Goal: Task Accomplishment & Management: Manage account settings

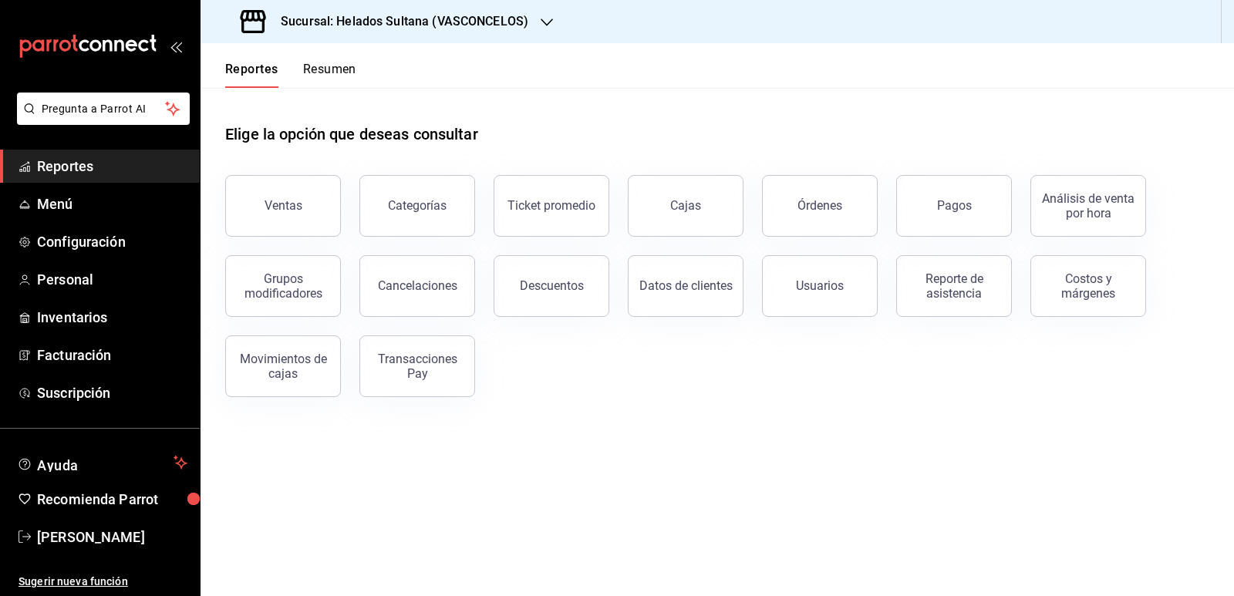
click at [320, 71] on button "Resumen" at bounding box center [329, 75] width 53 height 26
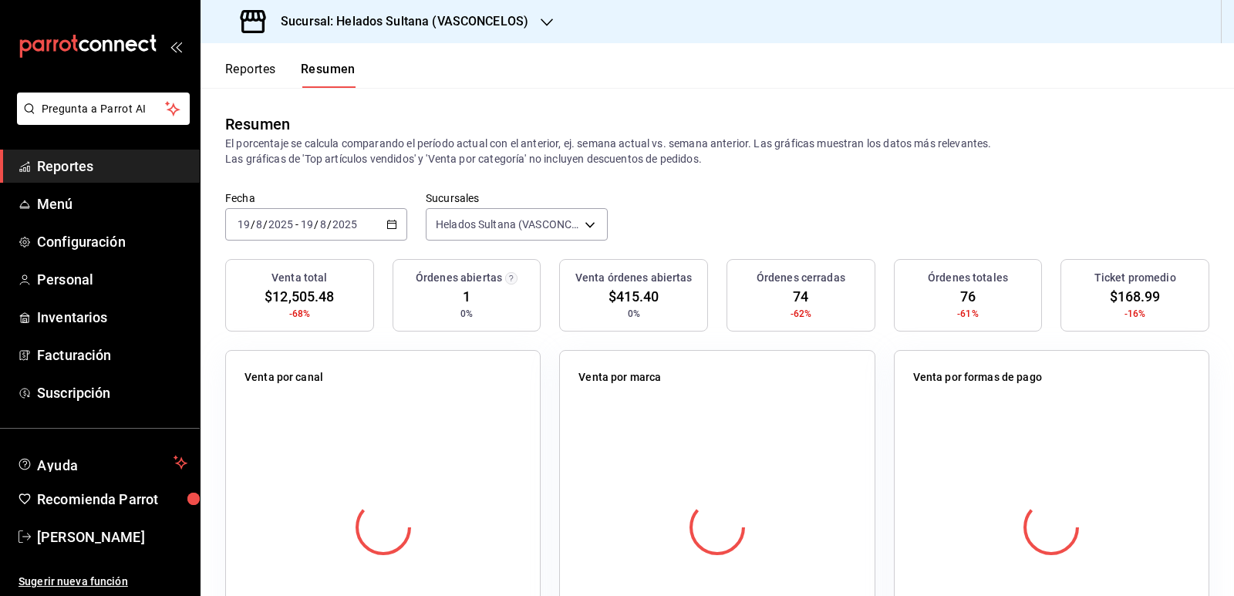
click at [314, 69] on button "Resumen" at bounding box center [328, 75] width 55 height 26
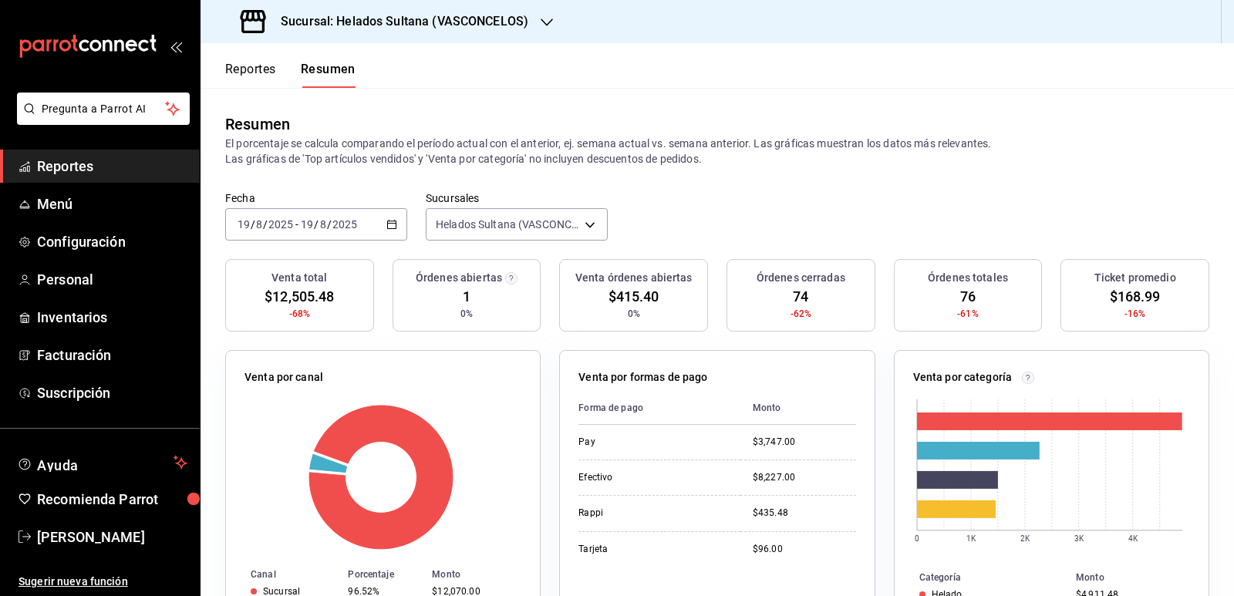
click at [261, 68] on button "Reportes" at bounding box center [250, 75] width 51 height 26
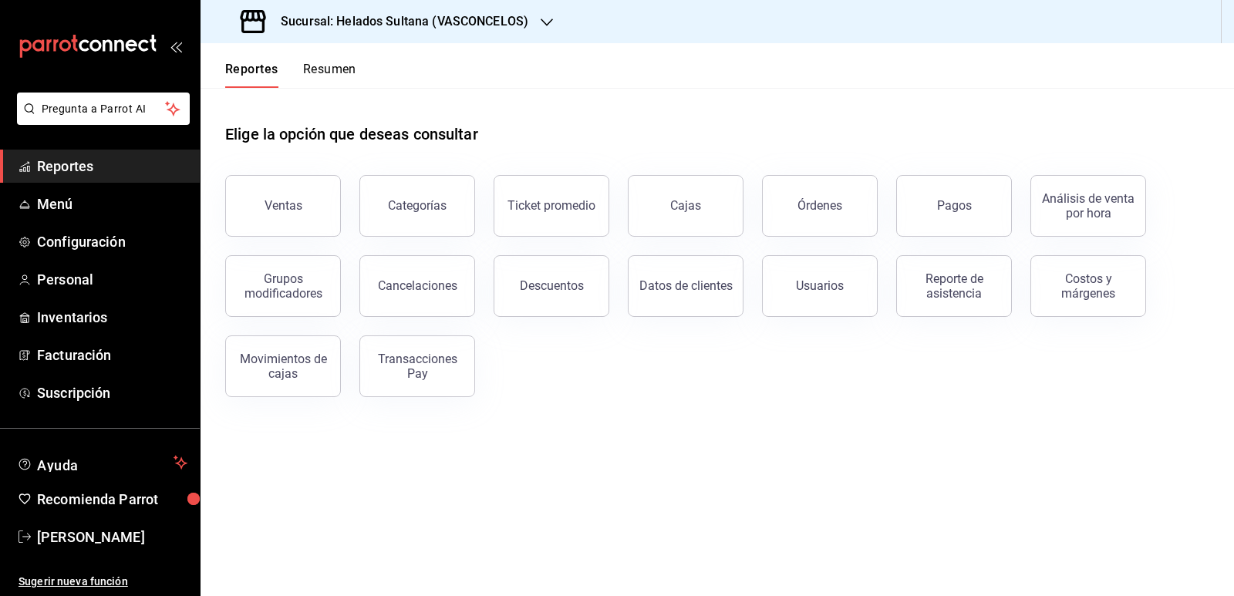
click at [322, 71] on button "Resumen" at bounding box center [329, 75] width 53 height 26
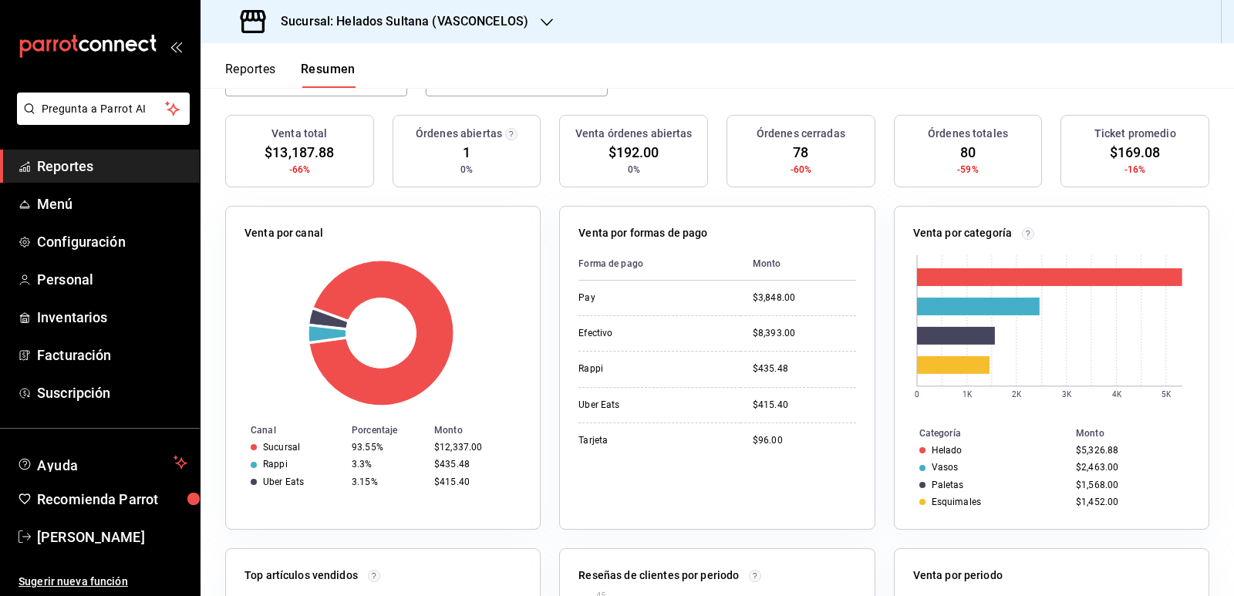
scroll to position [154, 0]
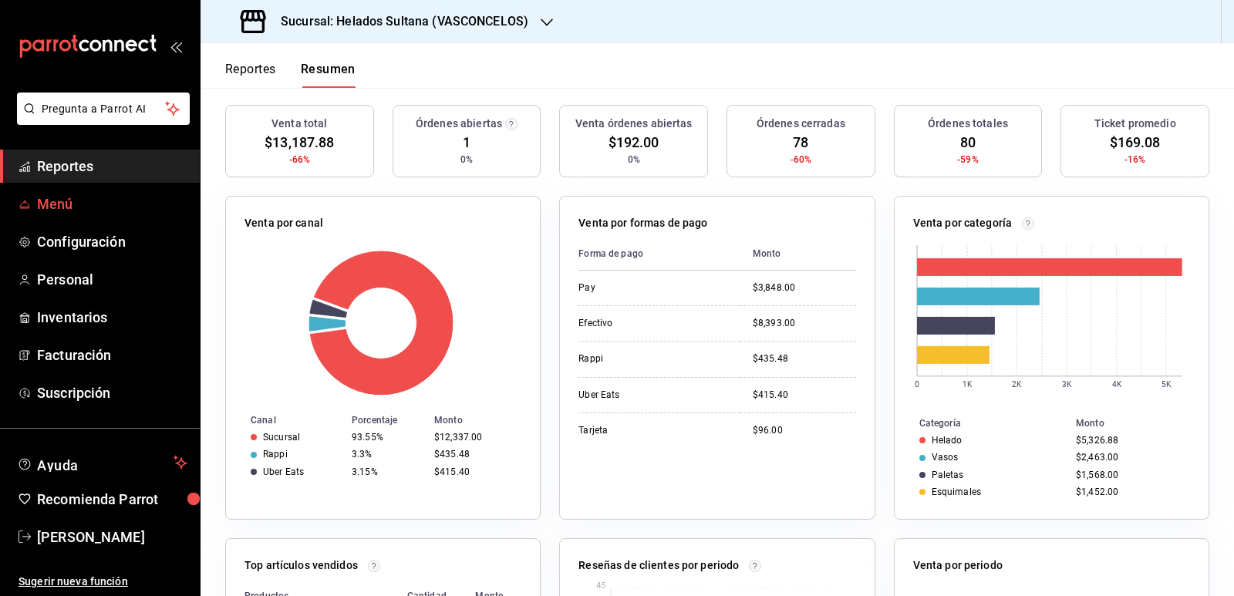
click at [62, 207] on span "Menú" at bounding box center [112, 204] width 150 height 21
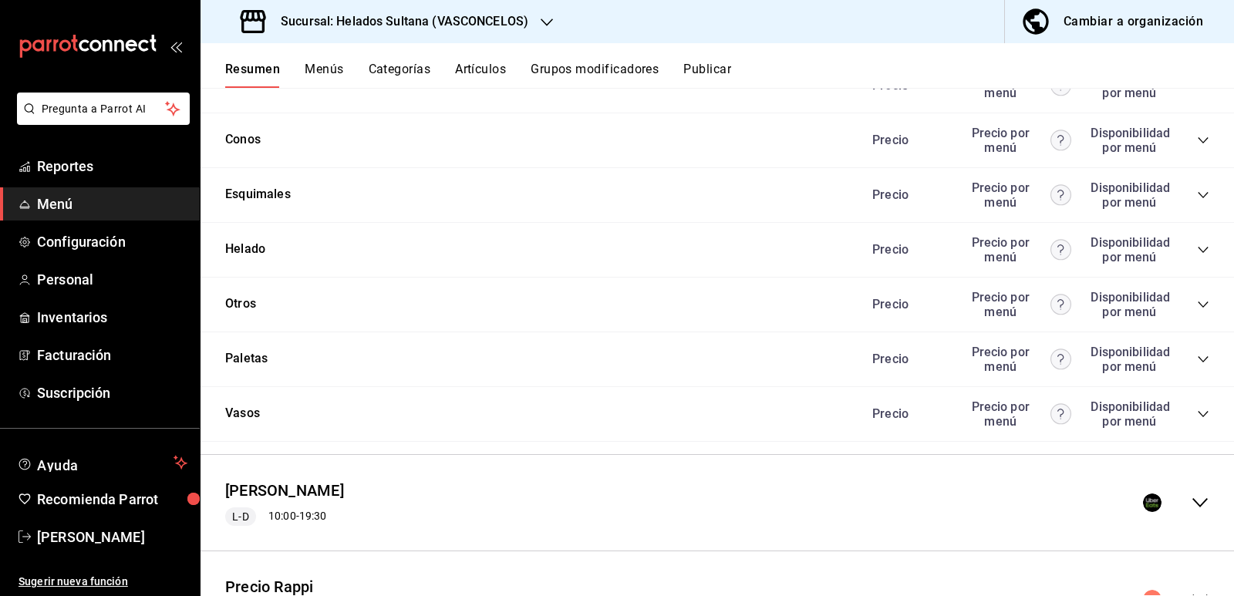
scroll to position [2228, 0]
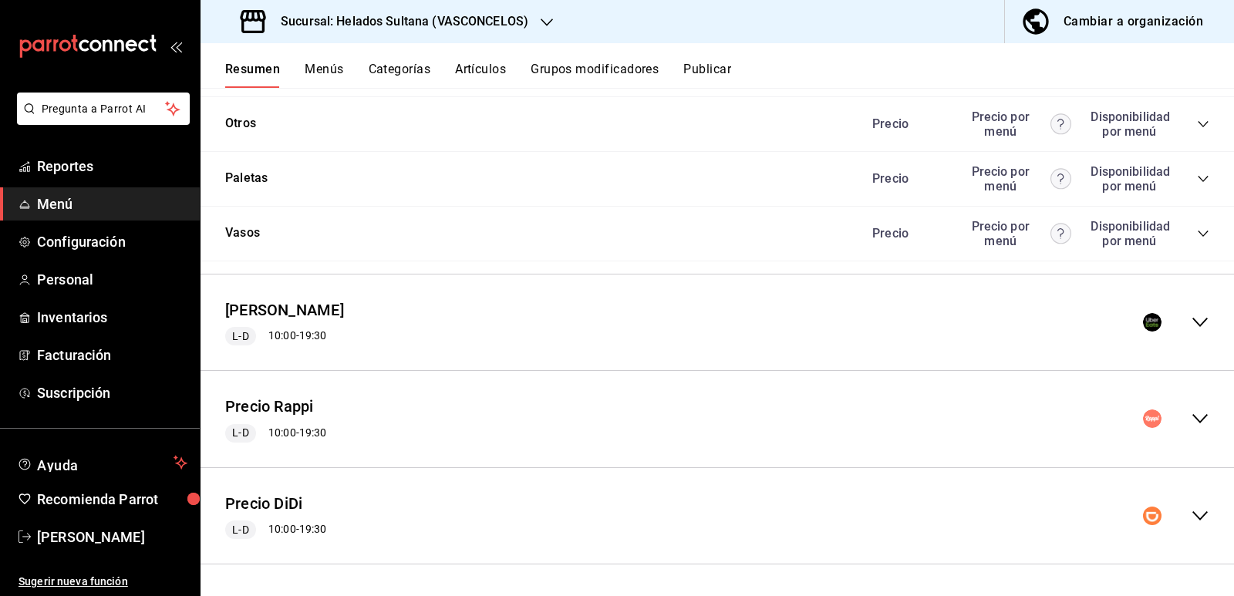
click at [1192, 324] on icon "collapse-menu-row" at bounding box center [1199, 322] width 15 height 9
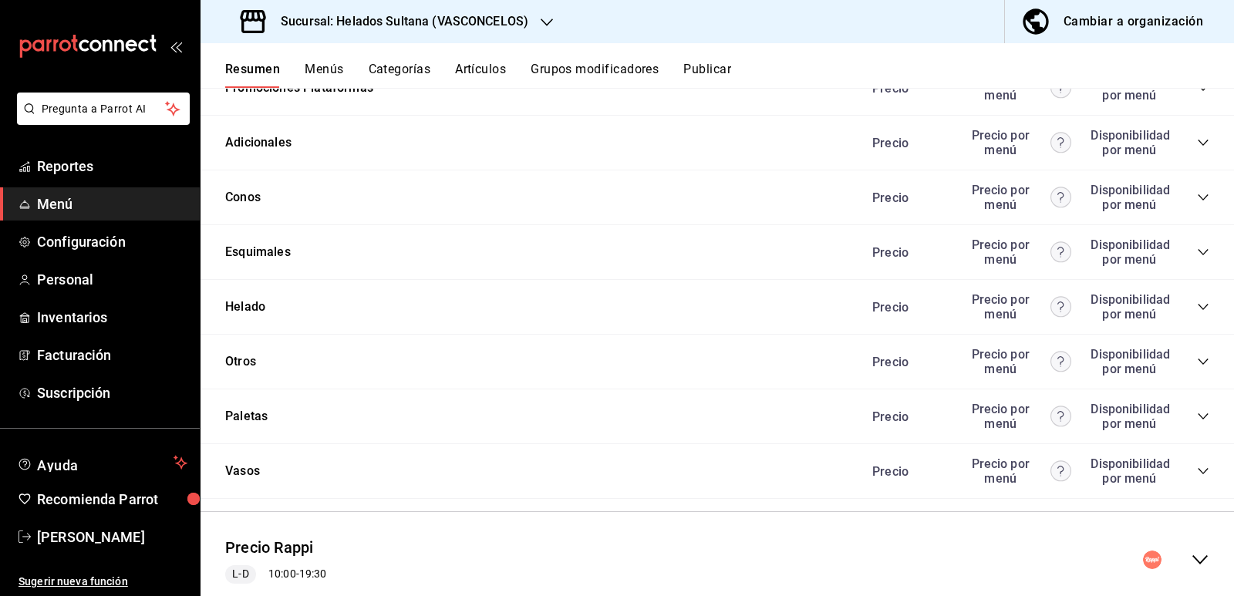
scroll to position [4028, 0]
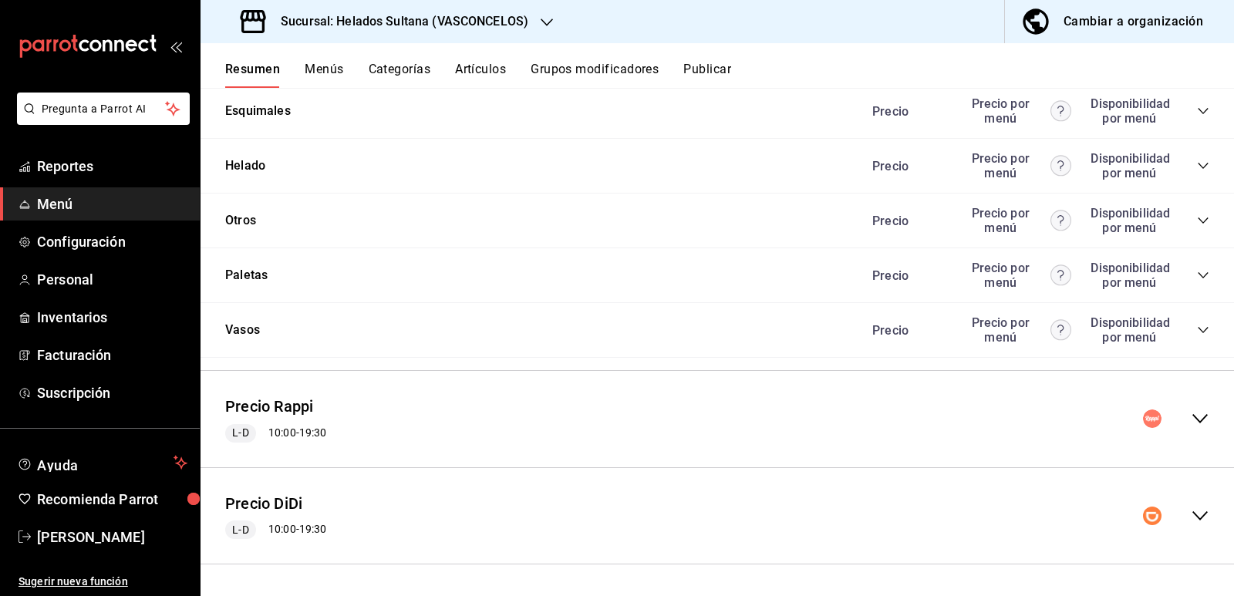
click at [1192, 422] on icon "collapse-menu-row" at bounding box center [1199, 419] width 15 height 9
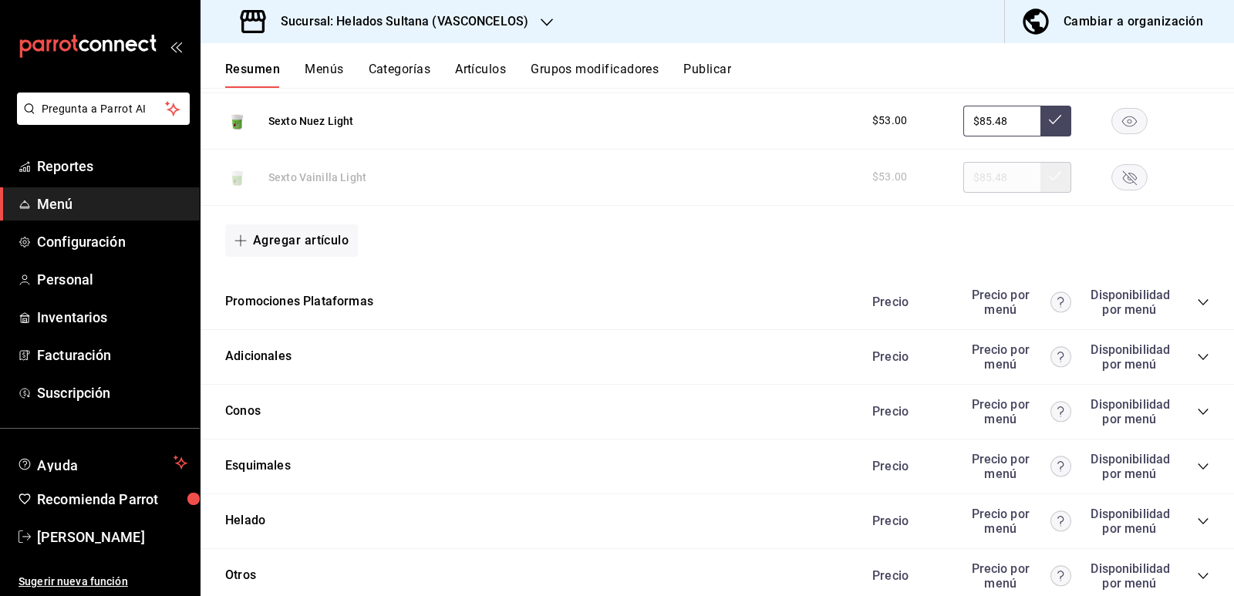
scroll to position [5829, 0]
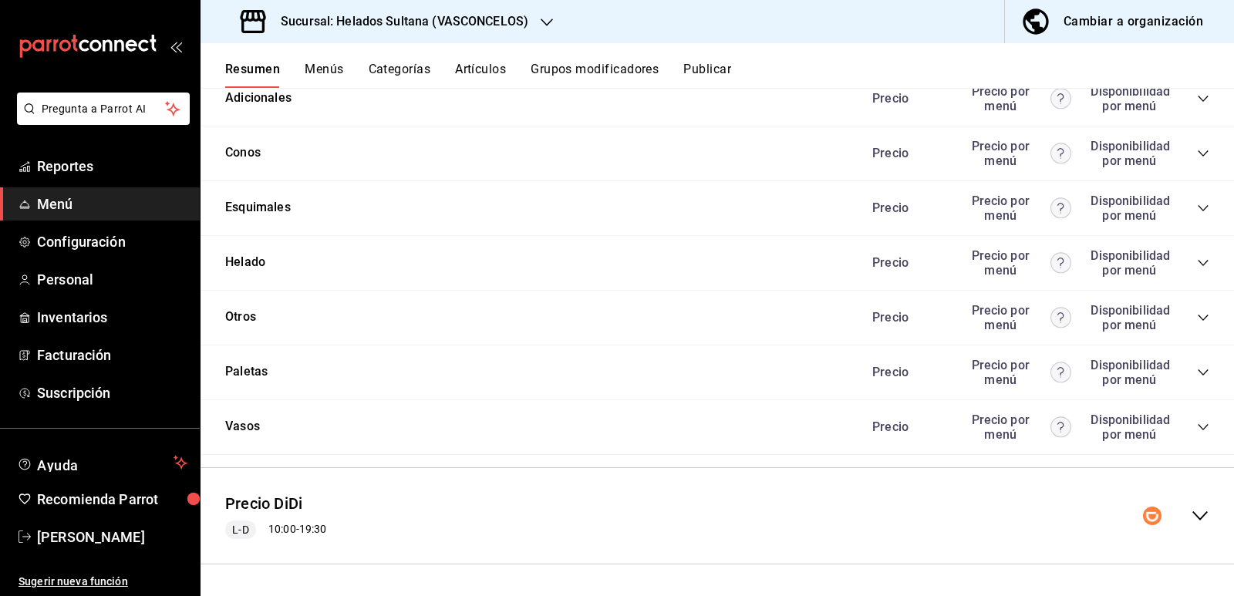
click at [1191, 514] on icon "collapse-menu-row" at bounding box center [1200, 516] width 19 height 19
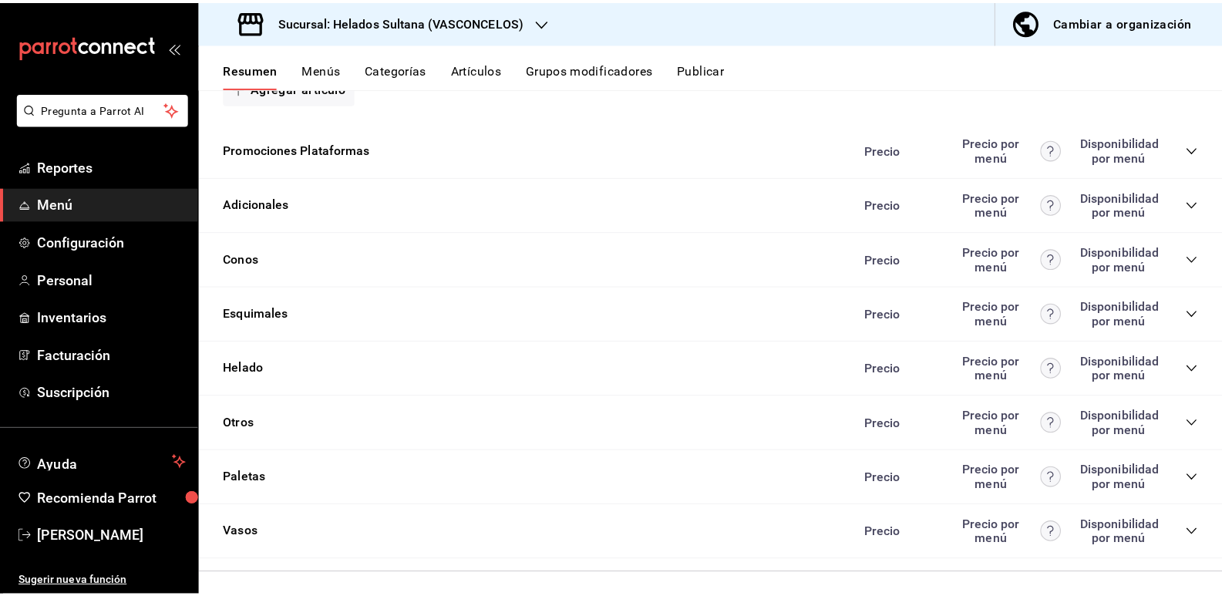
scroll to position [7629, 0]
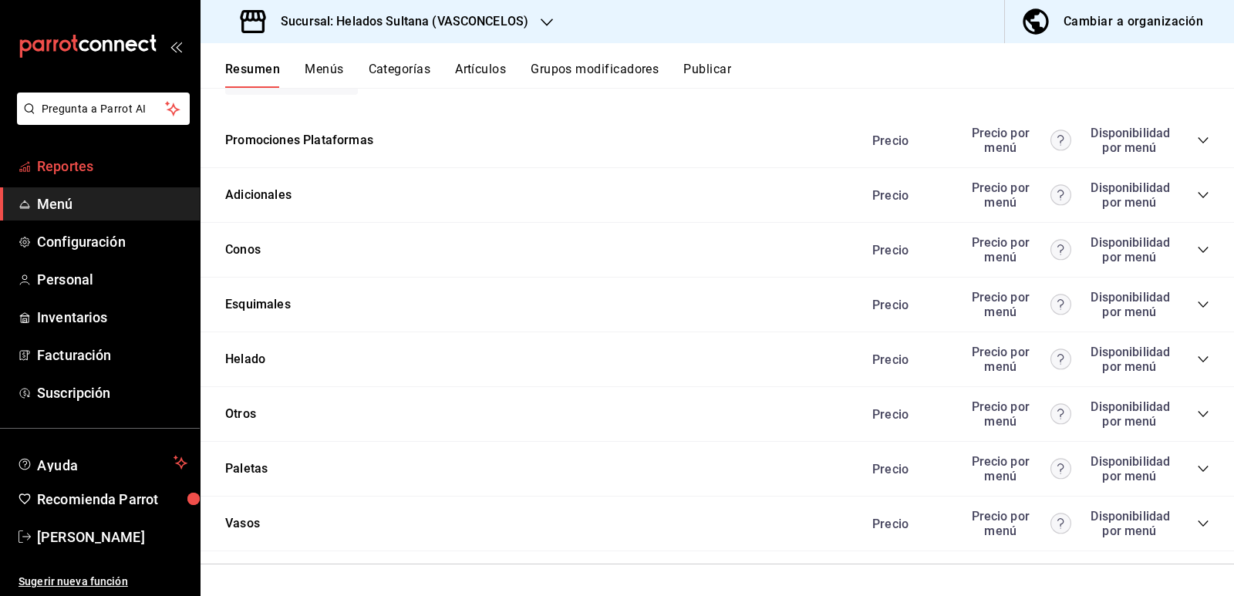
click at [80, 172] on span "Reportes" at bounding box center [112, 166] width 150 height 21
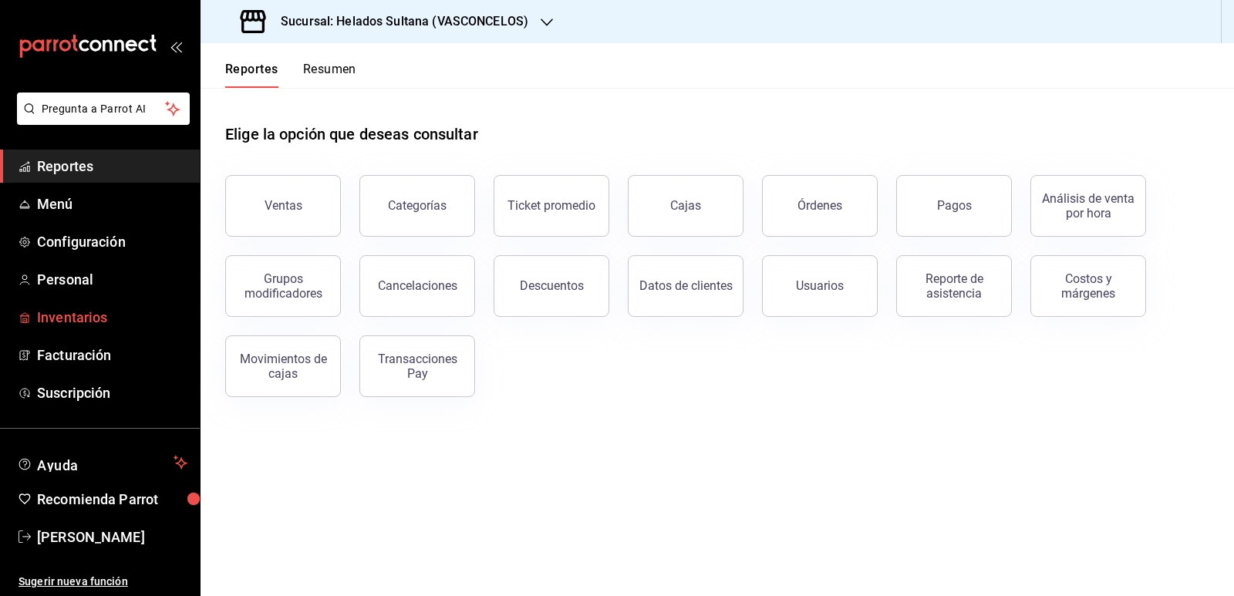
click at [83, 326] on span "Inventarios" at bounding box center [112, 317] width 150 height 21
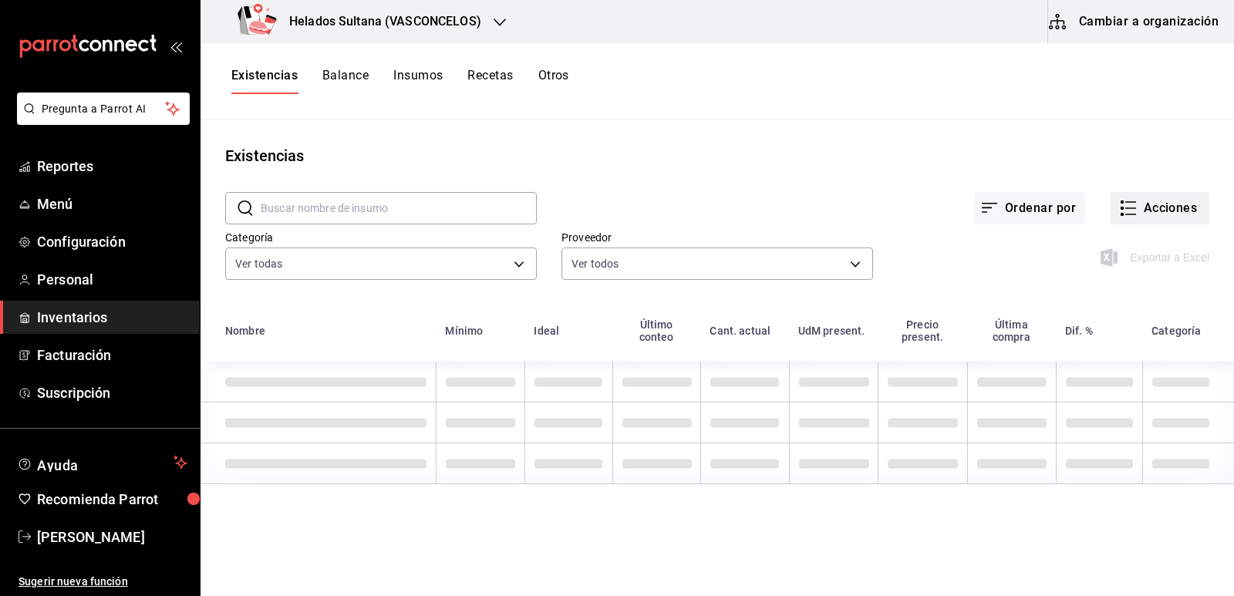
click at [1129, 201] on icon "button" at bounding box center [1128, 208] width 19 height 19
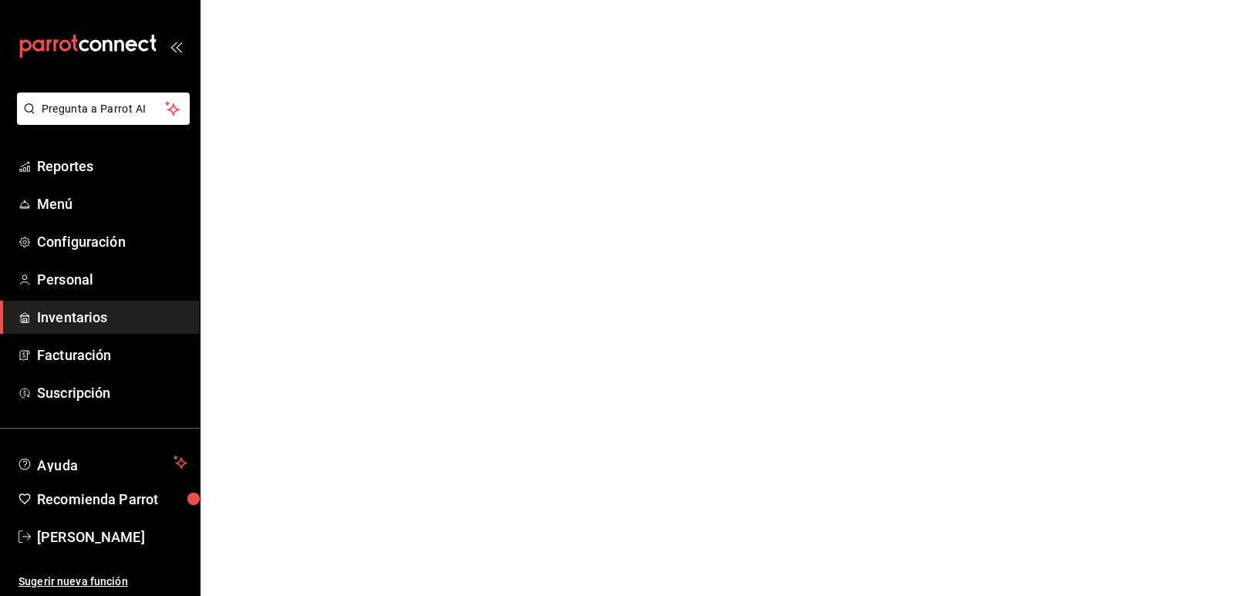
click at [1108, 0] on html "Pregunta a Parrot AI Reportes Menú Configuración Personal Inventarios Facturaci…" at bounding box center [617, 0] width 1234 height 0
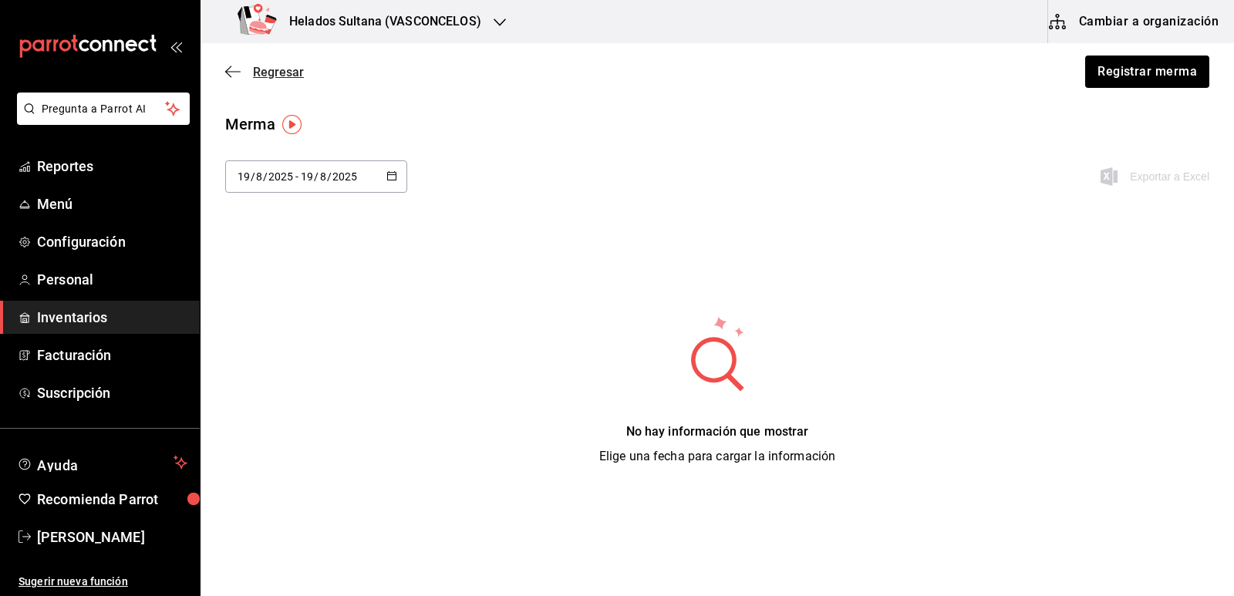
click at [278, 76] on span "Regresar" at bounding box center [278, 72] width 51 height 15
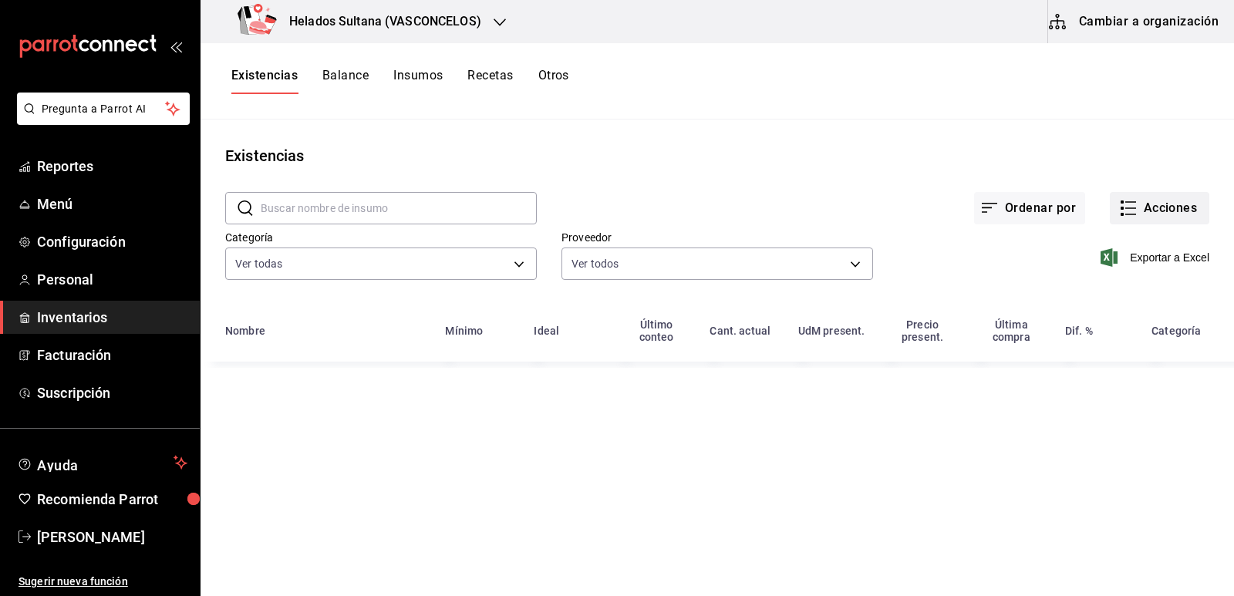
click at [1126, 198] on button "Acciones" at bounding box center [1159, 208] width 99 height 32
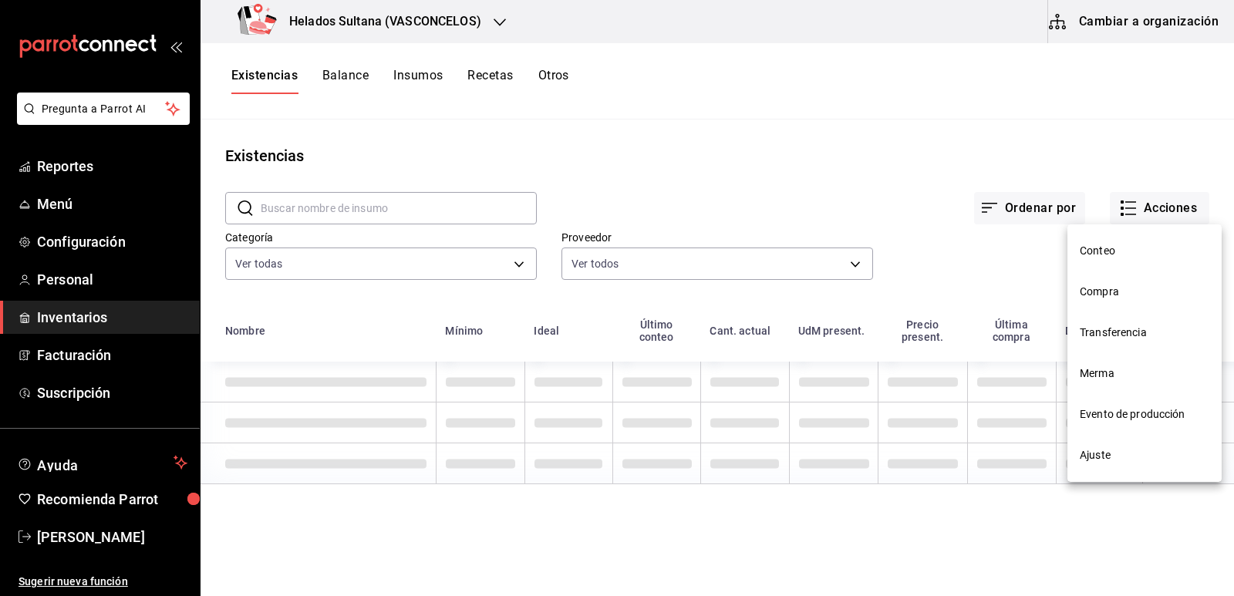
click at [1102, 288] on span "Compra" at bounding box center [1145, 292] width 130 height 16
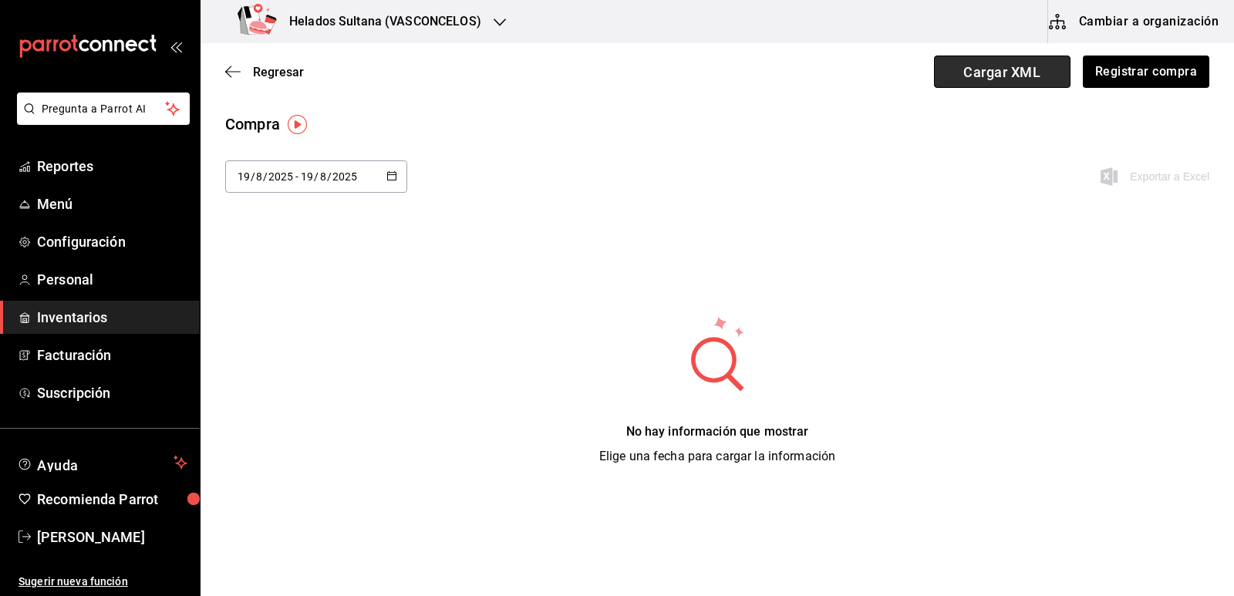
click at [1016, 79] on span "Cargar XML" at bounding box center [1002, 72] width 136 height 32
click at [0, 0] on input "Cargar XML" at bounding box center [0, 0] width 0 height 0
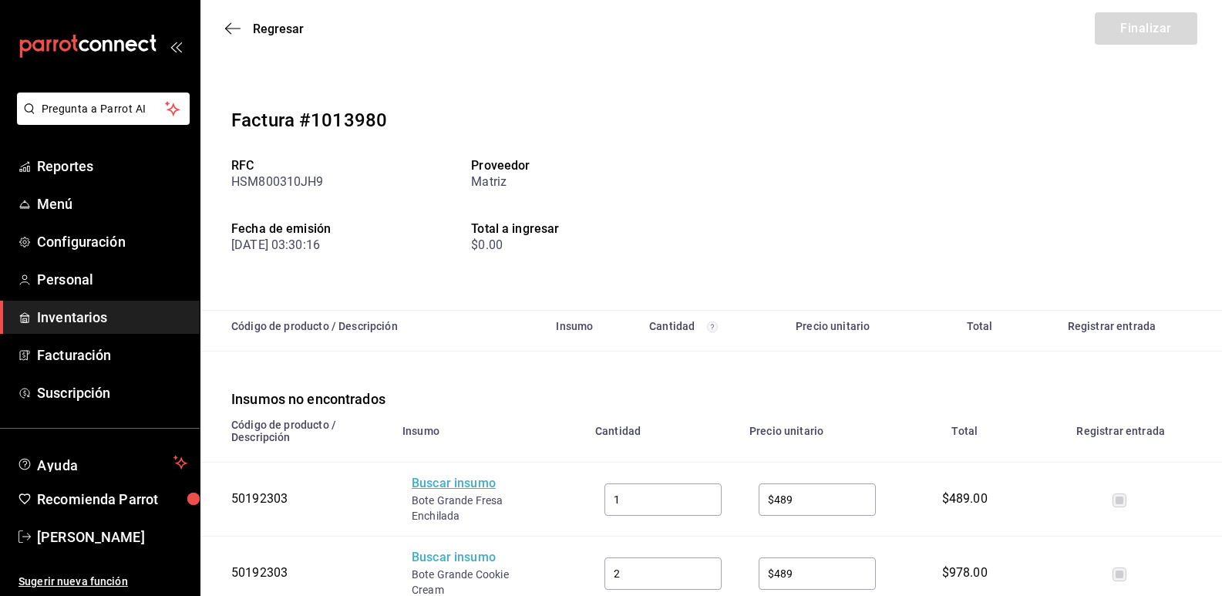
scroll to position [154, 0]
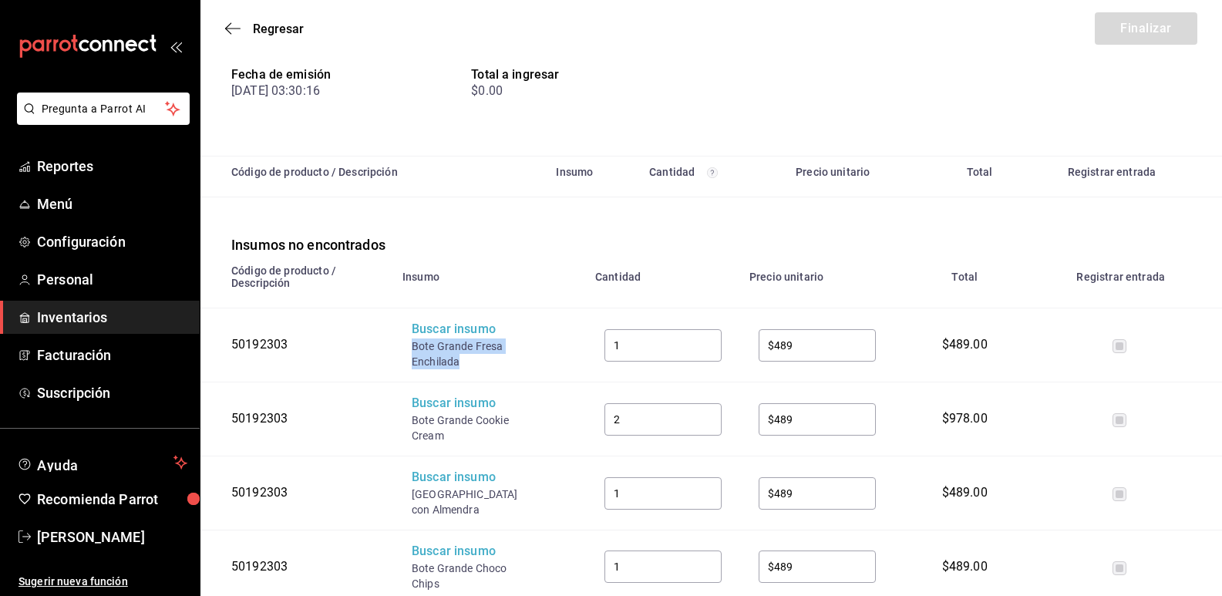
drag, startPoint x: 463, startPoint y: 366, endPoint x: 414, endPoint y: 349, distance: 52.2
click at [414, 349] on div "Bote Grande Fresa Enchilada" at bounding box center [473, 354] width 123 height 31
click at [447, 333] on div "Buscar insumo" at bounding box center [473, 330] width 123 height 18
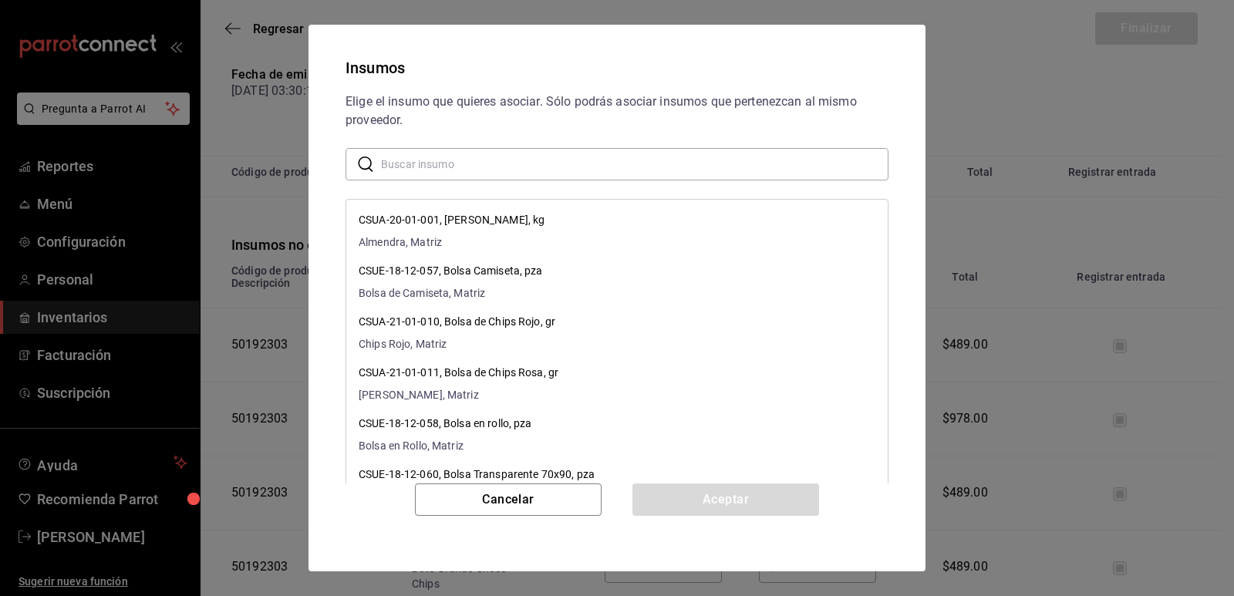
click at [543, 171] on input "text" at bounding box center [634, 164] width 507 height 31
paste input "Bote Grande Fresa Enchilada"
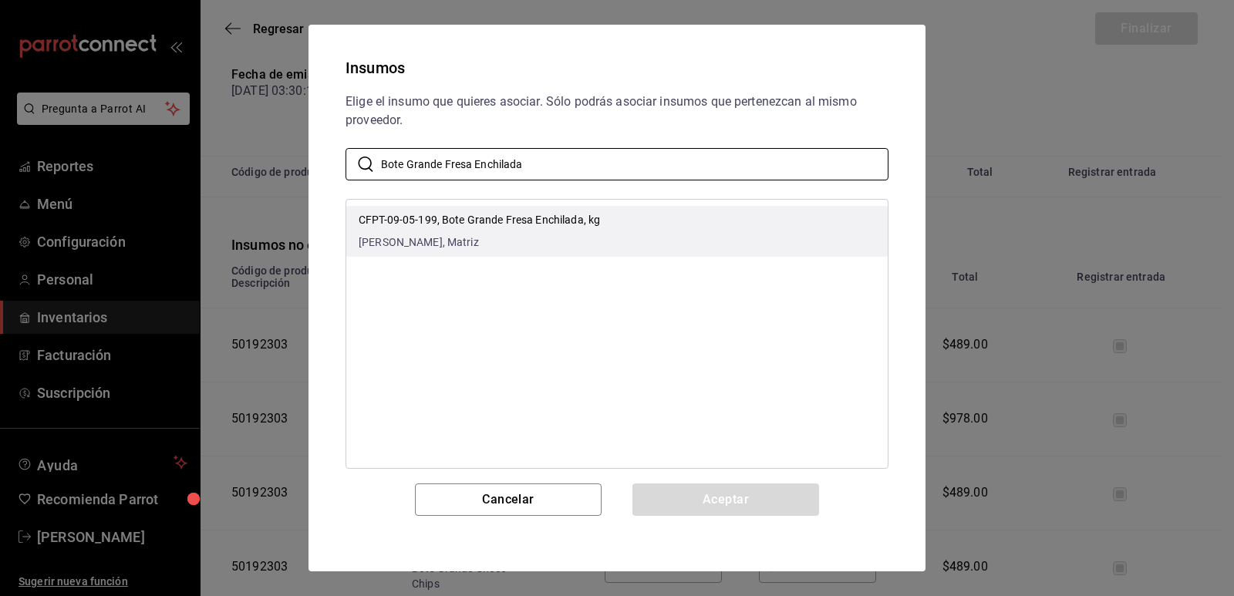
type input "Bote Grande Fresa Enchilada"
click at [579, 224] on p "CFPT-09-05-199, Bote Grande Fresa Enchilada, kg" at bounding box center [479, 220] width 241 height 16
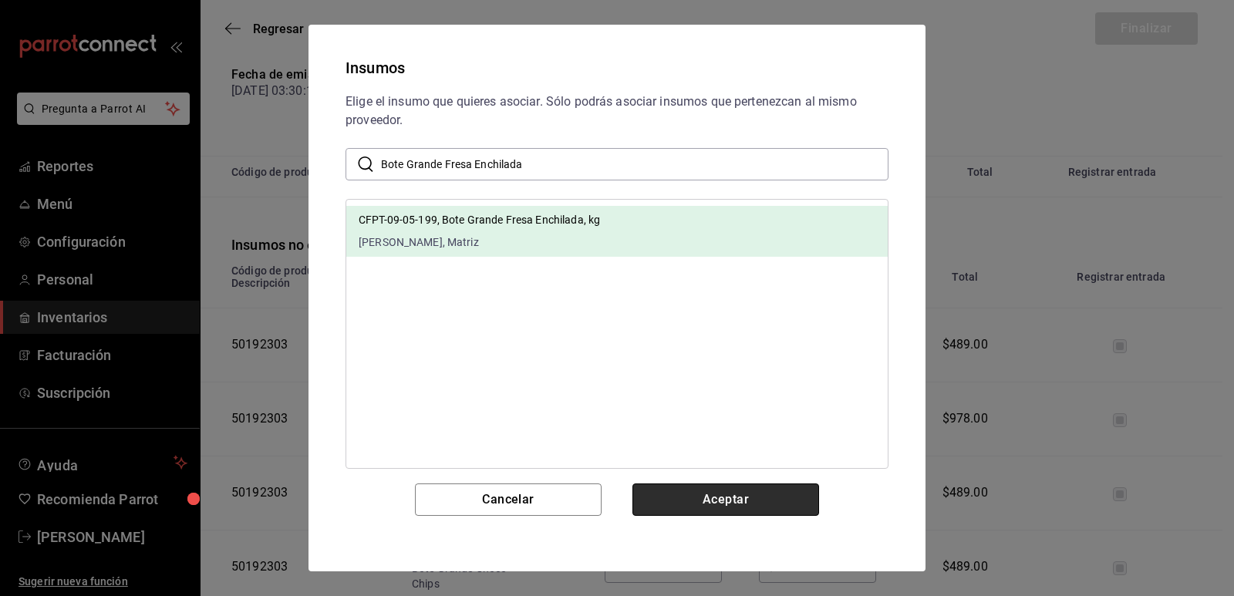
click at [712, 494] on button "Aceptar" at bounding box center [725, 499] width 187 height 32
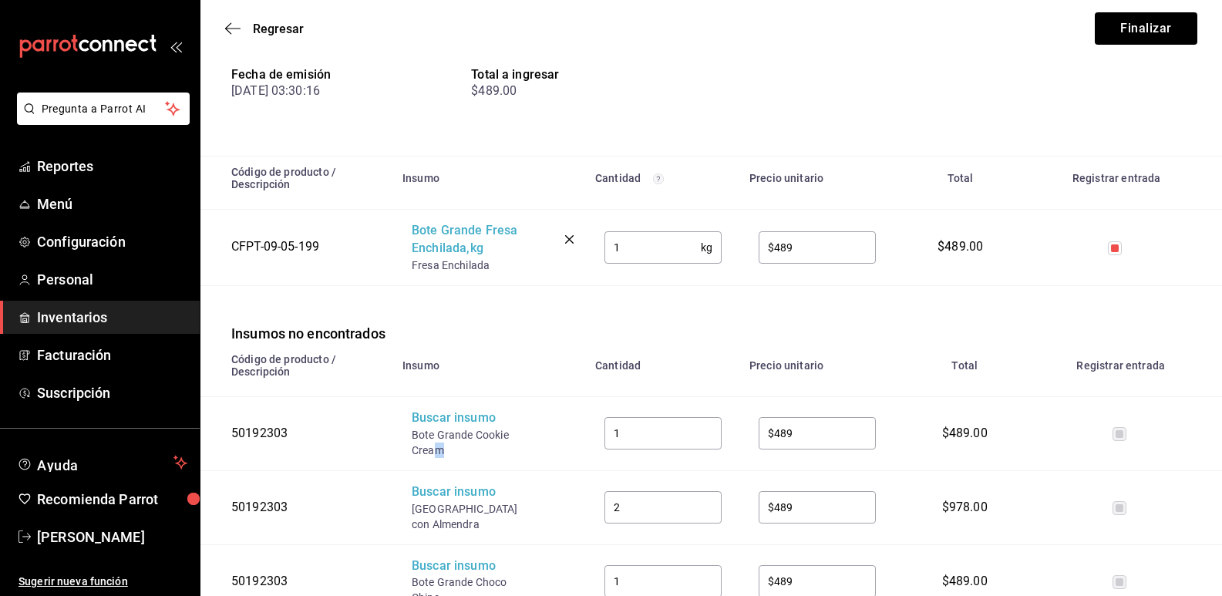
drag, startPoint x: 442, startPoint y: 454, endPoint x: 432, endPoint y: 451, distance: 10.5
click at [432, 451] on div "Bote Grande Cookie Cream" at bounding box center [473, 442] width 123 height 31
click at [449, 421] on div "Buscar insumo" at bounding box center [473, 418] width 123 height 18
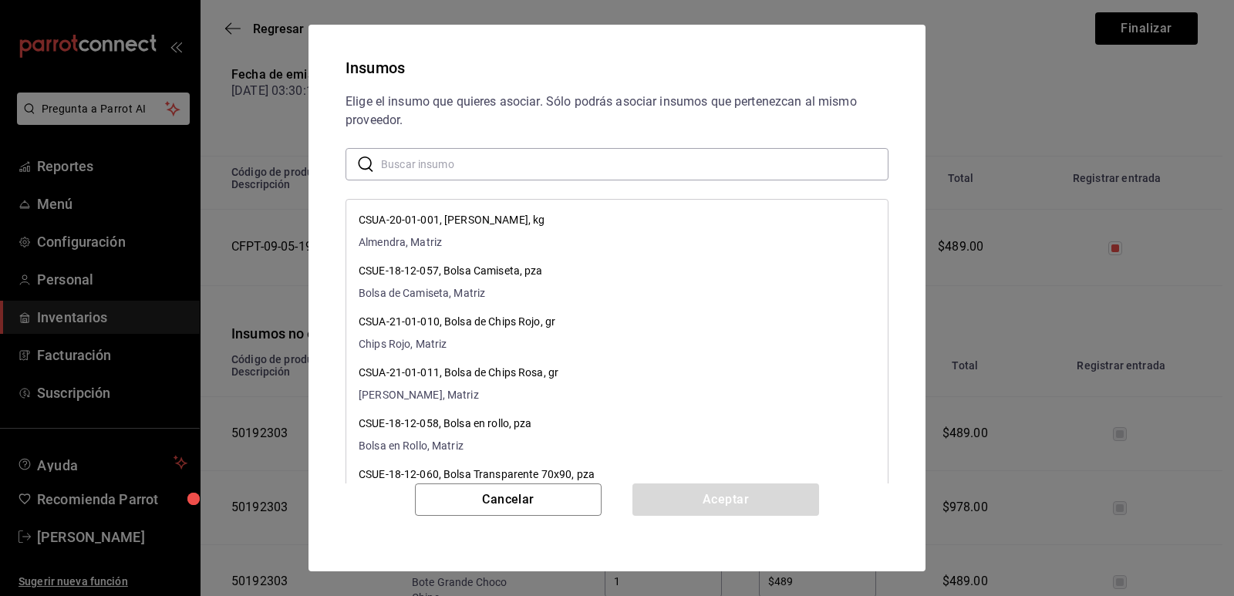
click at [504, 167] on input "text" at bounding box center [634, 164] width 507 height 31
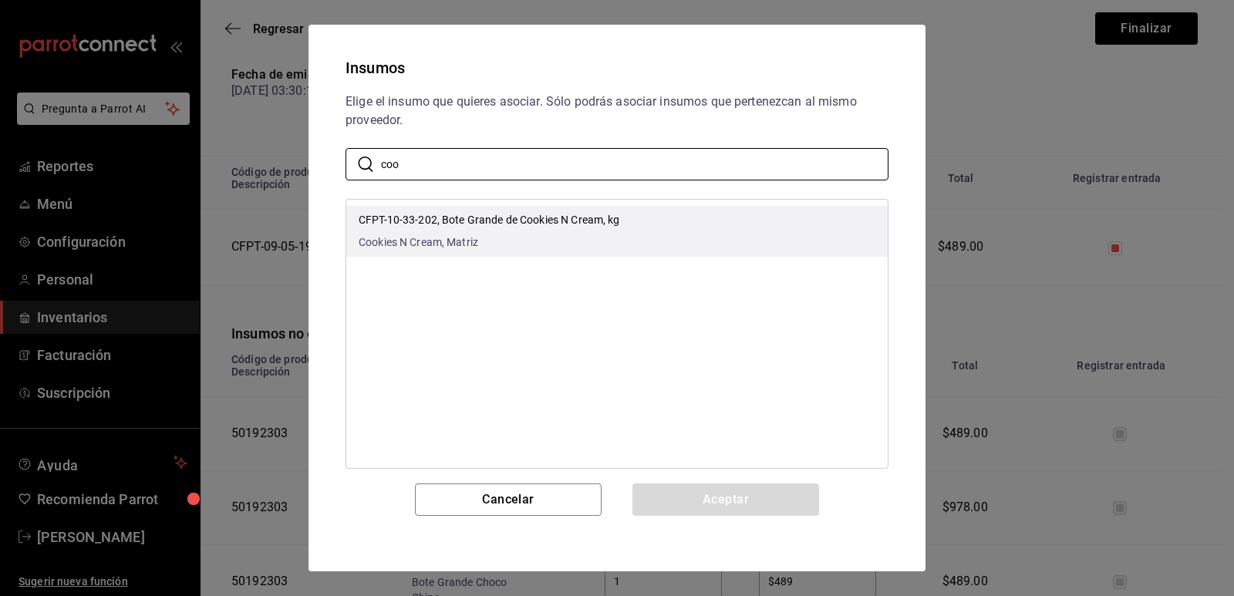
type input "coo"
click at [585, 230] on div "CFPT-10-33-202, Bote Grande de Cookies N Cream, kg Cookies N Cream, Matriz" at bounding box center [489, 231] width 261 height 39
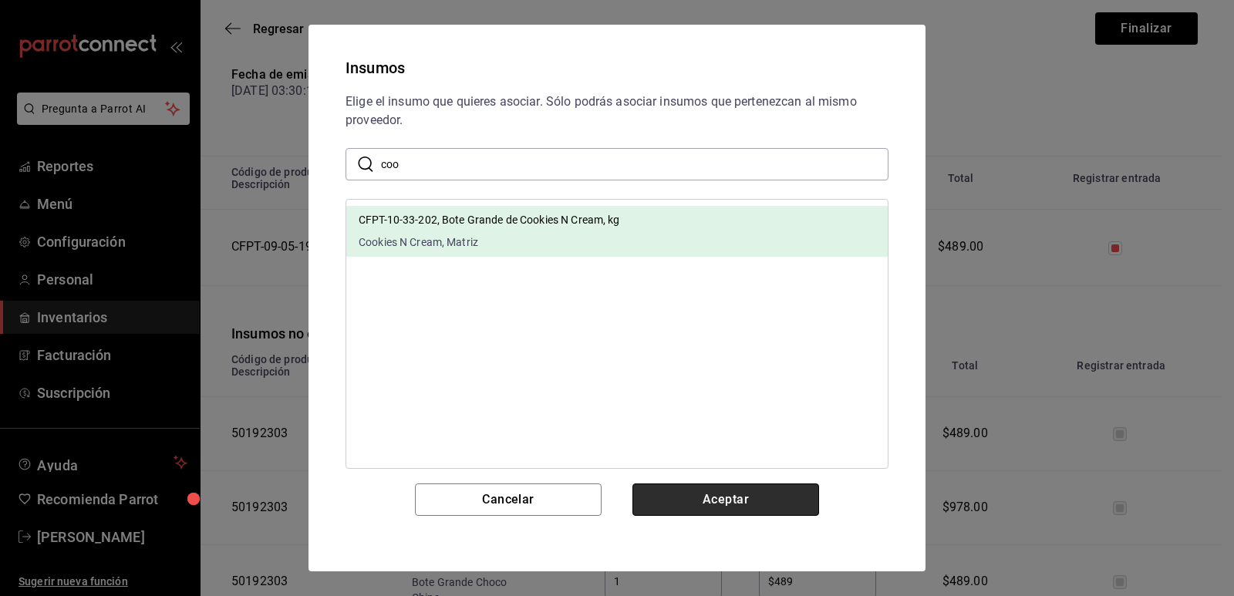
click at [729, 502] on button "Aceptar" at bounding box center [725, 499] width 187 height 32
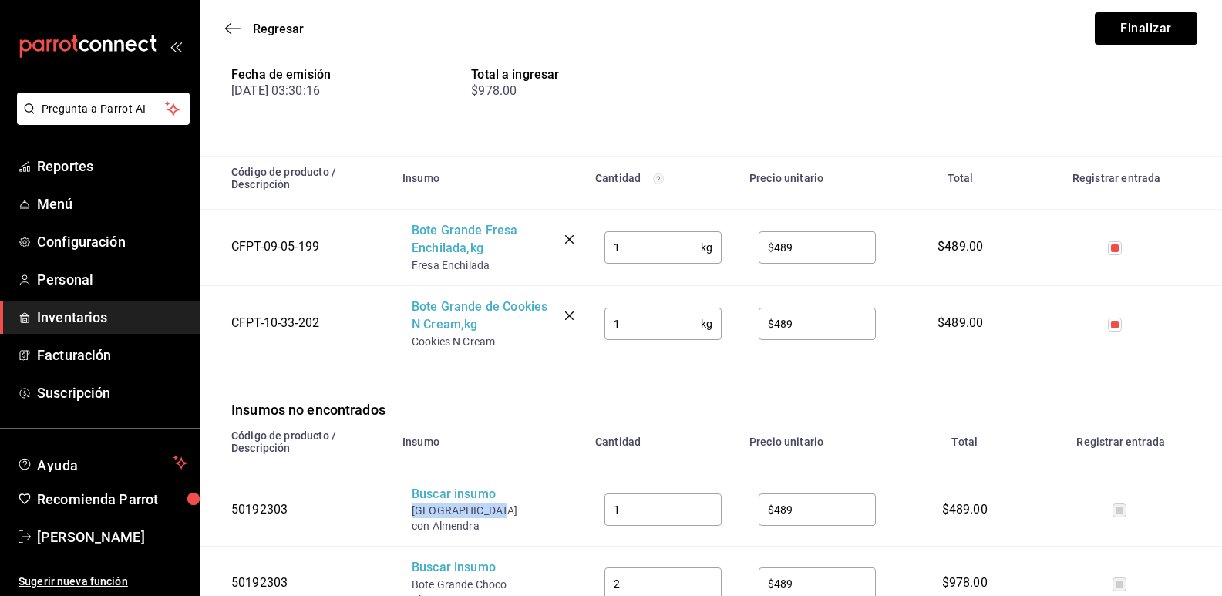
drag, startPoint x: 491, startPoint y: 510, endPoint x: 412, endPoint y: 509, distance: 79.4
click at [412, 509] on div "Bote Grande Cafe con Almendra" at bounding box center [473, 518] width 123 height 31
copy div "Bote Grande Caf"
click at [428, 501] on div "Buscar insumo" at bounding box center [473, 495] width 123 height 18
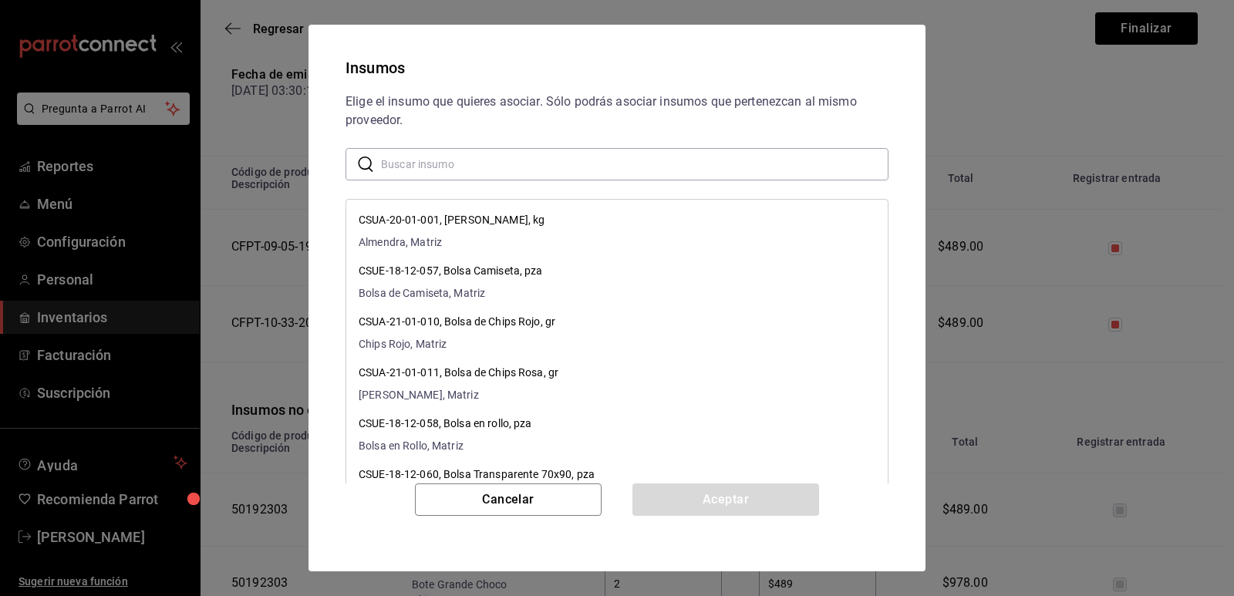
click at [481, 170] on input "text" at bounding box center [634, 164] width 507 height 31
paste input "Bote Grande Caf"
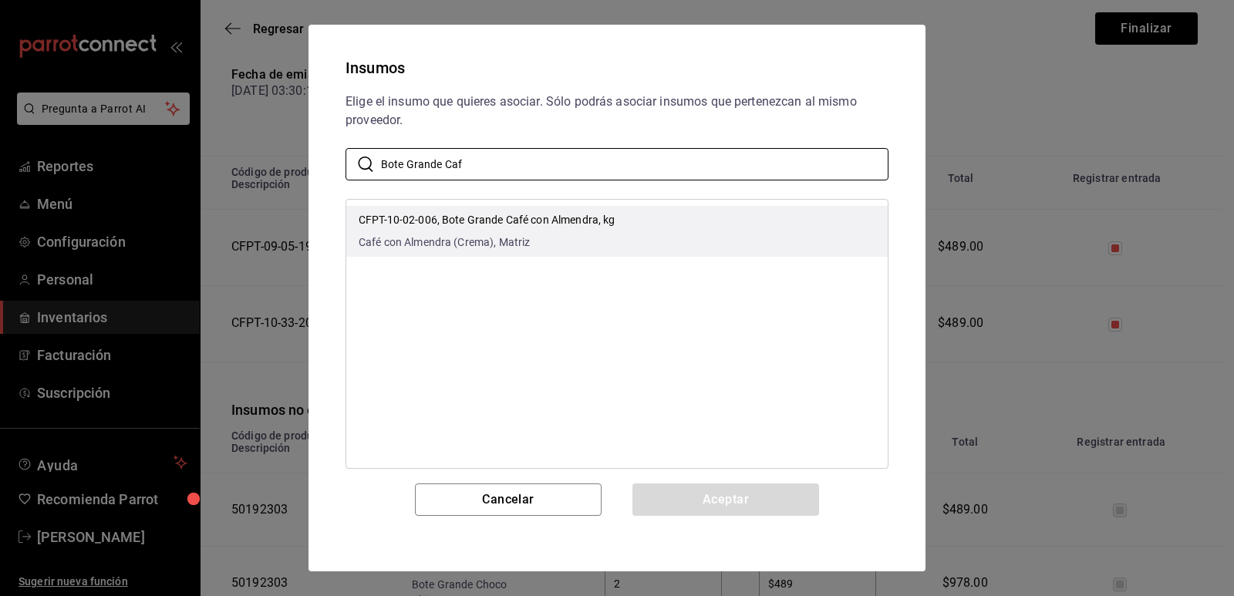
type input "Bote Grande Caf"
click at [705, 231] on li "CFPT-10-02-006, Bote Grande Café con Almendra, kg Café con Almendra (Crema), Ma…" at bounding box center [616, 231] width 541 height 51
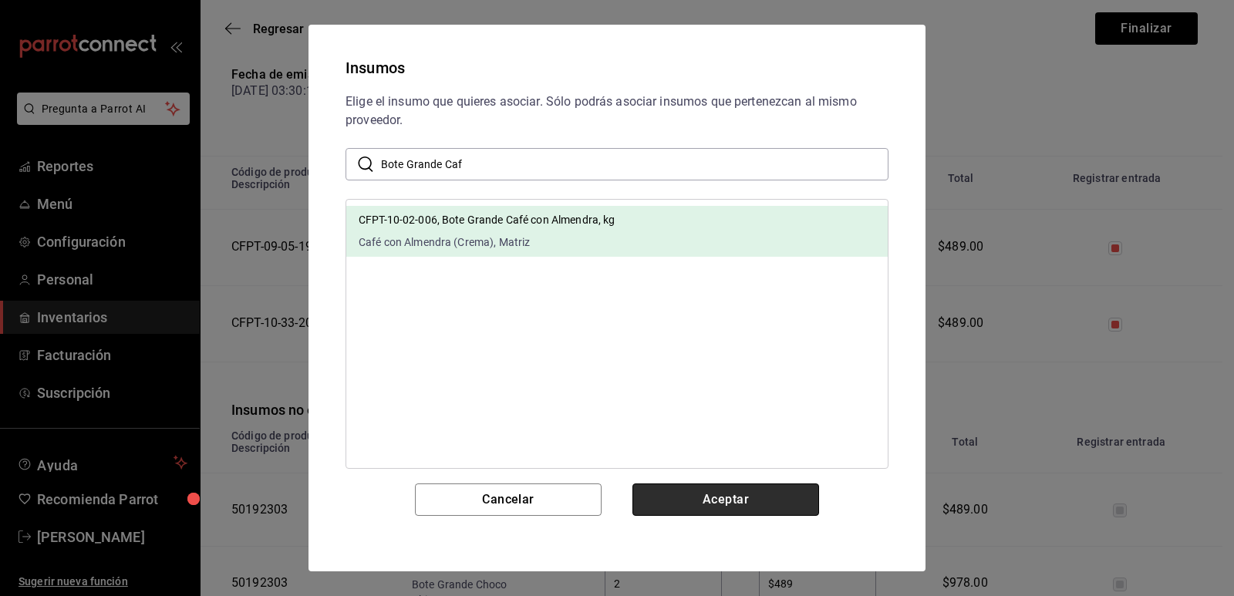
click at [724, 506] on button "Aceptar" at bounding box center [725, 499] width 187 height 32
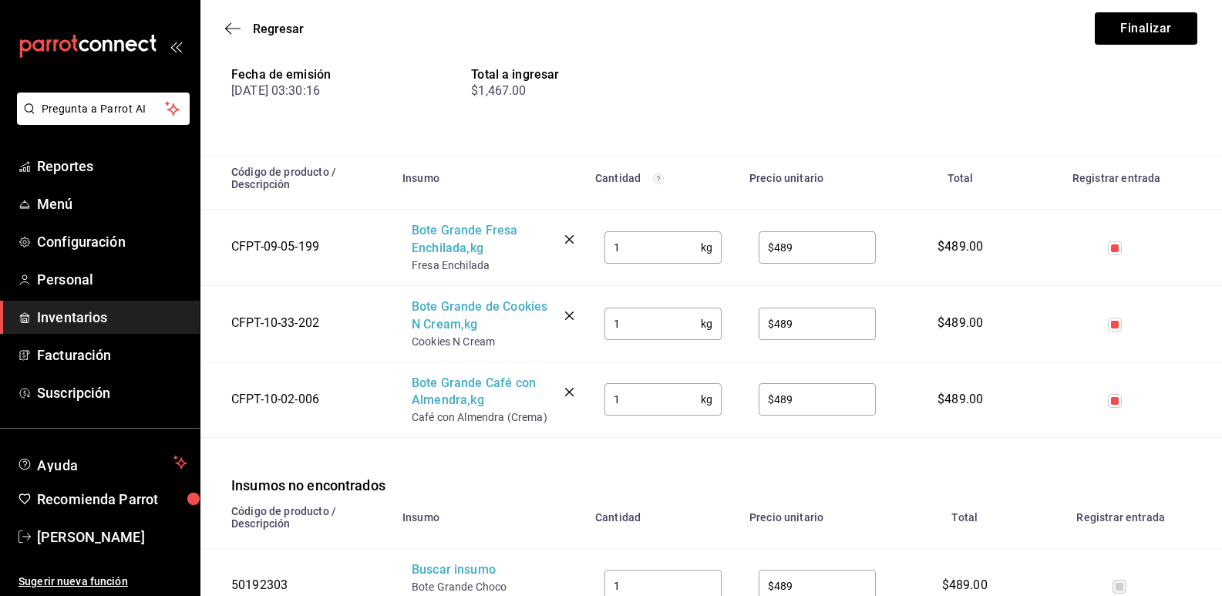
scroll to position [308, 0]
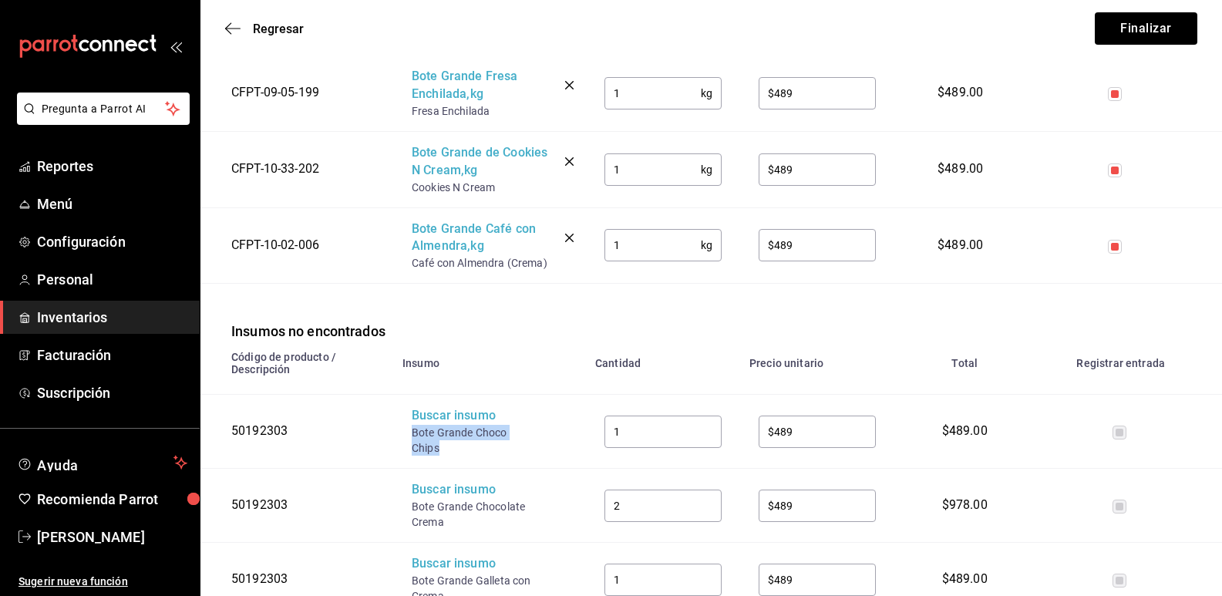
drag, startPoint x: 454, startPoint y: 450, endPoint x: 411, endPoint y: 433, distance: 46.7
click at [411, 433] on td "Buscar insumo Bote Grande Choco Chips" at bounding box center [489, 432] width 193 height 74
copy div "Bote Grande Choco Chips"
click at [440, 422] on div "Buscar insumo" at bounding box center [473, 416] width 123 height 18
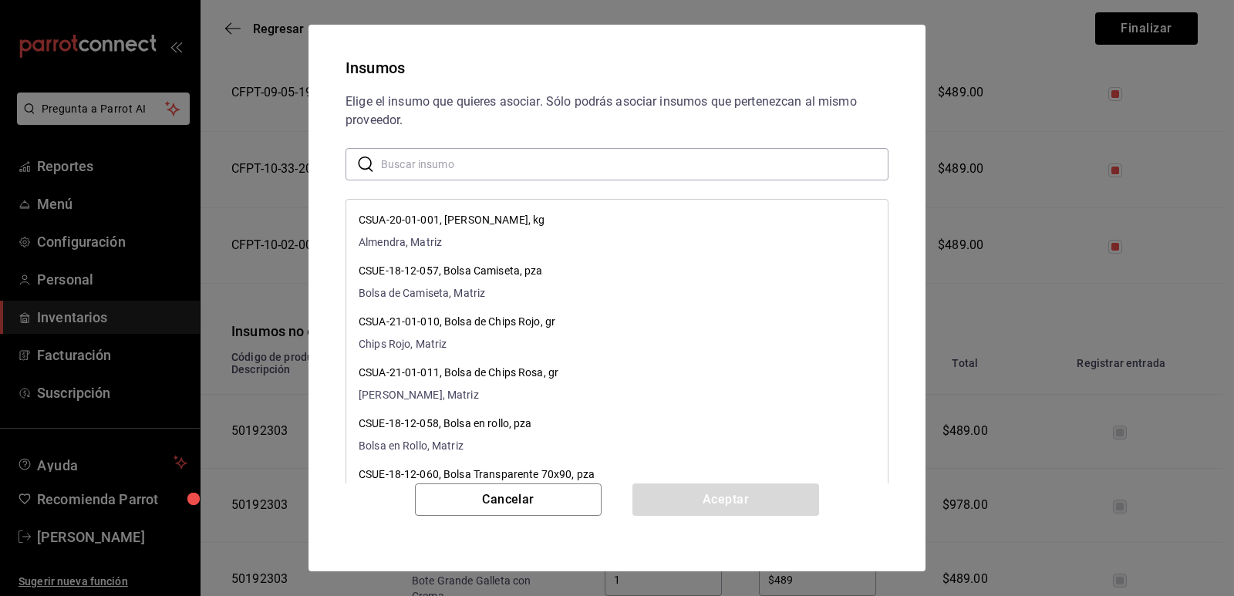
click at [524, 165] on input "text" at bounding box center [634, 164] width 507 height 31
paste input "Bote Grande Choco Chips"
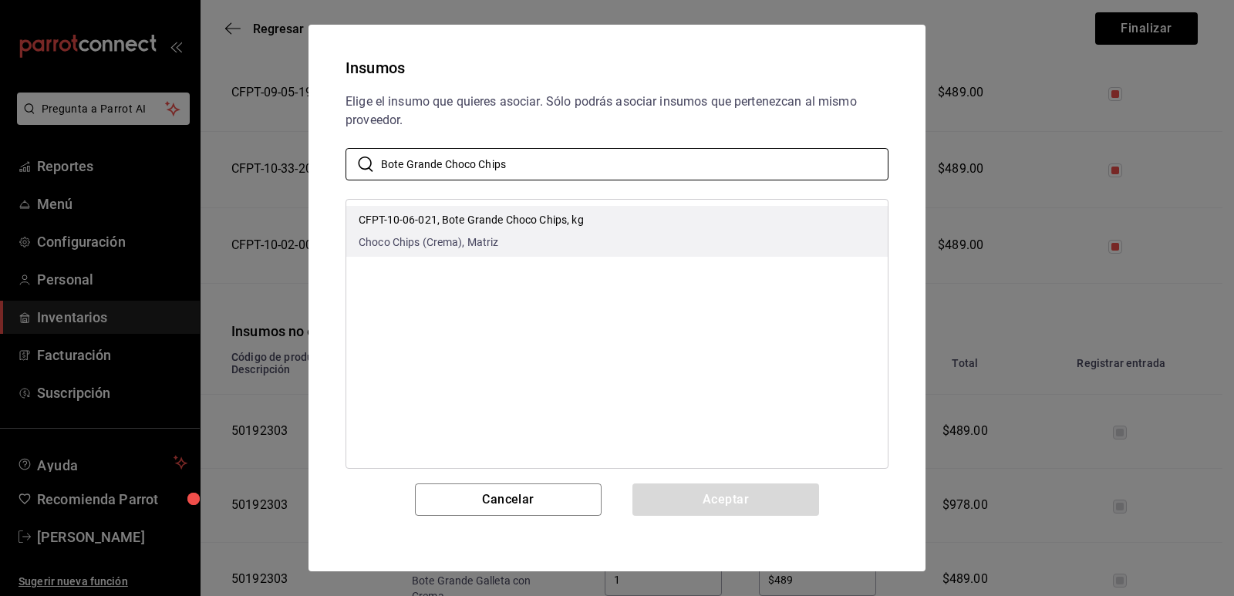
type input "Bote Grande Choco Chips"
click at [600, 222] on li "CFPT-10-06-021, Bote Grande Choco Chips, kg Choco Chips (Crema), Matriz" at bounding box center [616, 231] width 541 height 51
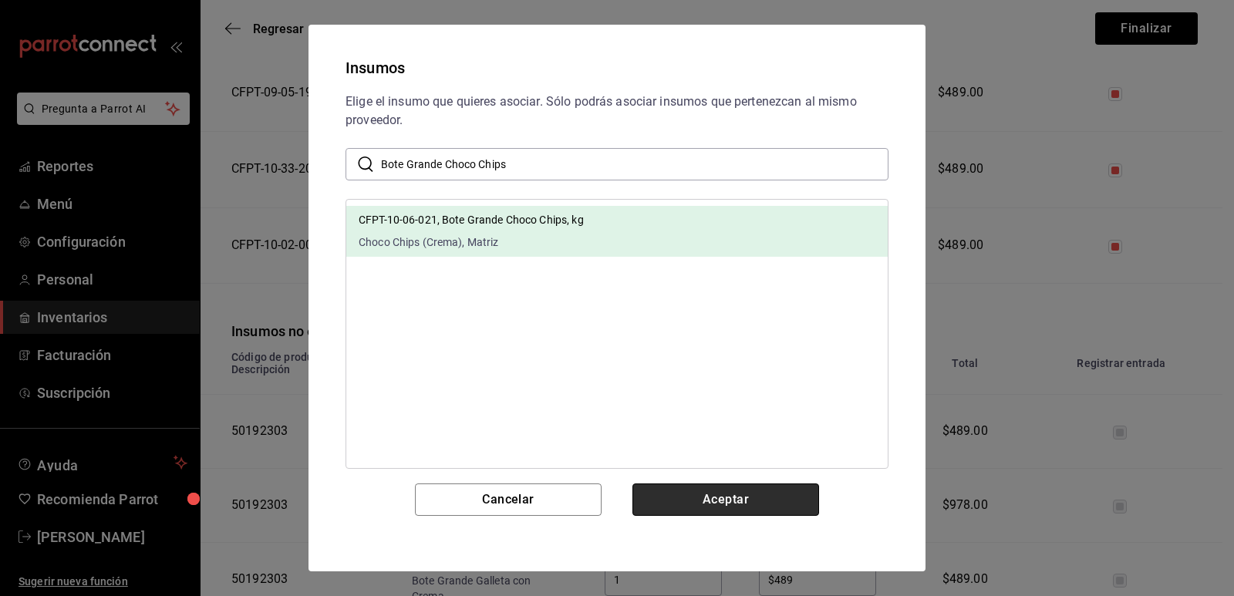
click at [729, 515] on button "Aceptar" at bounding box center [725, 499] width 187 height 32
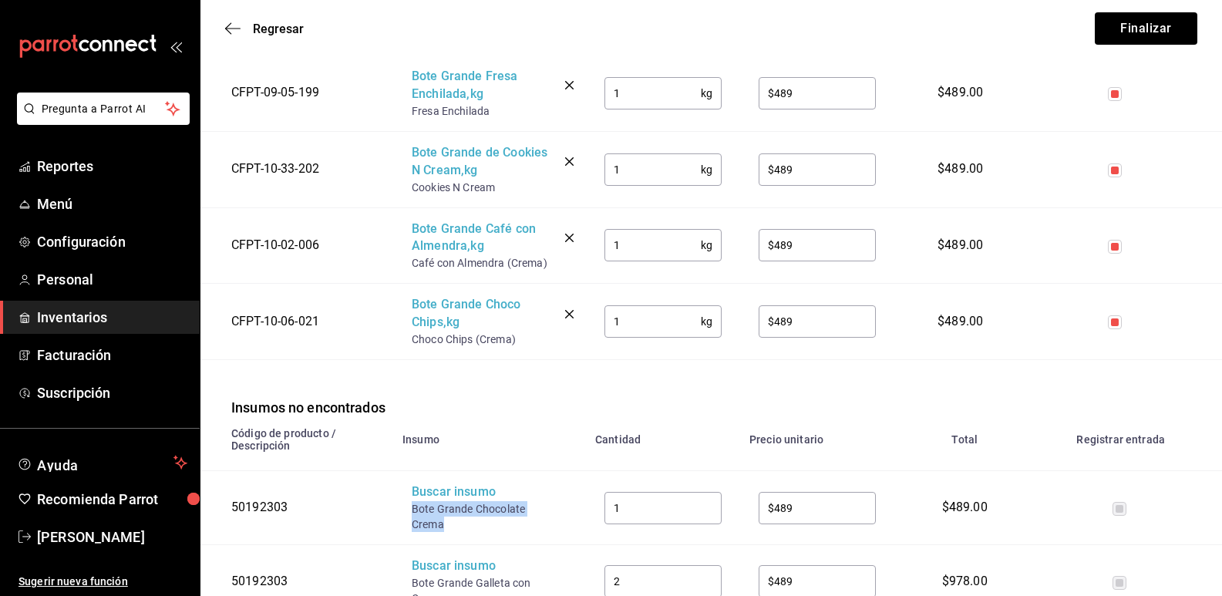
drag, startPoint x: 440, startPoint y: 527, endPoint x: 409, endPoint y: 518, distance: 32.2
click at [409, 518] on td "Buscar insumo Bote Grande Chocolate Crema" at bounding box center [489, 508] width 193 height 74
copy div "Bote Grande Chocolate Crema"
click at [453, 494] on div "Buscar insumo" at bounding box center [473, 492] width 123 height 18
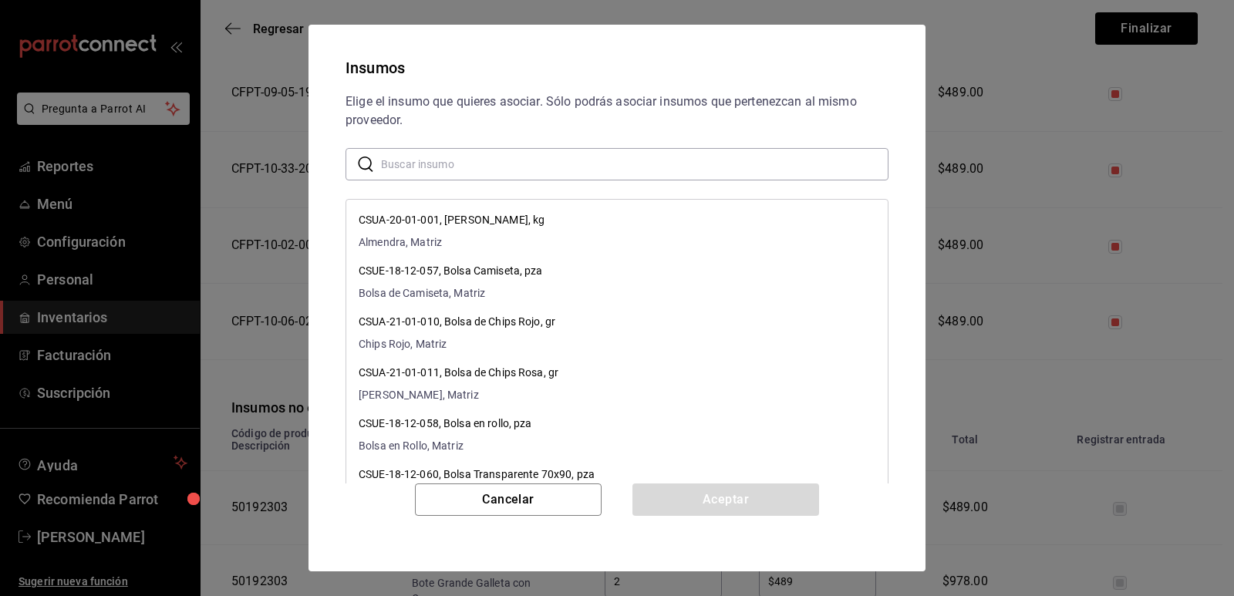
click at [563, 171] on input "text" at bounding box center [634, 164] width 507 height 31
paste input "Bote Grande Chocolate Crema"
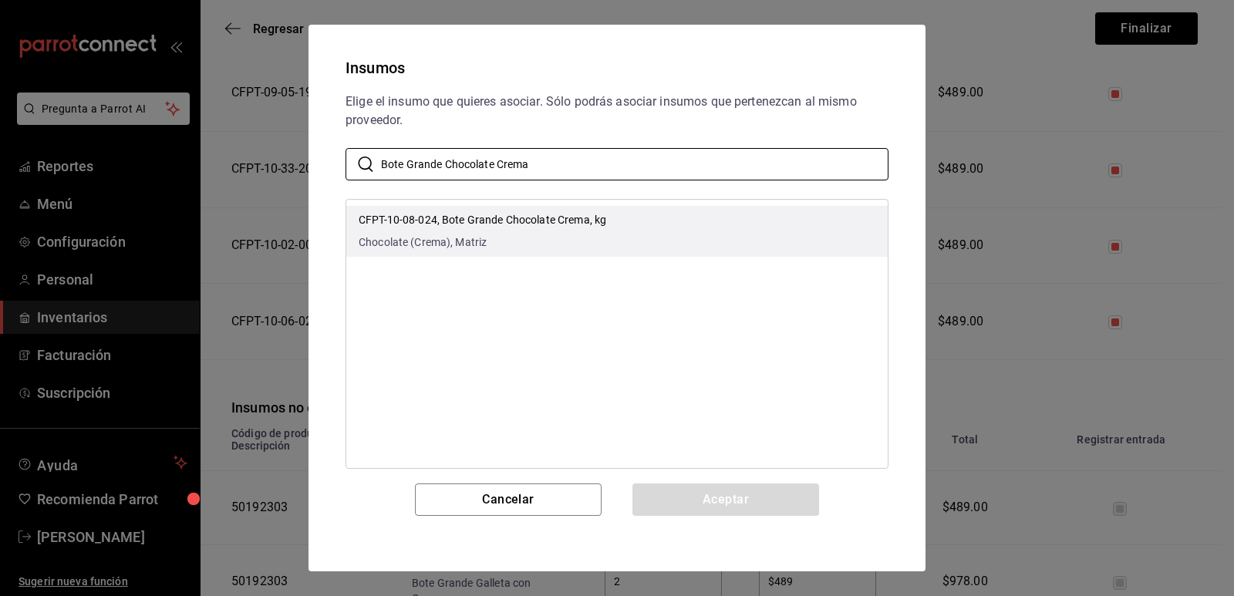
type input "Bote Grande Chocolate Crema"
click at [632, 225] on li "CFPT-10-08-024, Bote Grande Chocolate Crema, kg Chocolate (Crema), Matriz" at bounding box center [616, 231] width 541 height 51
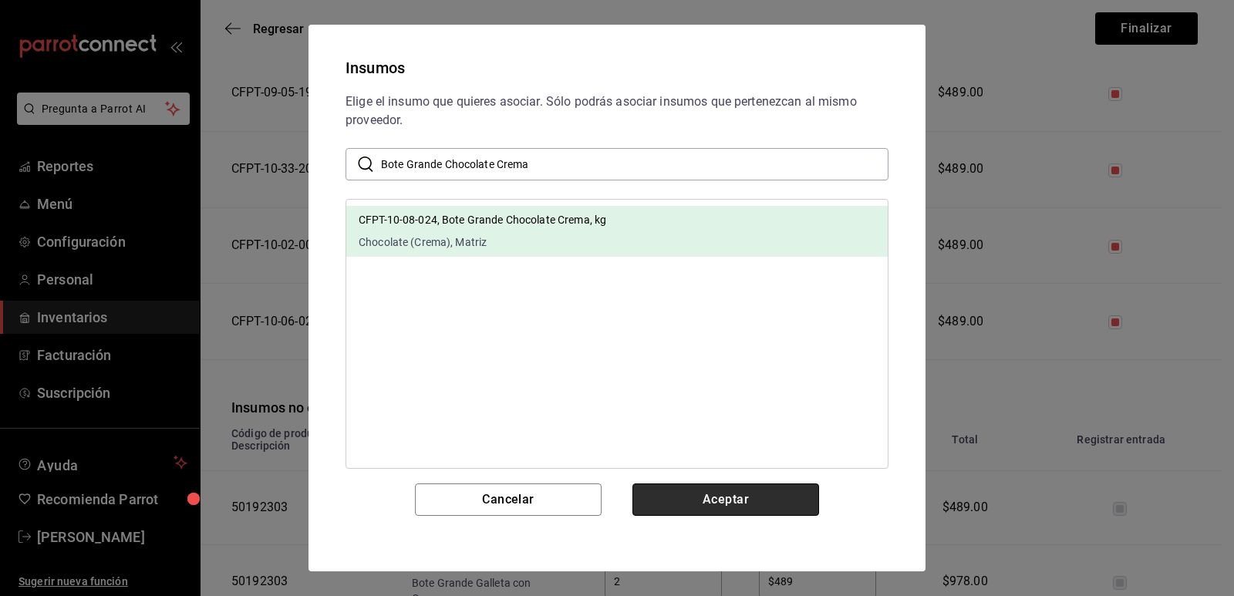
click at [721, 496] on button "Aceptar" at bounding box center [725, 499] width 187 height 32
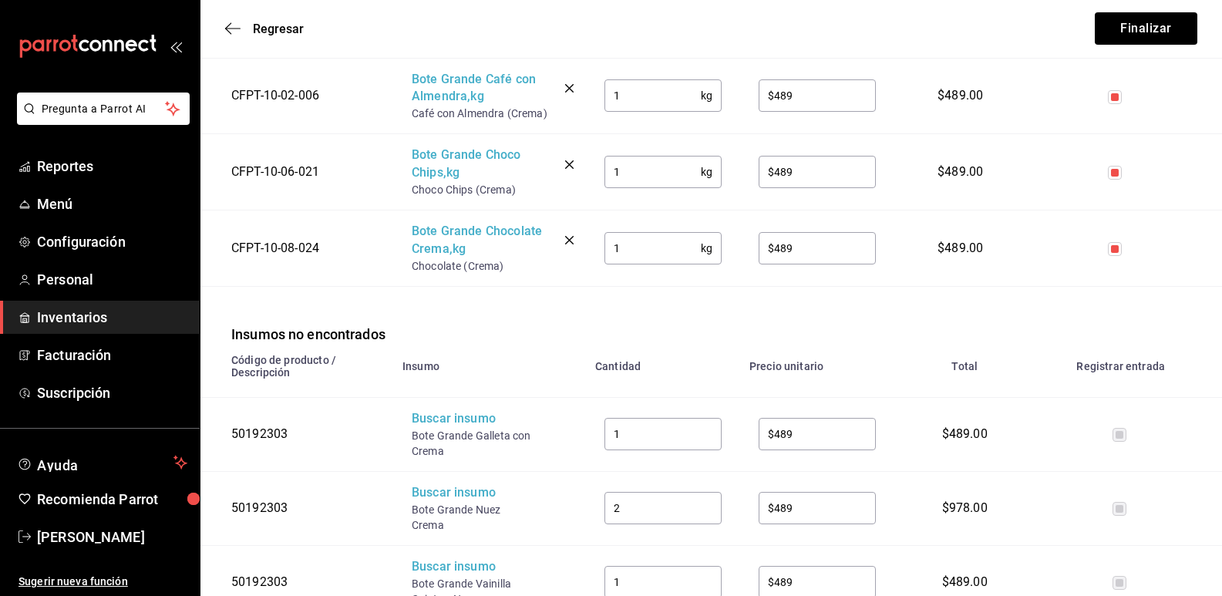
scroll to position [463, 0]
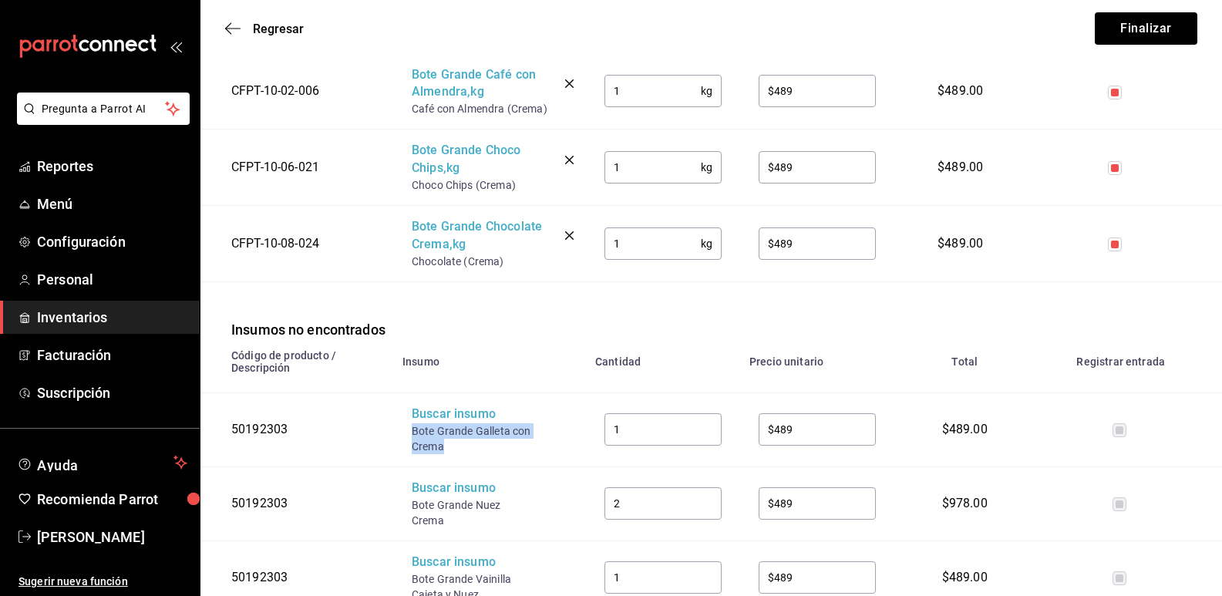
drag, startPoint x: 446, startPoint y: 449, endPoint x: 413, endPoint y: 439, distance: 35.4
click at [413, 439] on div "Bote Grande Galleta con Crema" at bounding box center [473, 438] width 123 height 31
copy div "Bote Grande Galleta con Crema"
click at [439, 414] on div "Buscar insumo" at bounding box center [473, 415] width 123 height 18
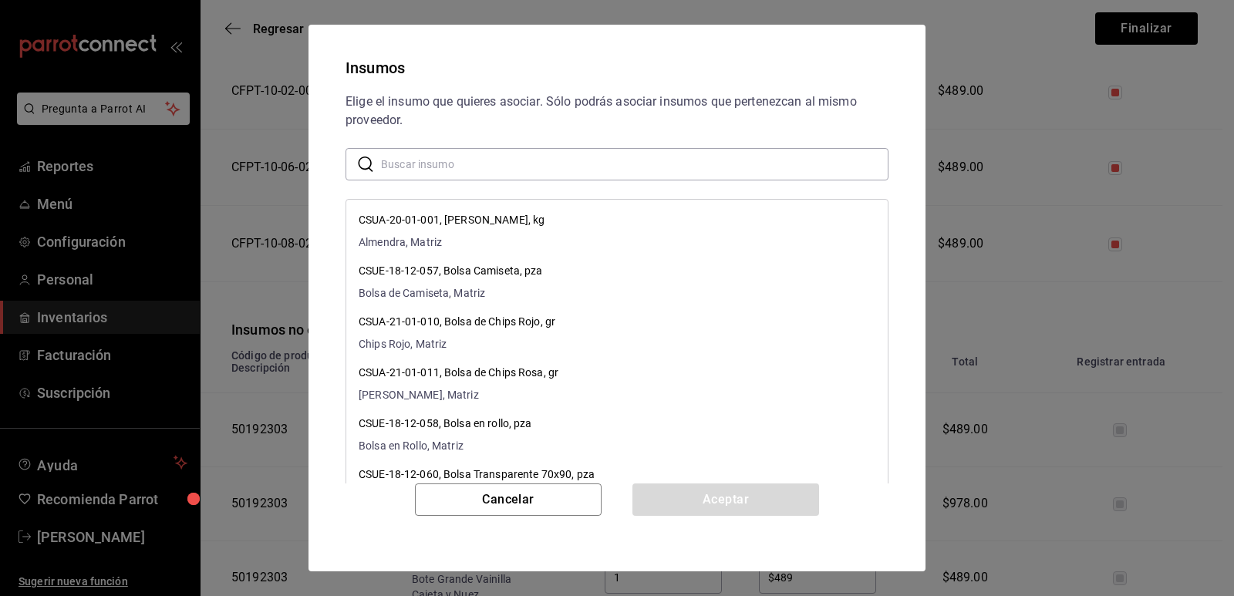
click at [527, 170] on input "text" at bounding box center [634, 164] width 507 height 31
paste input "Bote Grande Galleta con Crema"
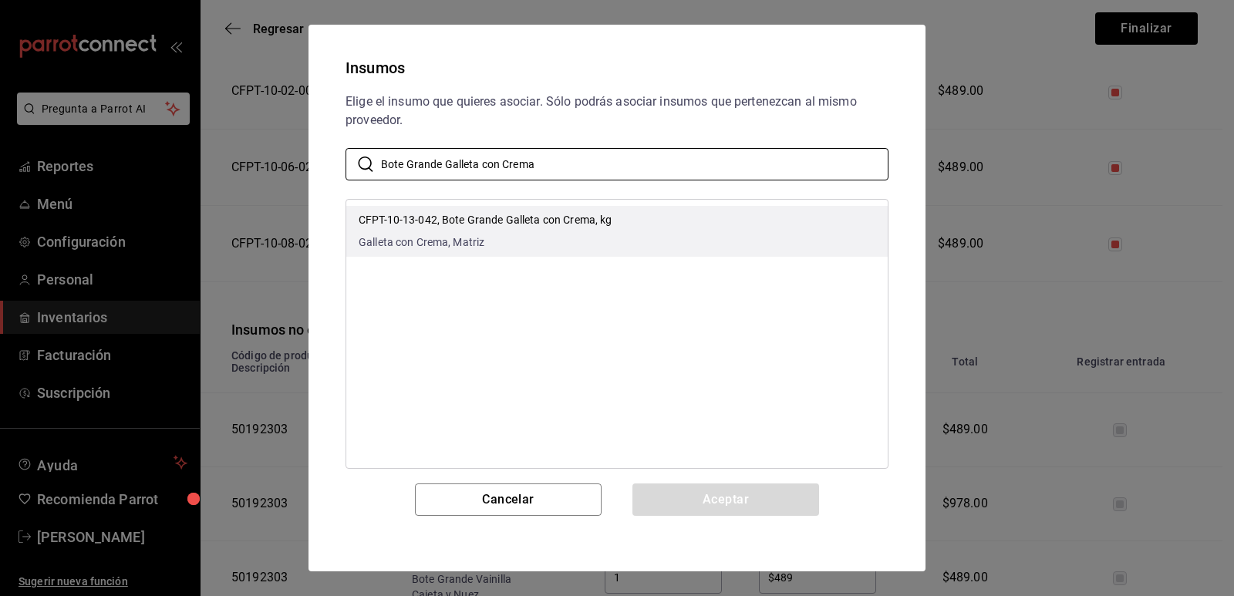
type input "Bote Grande Galleta con Crema"
click at [641, 226] on li "CFPT-10-13-042, Bote Grande Galleta con Crema, kg Galleta con Crema, Matriz" at bounding box center [616, 231] width 541 height 51
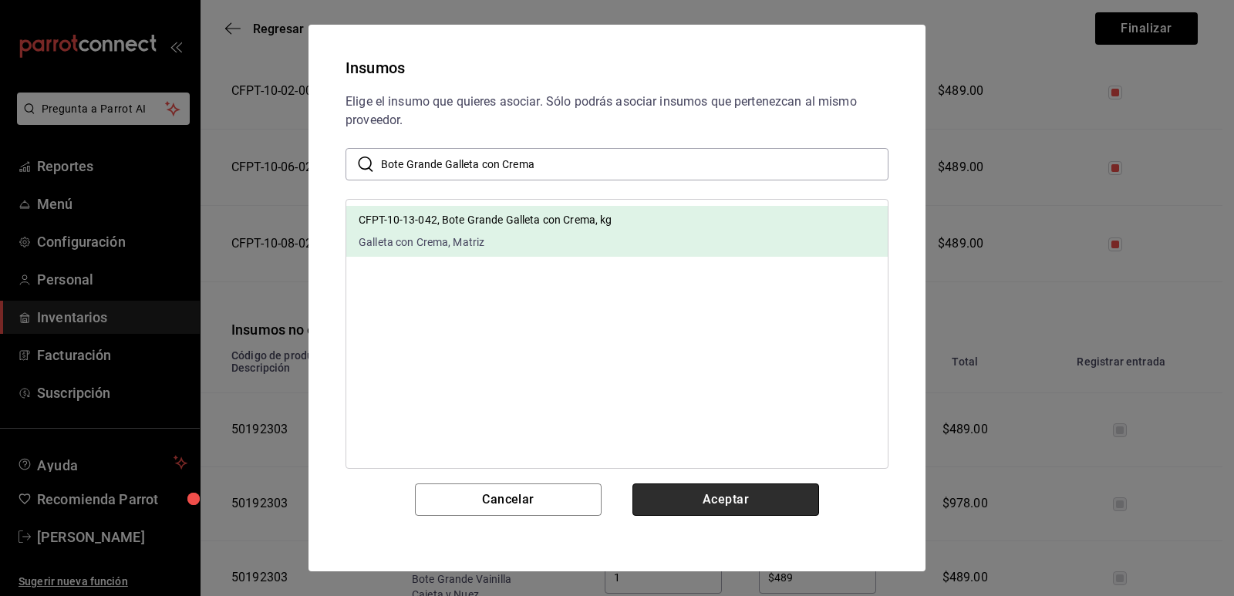
click at [672, 494] on button "Aceptar" at bounding box center [725, 499] width 187 height 32
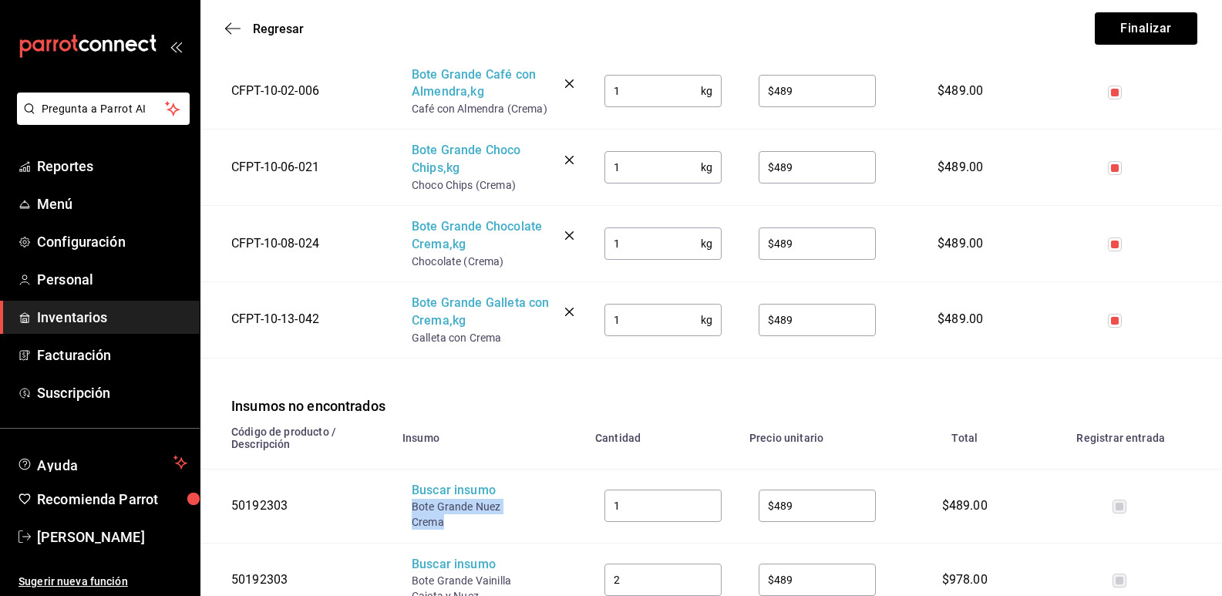
drag, startPoint x: 447, startPoint y: 527, endPoint x: 413, endPoint y: 514, distance: 37.1
click at [413, 514] on div "Bote Grande Nuez Crema" at bounding box center [473, 514] width 123 height 31
copy div "Bote Grande Nuez Crema"
click at [439, 499] on div "Buscar insumo" at bounding box center [473, 491] width 123 height 18
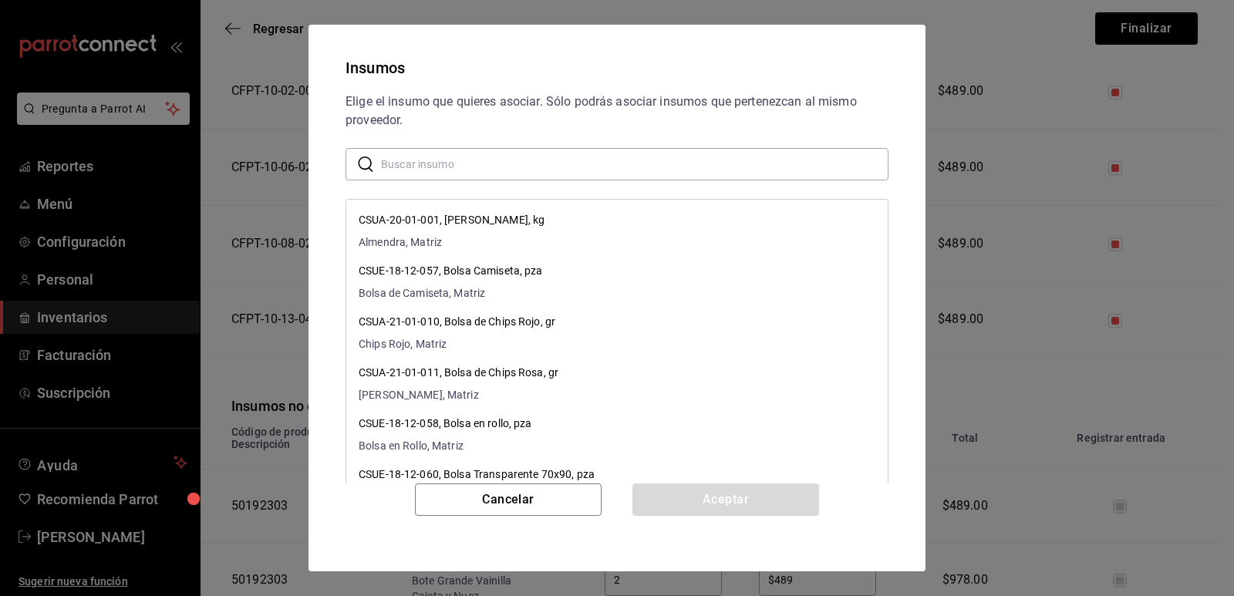
click at [529, 163] on input "text" at bounding box center [634, 164] width 507 height 31
paste input "Bote Grande Nuez Crema"
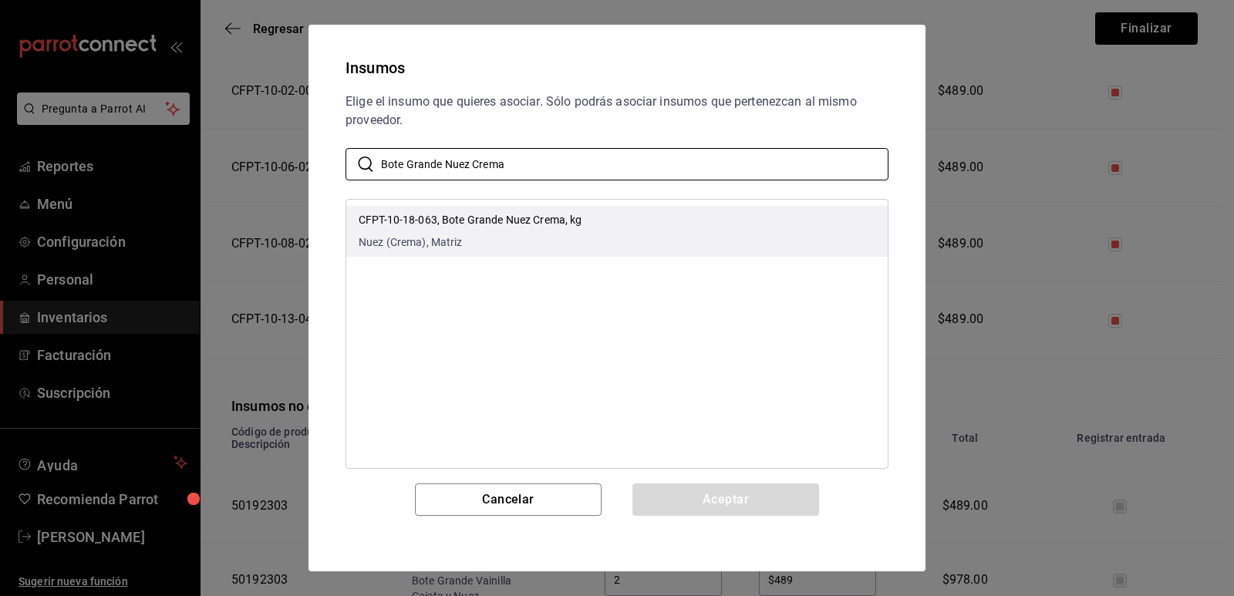
type input "Bote Grande Nuez Crema"
click at [573, 228] on div "CFPT-10-18-063, Bote Grande Nuez Crema, kg Nuez (Crema), Matriz" at bounding box center [471, 231] width 224 height 39
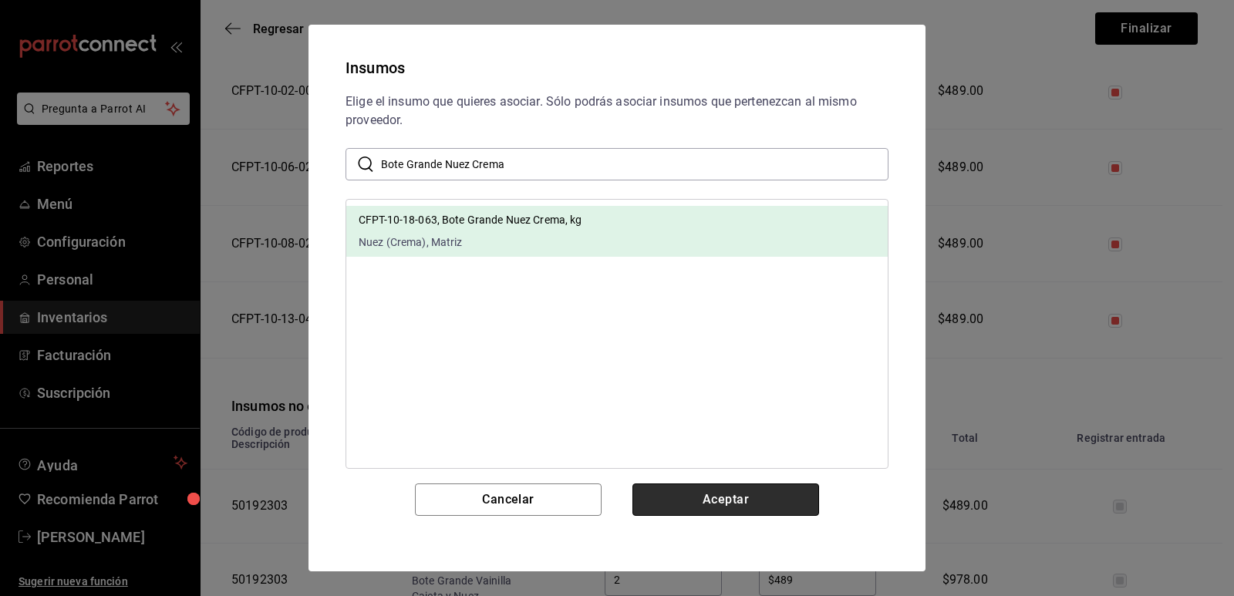
click at [709, 497] on button "Aceptar" at bounding box center [725, 499] width 187 height 32
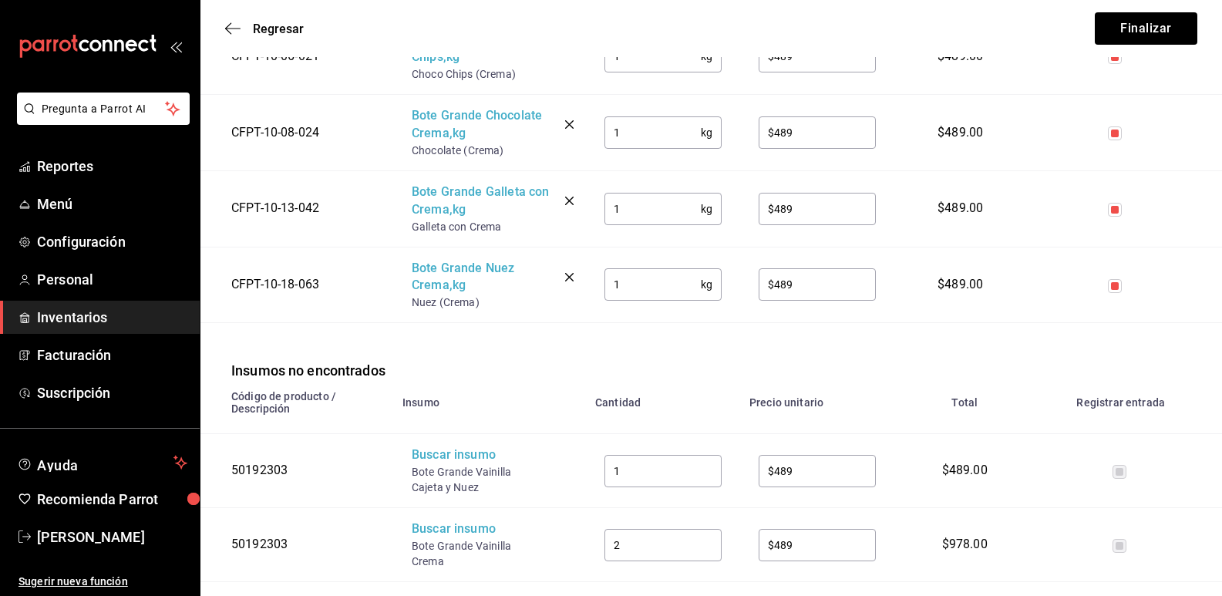
scroll to position [617, 0]
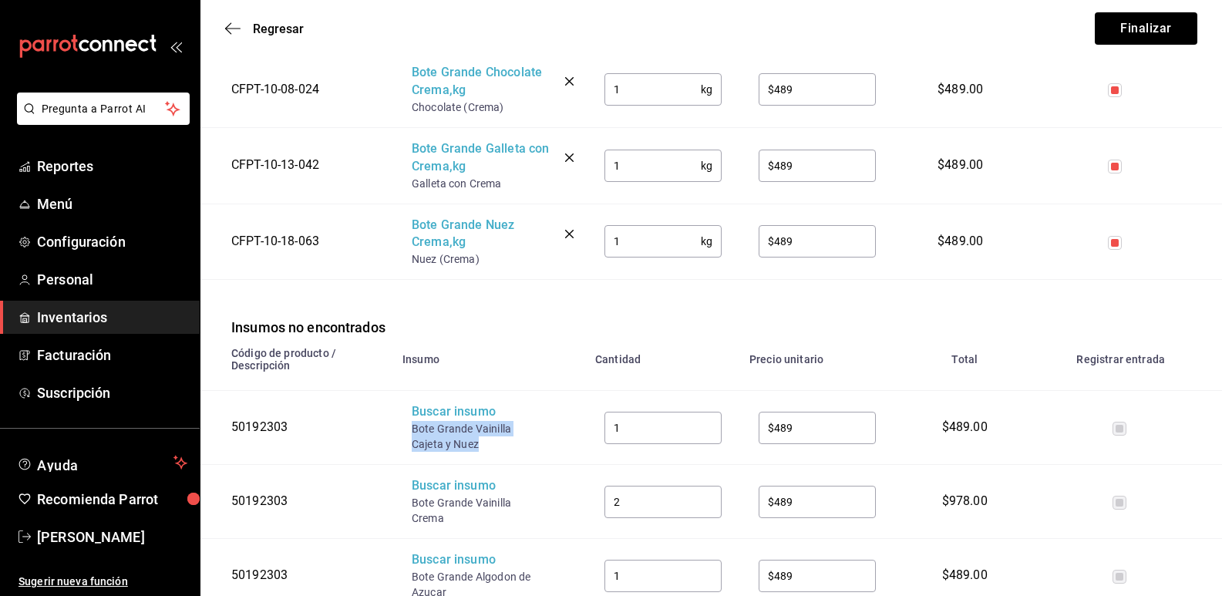
drag, startPoint x: 471, startPoint y: 442, endPoint x: 413, endPoint y: 430, distance: 59.7
click at [413, 430] on div "Bote Grande Vainilla Cajeta y Nuez" at bounding box center [473, 436] width 123 height 31
copy div "Bote Grande Vainilla Cajeta y Nuez"
click at [452, 416] on div "Buscar insumo" at bounding box center [473, 412] width 123 height 18
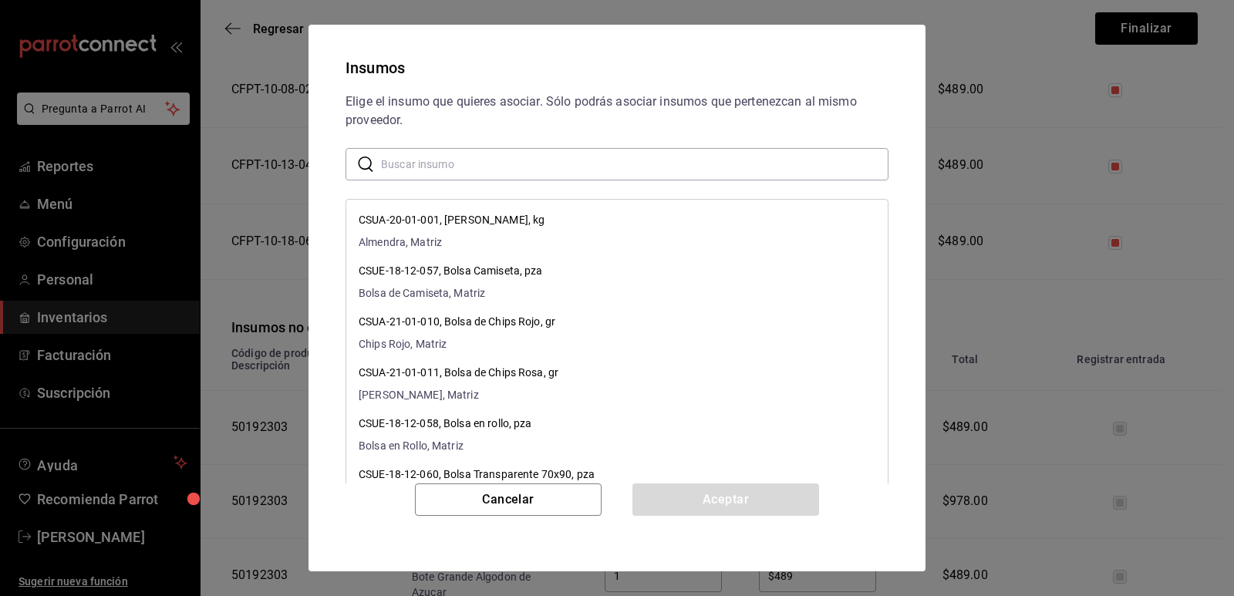
click at [545, 167] on input "text" at bounding box center [634, 164] width 507 height 31
paste input "Bote Grande Vainilla Cajeta y Nuez"
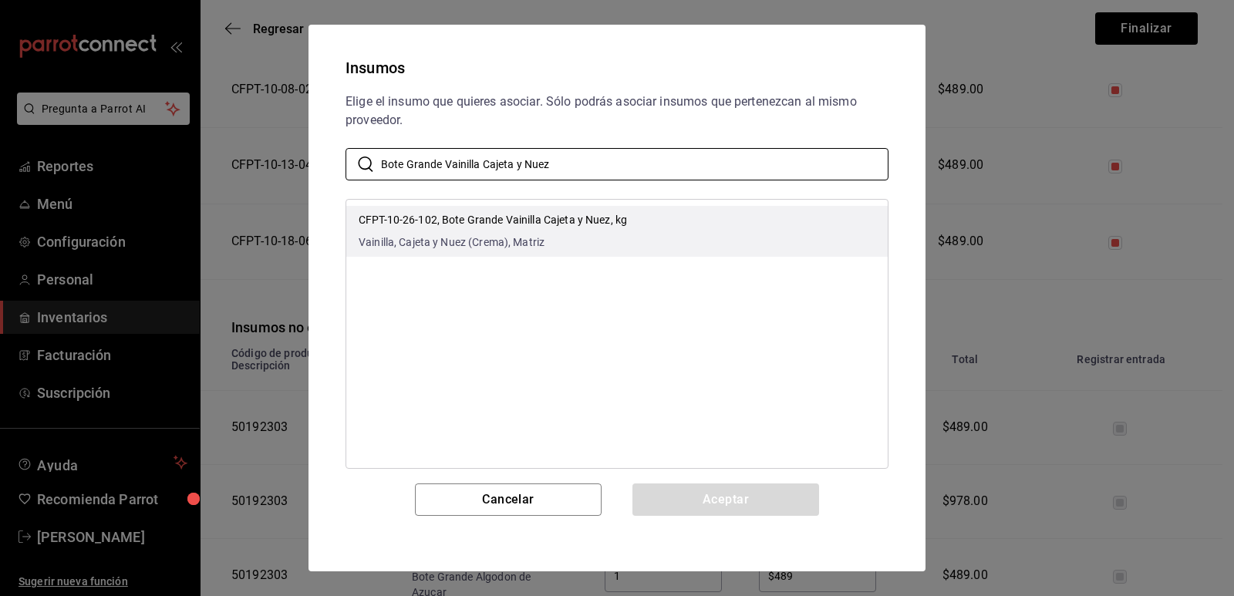
type input "Bote Grande Vainilla Cajeta y Nuez"
click at [597, 217] on p "CFPT-10-26-102, Bote Grande Vainilla Cajeta y Nuez, kg" at bounding box center [493, 220] width 268 height 16
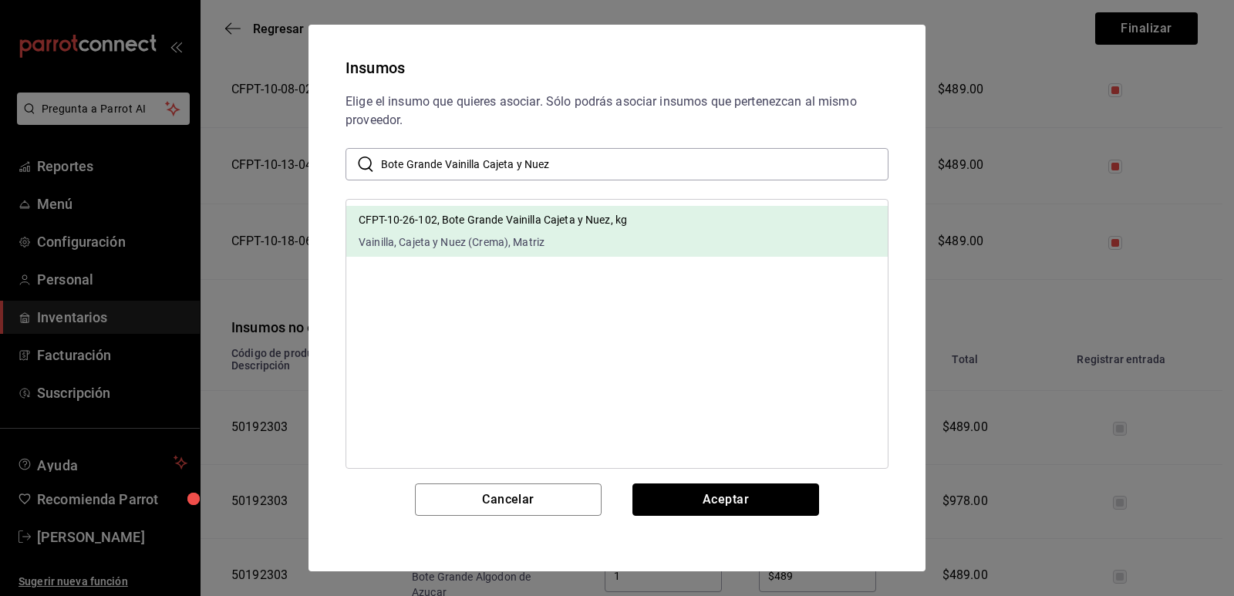
click at [723, 500] on button "Aceptar" at bounding box center [725, 499] width 187 height 32
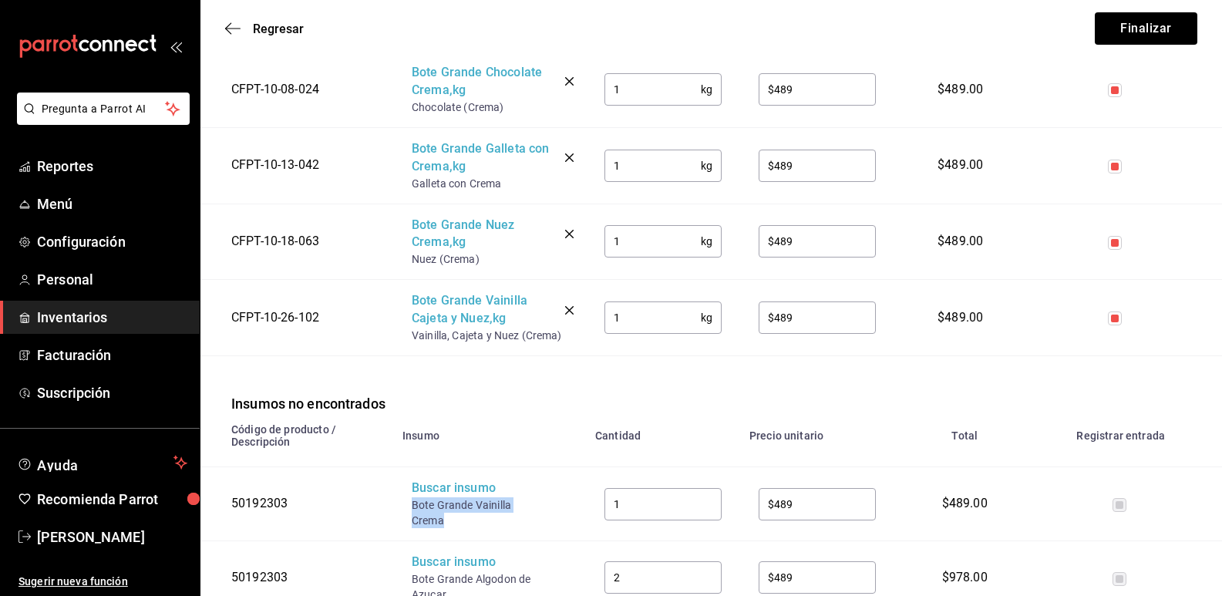
drag, startPoint x: 453, startPoint y: 519, endPoint x: 409, endPoint y: 509, distance: 45.1
click at [409, 509] on td "Buscar insumo Bote Grande Vainilla Crema" at bounding box center [489, 504] width 193 height 74
copy div "Bote Grande Vainilla Crema"
click at [427, 494] on div "Buscar insumo" at bounding box center [473, 489] width 123 height 18
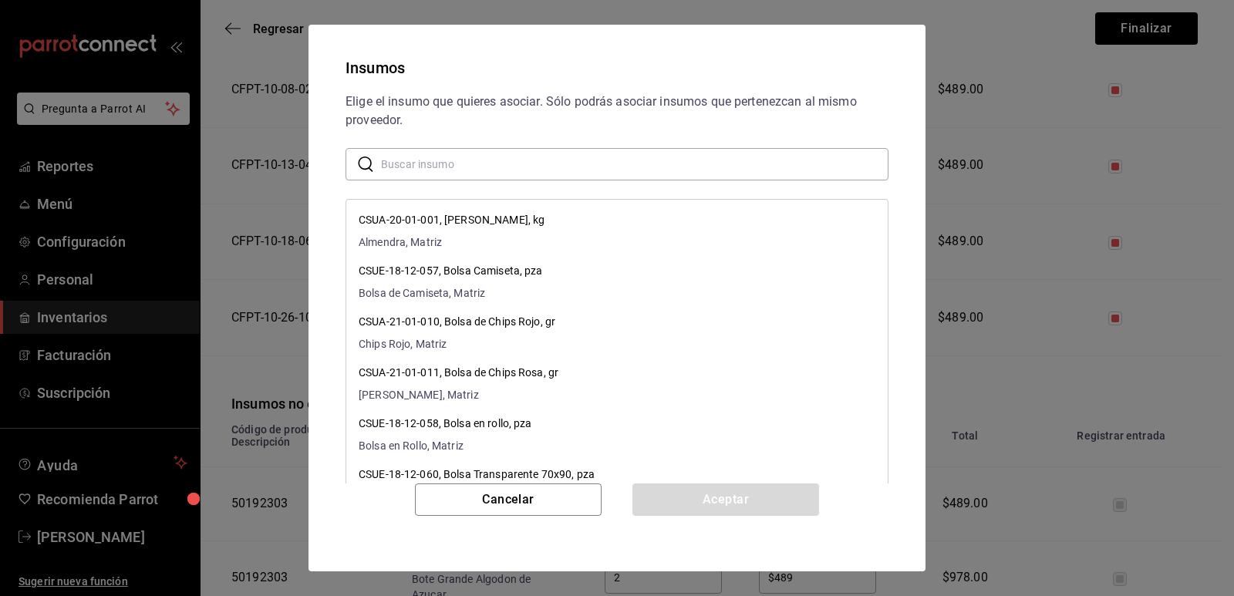
click at [538, 162] on input "text" at bounding box center [634, 164] width 507 height 31
paste input "Bote Grande Vainilla Crema"
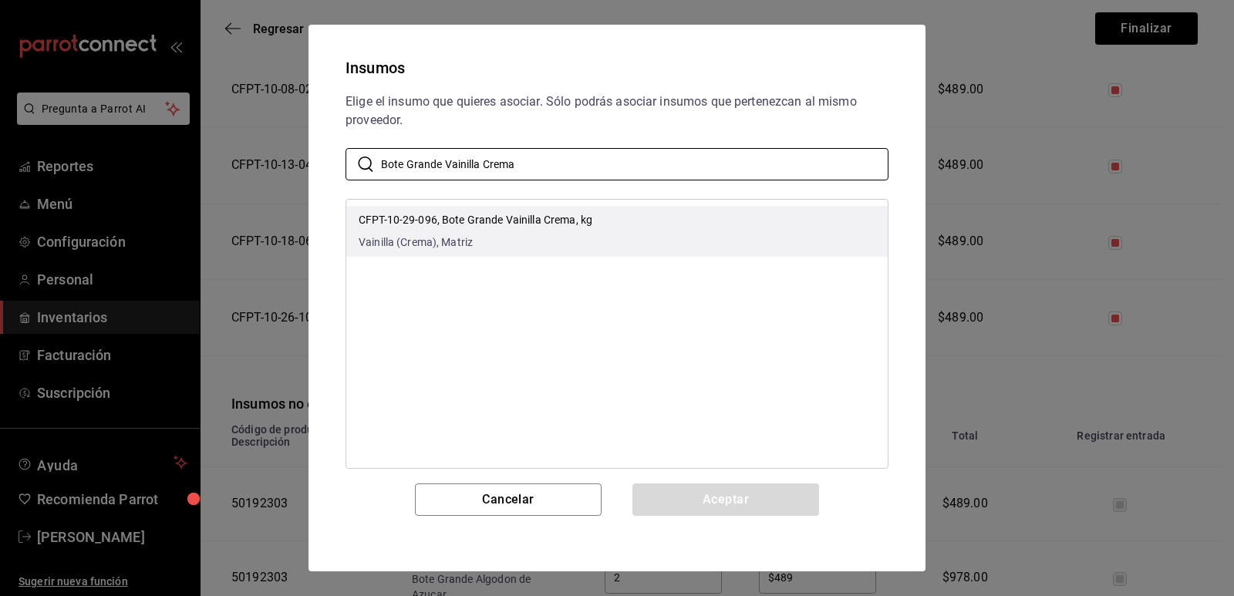
type input "Bote Grande Vainilla Crema"
click at [584, 225] on p "CFPT-10-29-096, Bote Grande Vainilla Crema, kg" at bounding box center [476, 220] width 234 height 16
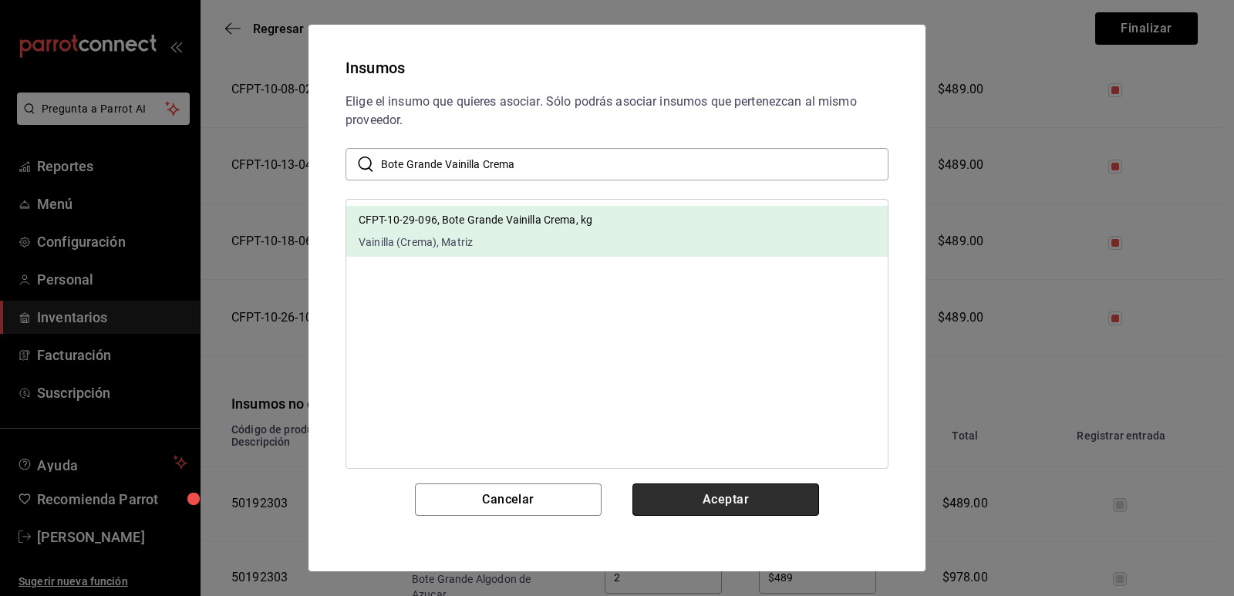
click at [690, 487] on button "Aceptar" at bounding box center [725, 499] width 187 height 32
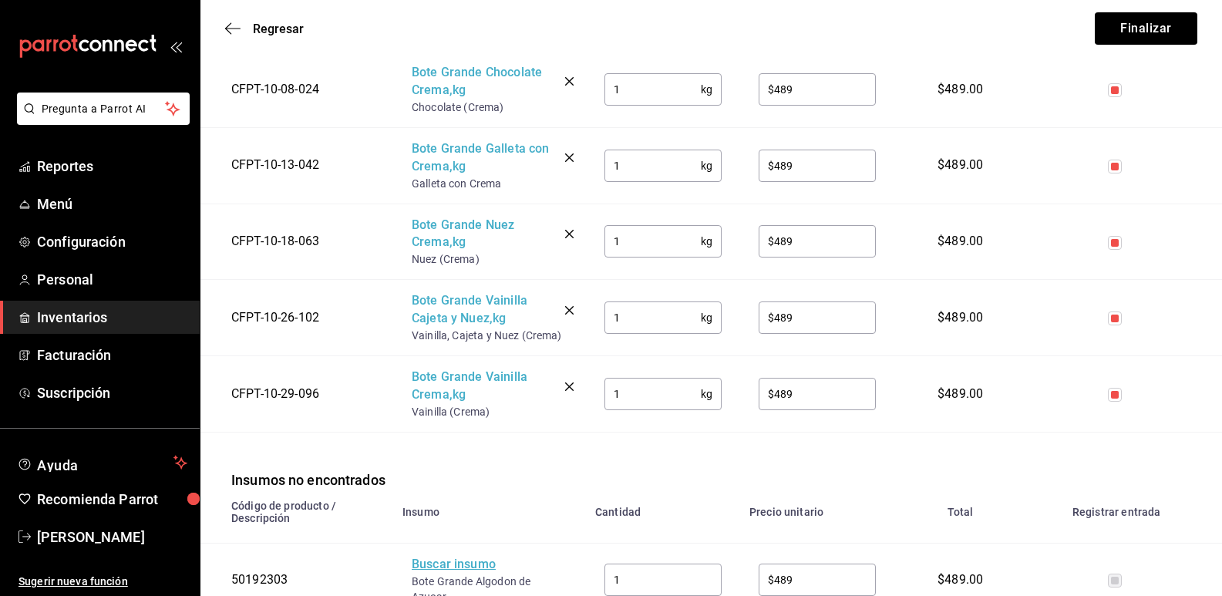
scroll to position [694, 0]
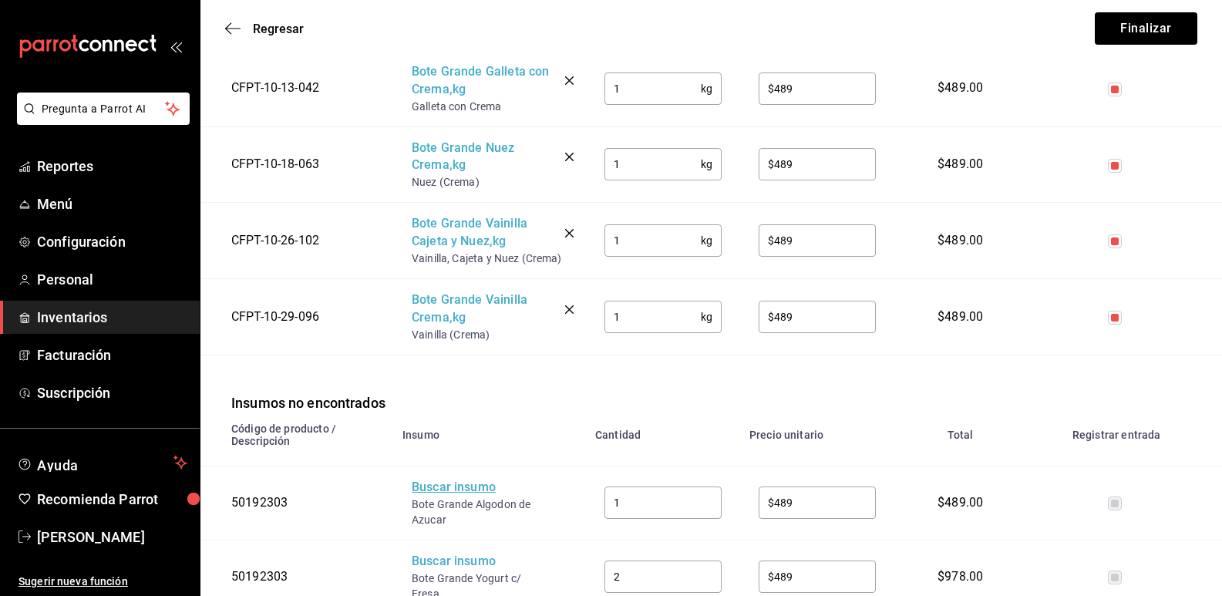
click at [466, 484] on div "Buscar insumo" at bounding box center [473, 488] width 123 height 18
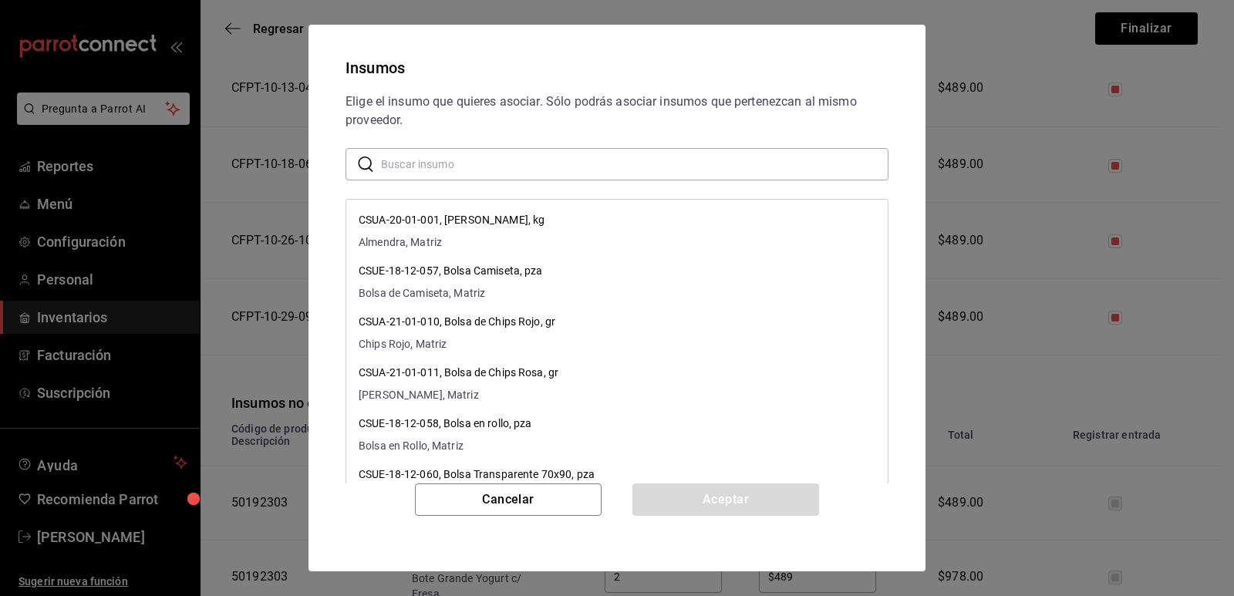
click at [556, 177] on input "text" at bounding box center [634, 164] width 507 height 31
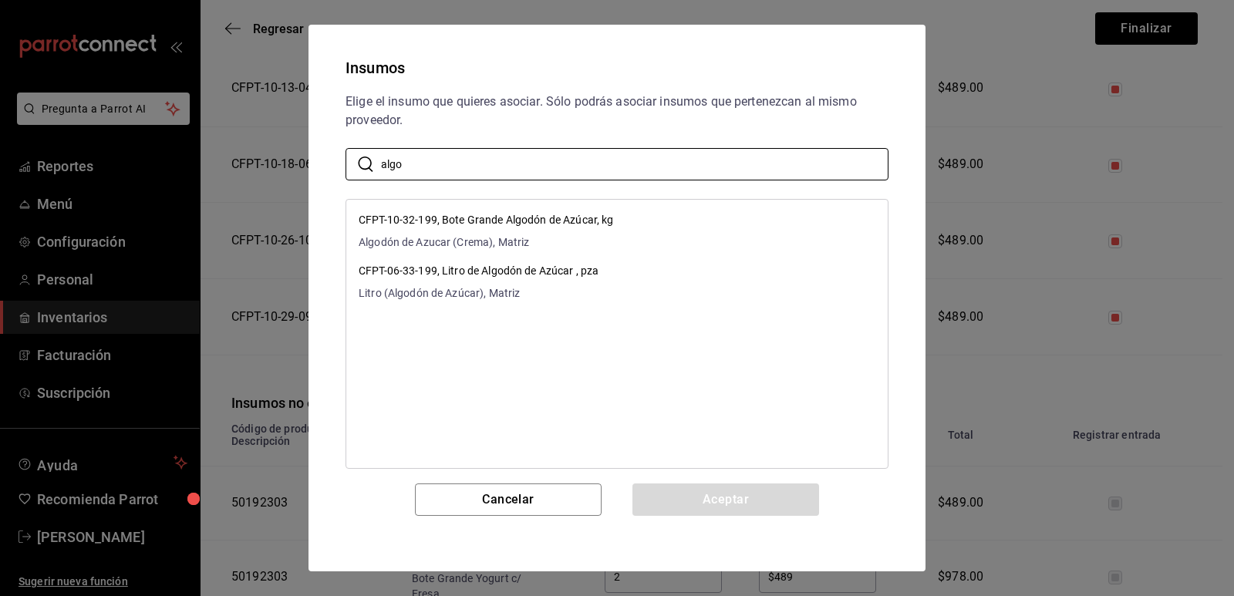
type input "algo"
click at [719, 106] on div "Elige el insumo que quieres asociar. Sólo podrás asociar insumos que pertenezca…" at bounding box center [616, 111] width 543 height 37
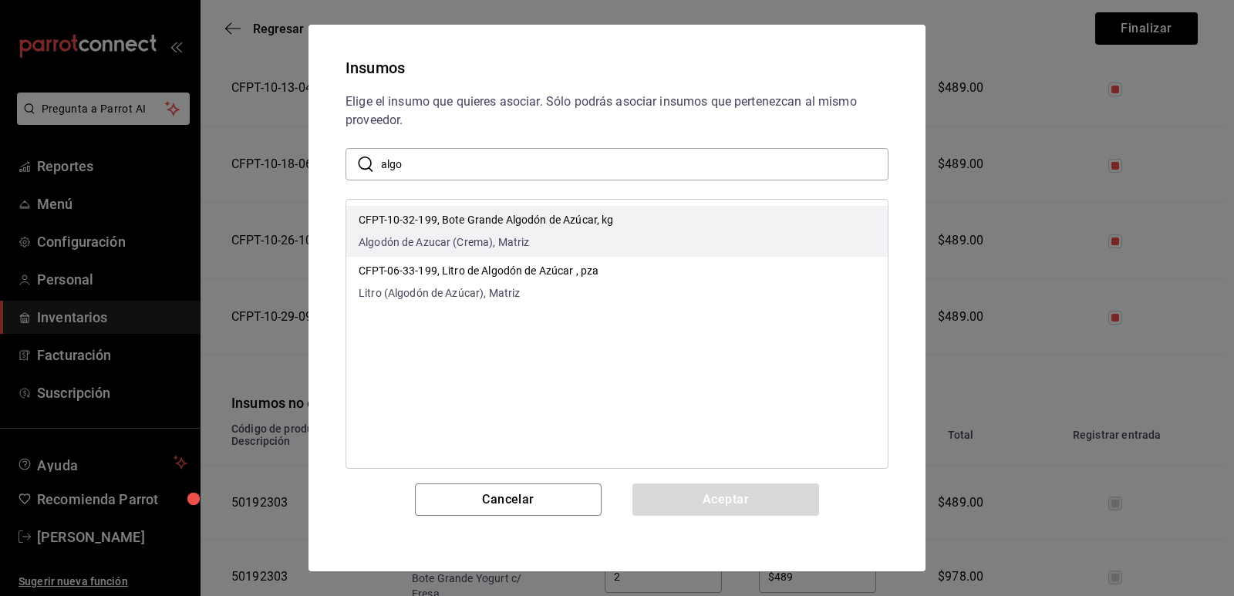
click at [692, 219] on li "CFPT-10-32-199, Bote Grande Algodón de Azúcar, kg Algodón de Azucar (Crema), Ma…" at bounding box center [616, 231] width 541 height 51
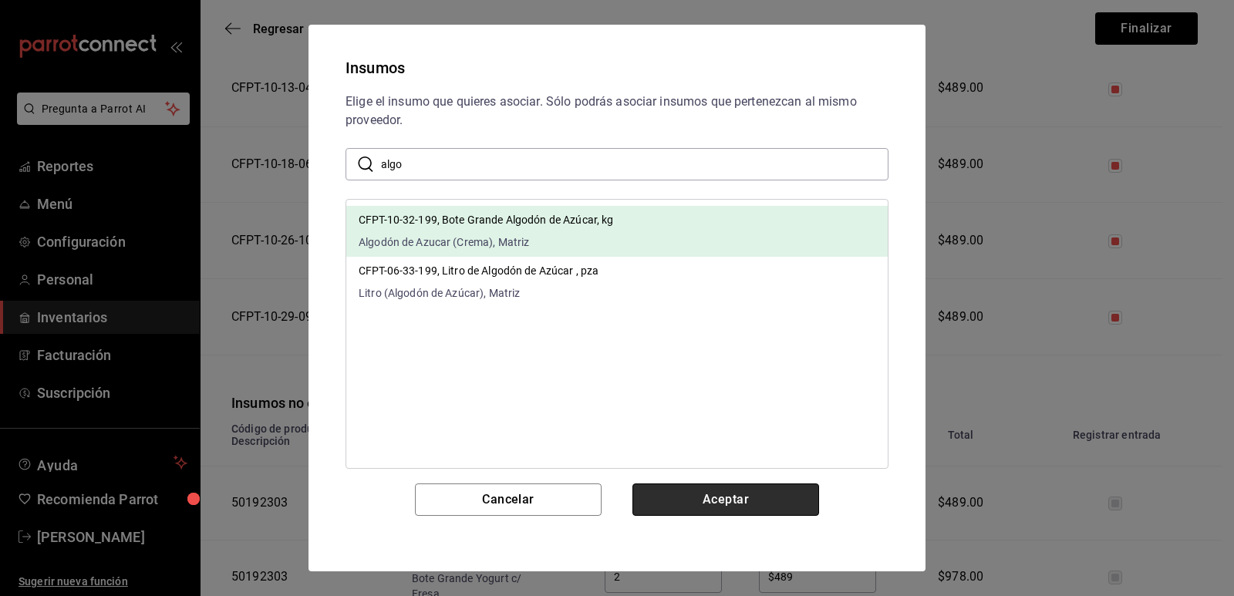
click at [729, 500] on button "Aceptar" at bounding box center [725, 499] width 187 height 32
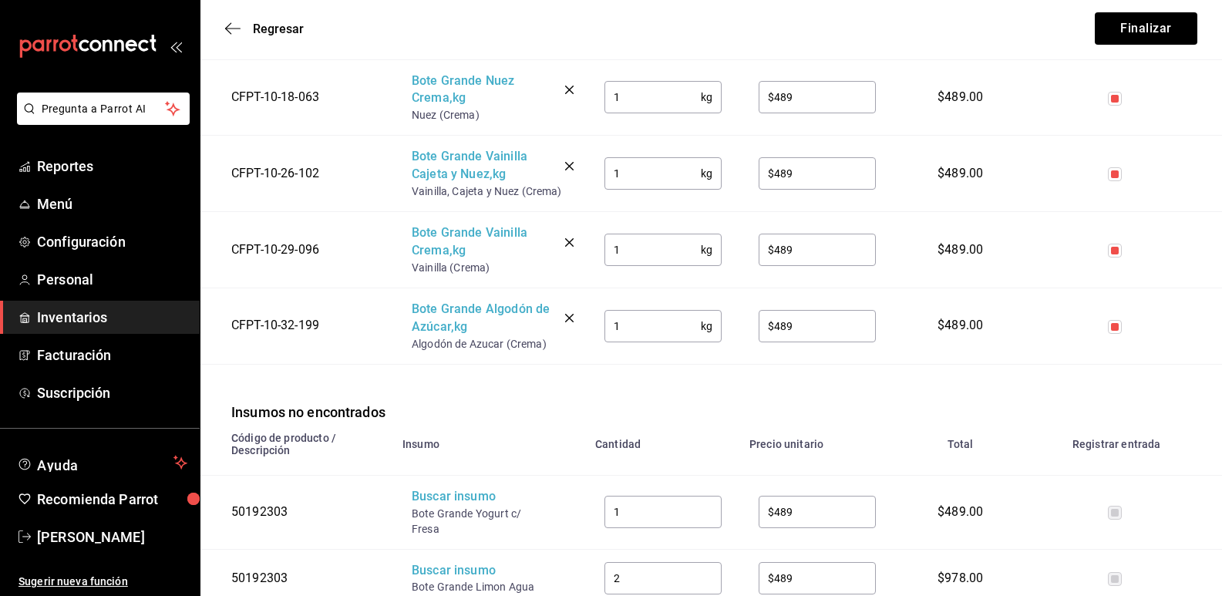
scroll to position [848, 0]
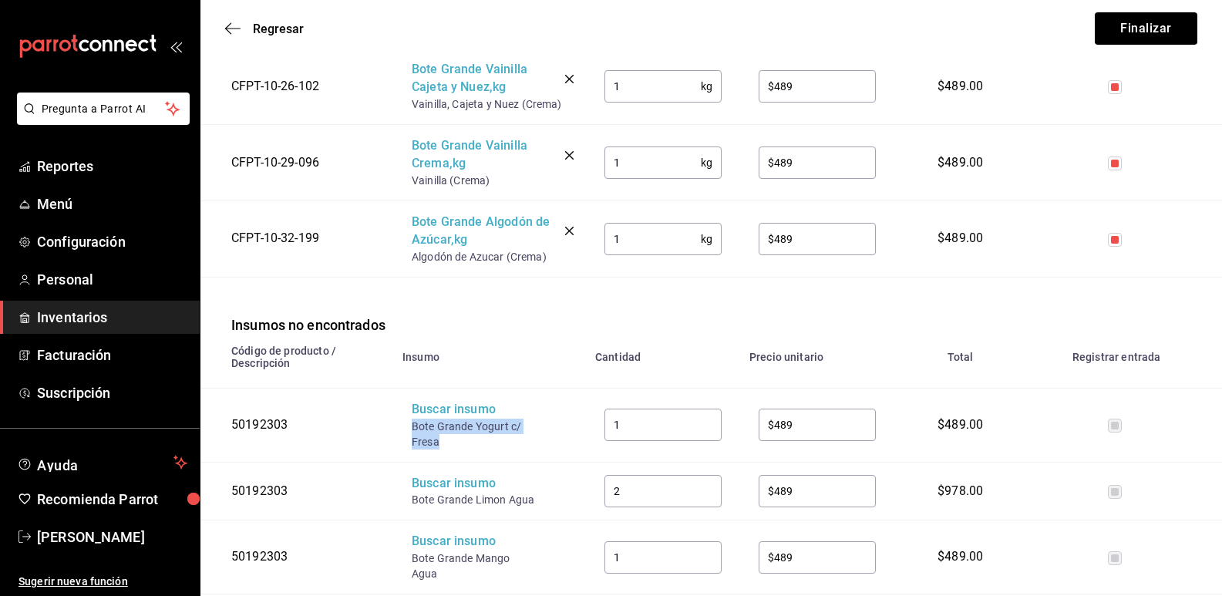
drag, startPoint x: 445, startPoint y: 440, endPoint x: 409, endPoint y: 430, distance: 37.6
click at [409, 430] on td "Buscar insumo Bote Grande Yogurt c/ Fresa" at bounding box center [489, 425] width 193 height 74
copy div "Bote Grande Yogurt c/ Fresa"
click at [442, 412] on div "Buscar insumo" at bounding box center [473, 410] width 123 height 18
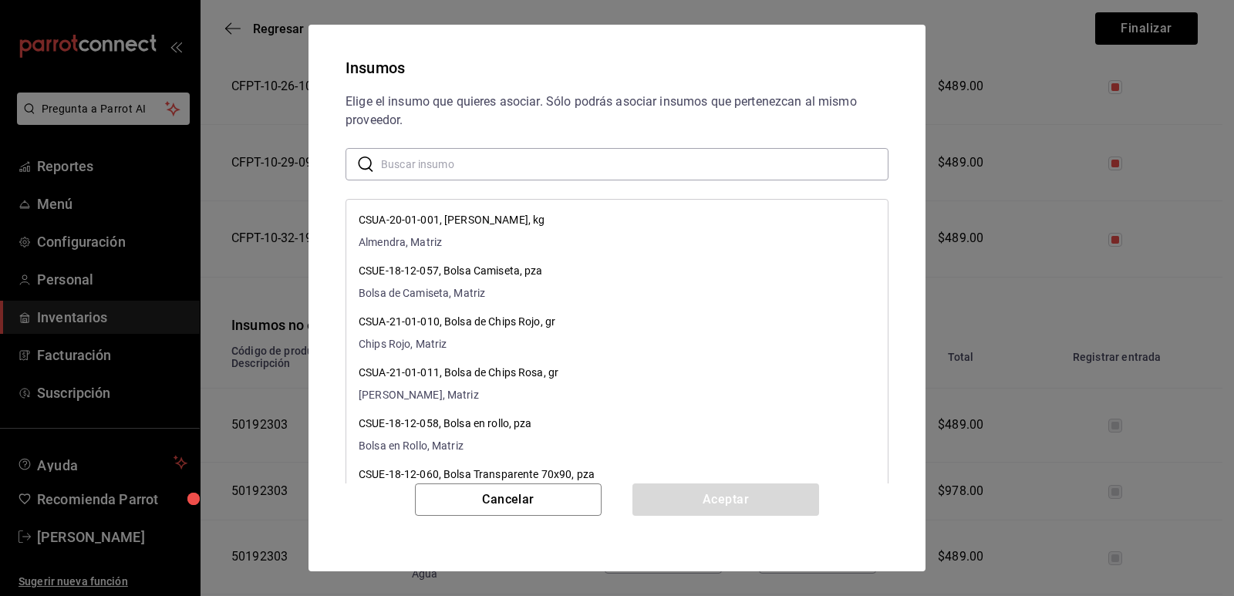
click at [509, 170] on input "text" at bounding box center [634, 164] width 507 height 31
paste input "Bote Grande Yogurt c/ Fresa"
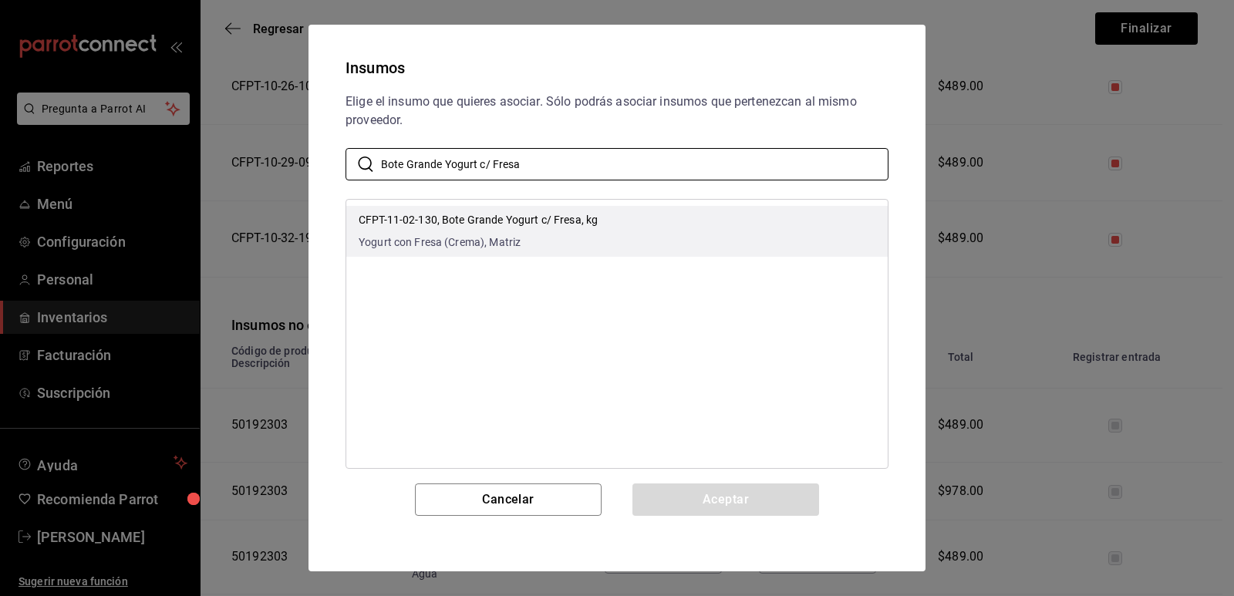
type input "Bote Grande Yogurt c/ Fresa"
click at [579, 220] on p "CFPT-11-02-130, Bote Grande Yogurt c/ Fresa, kg" at bounding box center [478, 220] width 239 height 16
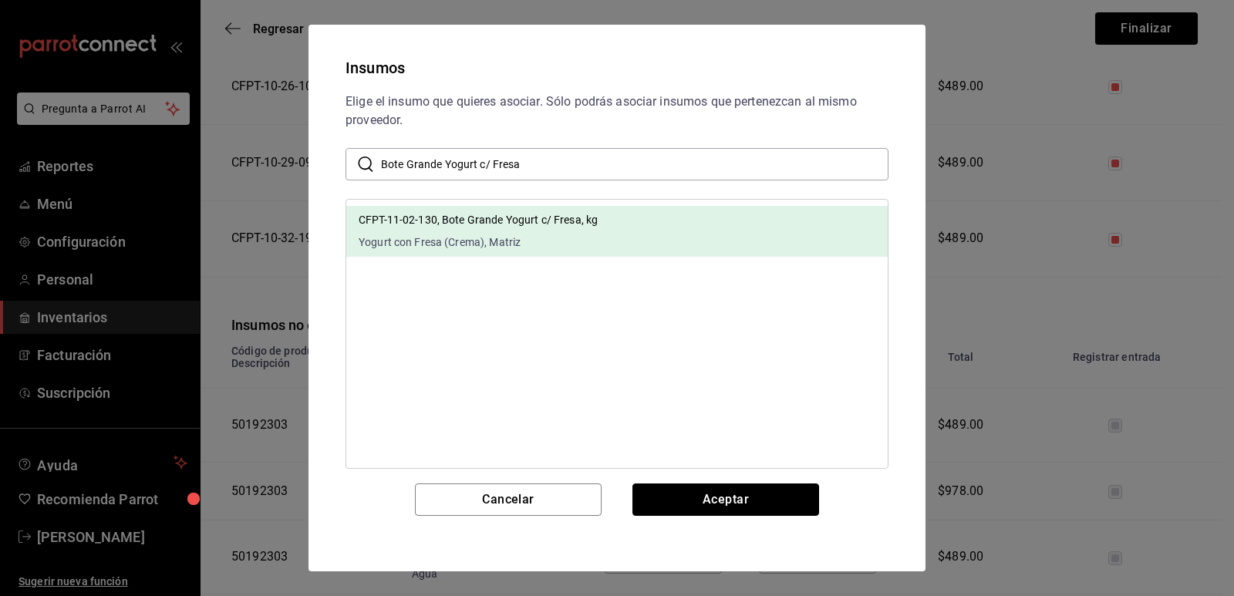
drag, startPoint x: 720, startPoint y: 483, endPoint x: 701, endPoint y: 480, distance: 19.7
click at [720, 484] on button "Aceptar" at bounding box center [725, 499] width 187 height 32
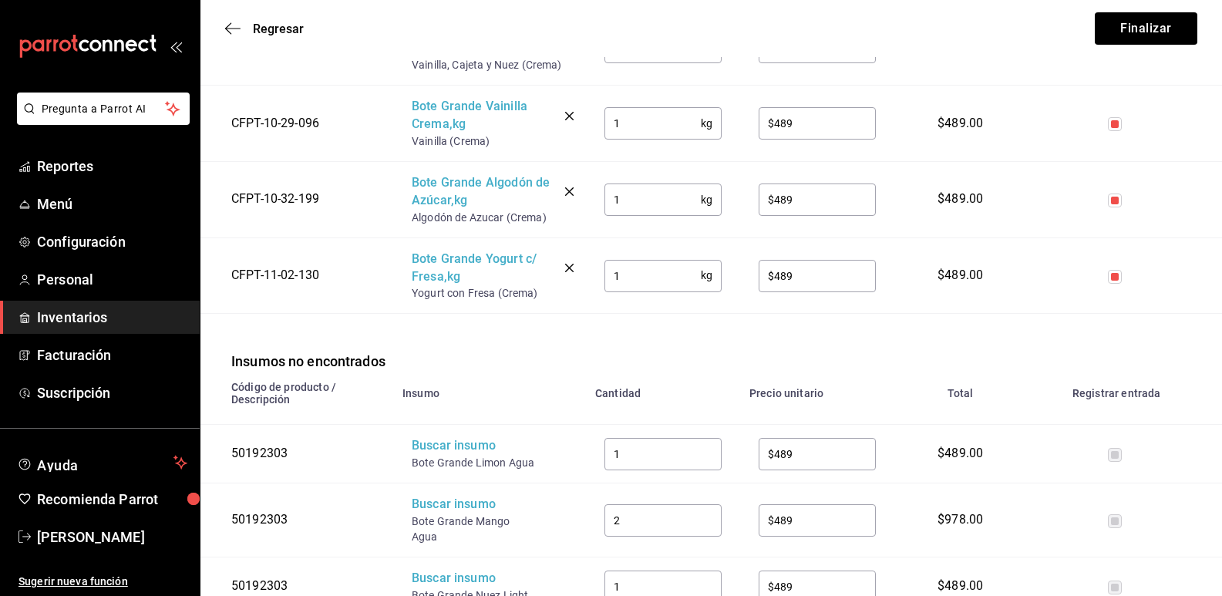
scroll to position [925, 0]
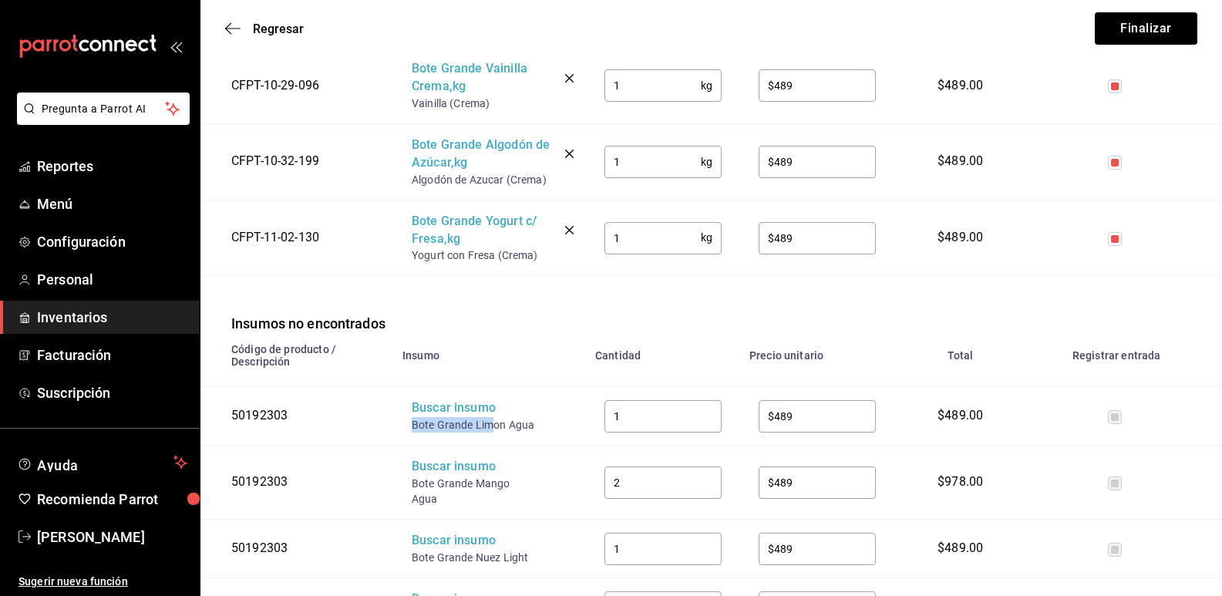
drag, startPoint x: 492, startPoint y: 423, endPoint x: 415, endPoint y: 422, distance: 77.1
click at [415, 422] on div "Bote Grande Limon Agua" at bounding box center [473, 424] width 123 height 15
drag, startPoint x: 493, startPoint y: 430, endPoint x: 409, endPoint y: 426, distance: 83.4
click at [409, 426] on td "Buscar insumo Bote Grande Limon Agua" at bounding box center [489, 416] width 193 height 59
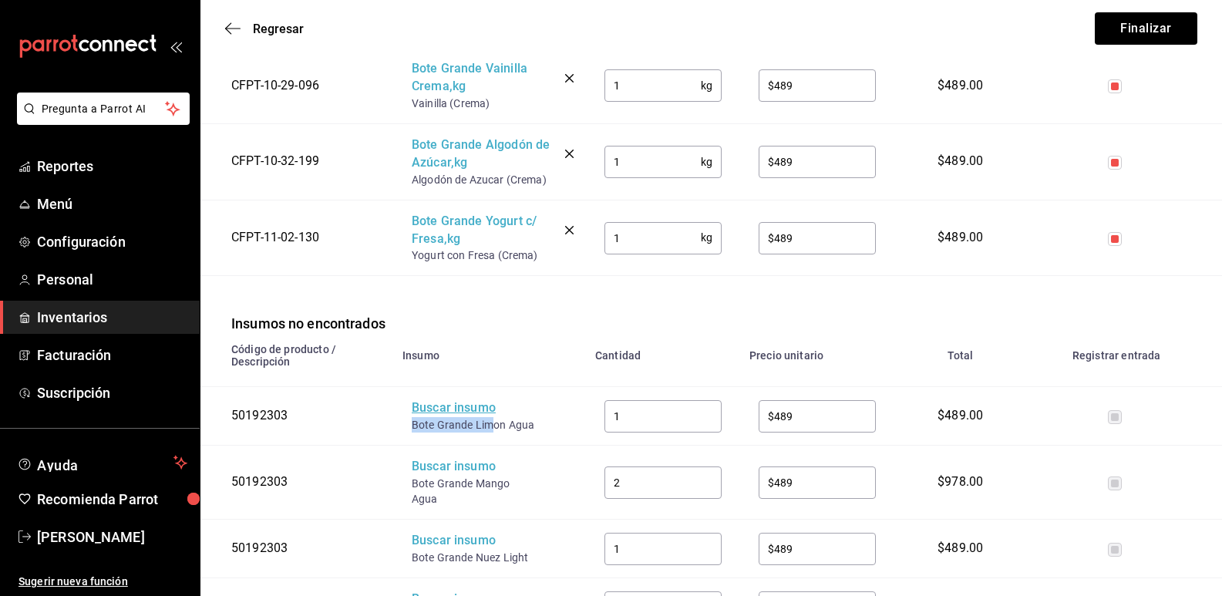
copy div "Bote Grande Lim"
click at [432, 415] on div "Buscar insumo" at bounding box center [473, 408] width 123 height 18
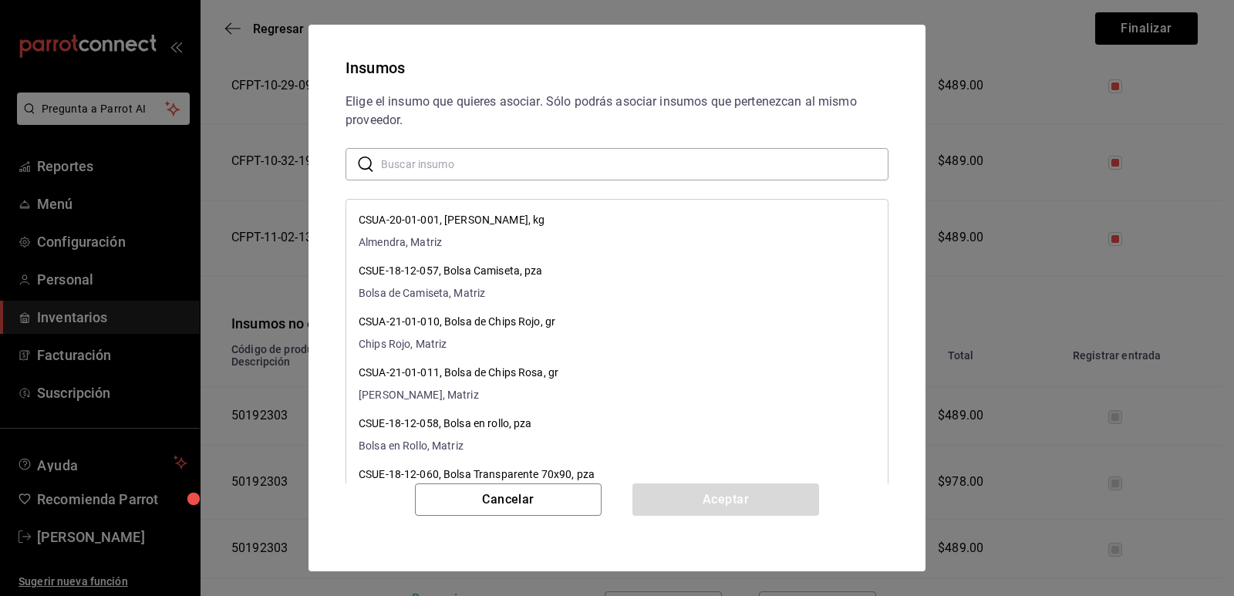
click at [554, 165] on input "text" at bounding box center [634, 164] width 507 height 31
paste input "Bote Grande Lim"
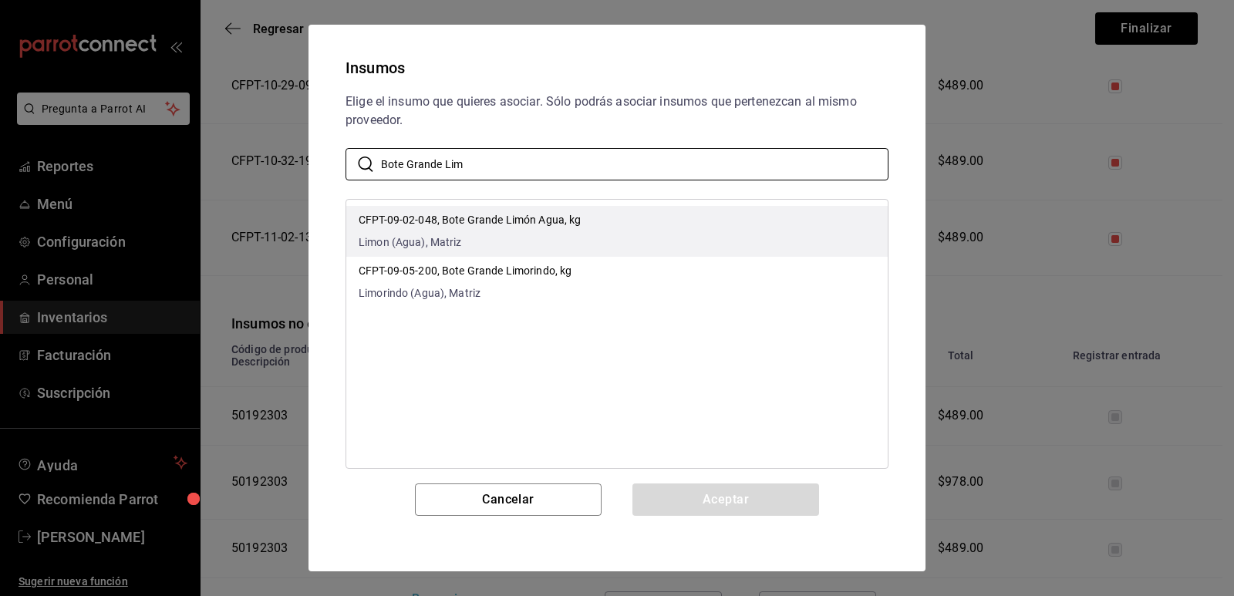
type input "Bote Grande Lim"
click at [692, 215] on li "CFPT-09-02-048, Bote Grande Limón Agua, kg Limon (Agua), Matriz" at bounding box center [616, 231] width 541 height 51
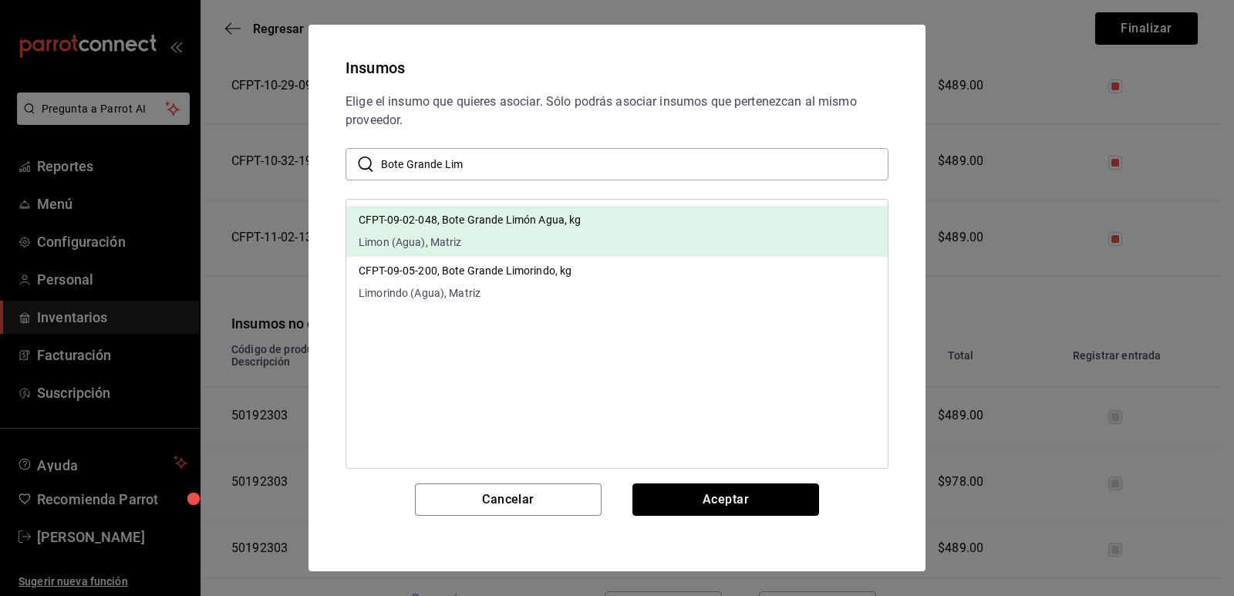
drag, startPoint x: 727, startPoint y: 494, endPoint x: 481, endPoint y: 526, distance: 248.0
click at [727, 495] on button "Aceptar" at bounding box center [725, 499] width 187 height 32
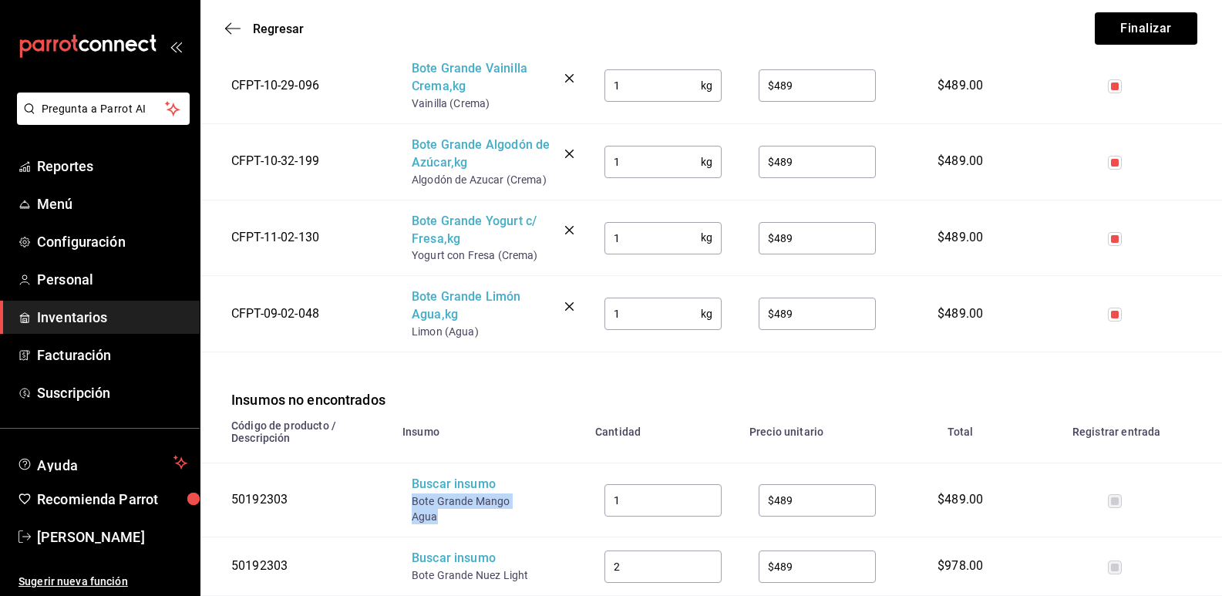
drag, startPoint x: 438, startPoint y: 520, endPoint x: 408, endPoint y: 507, distance: 32.8
click at [408, 507] on td "Buscar insumo Bote Grande Mango Agua" at bounding box center [489, 500] width 193 height 74
copy div "Bote Grande Mango Agua"
click at [435, 494] on div "Buscar insumo" at bounding box center [473, 485] width 123 height 18
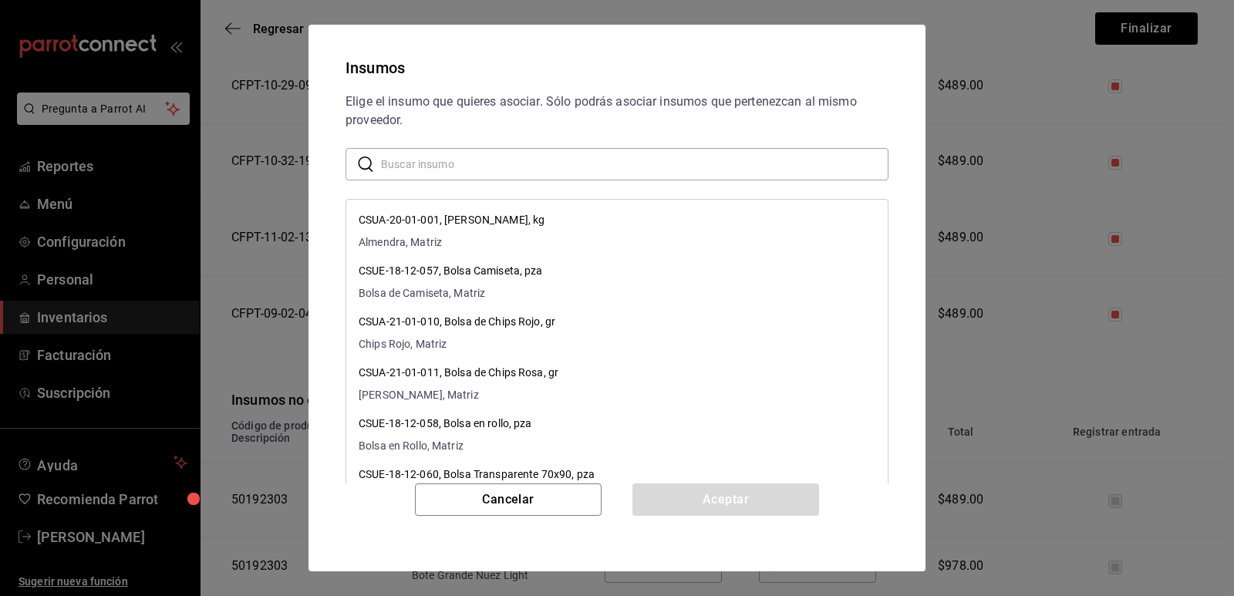
click at [518, 160] on input "text" at bounding box center [634, 164] width 507 height 31
paste input "Bote Grande Mango Agua"
type input "Bote Grande Mango Agua"
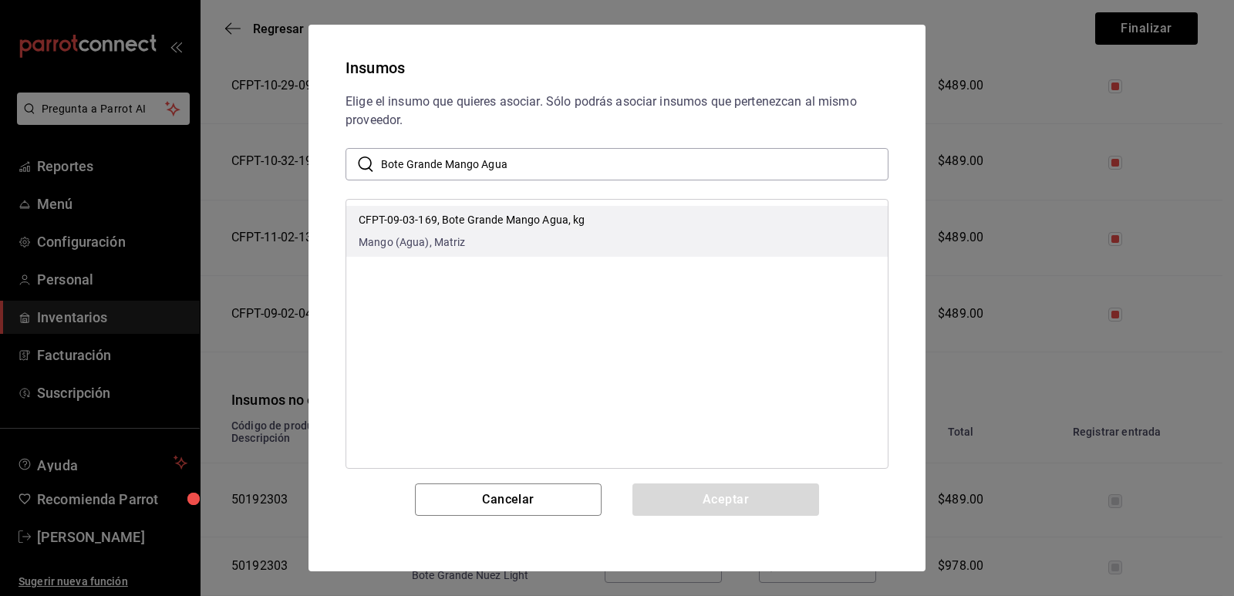
click at [625, 218] on li "CFPT-09-03-169, Bote Grande Mango Agua, kg Mango (Agua), Matriz" at bounding box center [616, 231] width 541 height 51
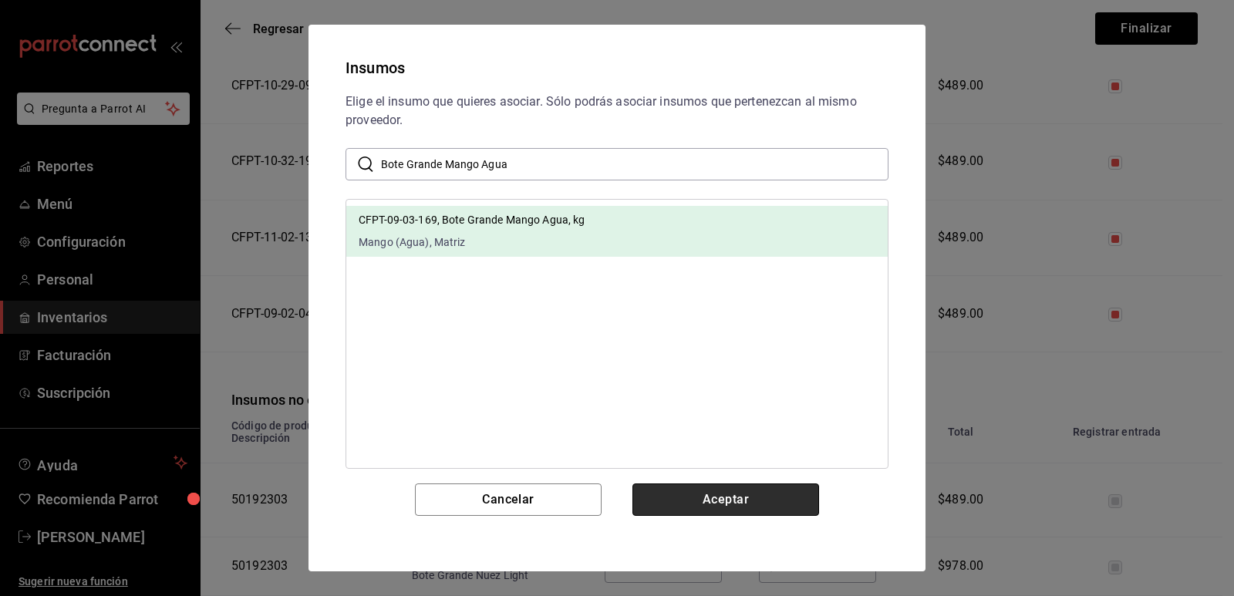
click at [703, 491] on button "Aceptar" at bounding box center [725, 499] width 187 height 32
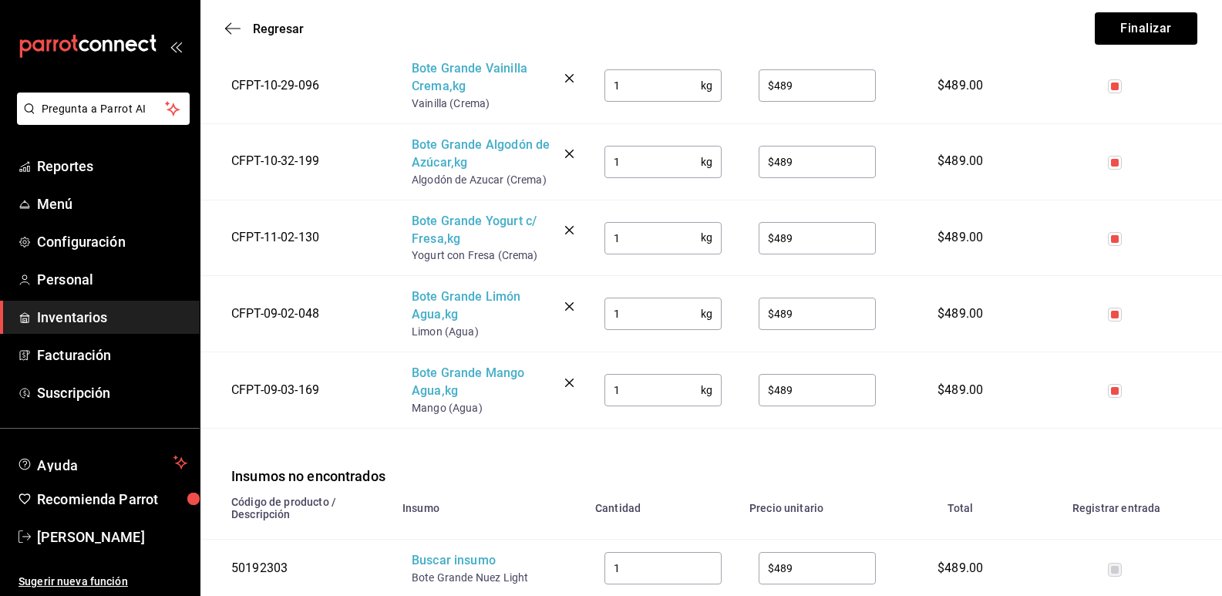
scroll to position [1157, 0]
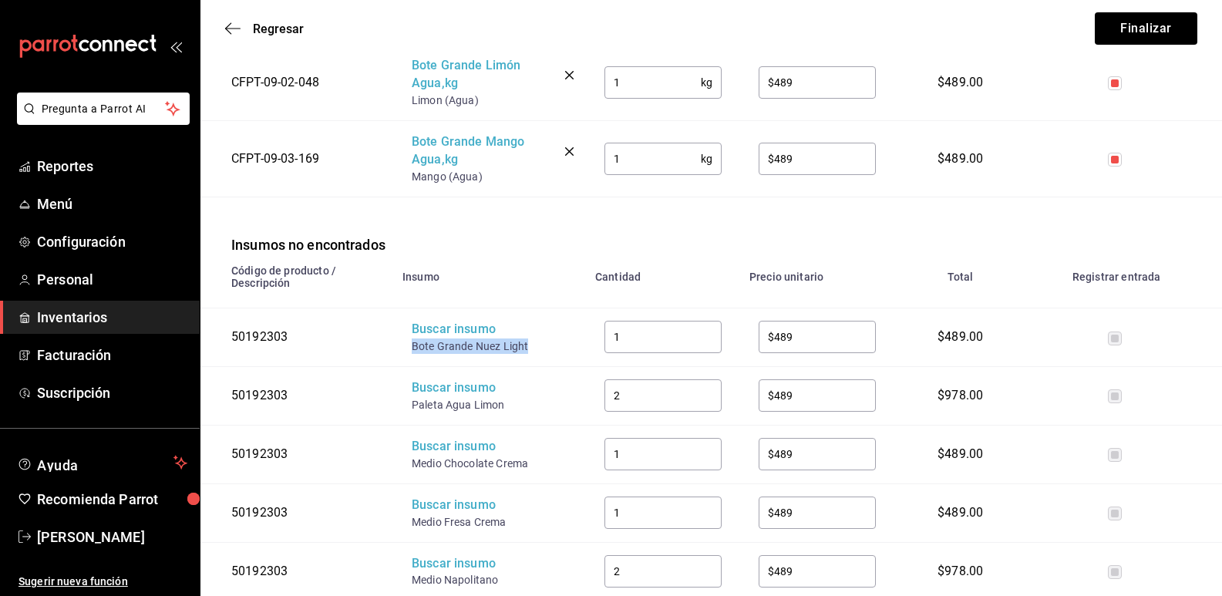
drag, startPoint x: 534, startPoint y: 343, endPoint x: 413, endPoint y: 352, distance: 121.4
click at [413, 352] on div "Bote Grande Nuez Light" at bounding box center [473, 346] width 123 height 15
click at [450, 332] on div "Buscar insumo" at bounding box center [473, 330] width 123 height 18
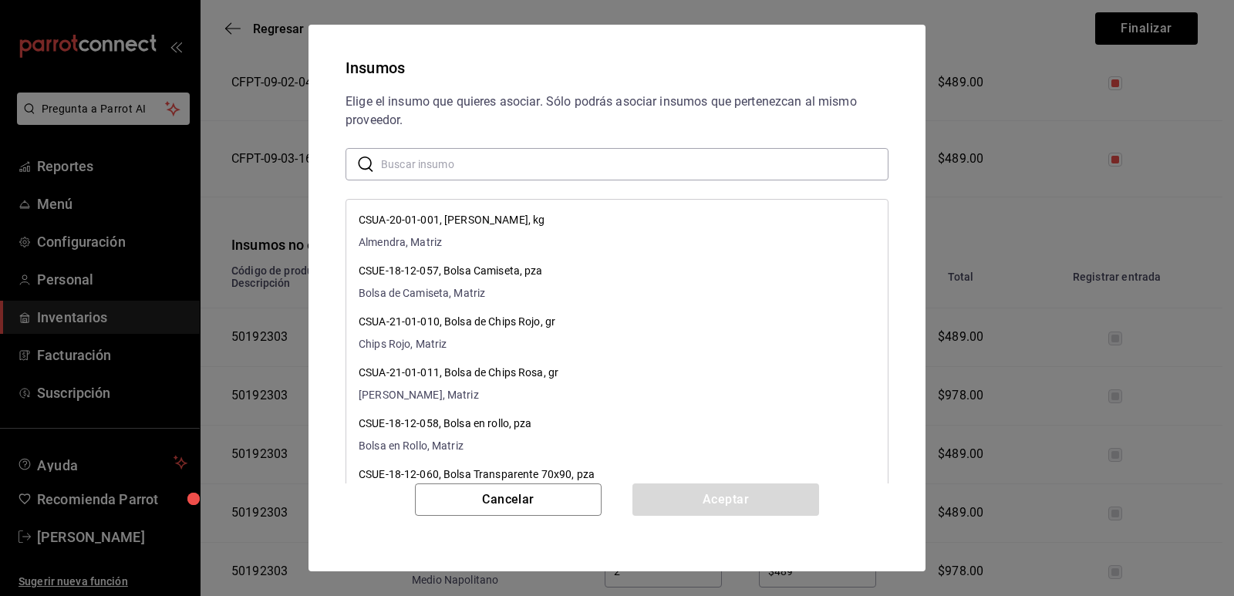
click at [517, 162] on input "text" at bounding box center [634, 164] width 507 height 31
paste input "Bote Grande Nuez Light"
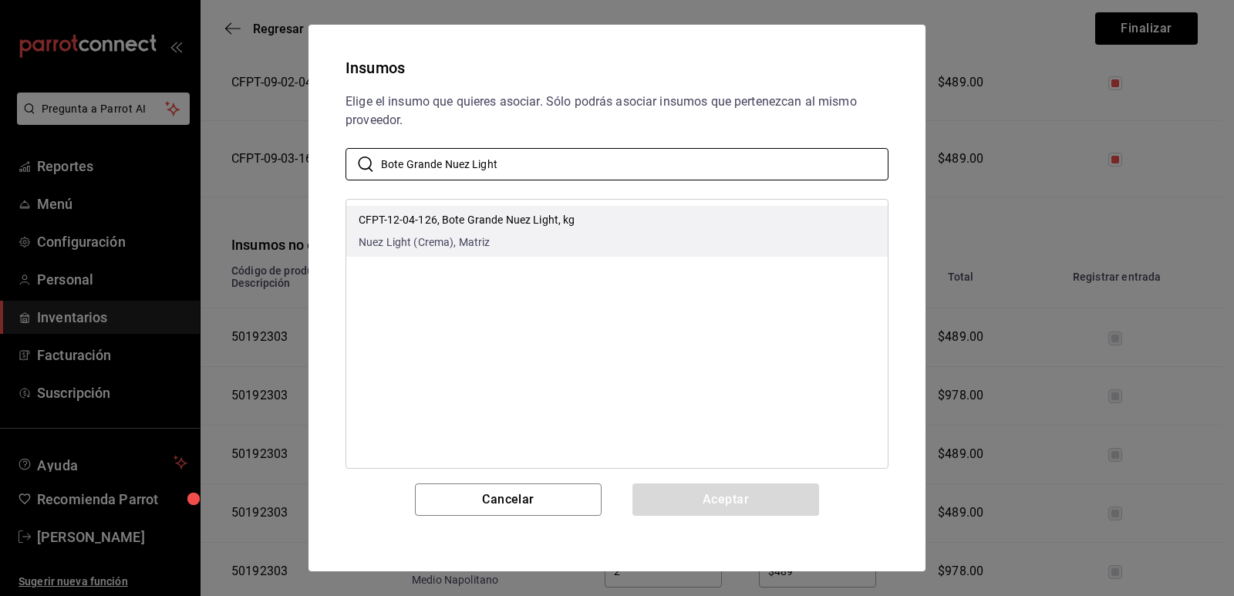
type input "Bote Grande Nuez Light"
click at [629, 217] on li "CFPT-12-04-126, Bote Grande Nuez Light, kg Nuez Light (Crema), Matriz" at bounding box center [616, 231] width 541 height 51
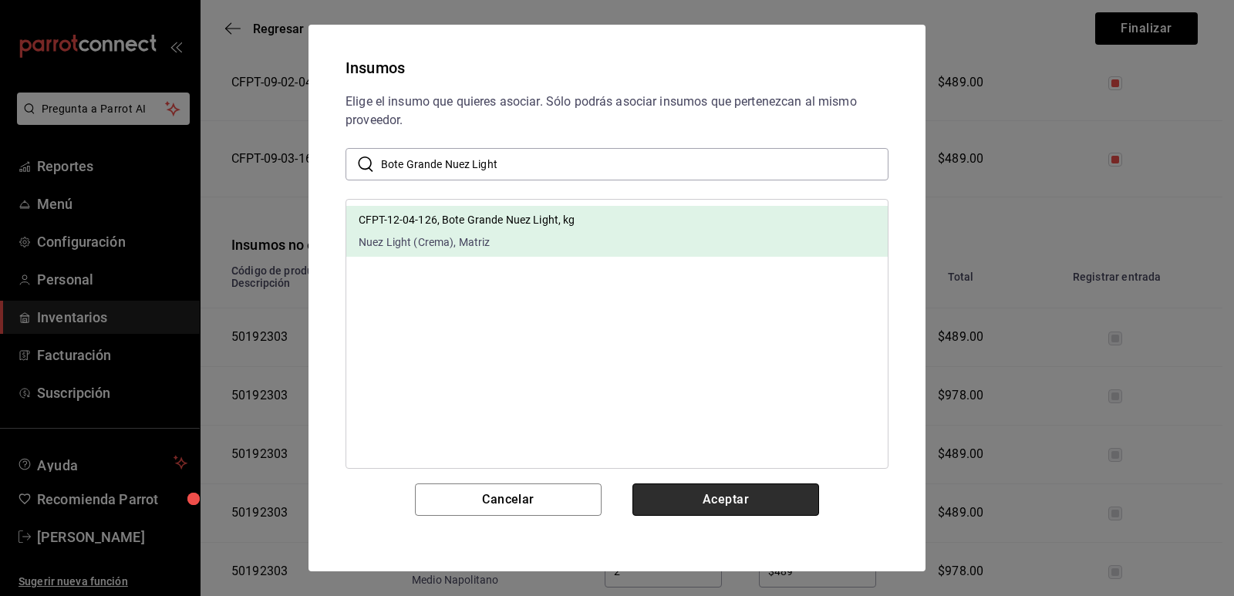
click at [702, 494] on button "Aceptar" at bounding box center [725, 499] width 187 height 32
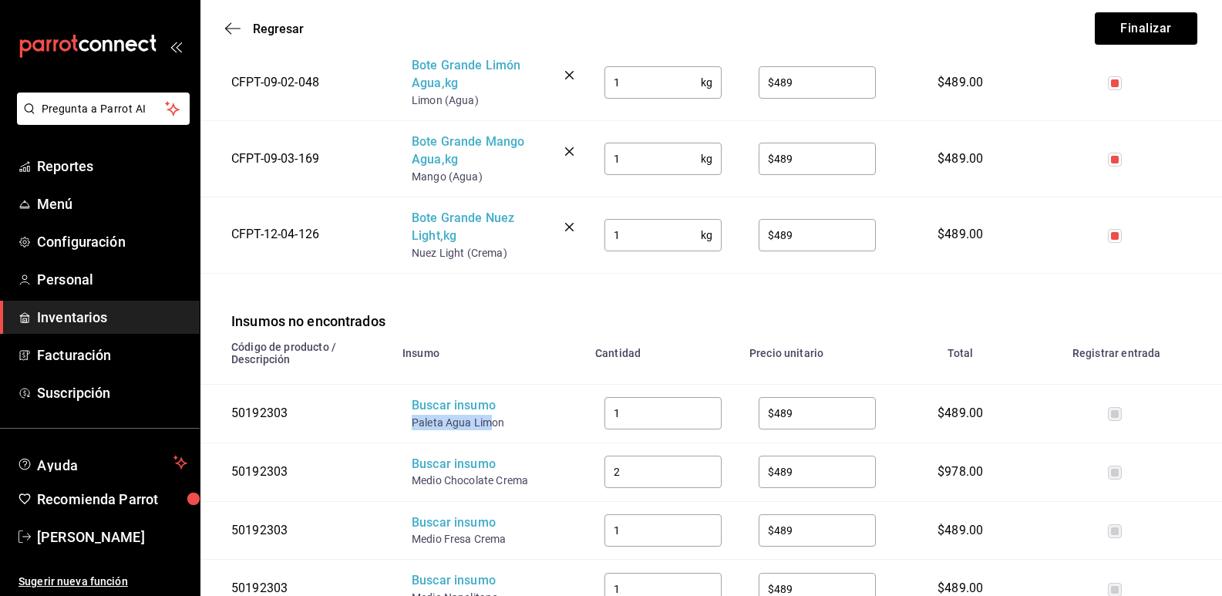
drag, startPoint x: 490, startPoint y: 427, endPoint x: 410, endPoint y: 426, distance: 80.2
click at [410, 426] on td "Buscar insumo Paleta Agua Limon" at bounding box center [489, 413] width 193 height 59
click at [435, 415] on div "Buscar insumo" at bounding box center [473, 406] width 123 height 18
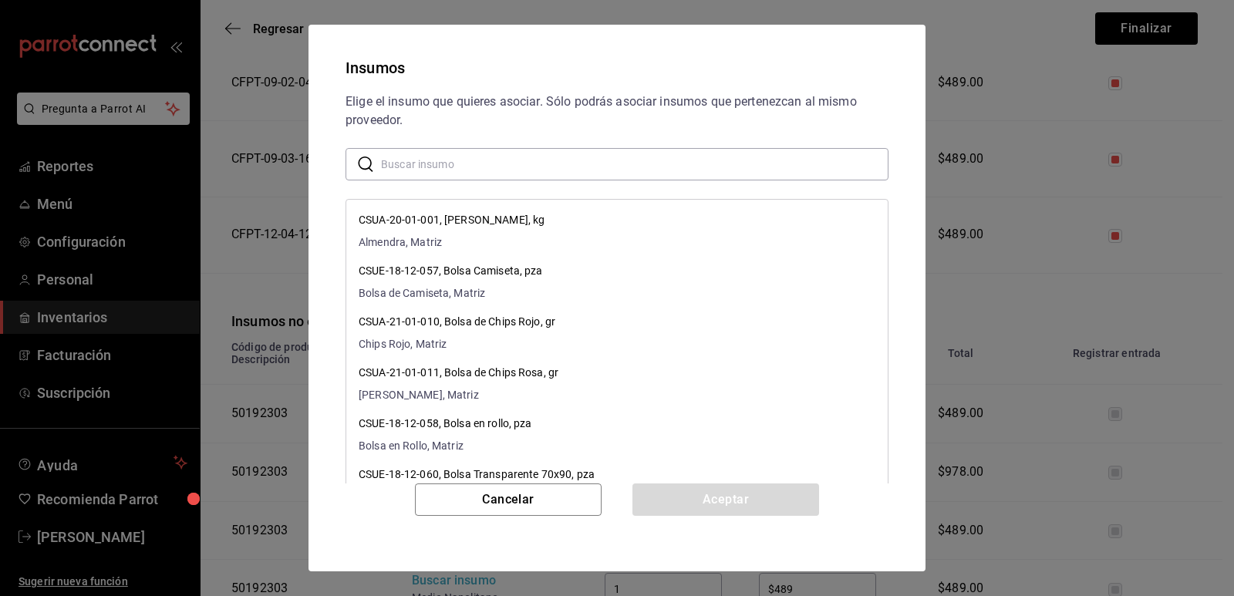
click at [573, 171] on input "text" at bounding box center [634, 164] width 507 height 31
paste input "Paleta Agua Lim"
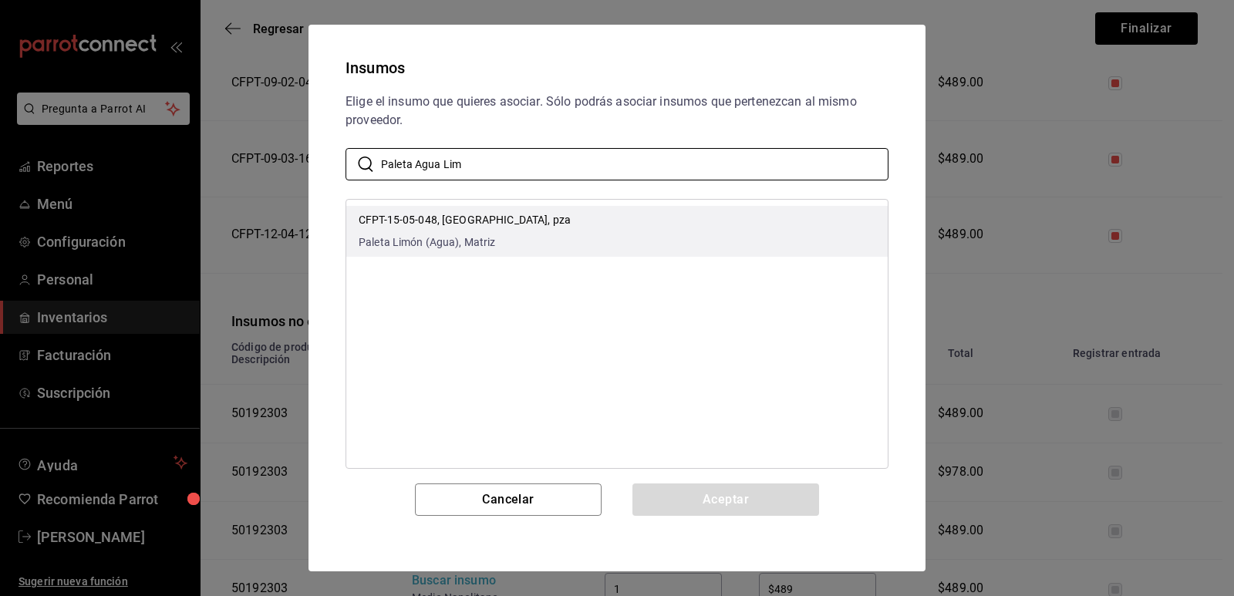
type input "Paleta Agua Lim"
click at [674, 222] on li "CFPT-15-05-048, Paleta Agua Limón, pza Paleta Limón (Agua), Matriz" at bounding box center [616, 231] width 541 height 51
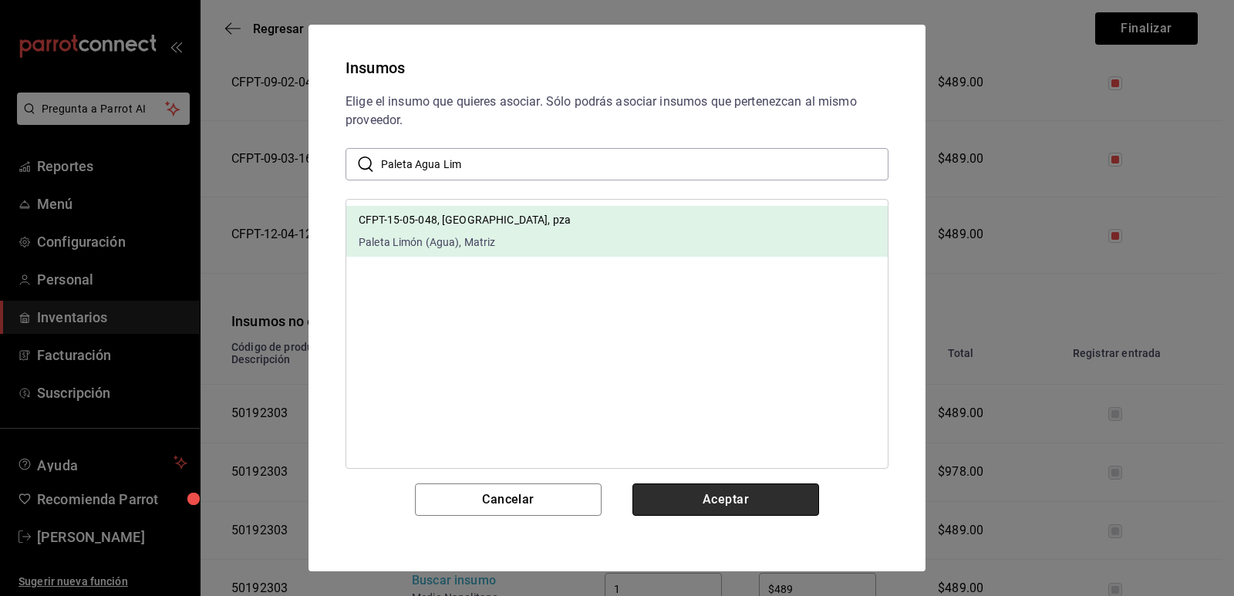
click at [703, 485] on button "Aceptar" at bounding box center [725, 499] width 187 height 32
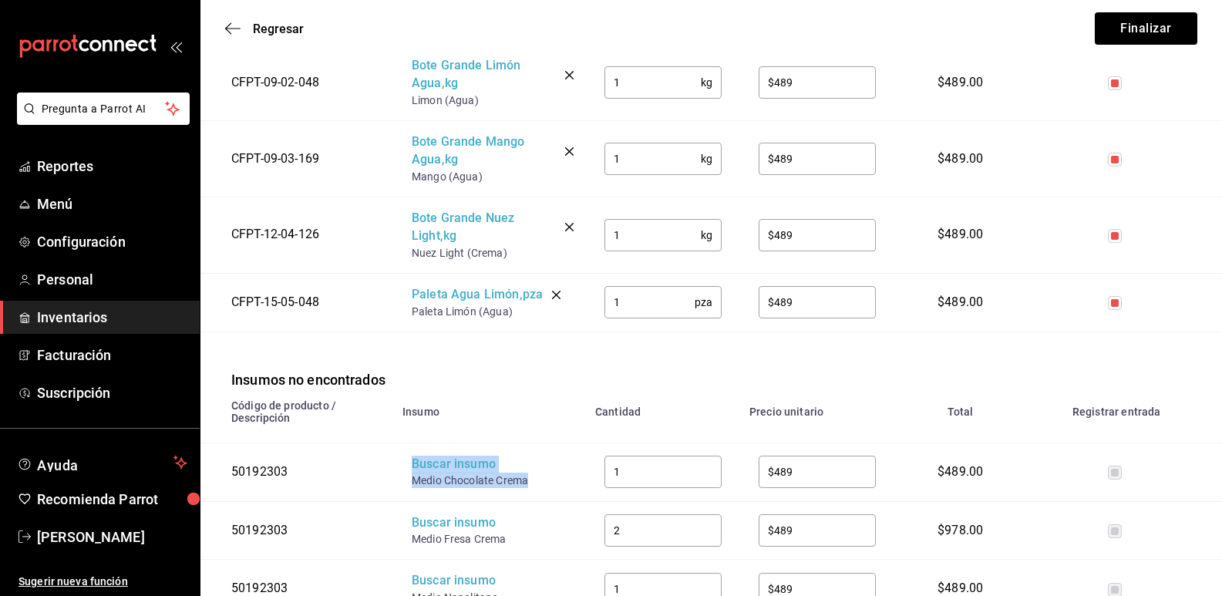
drag, startPoint x: 529, startPoint y: 480, endPoint x: 409, endPoint y: 474, distance: 119.6
click at [409, 474] on td "Buscar insumo Medio Chocolate Crema" at bounding box center [489, 472] width 193 height 59
click at [537, 407] on th "Insumo" at bounding box center [489, 416] width 193 height 53
drag, startPoint x: 534, startPoint y: 483, endPoint x: 411, endPoint y: 487, distance: 122.7
click at [411, 487] on td "Buscar insumo Medio Chocolate Crema" at bounding box center [489, 472] width 193 height 59
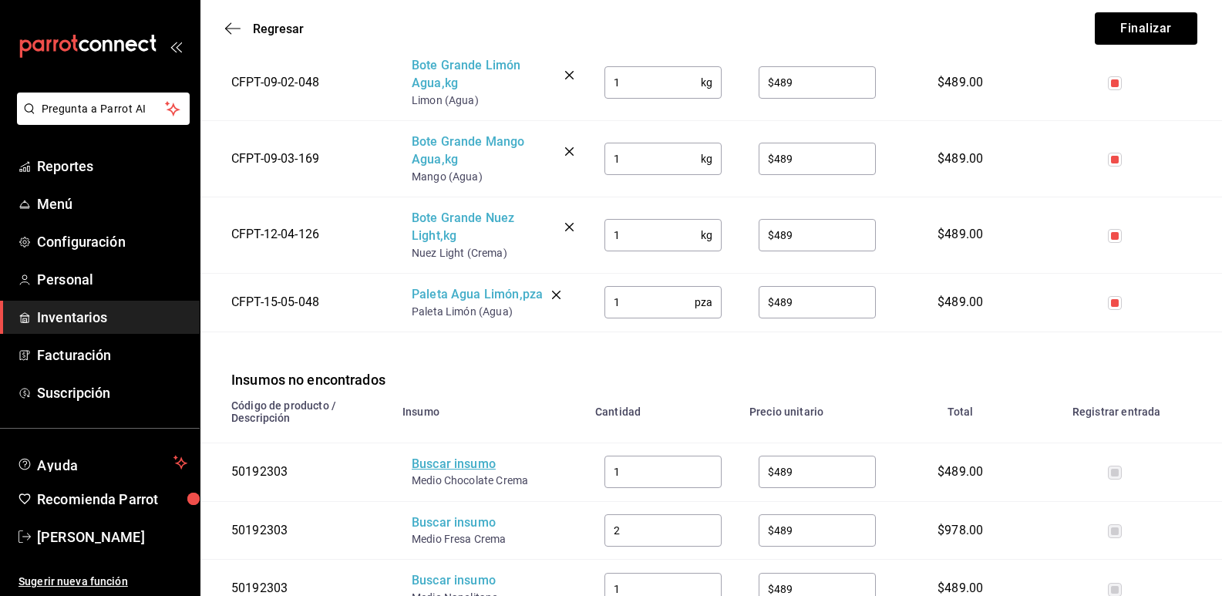
click at [456, 470] on div "Buscar insumo" at bounding box center [473, 465] width 123 height 18
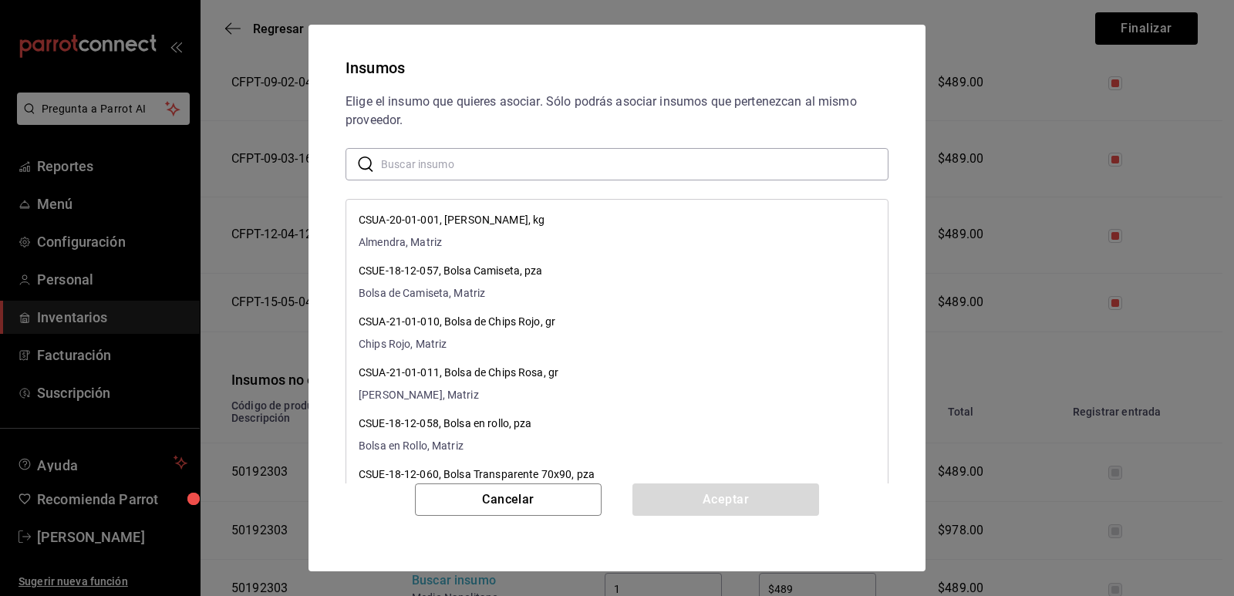
click at [552, 178] on input "text" at bounding box center [634, 164] width 507 height 31
paste input "Medio Chocolate Crema"
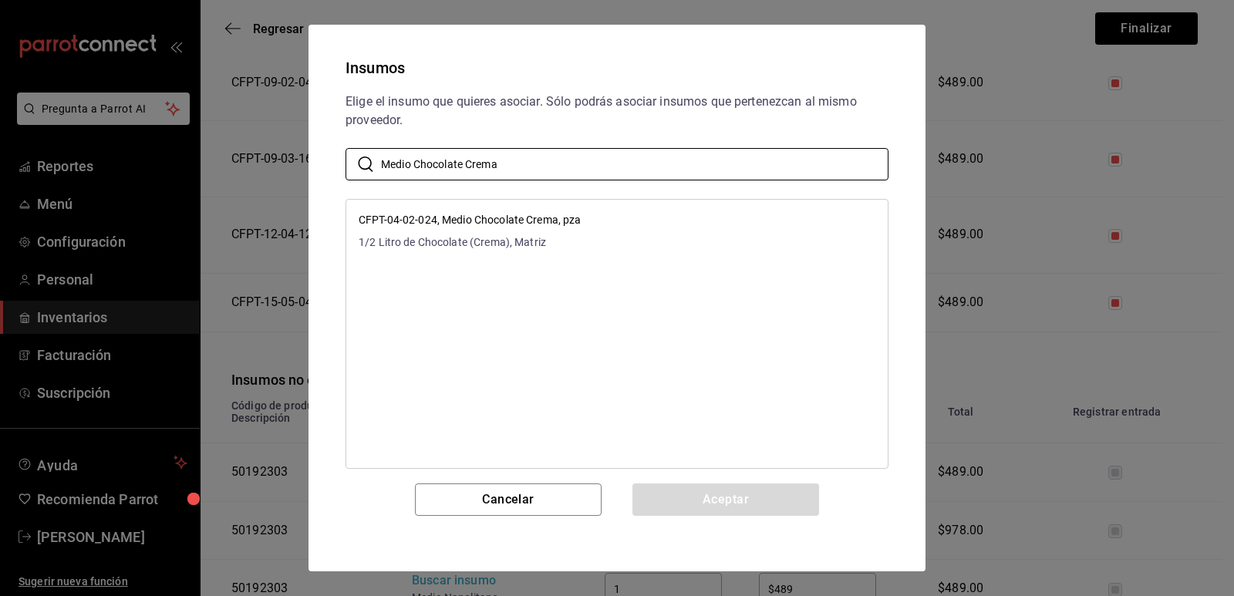
type input "Medio Chocolate Crema"
click at [631, 213] on li "CFPT-04-02-024, Medio Chocolate Crema, pza 1/2 Litro de Chocolate (Crema), Matr…" at bounding box center [616, 231] width 541 height 51
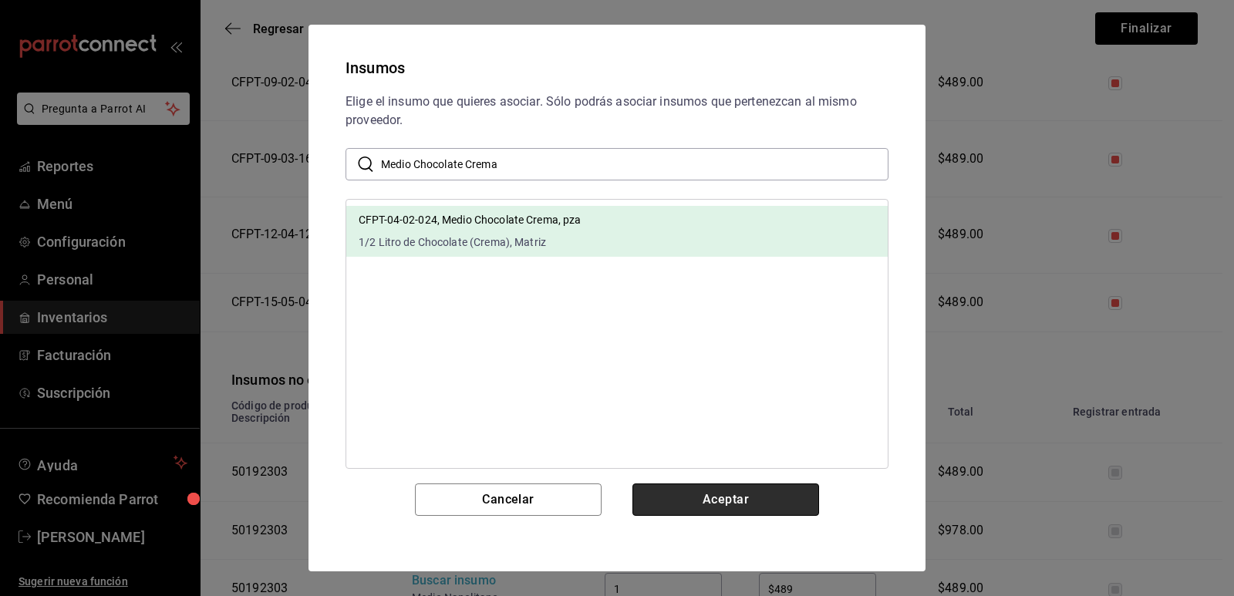
click at [713, 490] on button "Aceptar" at bounding box center [725, 499] width 187 height 32
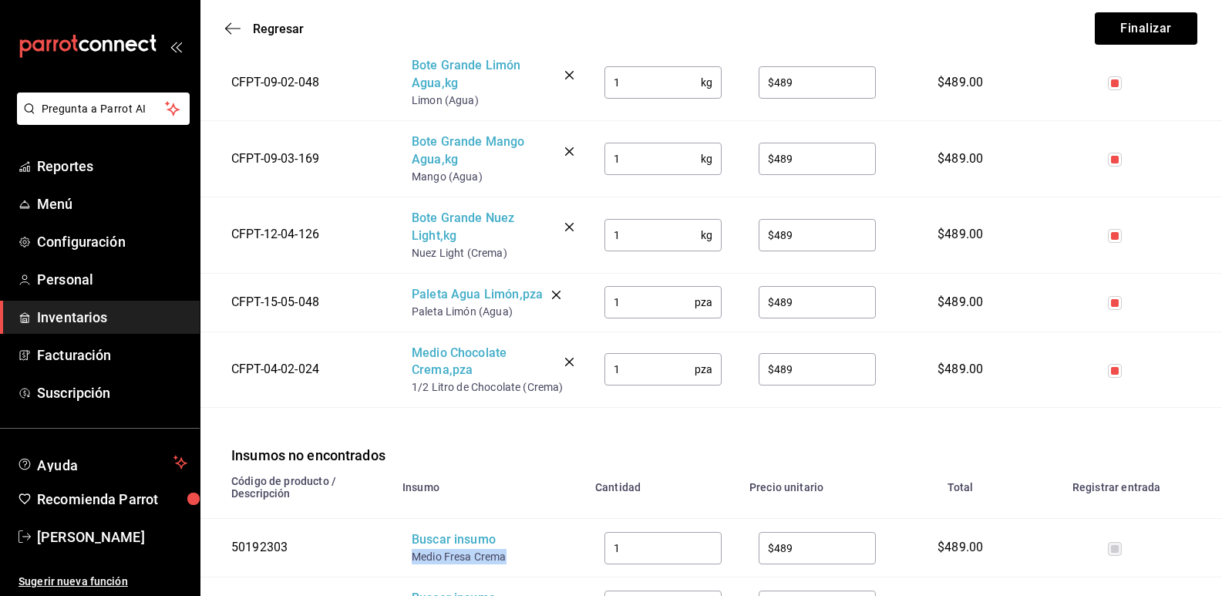
drag, startPoint x: 514, startPoint y: 556, endPoint x: 413, endPoint y: 554, distance: 100.3
click at [413, 554] on div "Medio Fresa Crema" at bounding box center [473, 556] width 123 height 15
click at [460, 536] on div "Buscar insumo" at bounding box center [473, 540] width 123 height 18
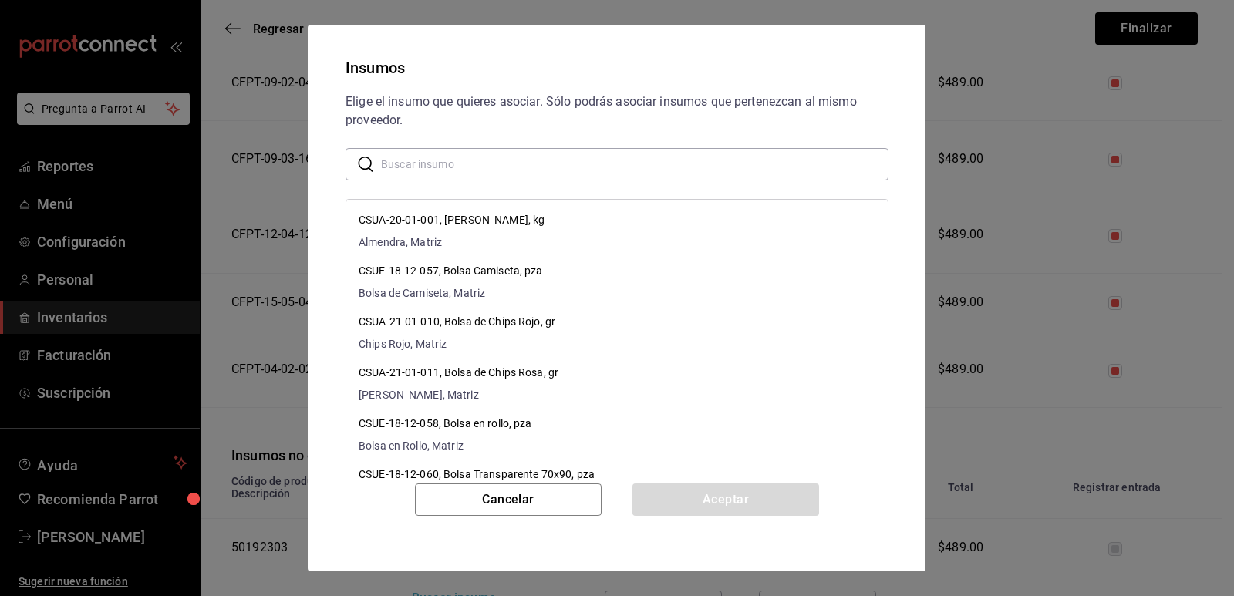
click at [558, 164] on input "text" at bounding box center [634, 164] width 507 height 31
paste input "Medio Fresa Crema"
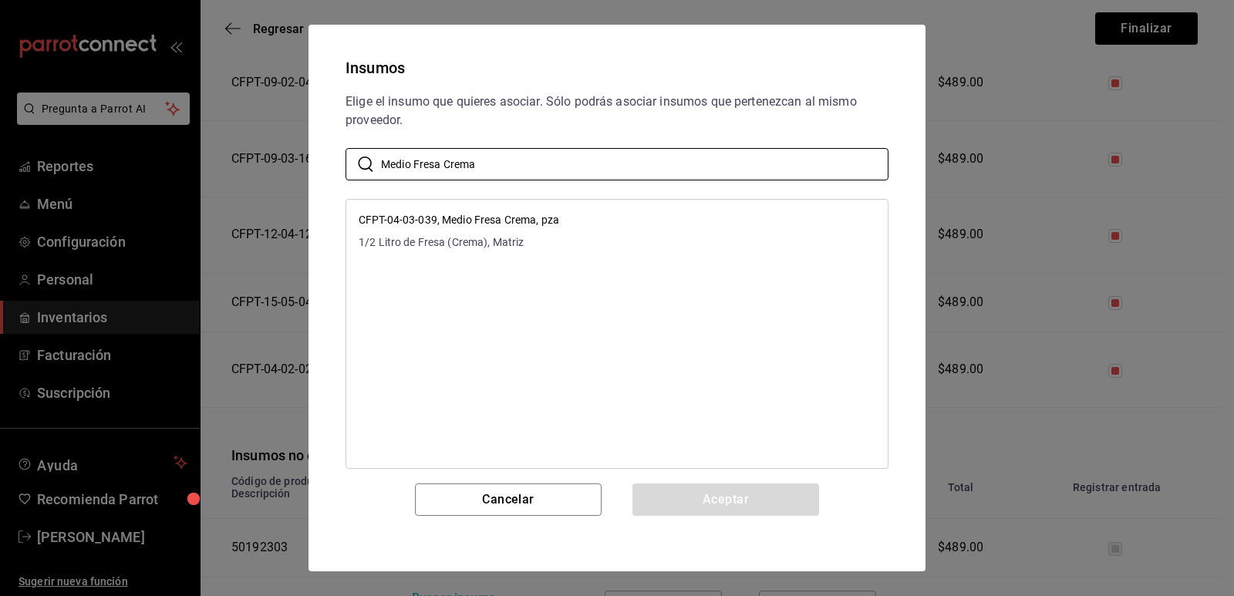
type input "Medio Fresa Crema"
click at [620, 231] on li "CFPT-04-03-039, Medio Fresa Crema, pza 1/2 Litro de Fresa (Crema), Matriz" at bounding box center [616, 231] width 541 height 51
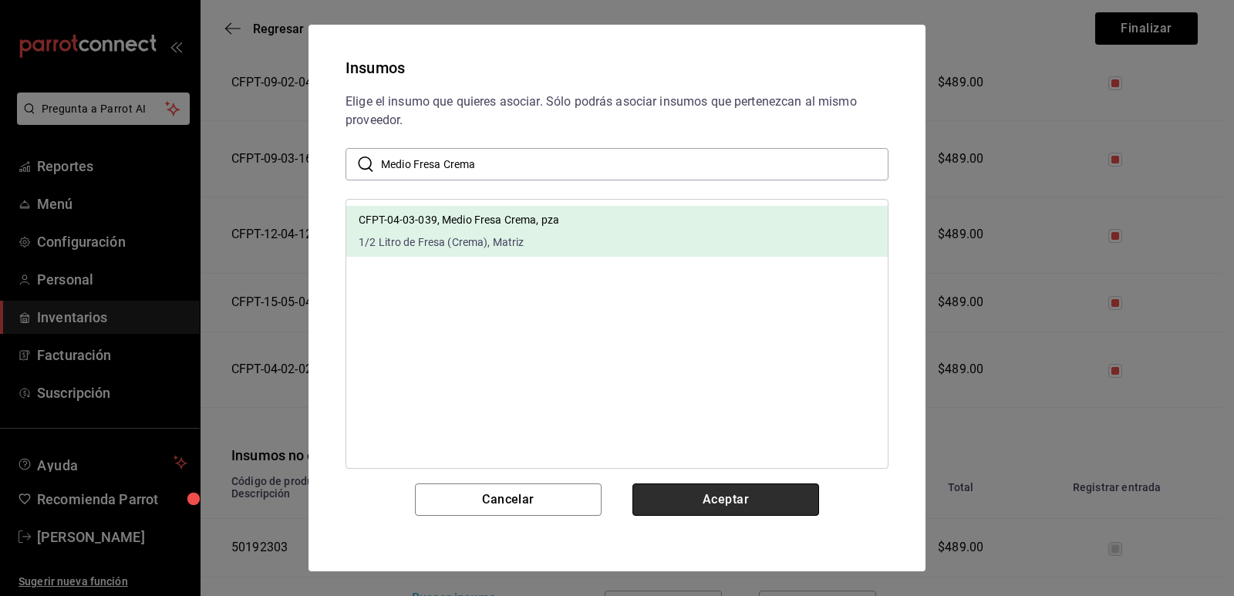
click at [688, 505] on button "Aceptar" at bounding box center [725, 499] width 187 height 32
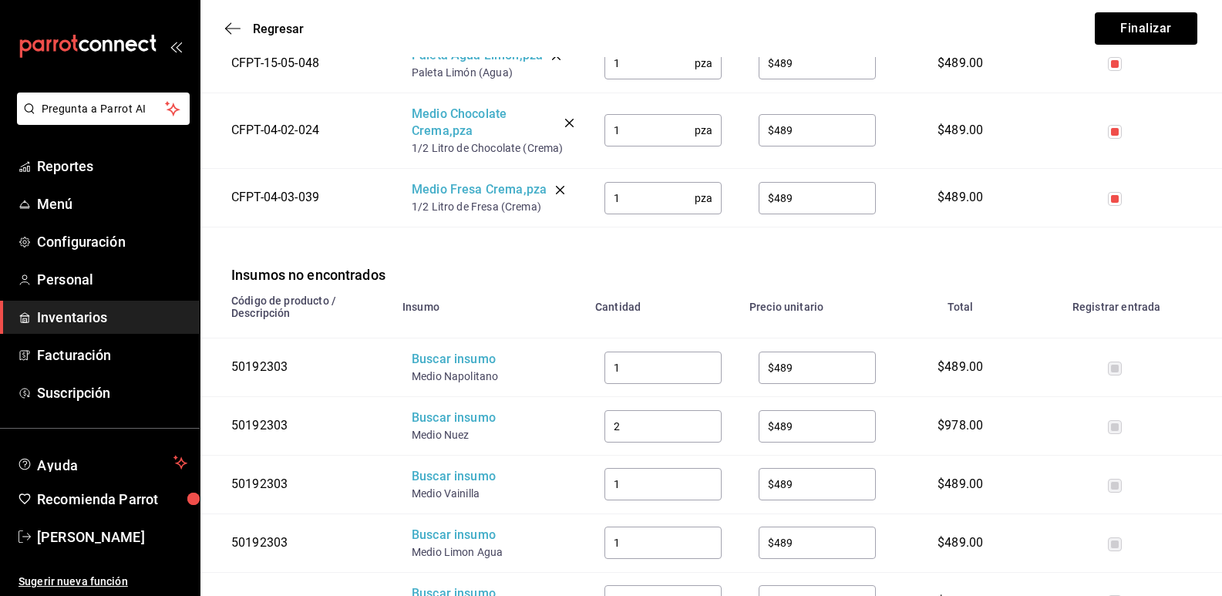
scroll to position [1542, 0]
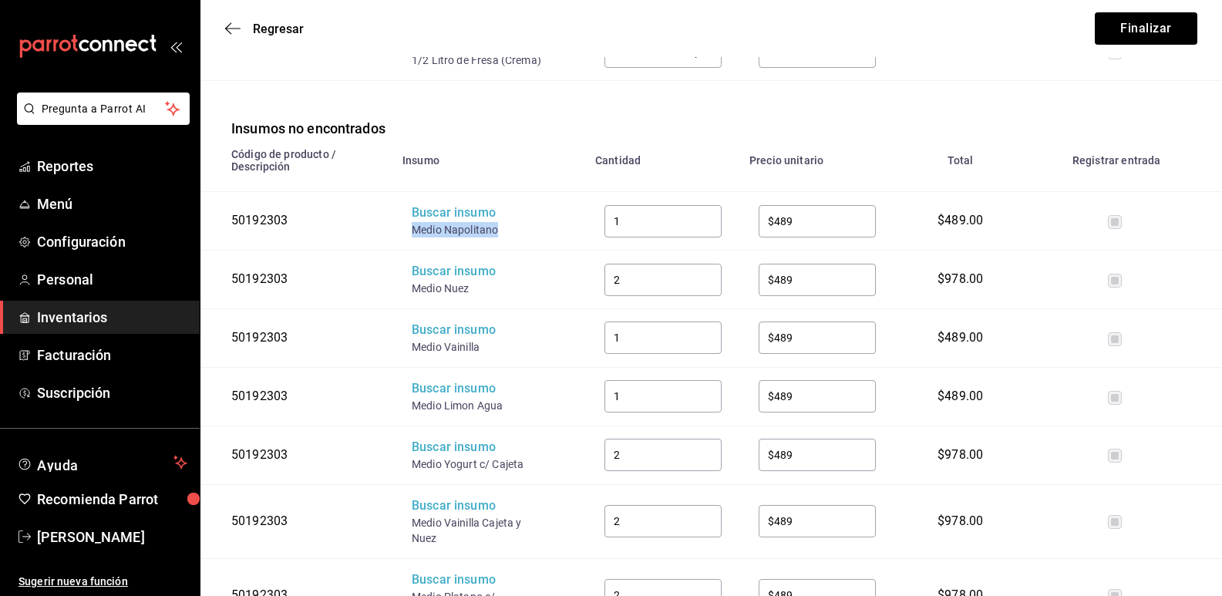
drag, startPoint x: 499, startPoint y: 235, endPoint x: 409, endPoint y: 233, distance: 90.3
click at [409, 233] on td "Buscar insumo Medio Napolitano" at bounding box center [489, 221] width 193 height 59
click at [436, 218] on div "Buscar insumo" at bounding box center [473, 213] width 123 height 18
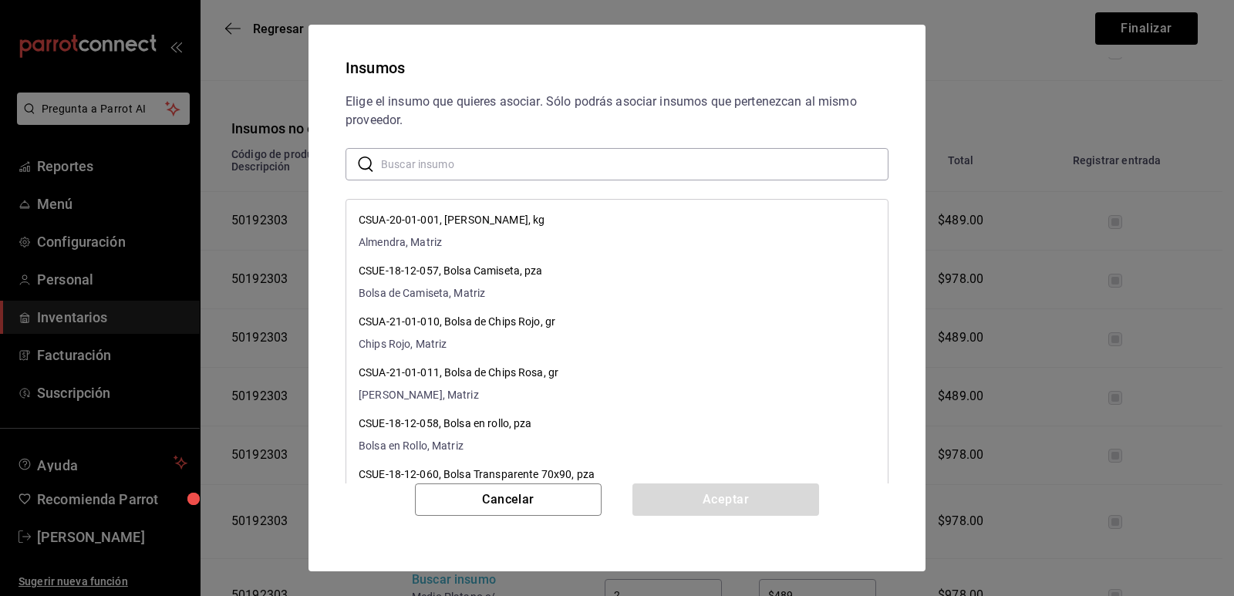
click at [478, 159] on input "text" at bounding box center [634, 164] width 507 height 31
paste input "Medio [PERSON_NAME]"
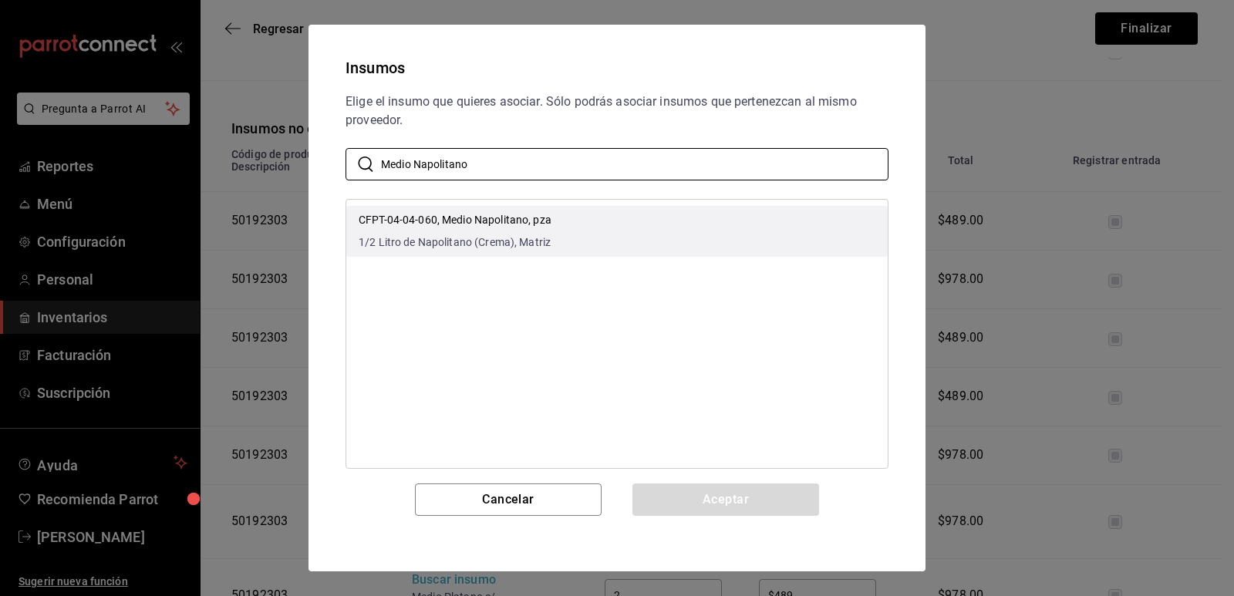
type input "Medio [PERSON_NAME]"
click at [574, 221] on li "CFPT-04-04-060, Medio Napolitano, pza 1/2 Litro de Napolitano (Crema), Matriz" at bounding box center [616, 231] width 541 height 51
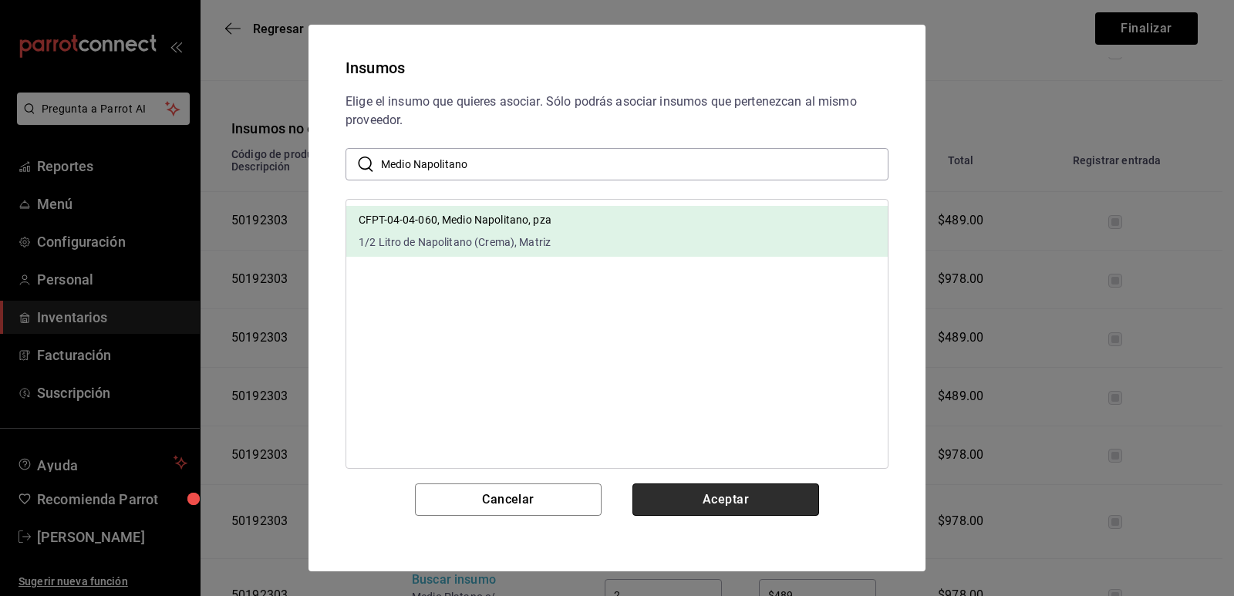
drag, startPoint x: 726, startPoint y: 493, endPoint x: 645, endPoint y: 479, distance: 82.9
click at [726, 494] on button "Aceptar" at bounding box center [725, 499] width 187 height 32
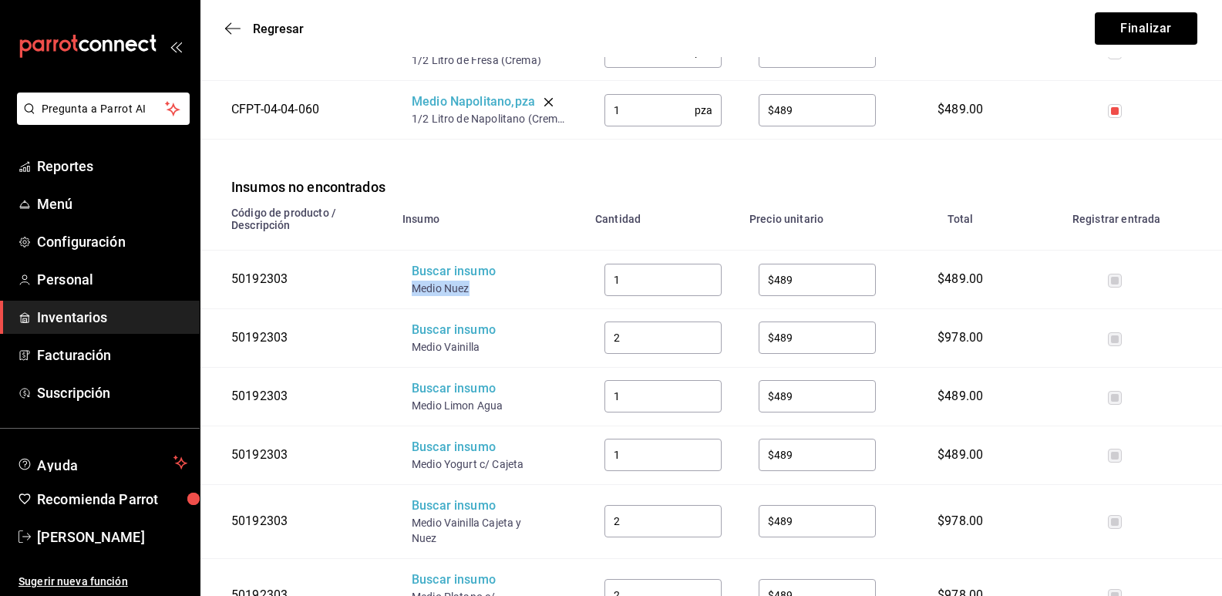
drag, startPoint x: 476, startPoint y: 290, endPoint x: 411, endPoint y: 287, distance: 64.8
click at [411, 287] on td "Buscar insumo Medio Nuez" at bounding box center [489, 280] width 193 height 59
click at [426, 281] on div "Buscar insumo" at bounding box center [473, 272] width 123 height 18
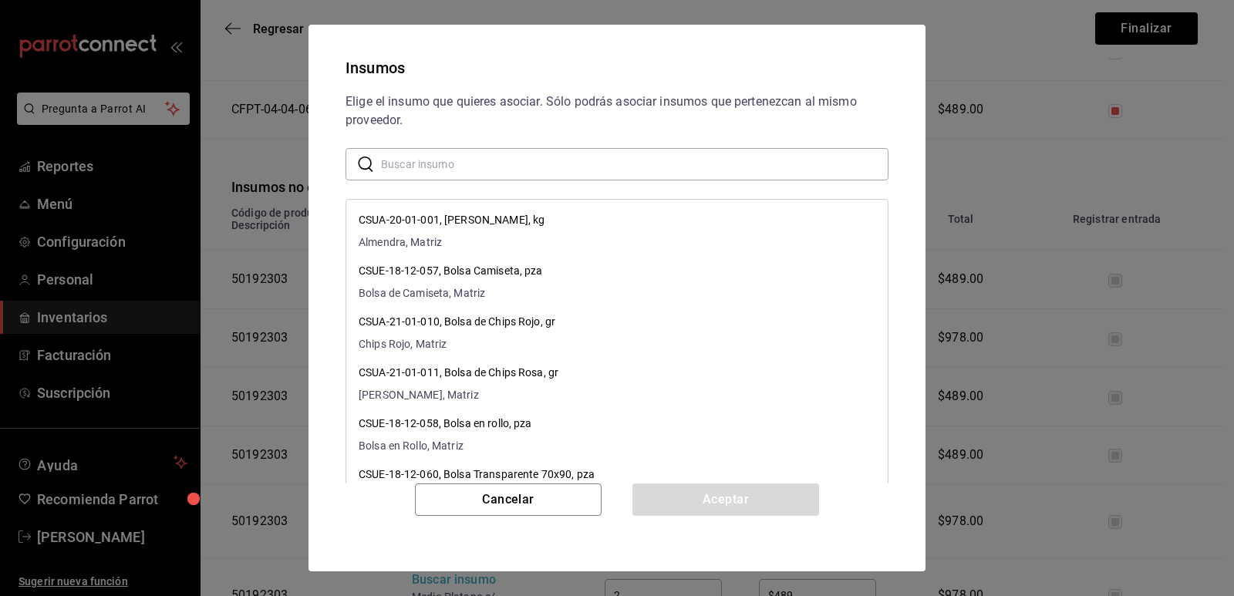
click at [499, 153] on input "text" at bounding box center [634, 164] width 507 height 31
paste input "Medio Nuez"
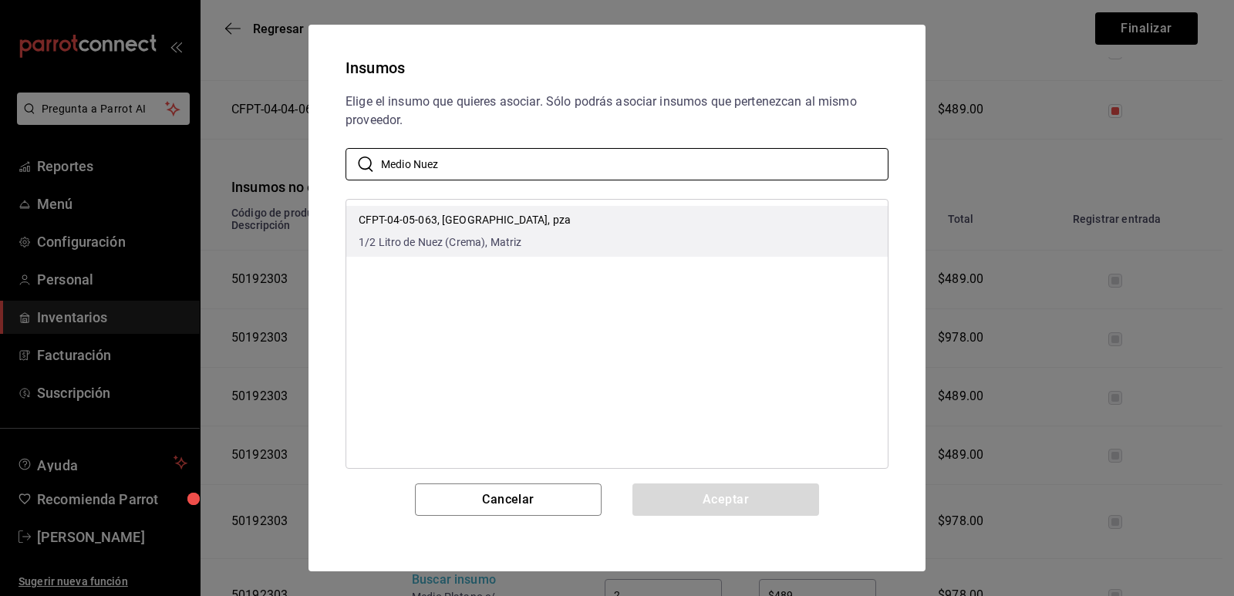
type input "Medio Nuez"
click at [590, 214] on li "CFPT-04-05-063, Medio Nuez, pza 1/2 Litro de Nuez (Crema), Matriz" at bounding box center [616, 231] width 541 height 51
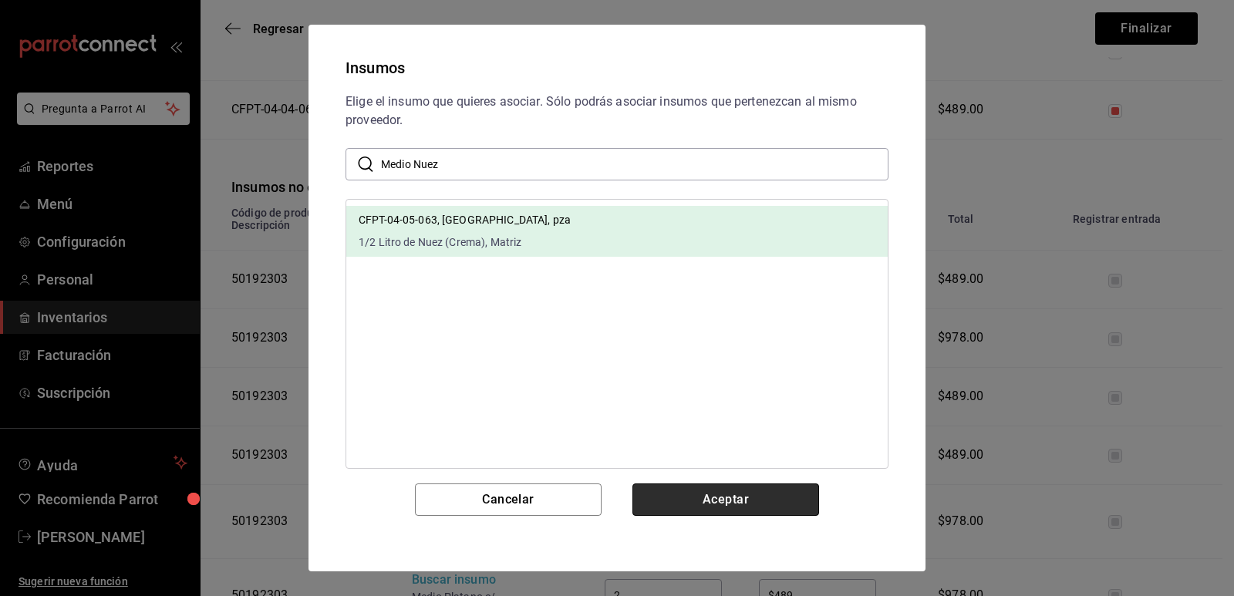
click at [705, 492] on button "Aceptar" at bounding box center [725, 499] width 187 height 32
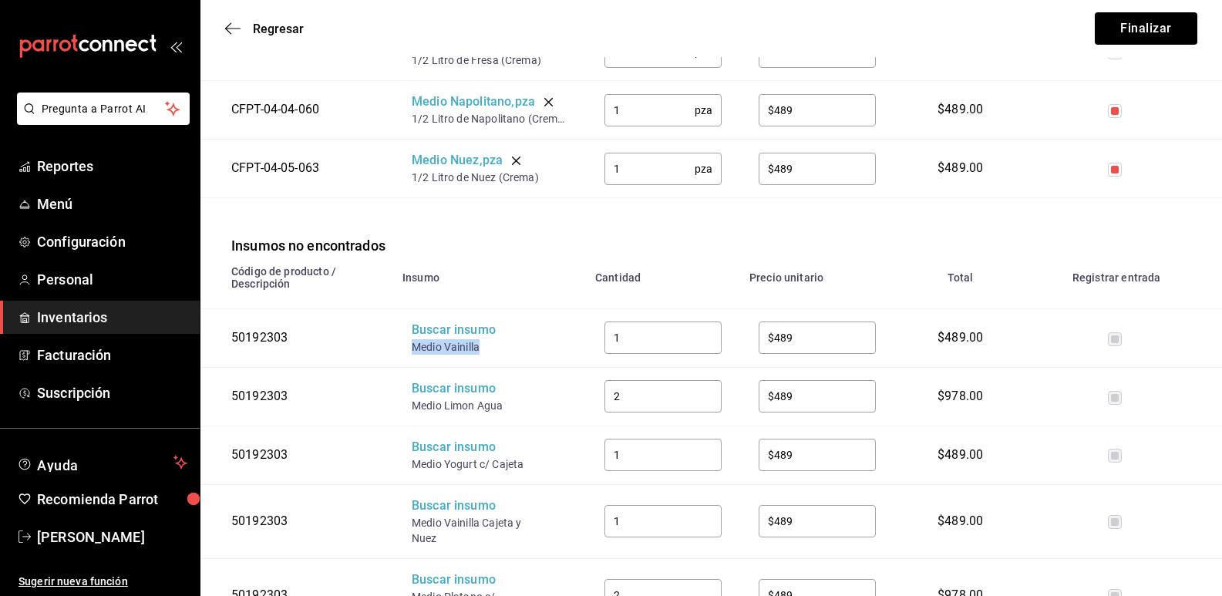
drag, startPoint x: 463, startPoint y: 349, endPoint x: 413, endPoint y: 345, distance: 50.2
click at [413, 345] on div "Medio Vainilla" at bounding box center [473, 346] width 123 height 15
click at [441, 337] on div "Buscar insumo" at bounding box center [473, 331] width 123 height 18
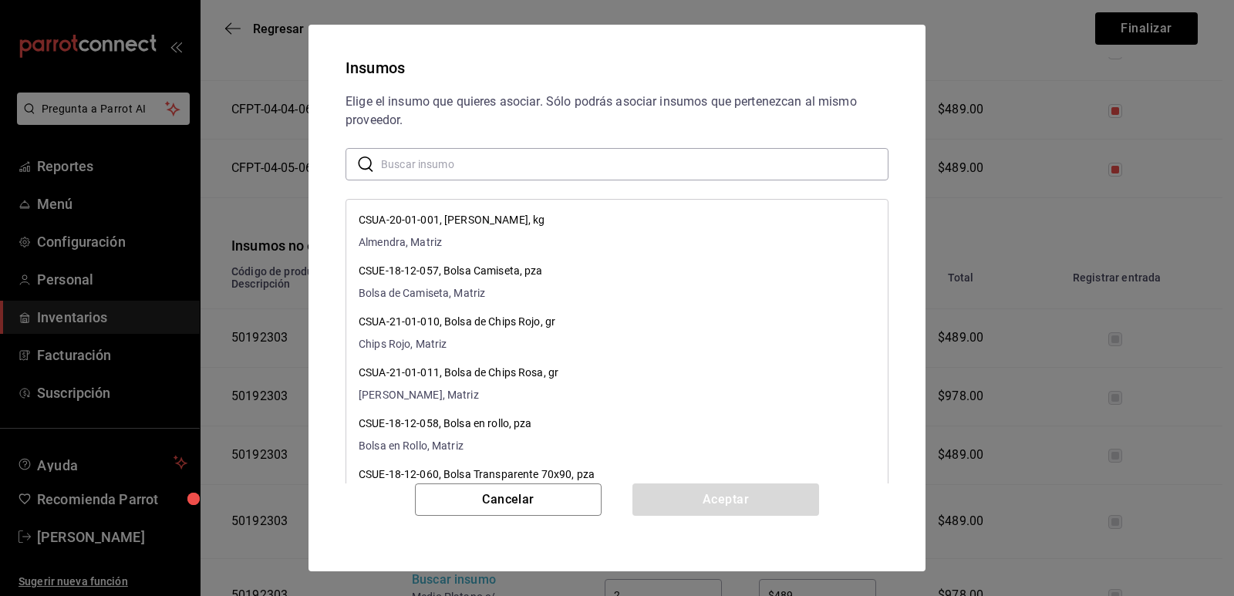
click at [483, 172] on input "text" at bounding box center [634, 164] width 507 height 31
paste input "Medio Vainilla"
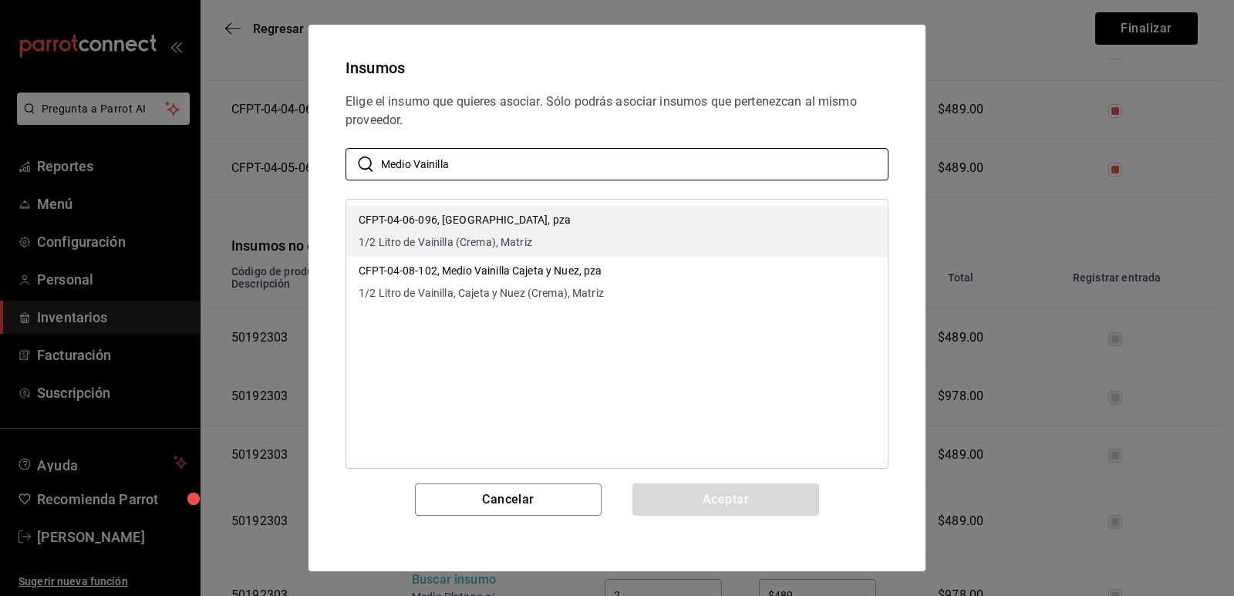
type input "Medio Vainilla"
drag, startPoint x: 667, startPoint y: 221, endPoint x: 667, endPoint y: 290, distance: 68.6
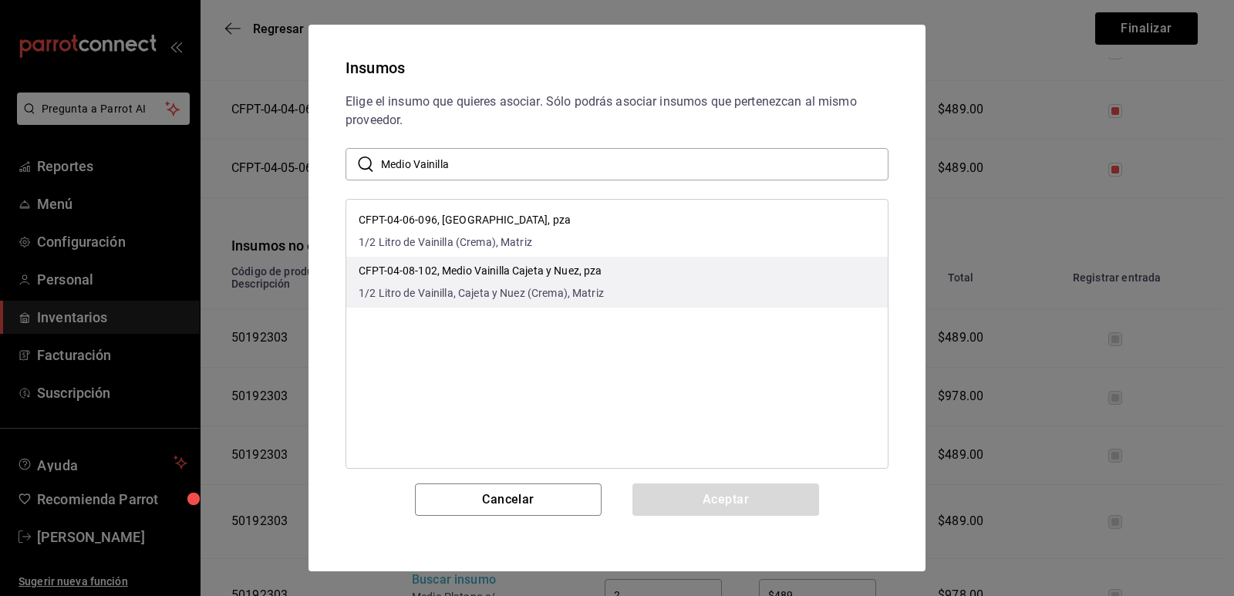
click at [667, 223] on li "CFPT-04-06-096, Medio Vainilla, pza 1/2 Litro de Vainilla (Crema), Matriz" at bounding box center [616, 231] width 541 height 51
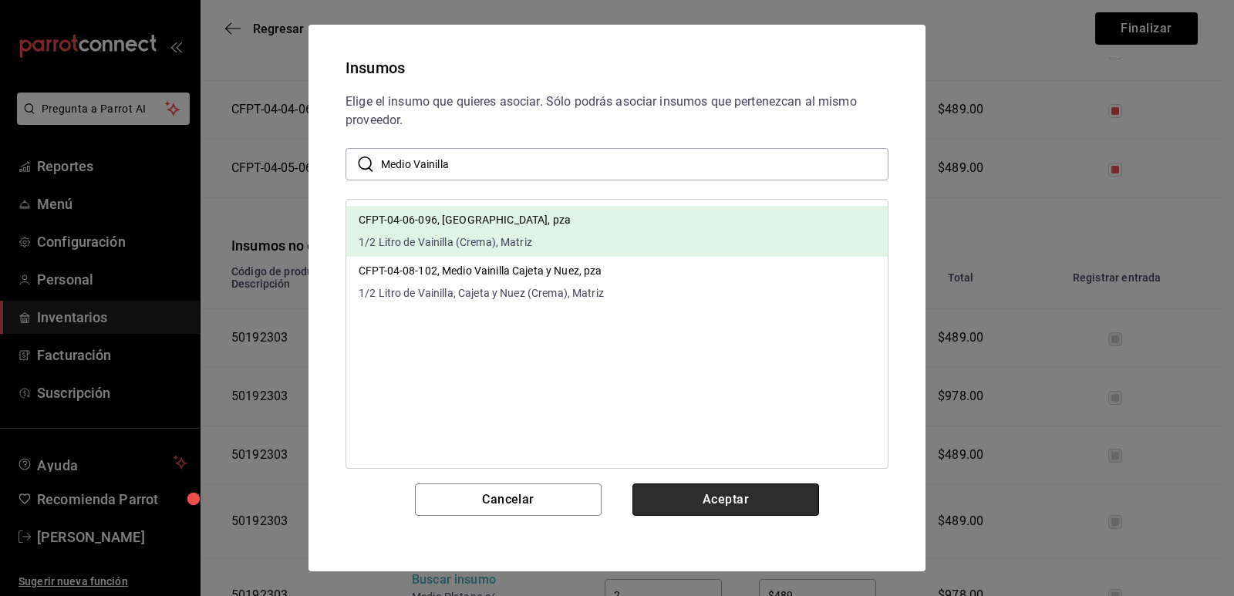
click at [716, 497] on button "Aceptar" at bounding box center [725, 499] width 187 height 32
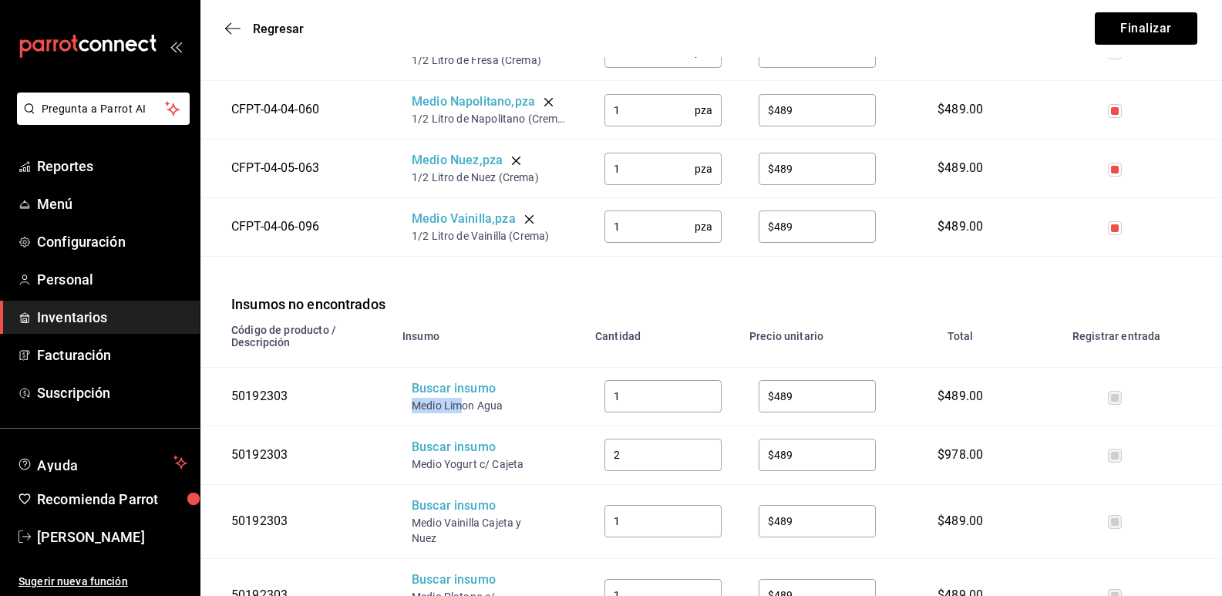
drag, startPoint x: 457, startPoint y: 406, endPoint x: 413, endPoint y: 403, distance: 43.2
click at [413, 403] on div "Medio Limon Agua" at bounding box center [473, 405] width 123 height 15
click at [437, 392] on div "Buscar insumo" at bounding box center [473, 389] width 123 height 18
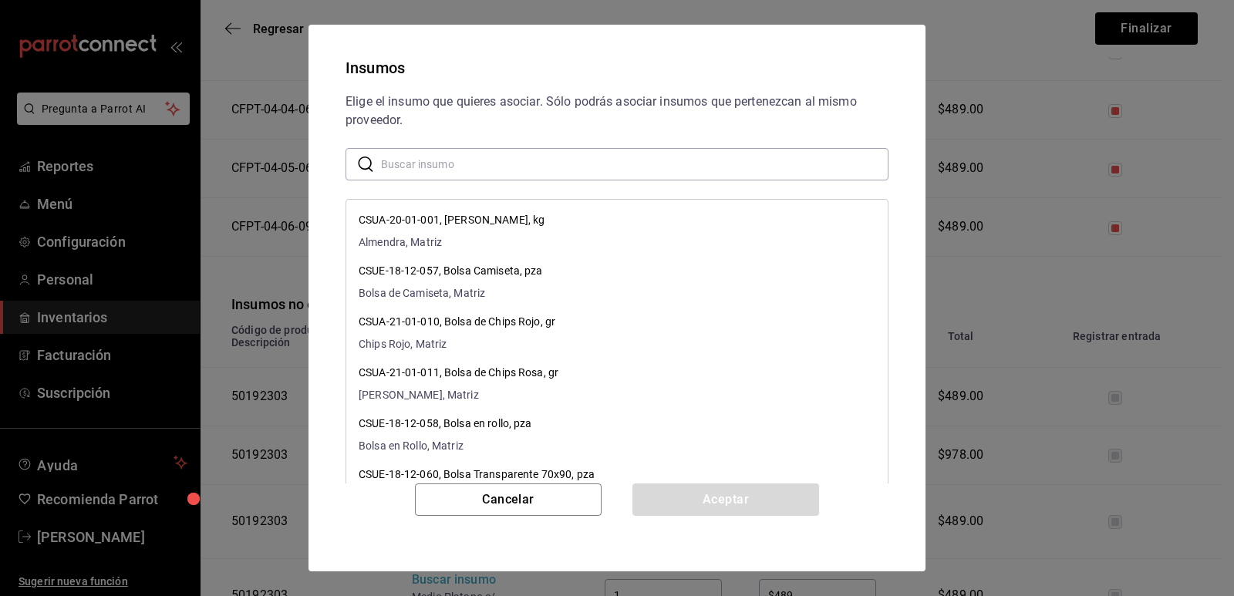
click at [478, 169] on input "text" at bounding box center [634, 164] width 507 height 31
paste input "Medio Lim"
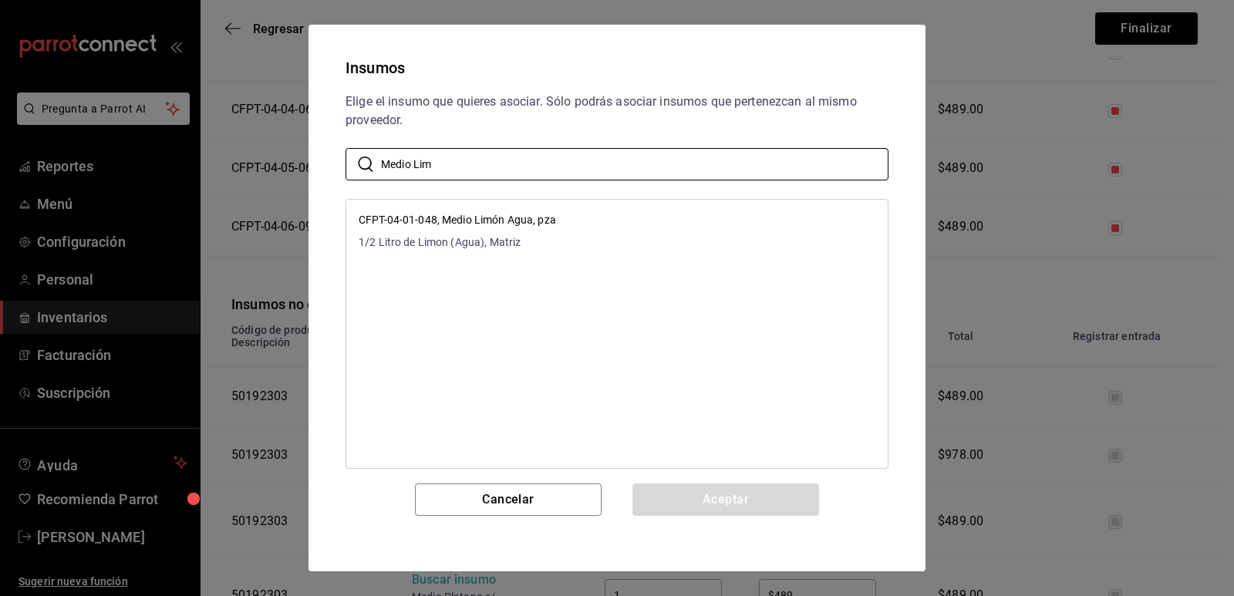
type input "Medio Lim"
click at [688, 212] on li "CFPT-04-01-048, Medio Limón Agua, pza 1/2 Litro de Limon (Agua), Matriz" at bounding box center [616, 231] width 541 height 51
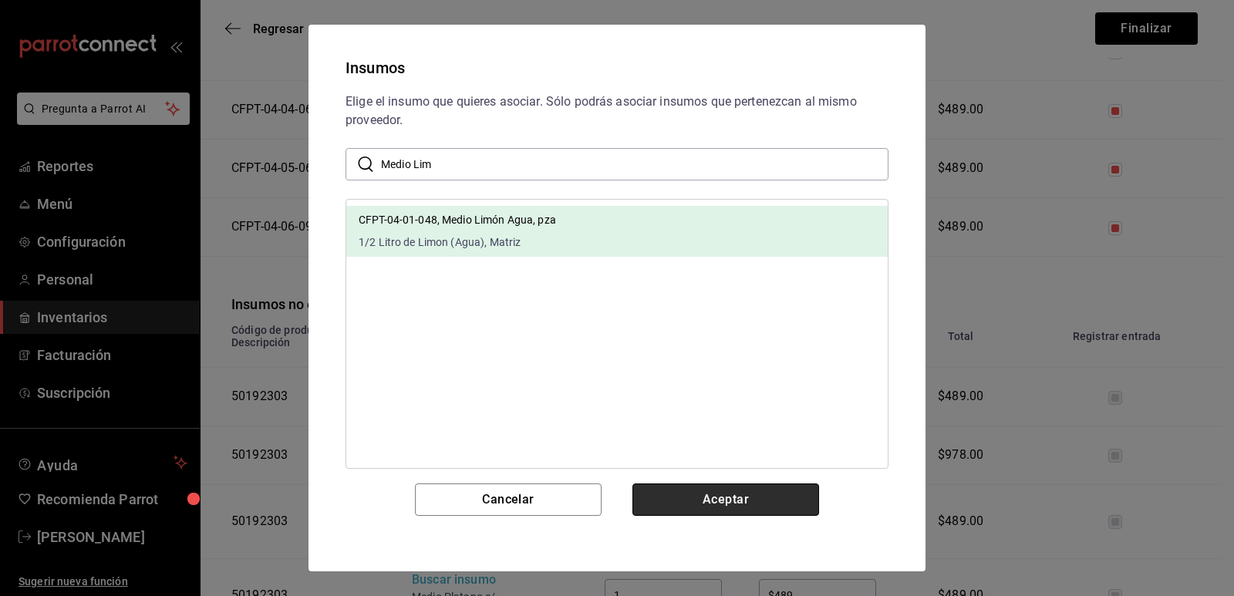
click at [736, 507] on button "Aceptar" at bounding box center [725, 499] width 187 height 32
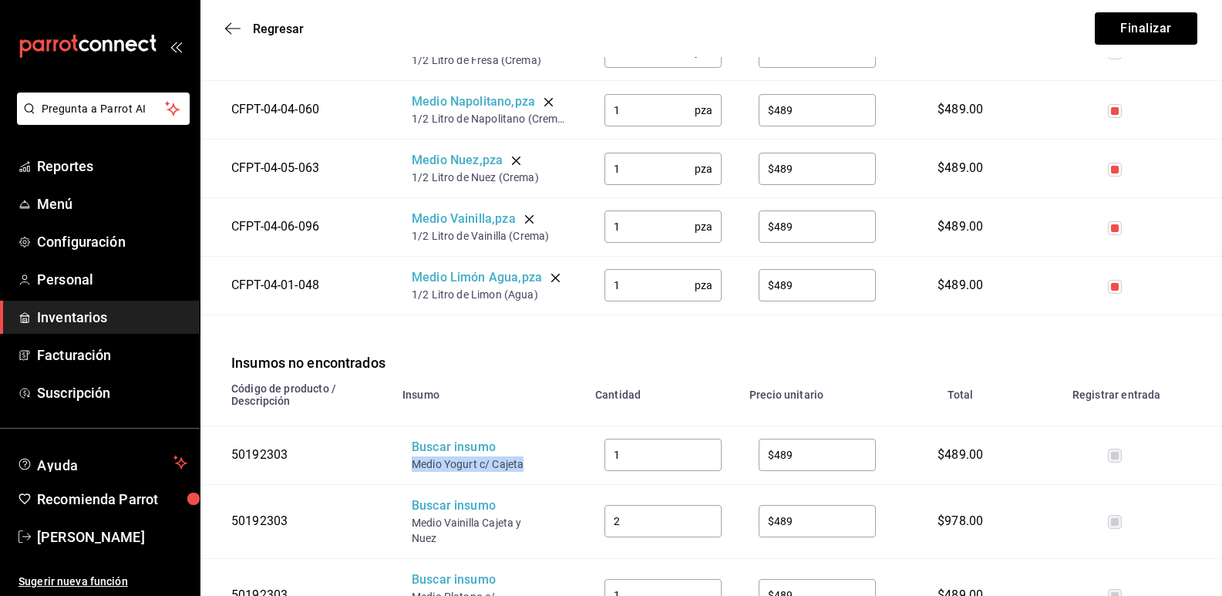
drag, startPoint x: 516, startPoint y: 466, endPoint x: 402, endPoint y: 465, distance: 114.1
click at [402, 465] on td "Buscar insumo Medio Yogurt c/ Cajeta" at bounding box center [489, 455] width 193 height 59
click at [435, 450] on div "Buscar insumo" at bounding box center [473, 448] width 123 height 18
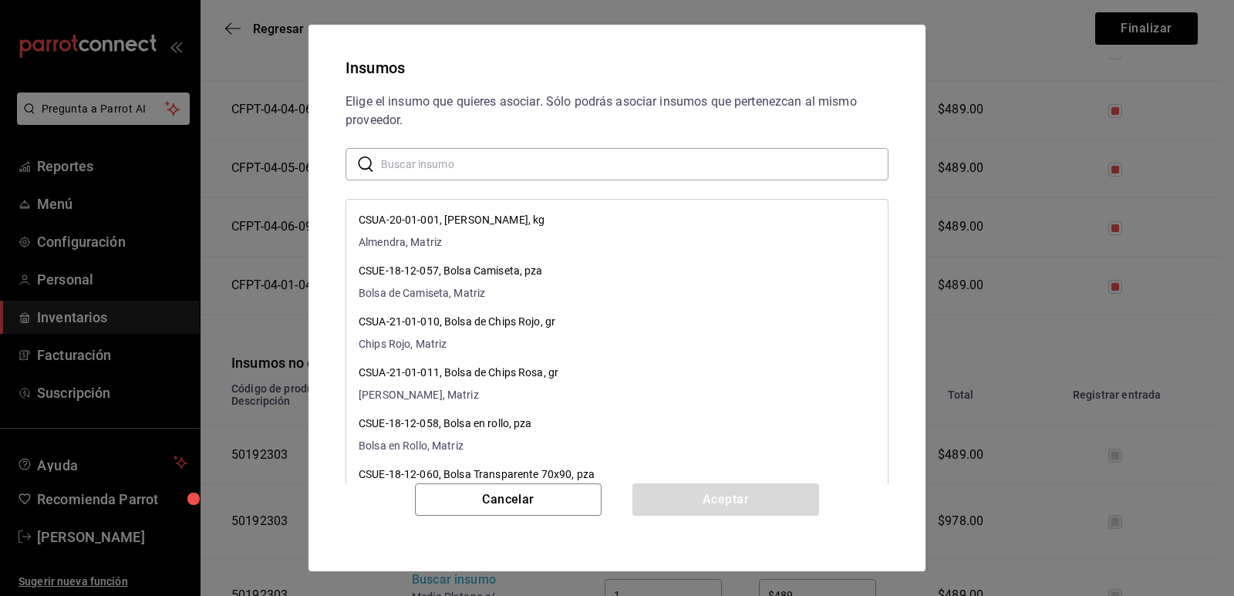
click at [476, 166] on input "text" at bounding box center [634, 164] width 507 height 31
paste input "Medio Yogurt c/ Cajeta"
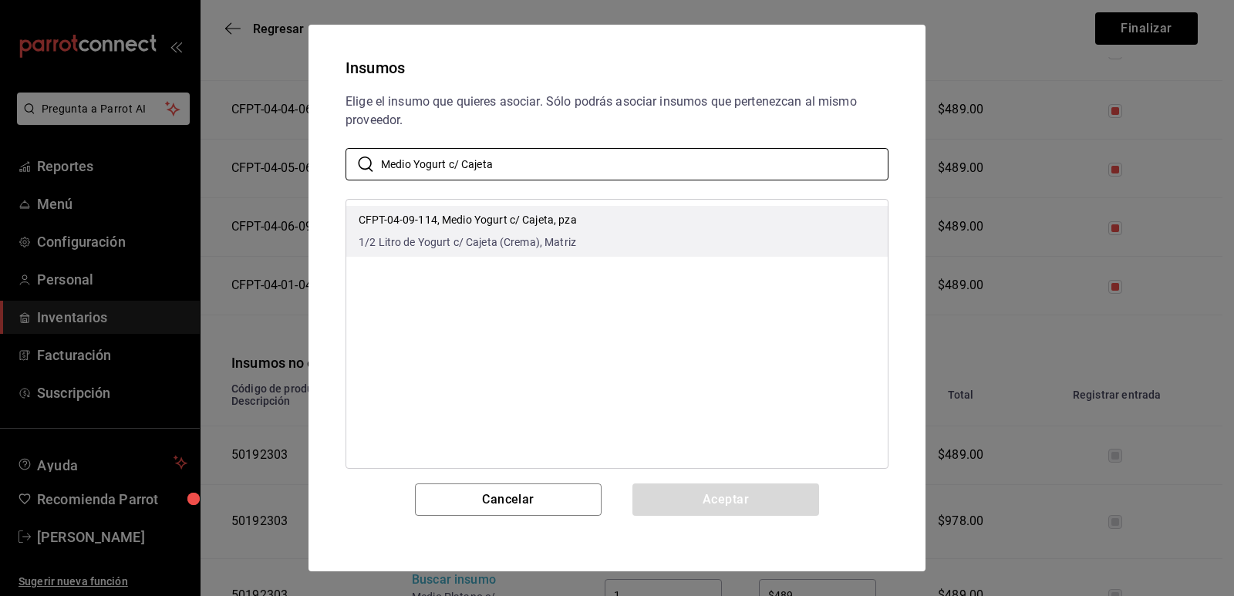
type input "Medio Yogurt c/ Cajeta"
click at [615, 226] on li "CFPT-04-09-114, Medio Yogurt c/ Cajeta, pza 1/2 Litro de Yogurt c/ Cajeta (Crem…" at bounding box center [616, 231] width 541 height 51
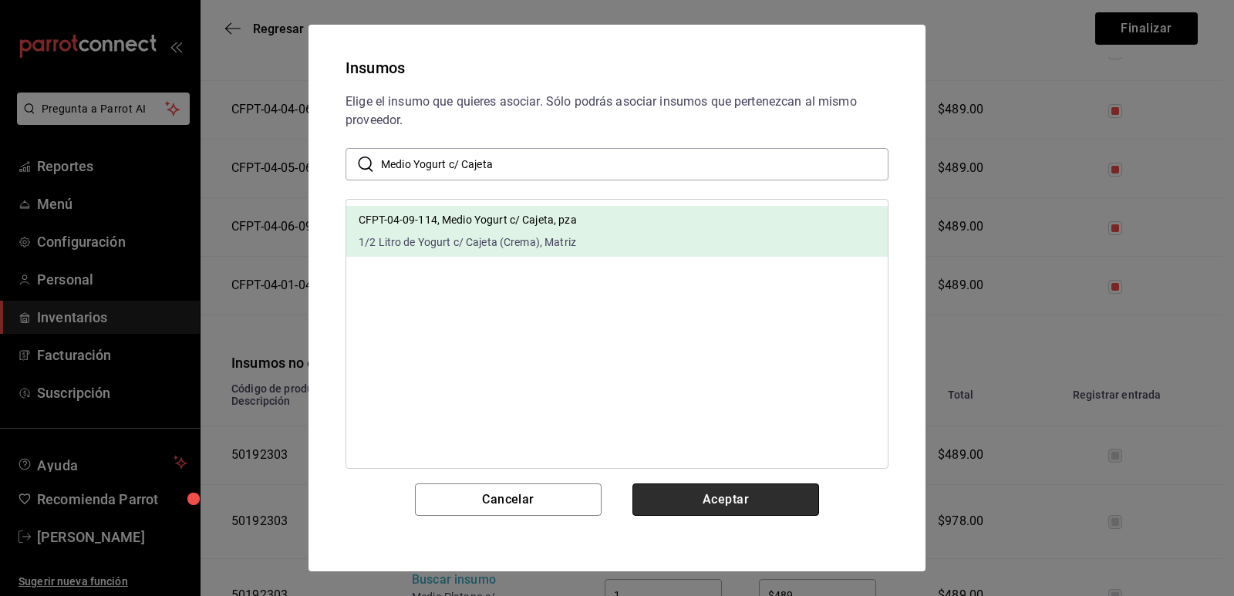
click at [707, 497] on button "Aceptar" at bounding box center [725, 499] width 187 height 32
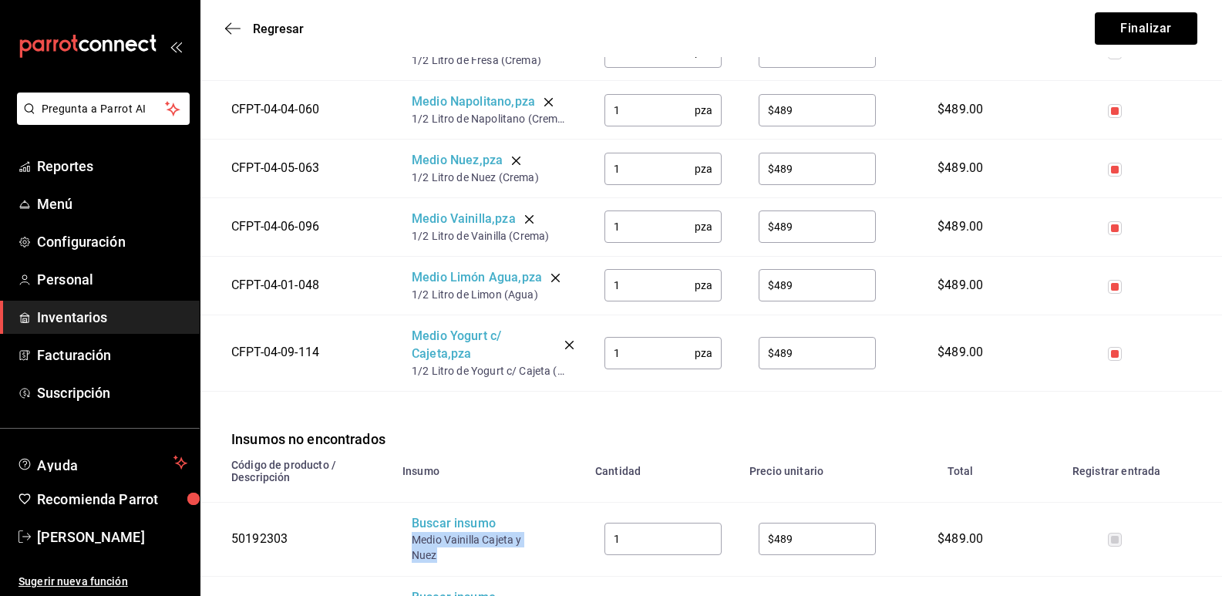
drag, startPoint x: 430, startPoint y: 554, endPoint x: 407, endPoint y: 542, distance: 26.2
click at [407, 542] on td "Buscar insumo Medio Vainilla Cajeta y Nuez" at bounding box center [489, 539] width 193 height 74
click at [423, 533] on div "Buscar insumo" at bounding box center [473, 524] width 123 height 18
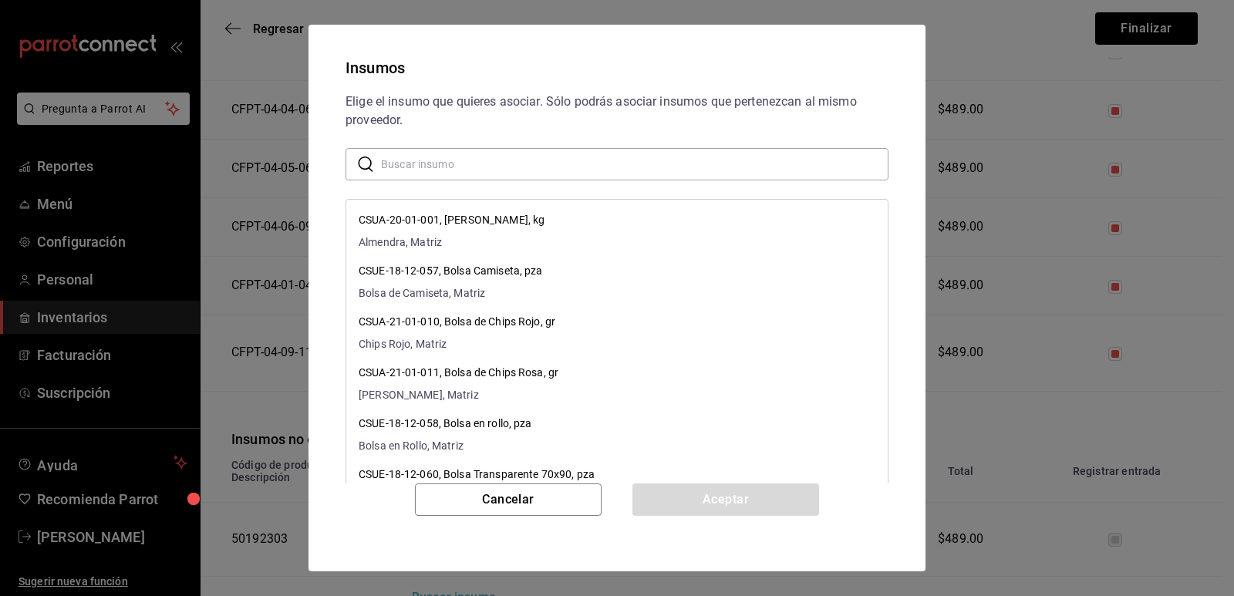
click at [494, 166] on input "text" at bounding box center [634, 164] width 507 height 31
paste input "Medio Vainilla Cajeta y Nuez"
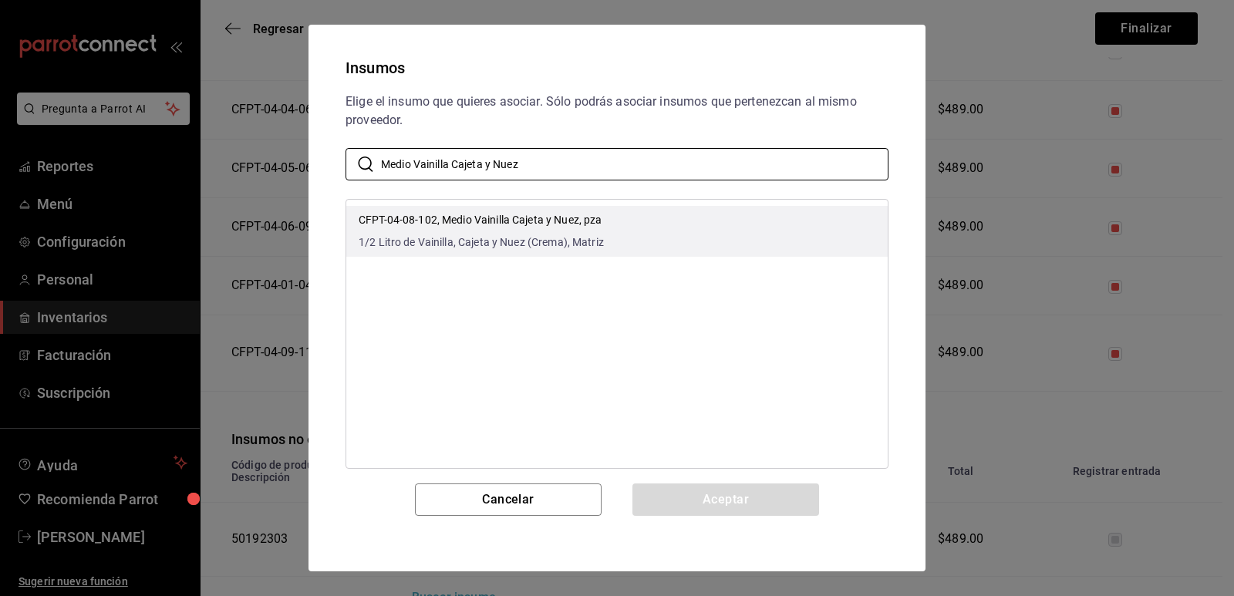
type input "Medio Vainilla Cajeta y Nuez"
click at [591, 235] on span "1/2 Litro de Vainilla, Cajeta y Nuez (Crema), Matriz" at bounding box center [481, 242] width 245 height 16
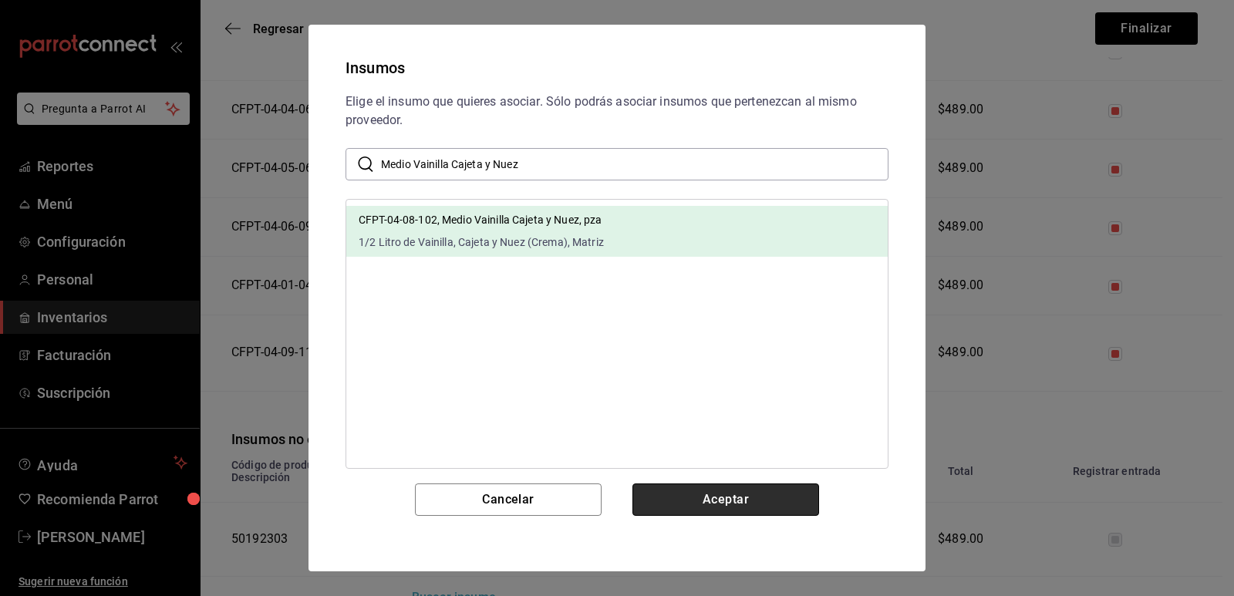
click at [713, 491] on button "Aceptar" at bounding box center [725, 499] width 187 height 32
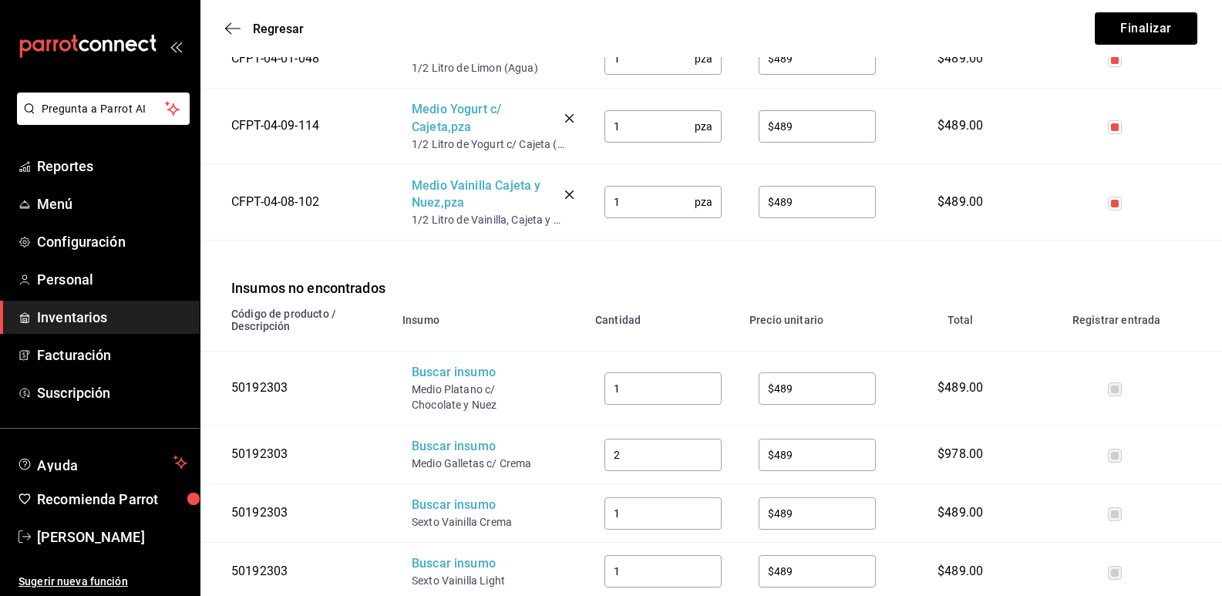
scroll to position [1851, 0]
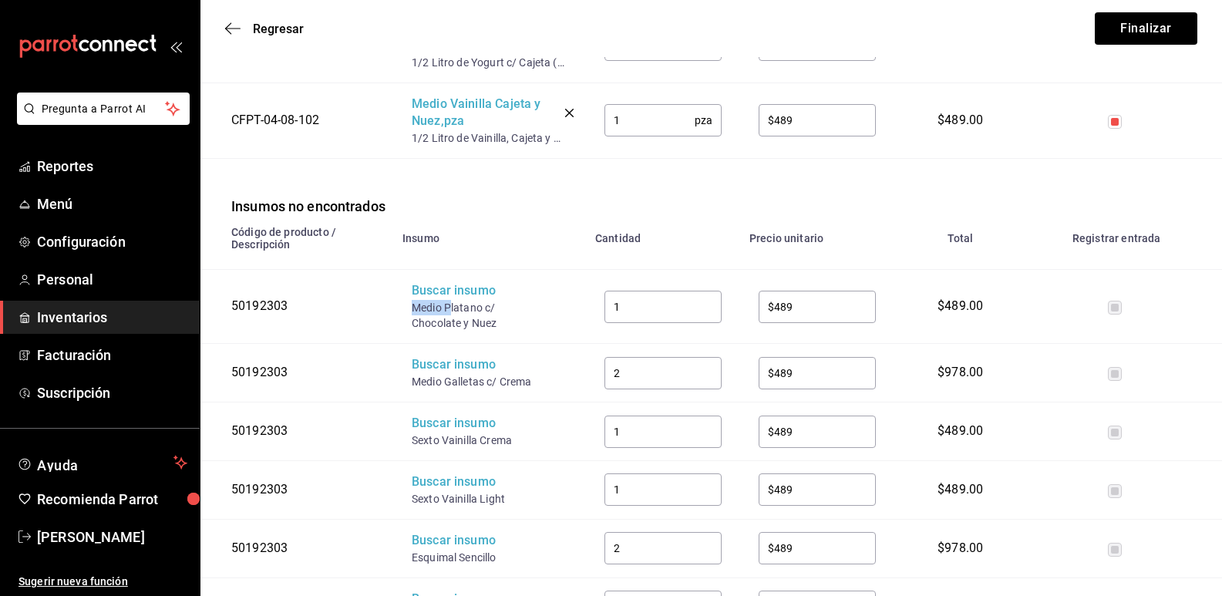
drag, startPoint x: 453, startPoint y: 308, endPoint x: 407, endPoint y: 307, distance: 46.3
click at [407, 307] on td "Buscar insumo Medio Platano c/ Chocolate y Nuez" at bounding box center [489, 307] width 193 height 74
click at [439, 293] on div "Buscar insumo" at bounding box center [473, 291] width 123 height 18
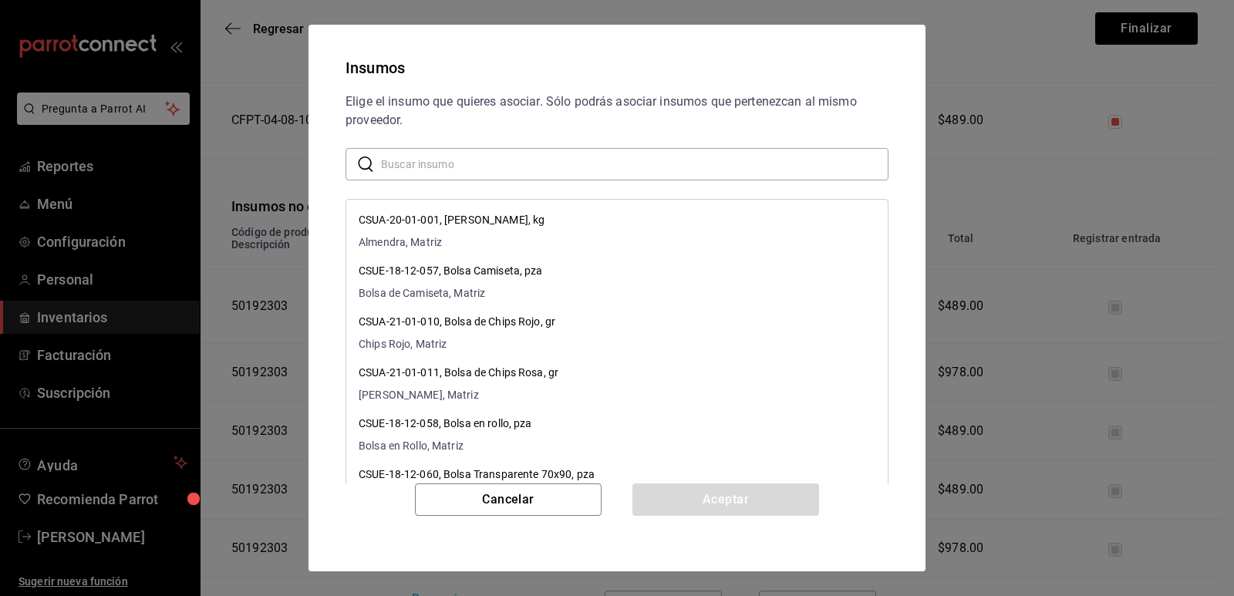
click at [480, 169] on input "text" at bounding box center [634, 164] width 507 height 31
paste input "Medio P"
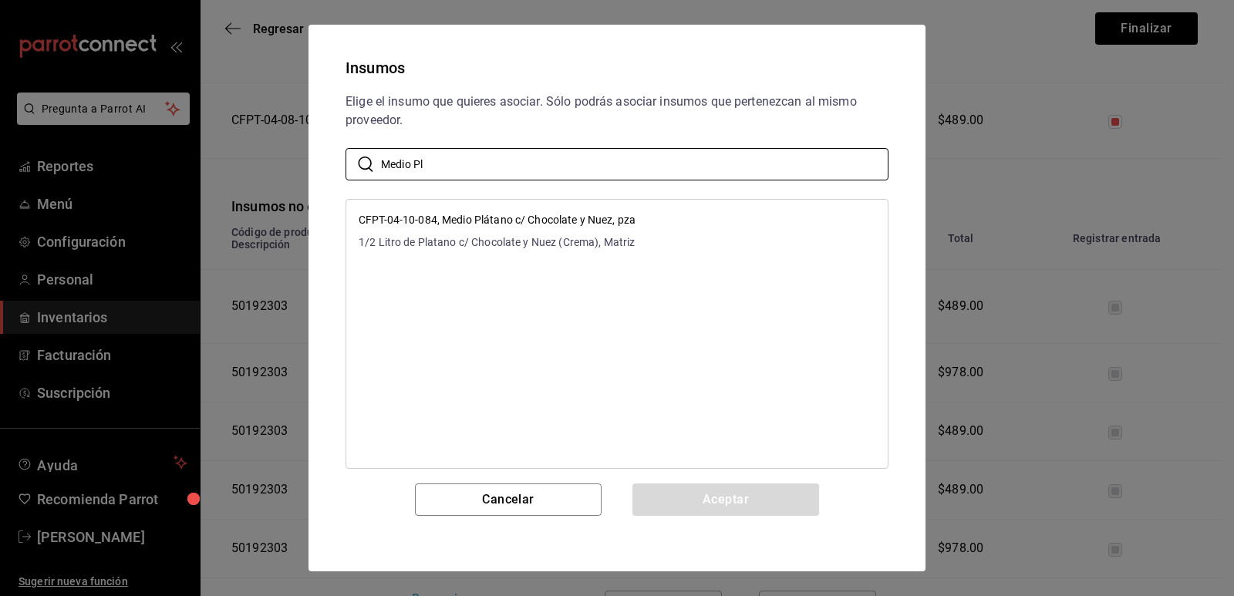
type input "Medio Pl"
click at [590, 89] on h2 "Insumos" at bounding box center [617, 67] width 580 height 49
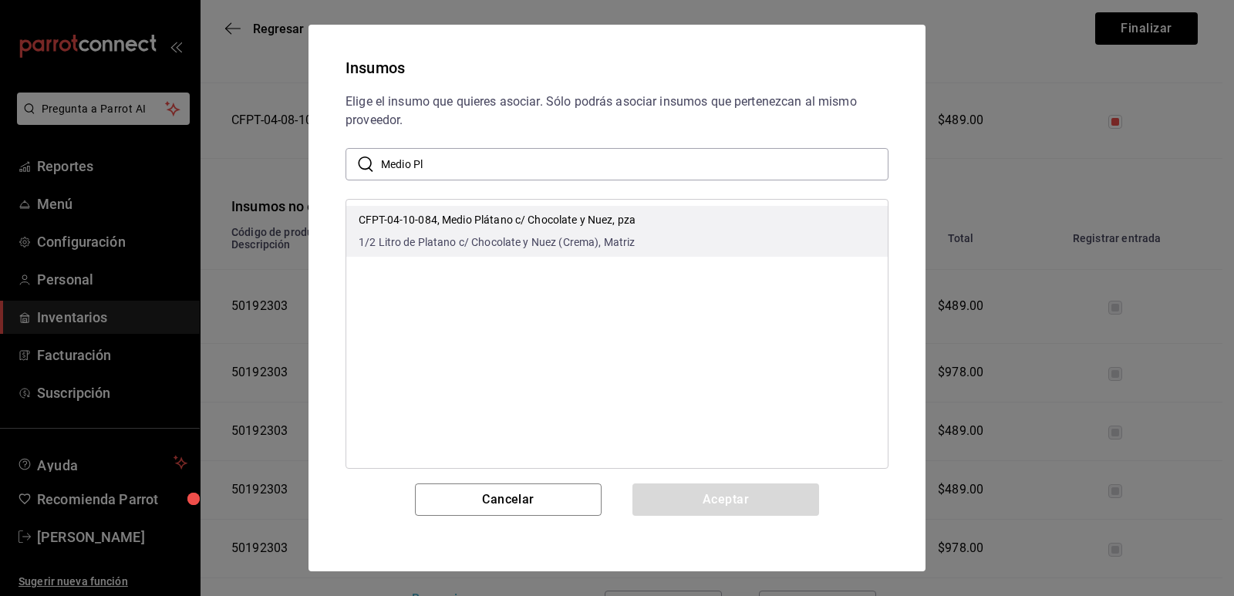
click at [660, 217] on li "CFPT-04-10-084, Medio Plátano c/ Chocolate y Nuez, pza 1/2 Litro de Platano c/ …" at bounding box center [616, 231] width 541 height 51
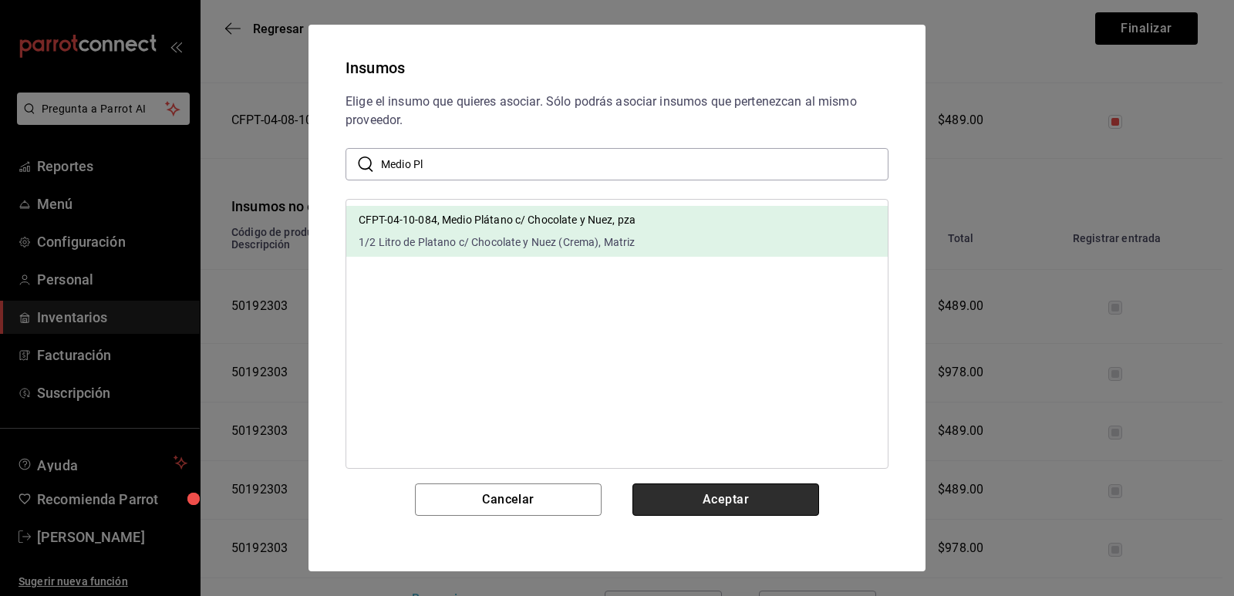
click at [719, 488] on button "Aceptar" at bounding box center [725, 499] width 187 height 32
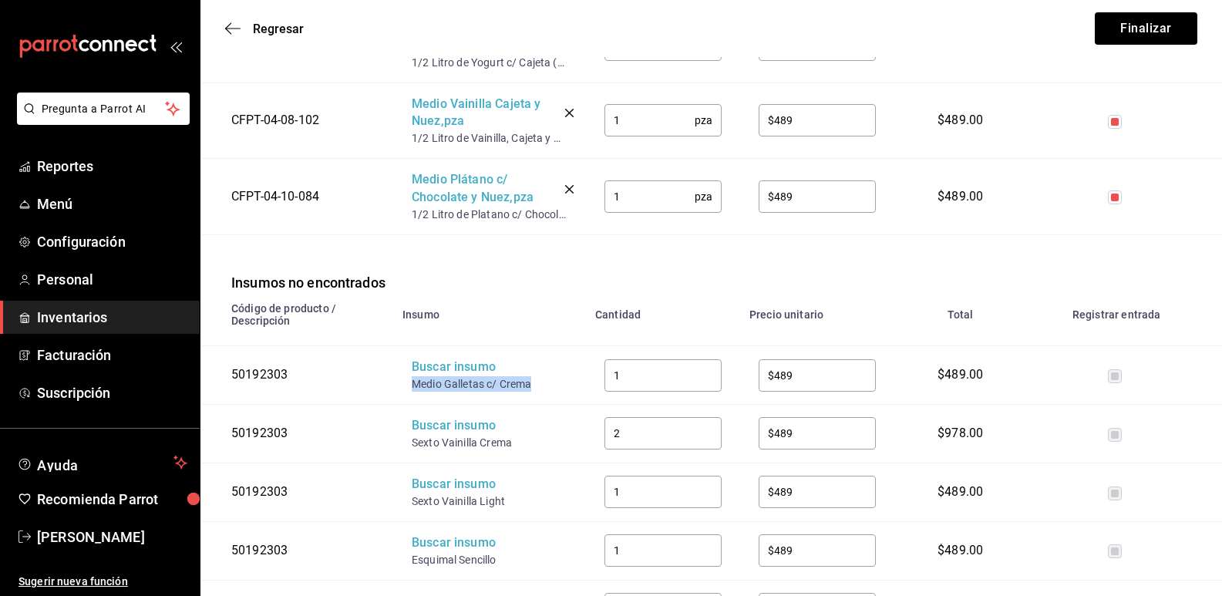
drag, startPoint x: 534, startPoint y: 381, endPoint x: 411, endPoint y: 382, distance: 122.6
click at [411, 382] on td "Buscar insumo Medio Galletas c/ Crema" at bounding box center [489, 375] width 193 height 59
click at [444, 376] on div "Buscar insumo" at bounding box center [473, 368] width 123 height 18
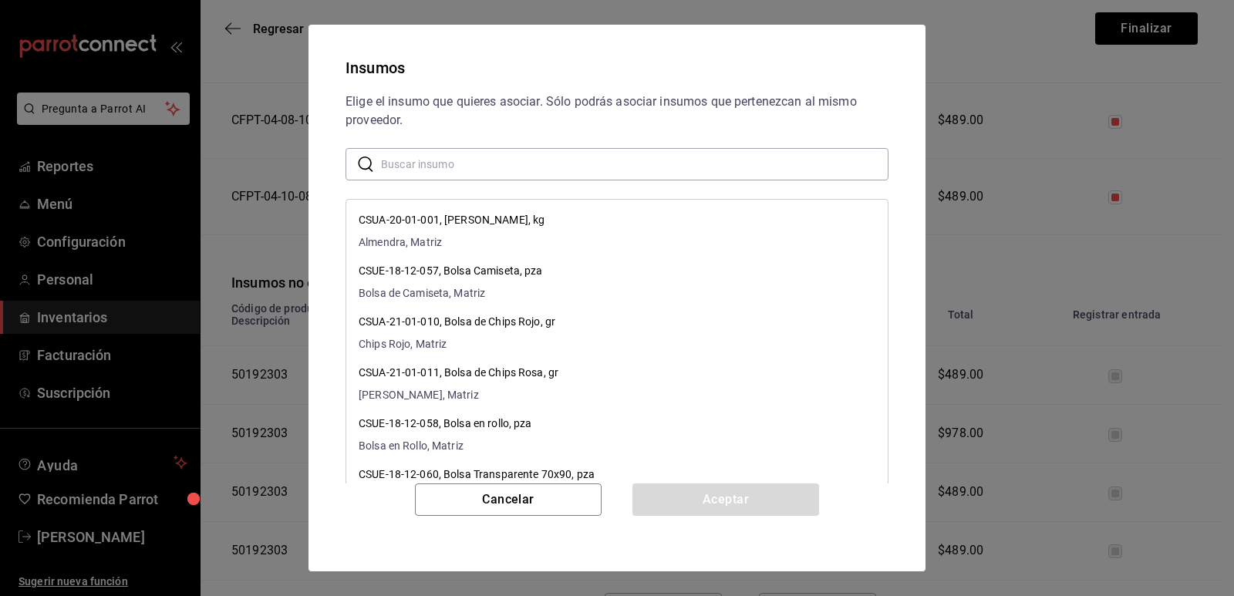
click at [486, 170] on input "text" at bounding box center [634, 164] width 507 height 31
paste input "Medio Galletas c/ Crema"
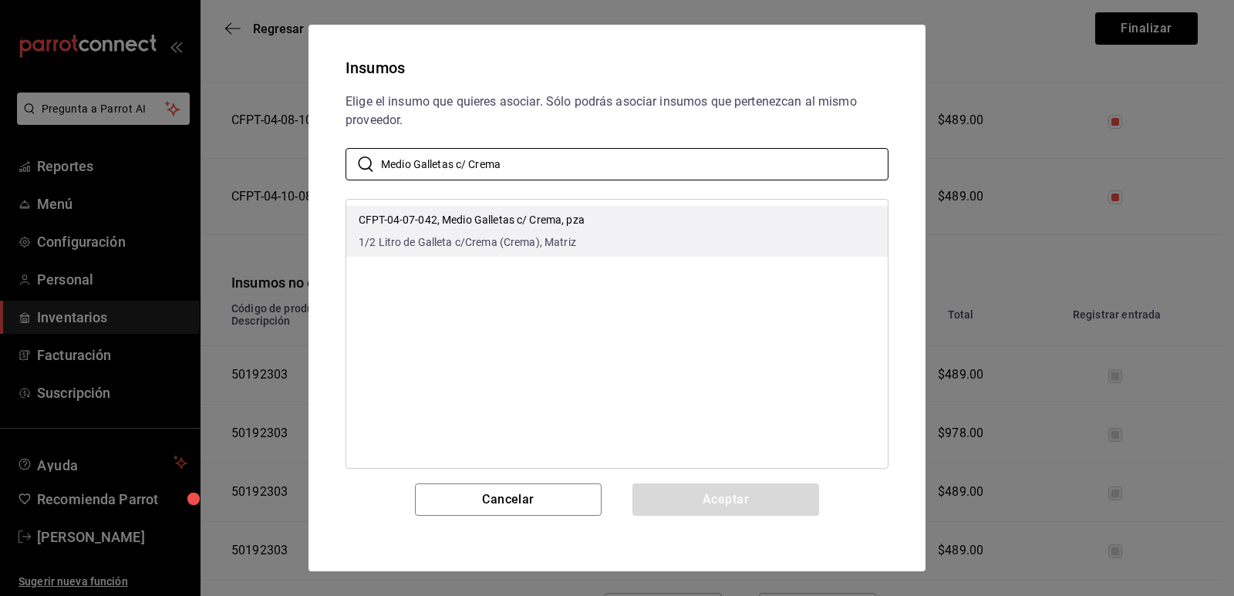
type input "Medio Galletas c/ Crema"
click at [601, 225] on li "CFPT-04-07-042, Medio Galletas c/ Crema, pza 1/2 Litro de Galleta c/Crema (Crem…" at bounding box center [616, 231] width 541 height 51
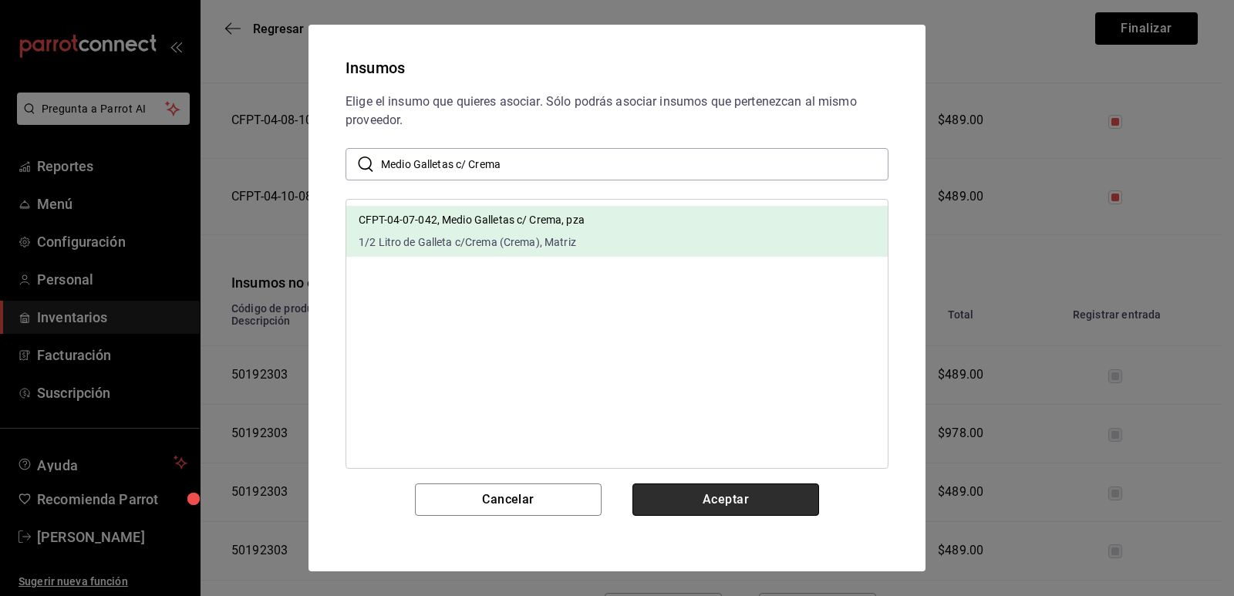
click at [715, 495] on button "Aceptar" at bounding box center [725, 499] width 187 height 32
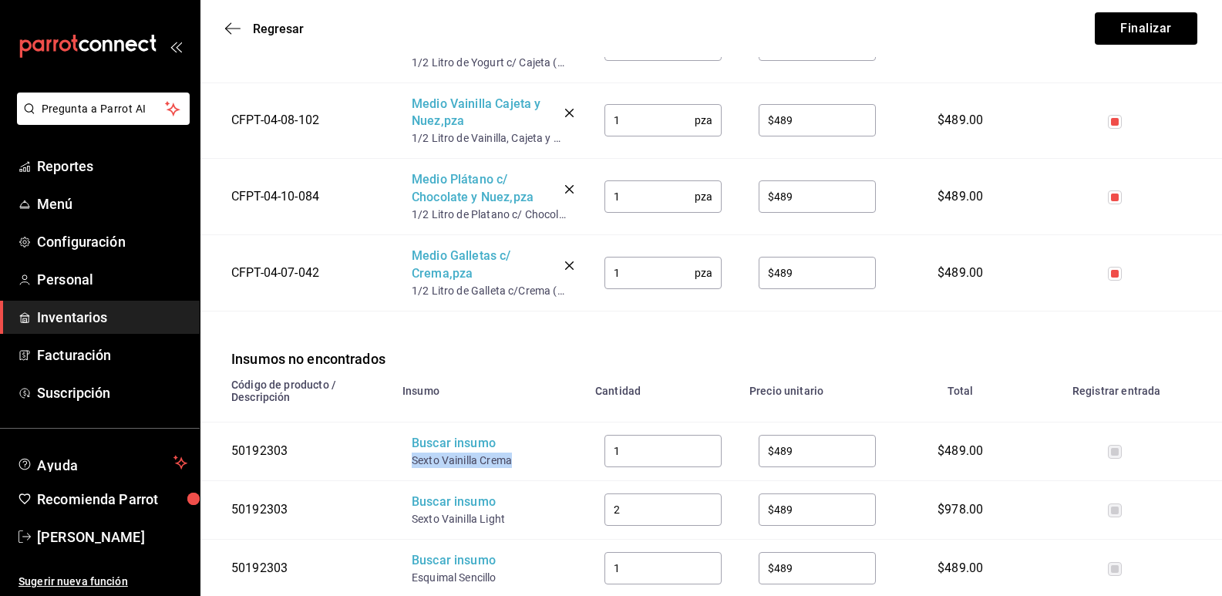
drag, startPoint x: 527, startPoint y: 469, endPoint x: 412, endPoint y: 457, distance: 115.6
click at [412, 457] on div "Sexto Vainilla Crema" at bounding box center [473, 460] width 123 height 15
click at [423, 450] on div "Buscar insumo" at bounding box center [473, 444] width 123 height 18
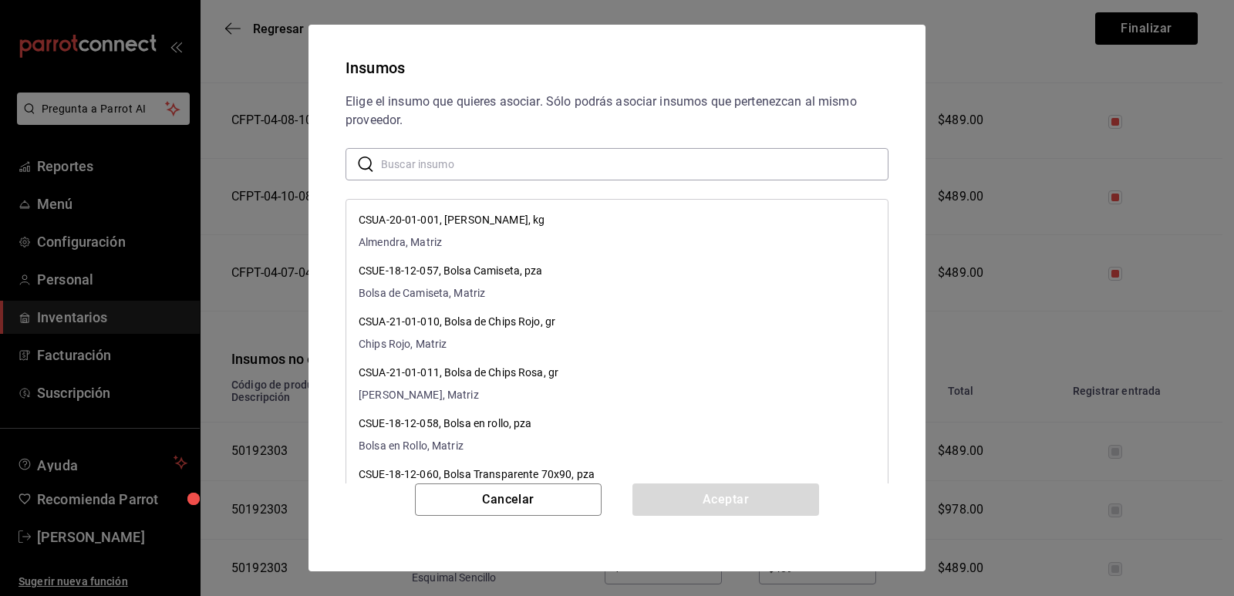
click at [527, 159] on input "text" at bounding box center [634, 164] width 507 height 31
paste input "Sexto Vainilla Crema"
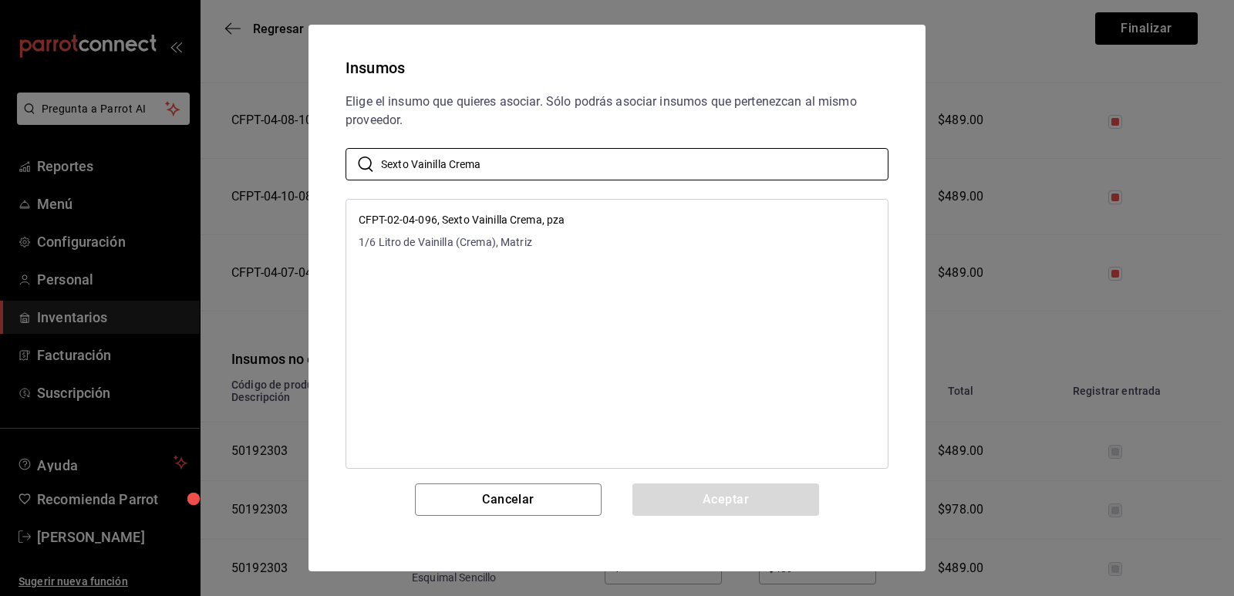
type input "Sexto Vainilla Crema"
click at [594, 222] on li "CFPT-02-04-096, Sexto Vainilla Crema, pza 1/6 Litro de Vainilla (Crema), Matriz" at bounding box center [616, 231] width 541 height 51
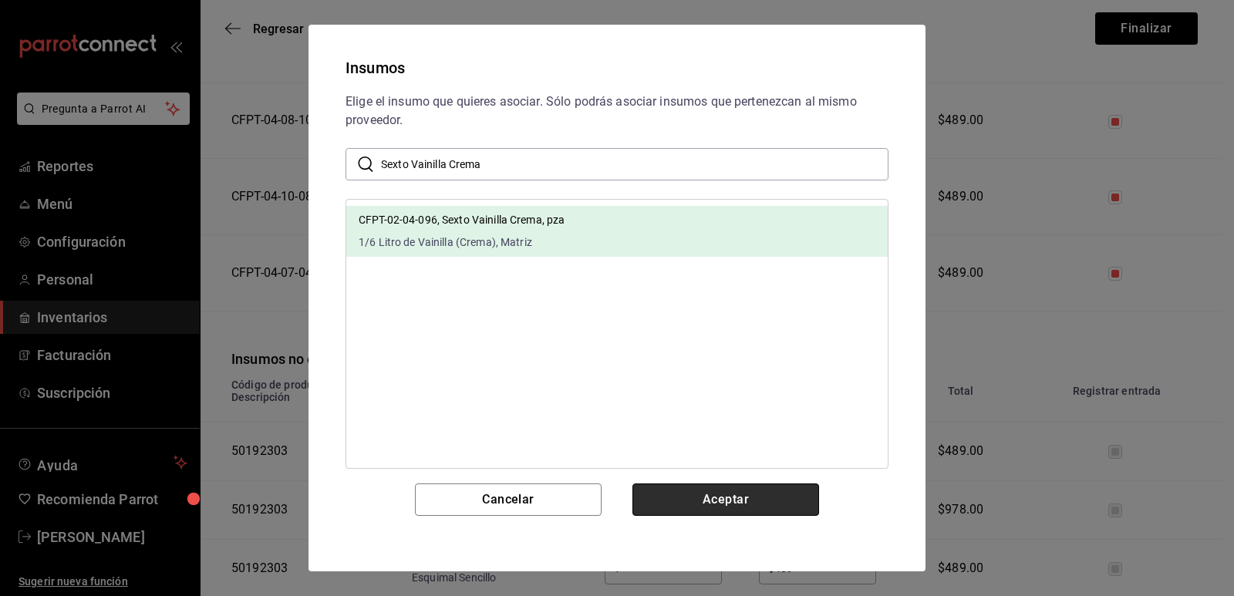
click at [704, 490] on button "Aceptar" at bounding box center [725, 499] width 187 height 32
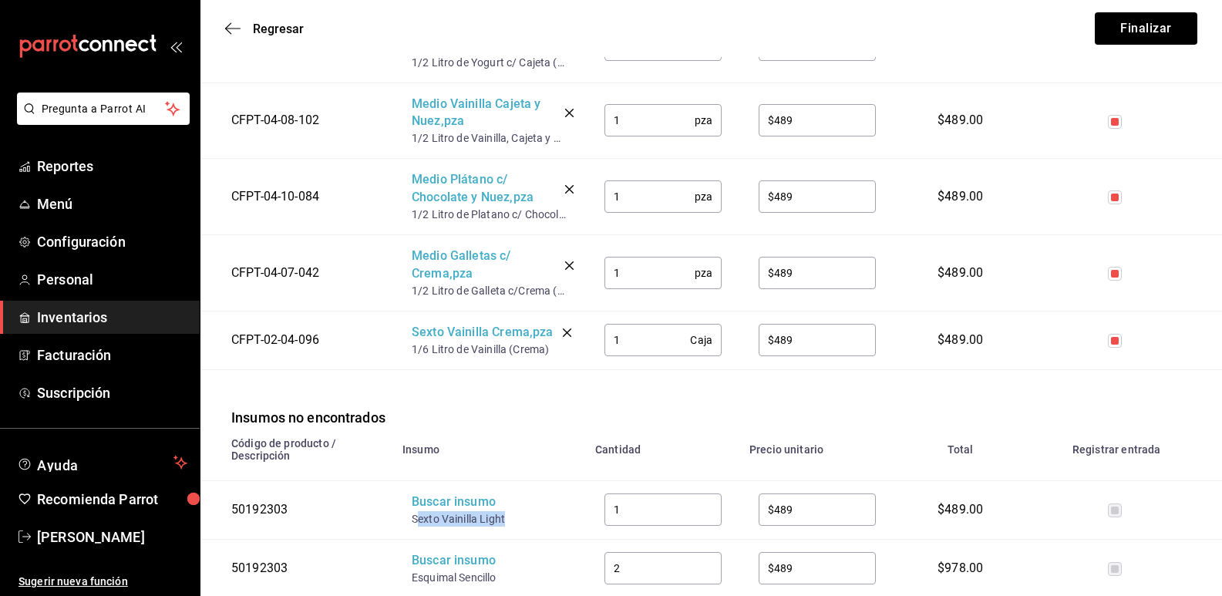
drag, startPoint x: 510, startPoint y: 518, endPoint x: 416, endPoint y: 519, distance: 94.1
click at [416, 519] on div "Sexto Vainilla Light" at bounding box center [473, 518] width 123 height 15
drag, startPoint x: 412, startPoint y: 519, endPoint x: 528, endPoint y: 525, distance: 116.6
click at [528, 525] on div "Sexto Vainilla Light" at bounding box center [473, 518] width 123 height 15
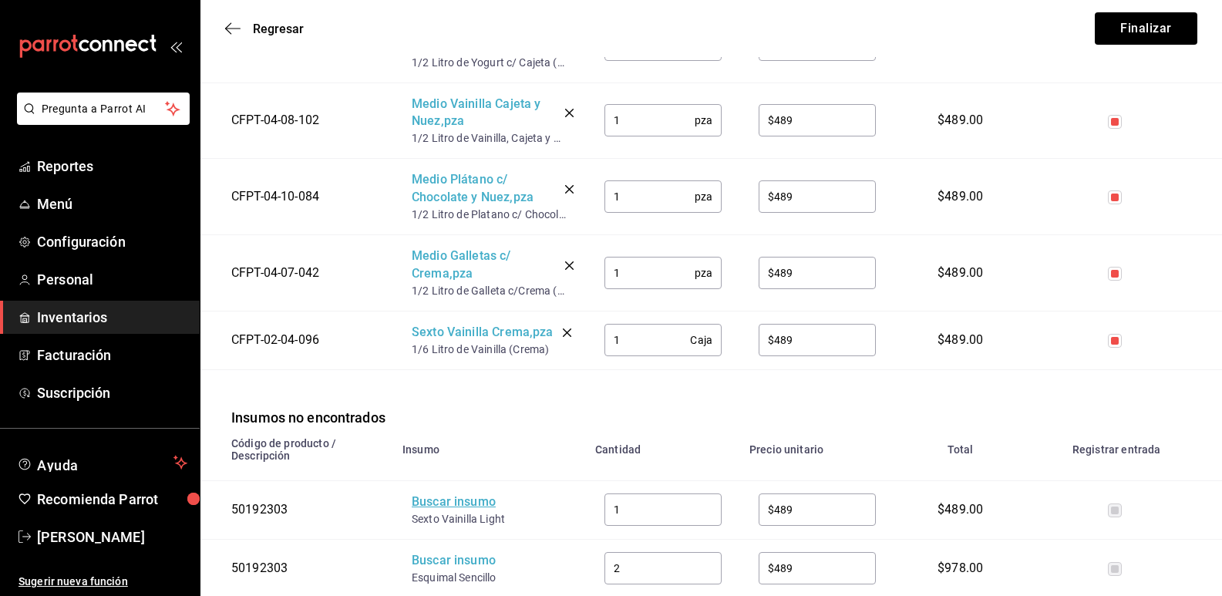
click at [475, 510] on div "Buscar insumo" at bounding box center [473, 503] width 123 height 18
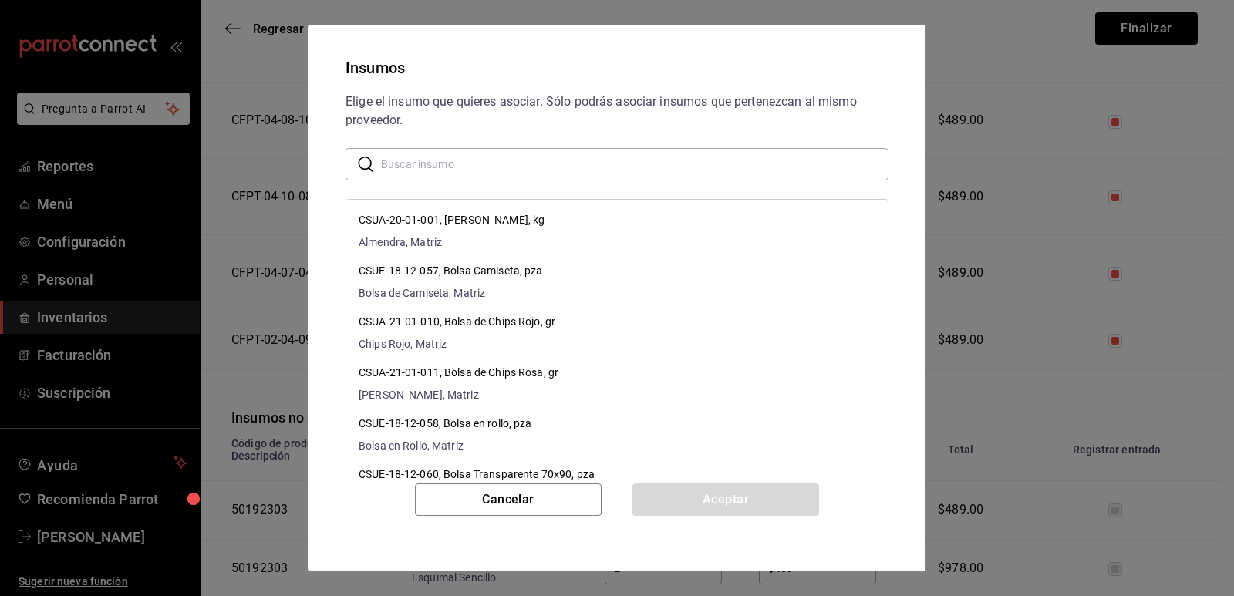
click at [497, 170] on input "text" at bounding box center [634, 164] width 507 height 31
paste input "Sexto Vainilla Light"
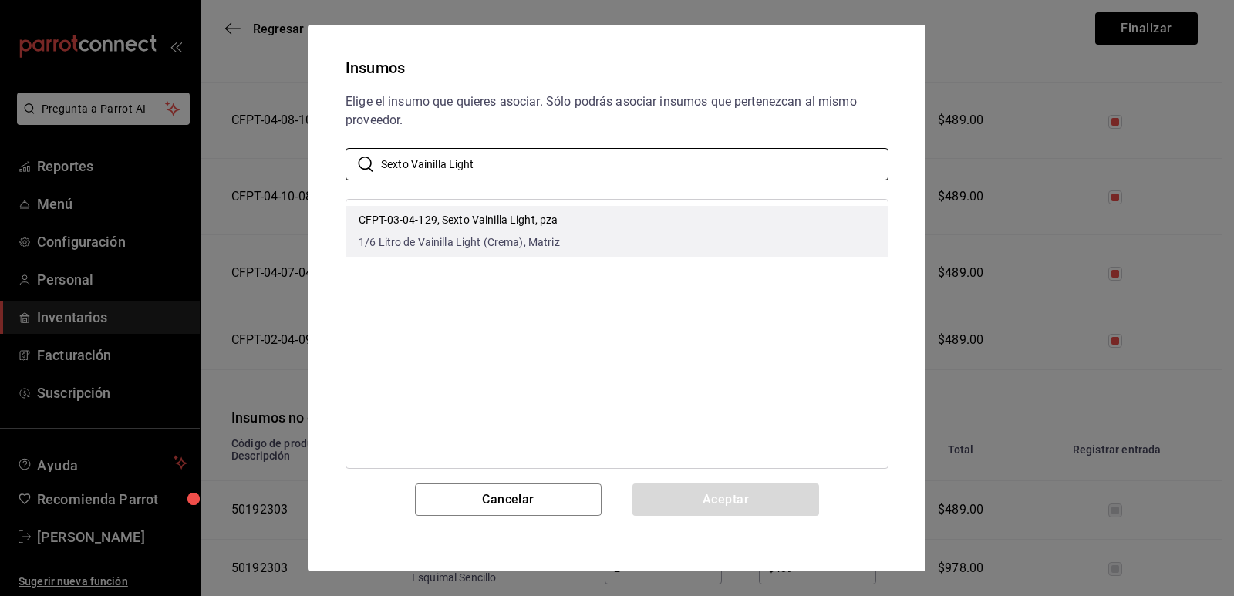
type input "Sexto Vainilla Light"
click at [585, 217] on li "CFPT-03-04-129, Sexto Vainilla Light, pza 1/6 Litro de Vainilla Light (Crema), …" at bounding box center [616, 231] width 541 height 51
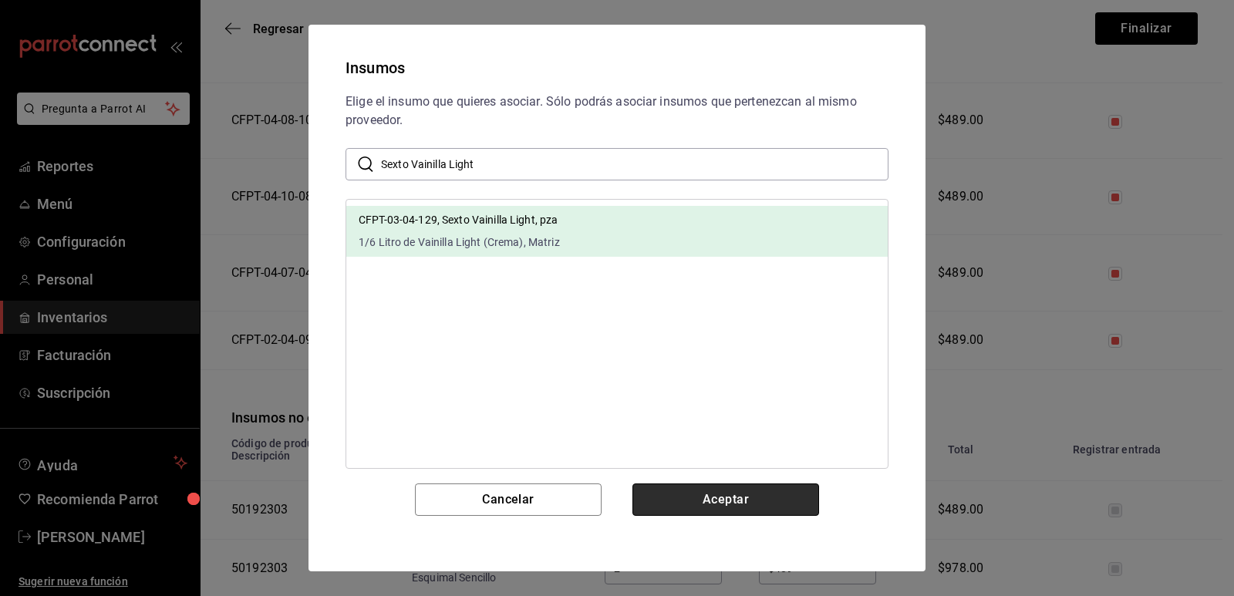
click at [731, 495] on button "Aceptar" at bounding box center [725, 499] width 187 height 32
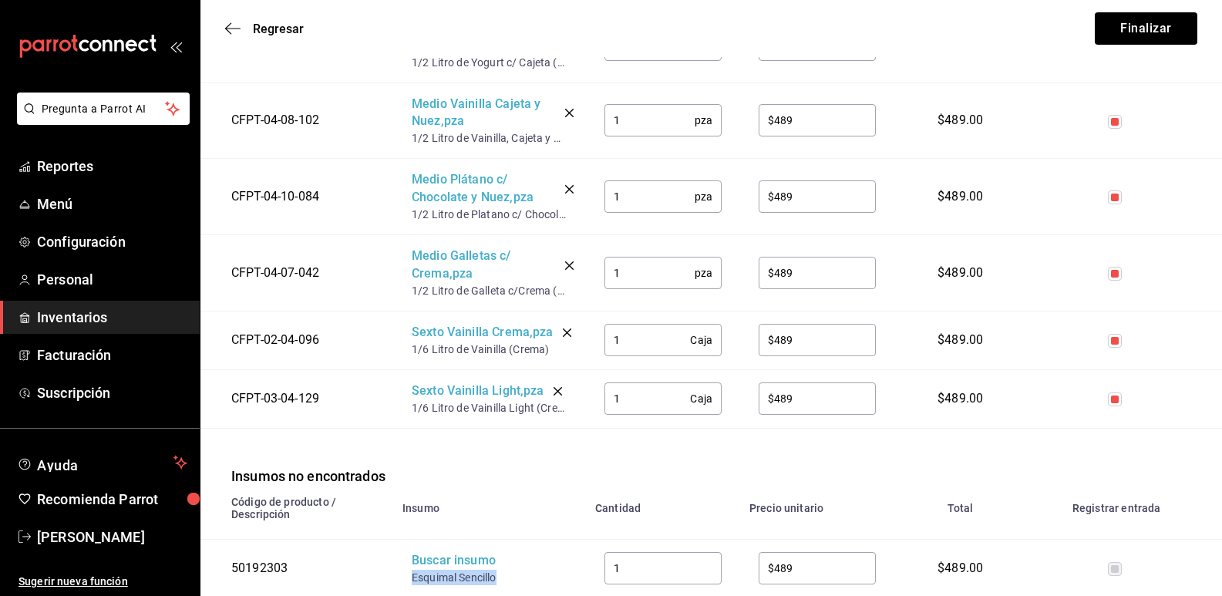
drag, startPoint x: 479, startPoint y: 577, endPoint x: 411, endPoint y: 574, distance: 67.9
click at [411, 574] on td "Buscar insumo Esquimal Sencillo" at bounding box center [489, 568] width 193 height 59
click at [436, 567] on div "Buscar insumo" at bounding box center [473, 561] width 123 height 18
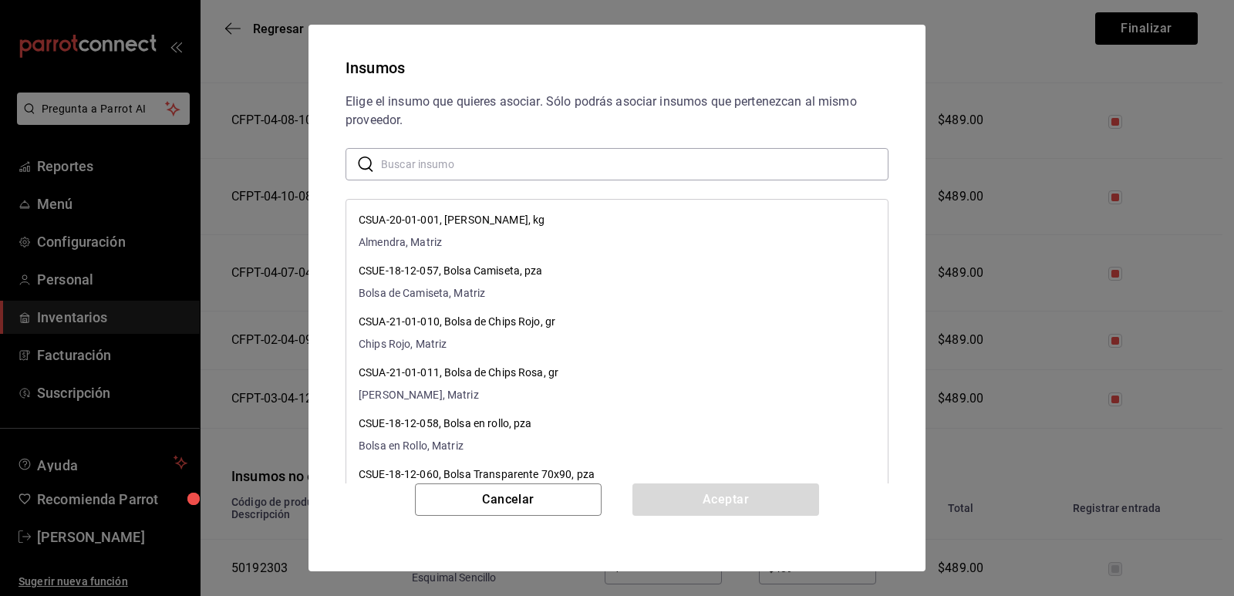
click at [483, 163] on input "text" at bounding box center [634, 164] width 507 height 31
paste input "Esquimal Sencillo"
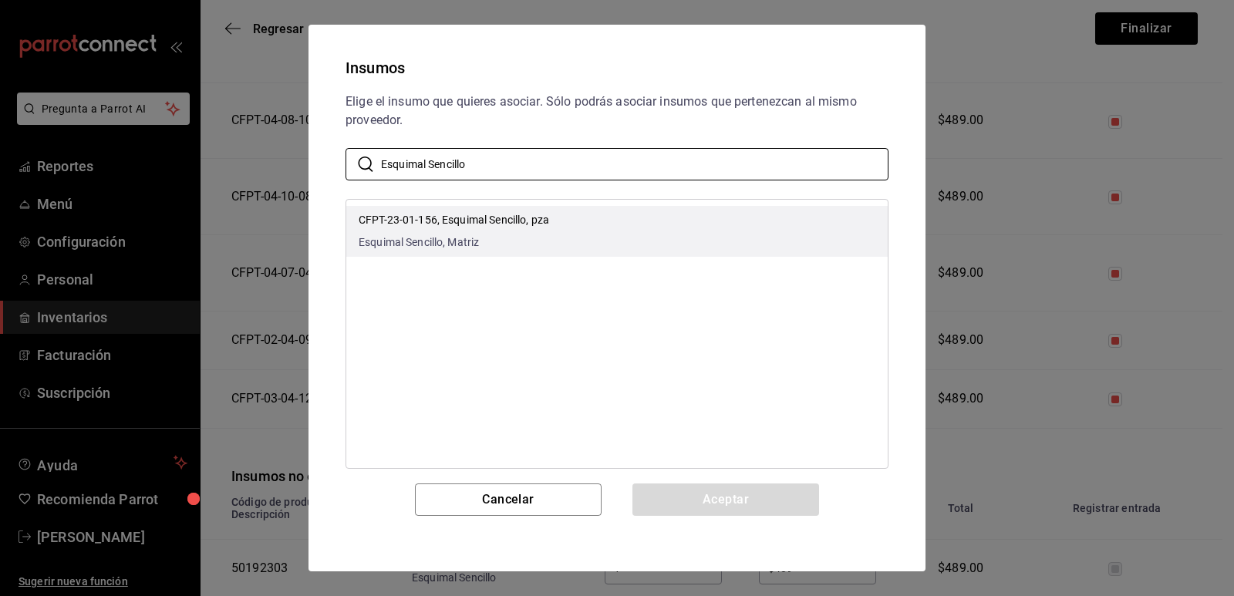
type input "Esquimal Sencillo"
click at [525, 204] on ul "CFPT-23-01-156, Esquimal Sencillo, pza Esquimal Sencillo, Matriz" at bounding box center [616, 231] width 541 height 63
click at [568, 229] on li "CFPT-23-01-156, Esquimal Sencillo, pza Esquimal Sencillo, Matriz" at bounding box center [616, 231] width 541 height 51
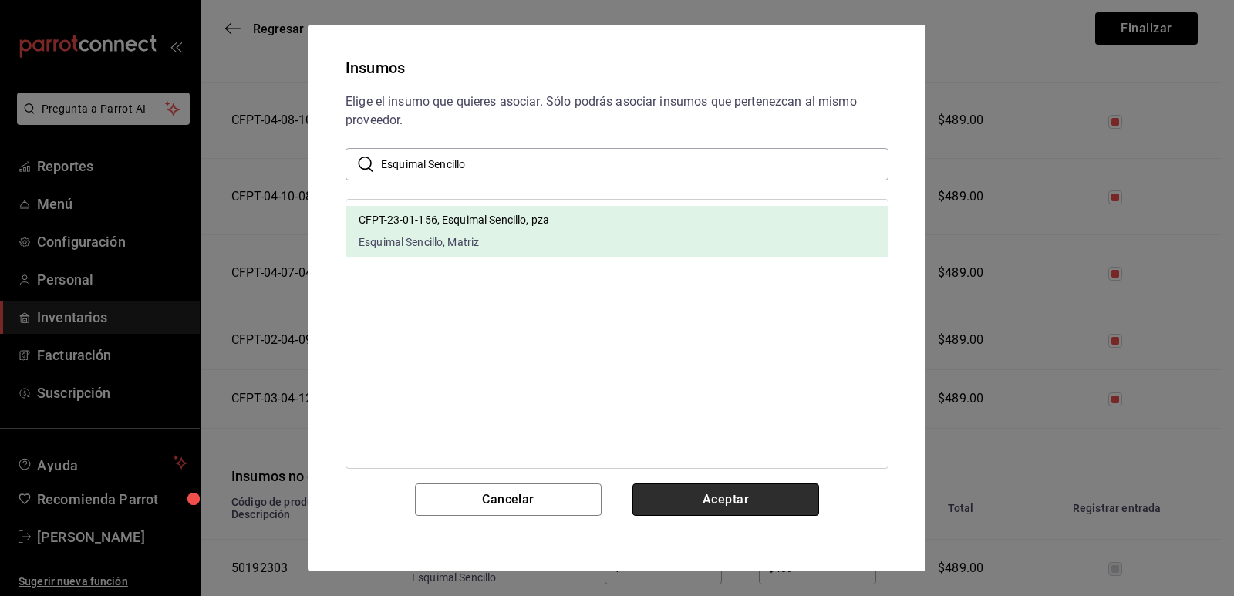
click at [733, 491] on button "Aceptar" at bounding box center [725, 499] width 187 height 32
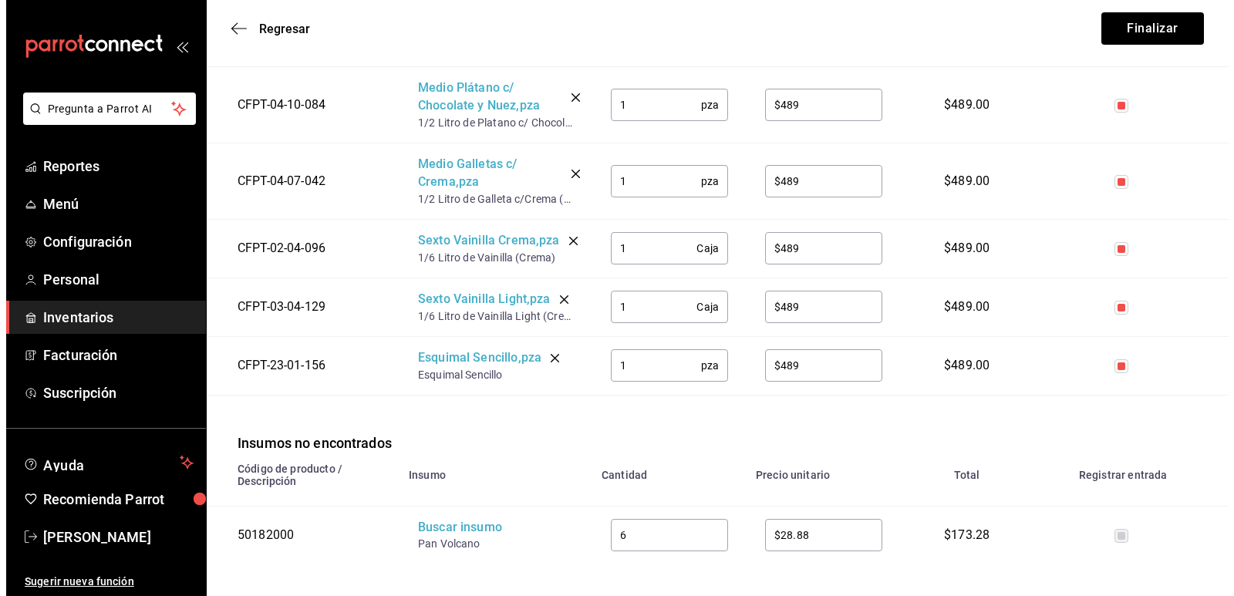
scroll to position [1963, 0]
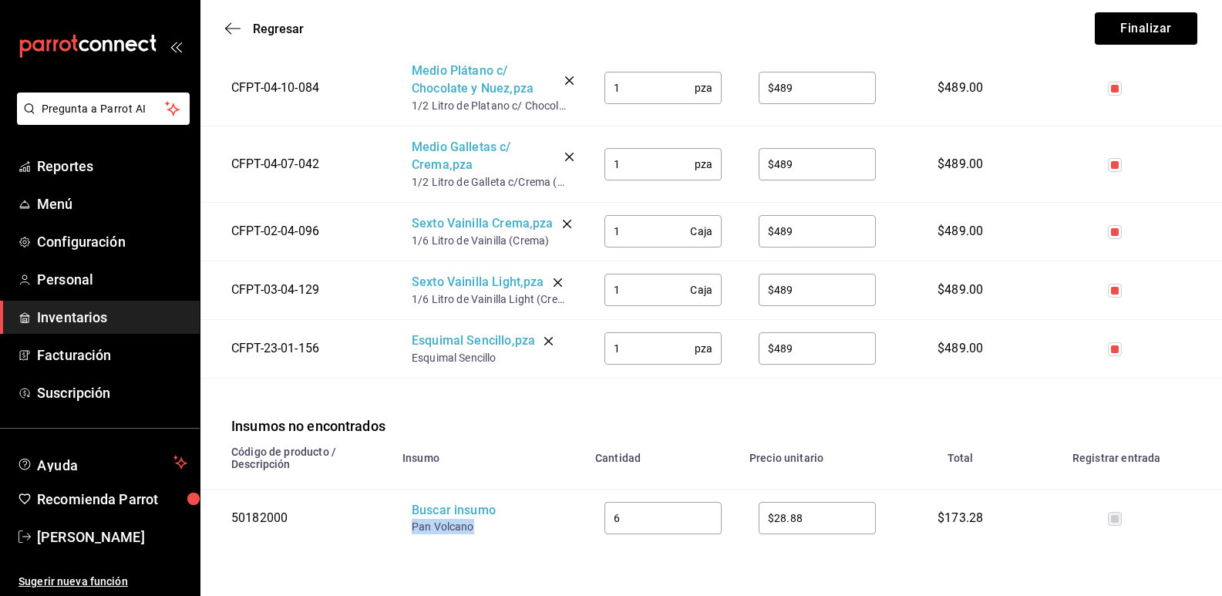
drag, startPoint x: 482, startPoint y: 528, endPoint x: 410, endPoint y: 524, distance: 71.9
click at [410, 524] on td "Buscar insumo Pan Volcano" at bounding box center [489, 518] width 193 height 58
click at [431, 513] on div "Buscar insumo" at bounding box center [473, 511] width 123 height 18
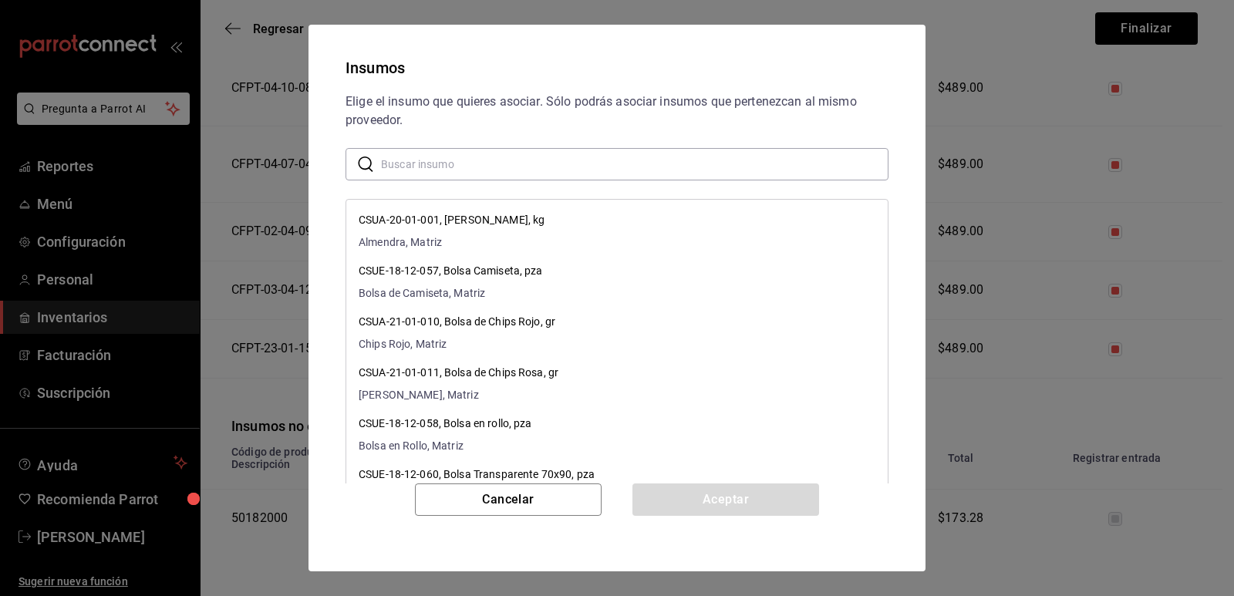
click at [498, 184] on div "Elige el insumo que quieres asociar. Sólo podrás asociar insumos que pertenezca…" at bounding box center [617, 288] width 580 height 391
click at [500, 165] on input "text" at bounding box center [634, 164] width 507 height 31
paste input "Pan Volcano"
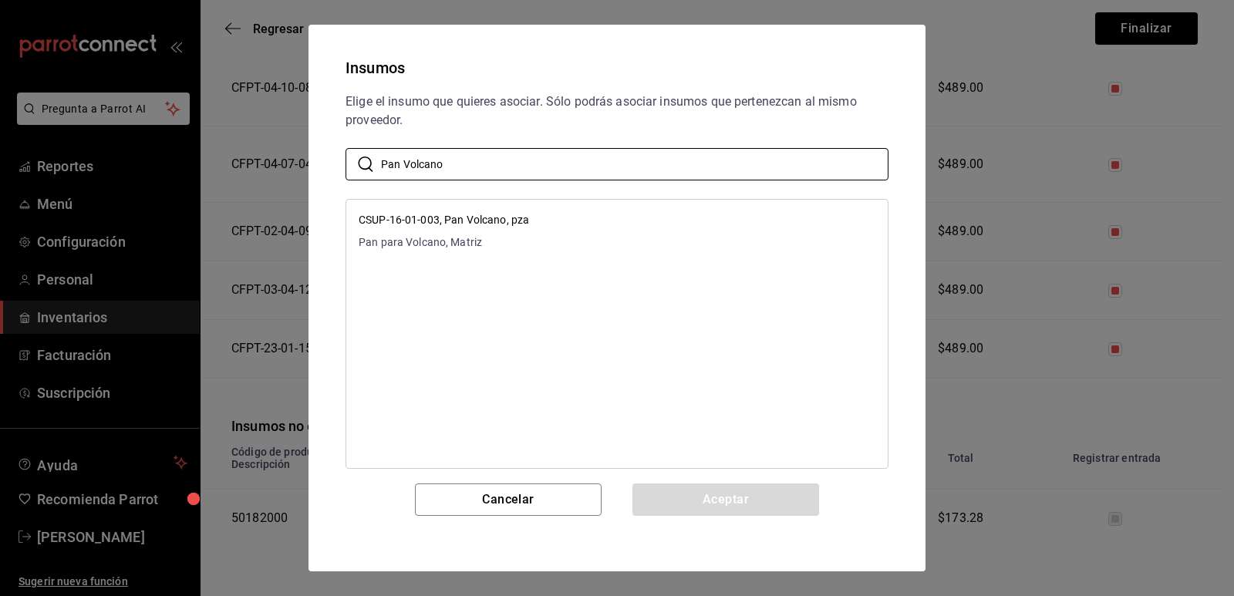
type input "Pan Volcano"
click at [627, 237] on li "CSUP-16-01-003, Pan Volcano, pza Pan para Volcano, Matriz" at bounding box center [616, 231] width 541 height 51
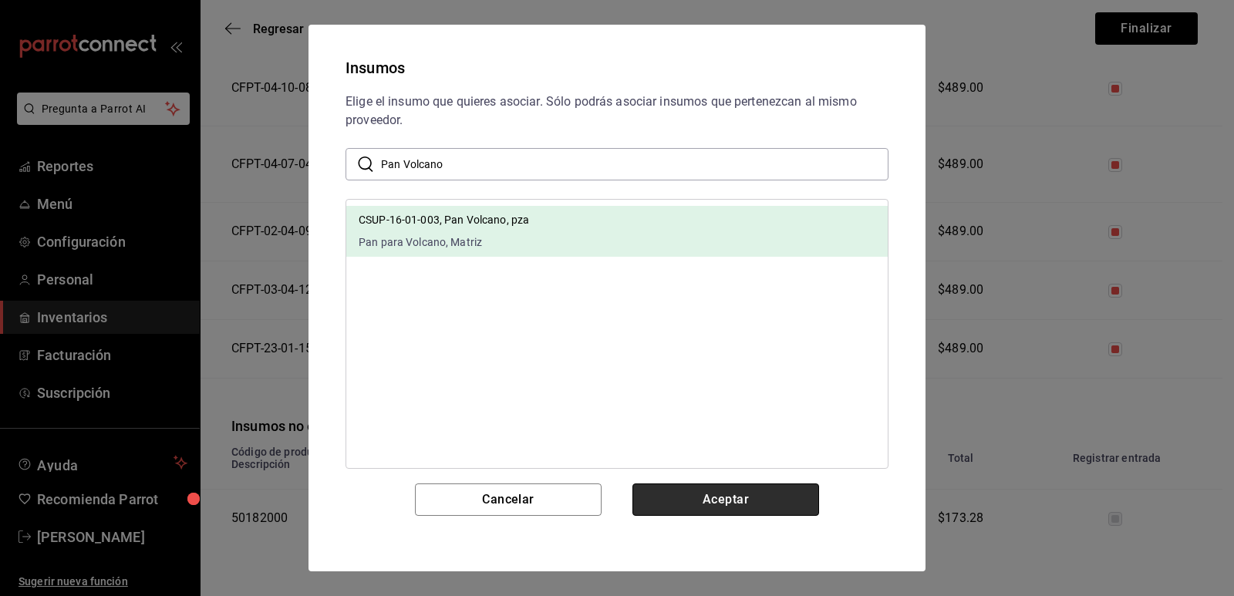
click at [735, 504] on button "Aceptar" at bounding box center [725, 499] width 187 height 32
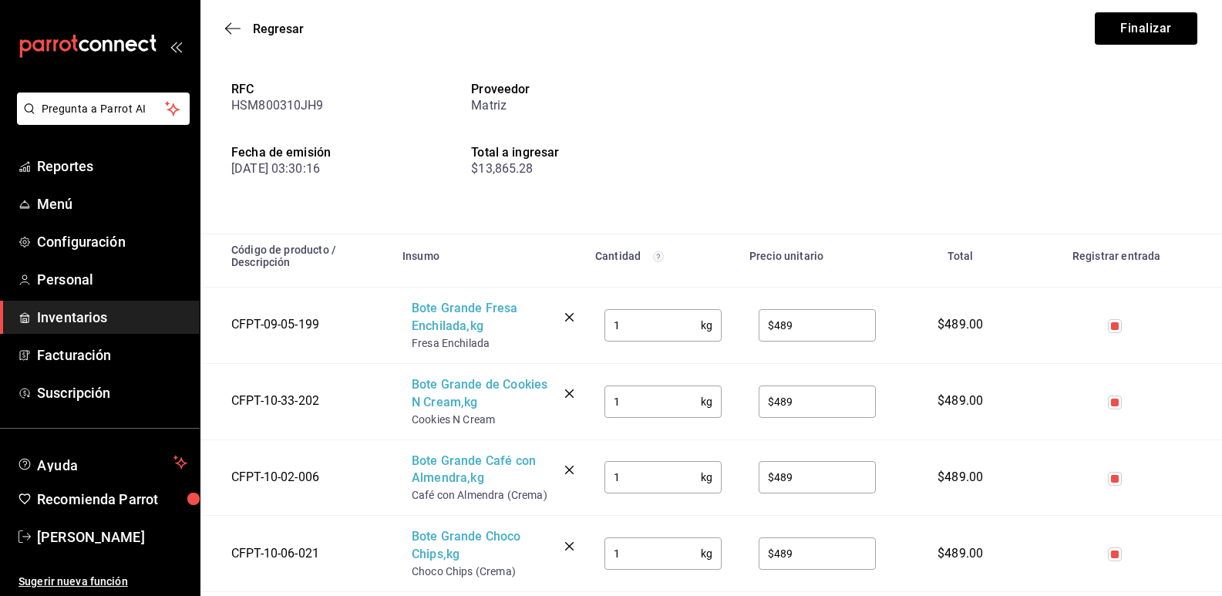
scroll to position [0, 0]
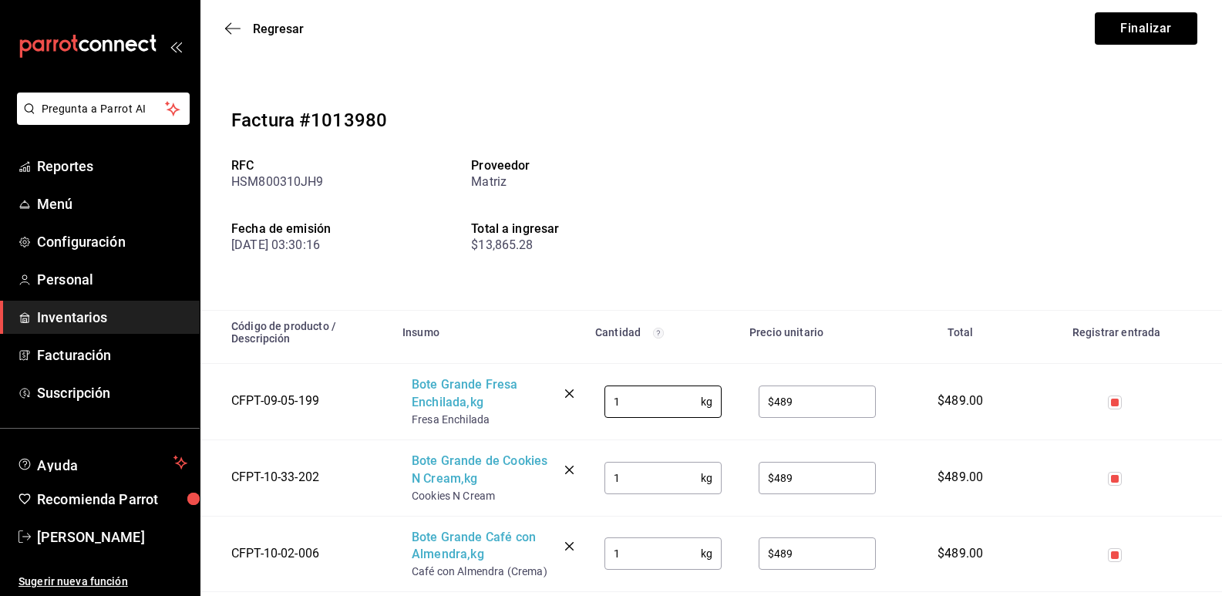
drag, startPoint x: 638, startPoint y: 406, endPoint x: 583, endPoint y: 404, distance: 55.5
click at [583, 404] on tr "CFPT-09-05-199 Bote Grande Fresa Enchilada , kg Fresa Enchilada 1 kg ​ $489 ​ $…" at bounding box center [711, 402] width 1022 height 76
click at [622, 479] on input "1" at bounding box center [653, 478] width 96 height 31
type input "2"
click at [632, 551] on input "1" at bounding box center [653, 553] width 96 height 31
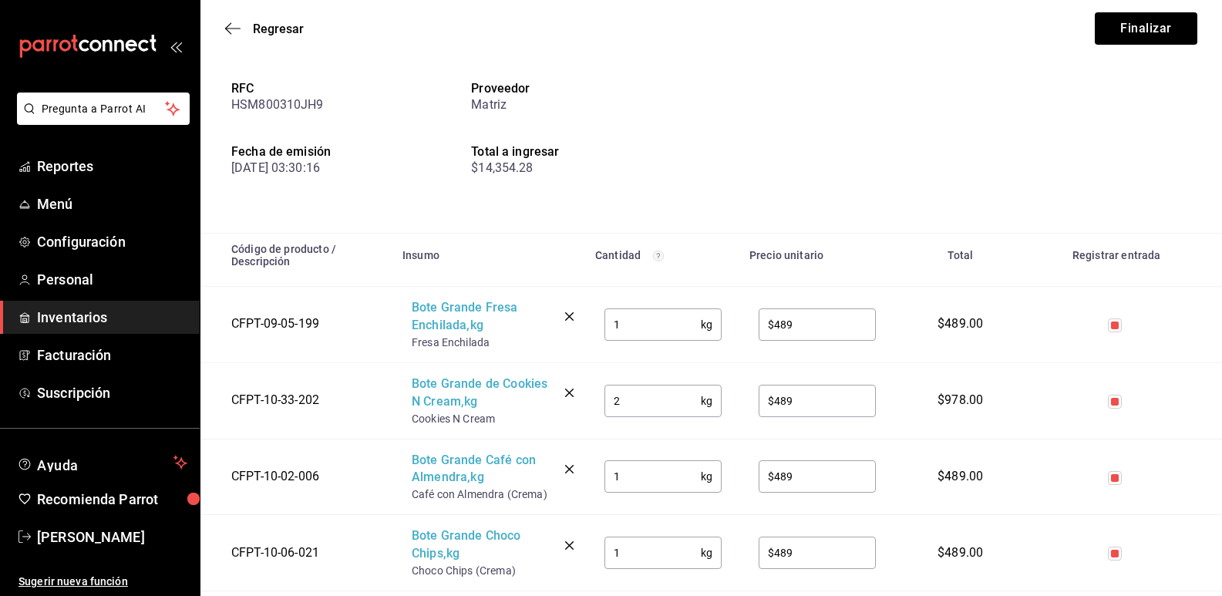
scroll to position [154, 0]
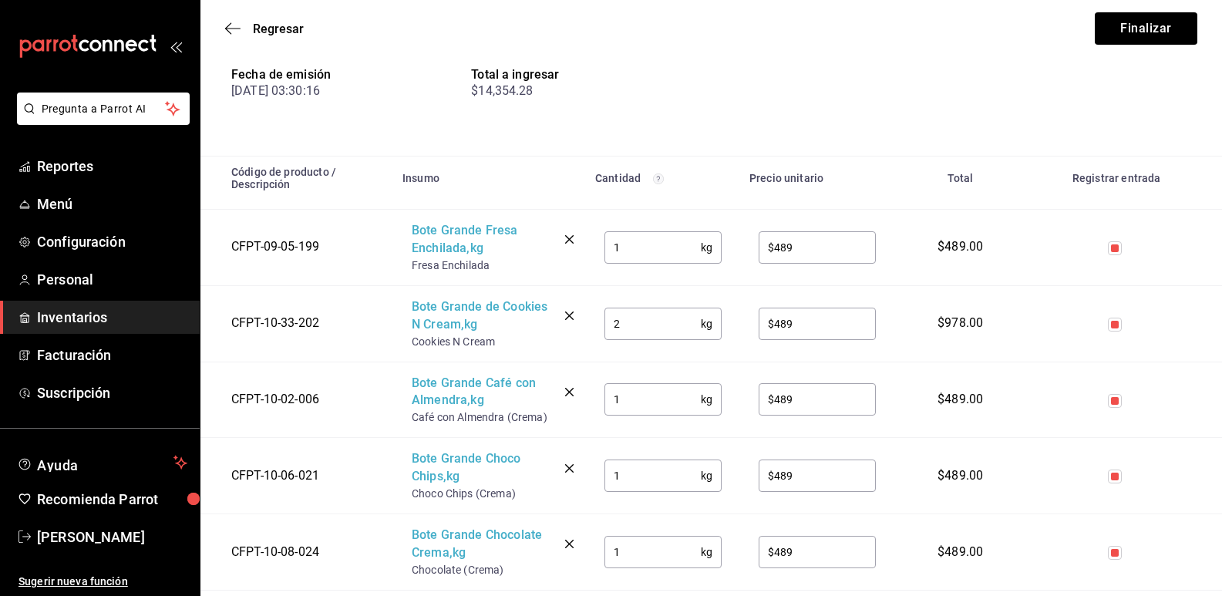
click at [657, 489] on input "1" at bounding box center [653, 475] width 96 height 31
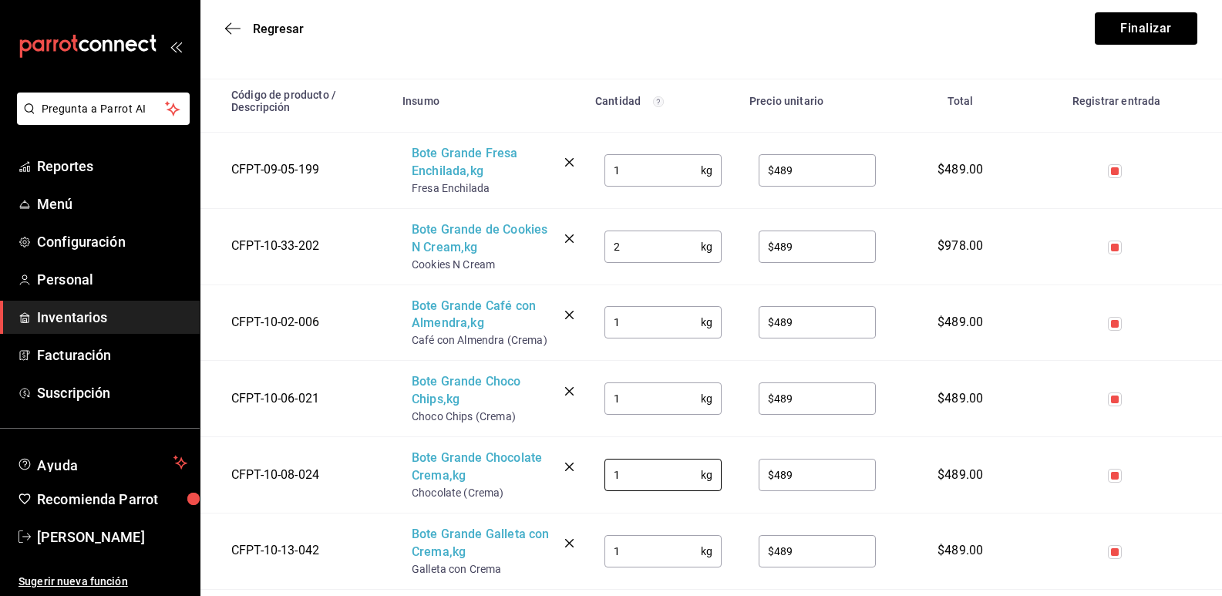
drag, startPoint x: 651, startPoint y: 482, endPoint x: 570, endPoint y: 473, distance: 81.4
click at [570, 473] on tr "CFPT-10-08-024 Bote Grande Chocolate Crema , kg Chocolate (Crema) 1 kg ​ $489 ​…" at bounding box center [711, 475] width 1022 height 76
type input "2"
click at [628, 554] on input "1" at bounding box center [653, 551] width 96 height 31
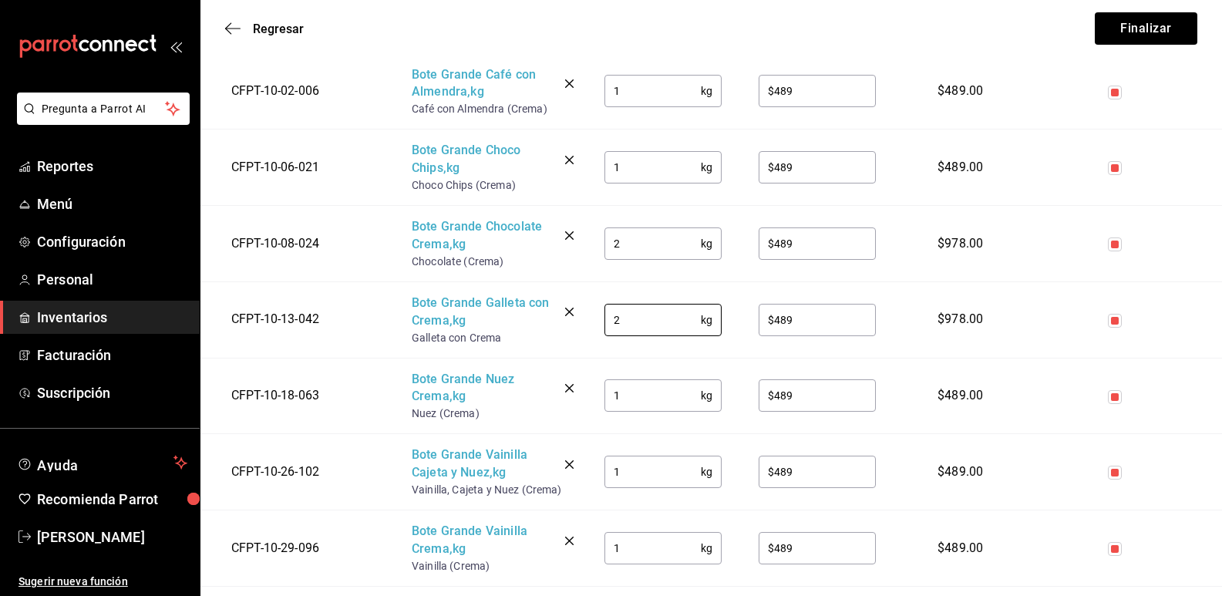
type input "2"
drag, startPoint x: 630, startPoint y: 395, endPoint x: 578, endPoint y: 394, distance: 51.7
click at [578, 393] on tr "CFPT-10-18-063 Bote Grande Nuez Crema , kg Nuez (Crema) 1 kg ​ $489 ​ $489.00" at bounding box center [711, 396] width 1022 height 76
type input "2"
drag, startPoint x: 628, startPoint y: 472, endPoint x: 570, endPoint y: 468, distance: 58.7
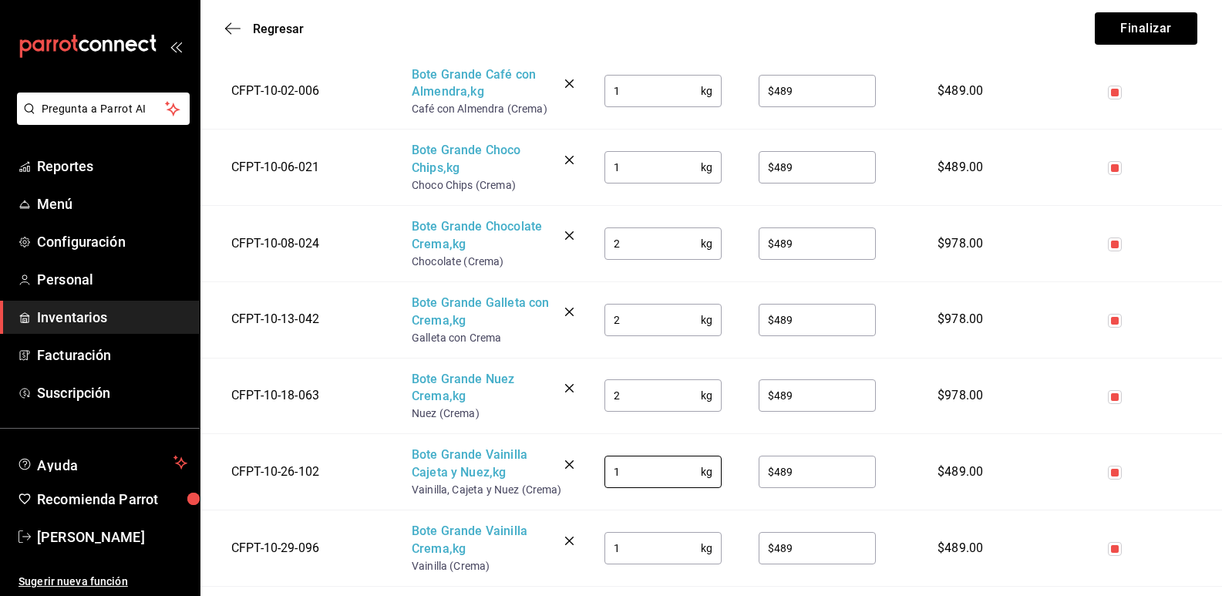
click at [570, 468] on tr "CFPT-10-26-102 Bote Grande Vainilla Cajeta y Nuez , kg Vainilla, Cajeta y Nuez …" at bounding box center [711, 472] width 1022 height 76
type input "2"
drag, startPoint x: 641, startPoint y: 554, endPoint x: 567, endPoint y: 549, distance: 74.2
click at [567, 549] on tr "CFPT-10-29-096 Bote Grande Vainilla Crema , kg Vainilla (Crema) 1 kg ​ $489 ​ $…" at bounding box center [711, 548] width 1022 height 76
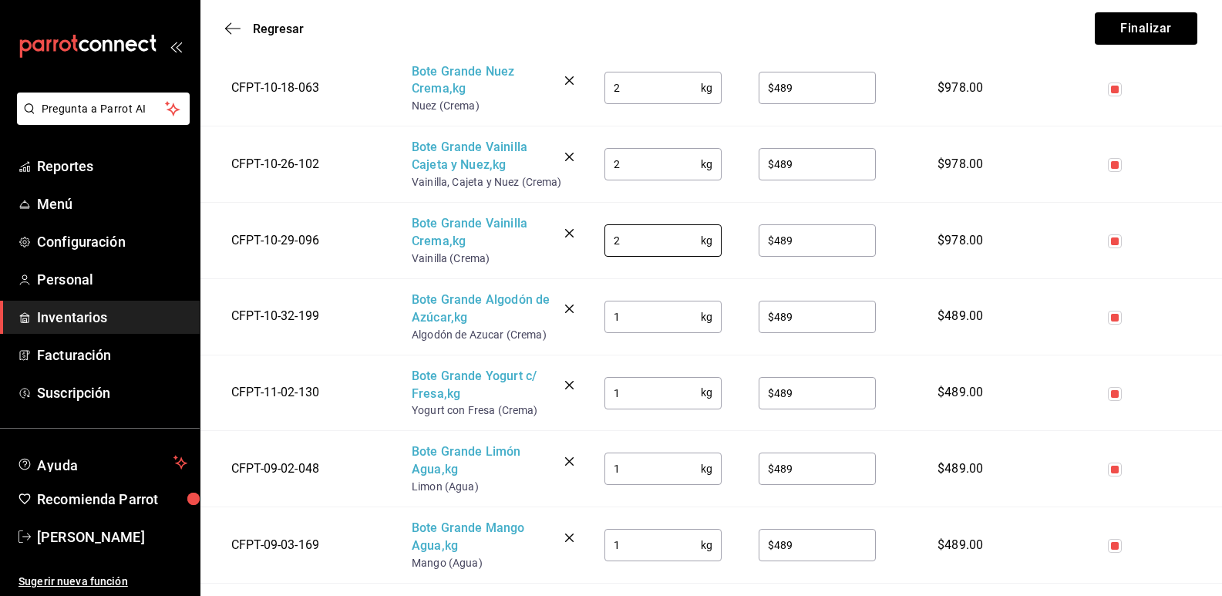
scroll to position [771, 0]
type input "2"
click at [632, 304] on input "1" at bounding box center [653, 316] width 96 height 31
click at [624, 392] on input "1" at bounding box center [653, 391] width 96 height 31
drag, startPoint x: 625, startPoint y: 475, endPoint x: 571, endPoint y: 471, distance: 54.9
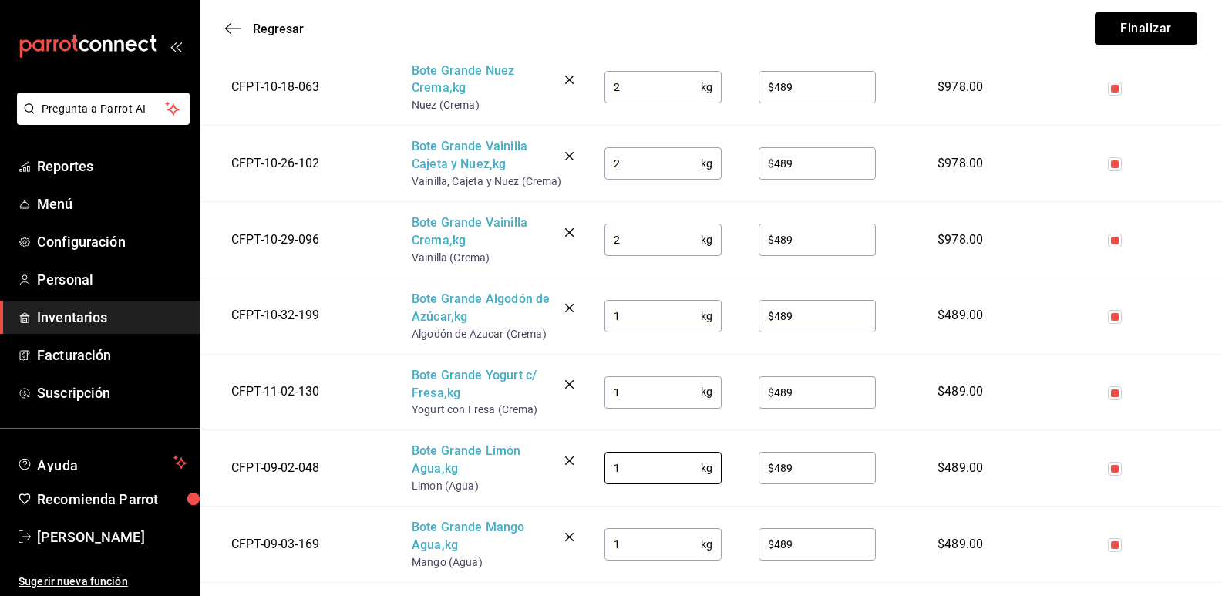
click at [571, 471] on tr "CFPT-09-02-048 Bote Grande Limón Agua , kg Limon (Agua) 1 kg ​ $489 ​ $489.00" at bounding box center [711, 468] width 1022 height 76
type input "2"
click at [622, 544] on input "1" at bounding box center [653, 544] width 96 height 31
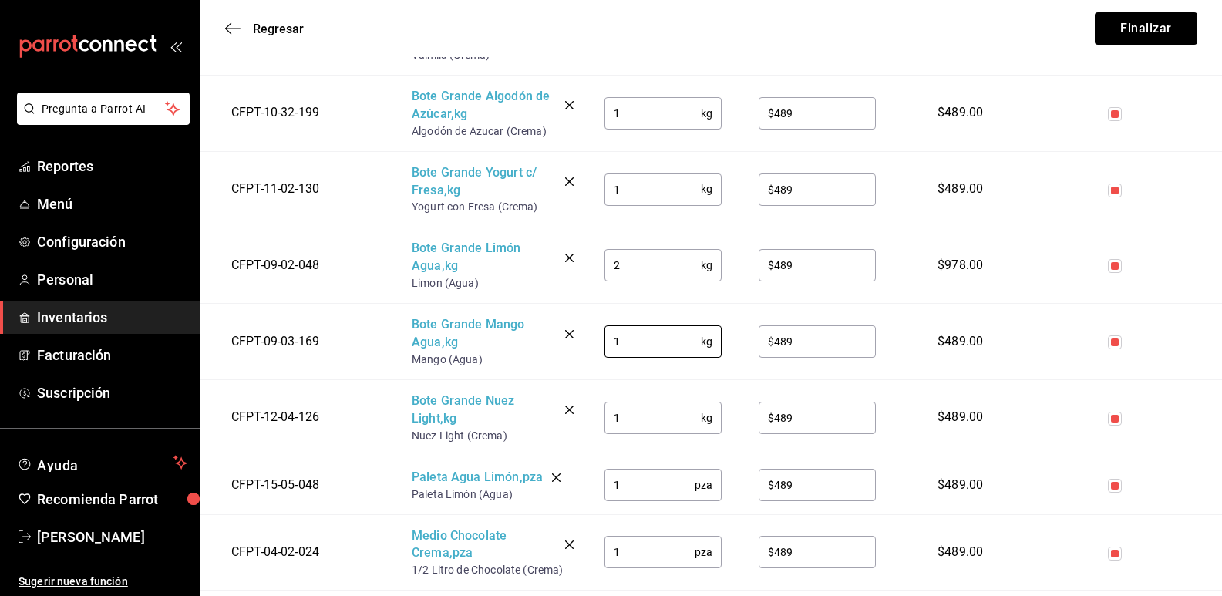
scroll to position [1002, 0]
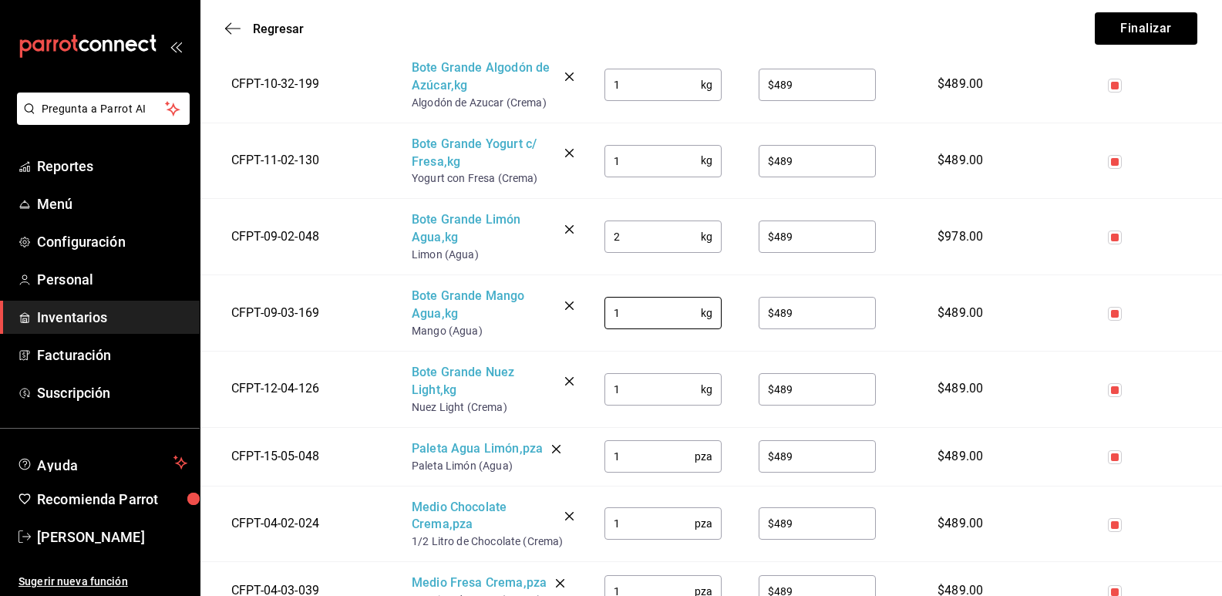
click at [653, 383] on input "1" at bounding box center [653, 389] width 96 height 31
drag, startPoint x: 626, startPoint y: 457, endPoint x: 581, endPoint y: 453, distance: 45.6
click at [581, 453] on tr "CFPT-15-05-048 Paleta Agua Limón , pza Paleta Limón (Agua) 1 pza ​ $489 ​ $489.…" at bounding box center [711, 456] width 1022 height 59
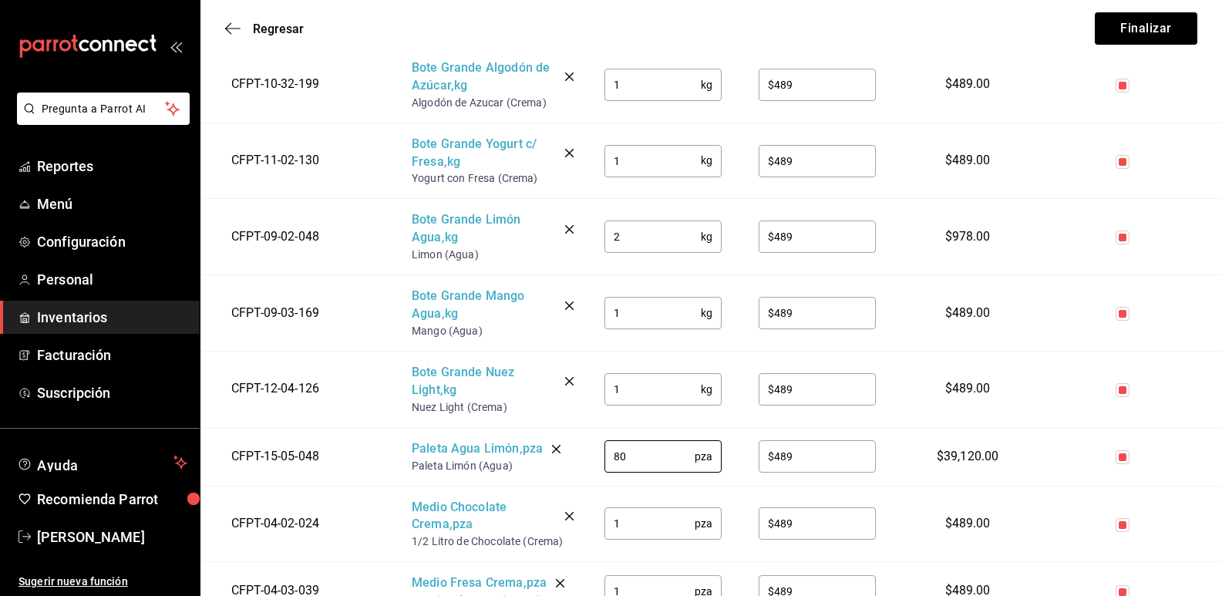
type input "80"
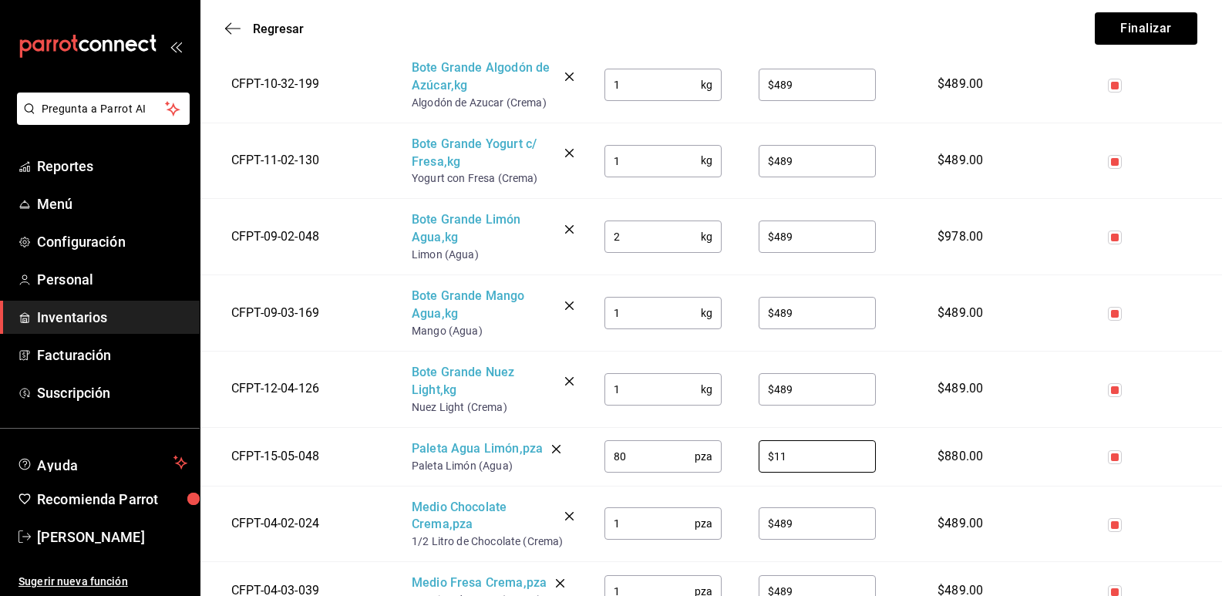
type input "$11"
click at [636, 524] on input "1" at bounding box center [650, 523] width 90 height 31
type input "18"
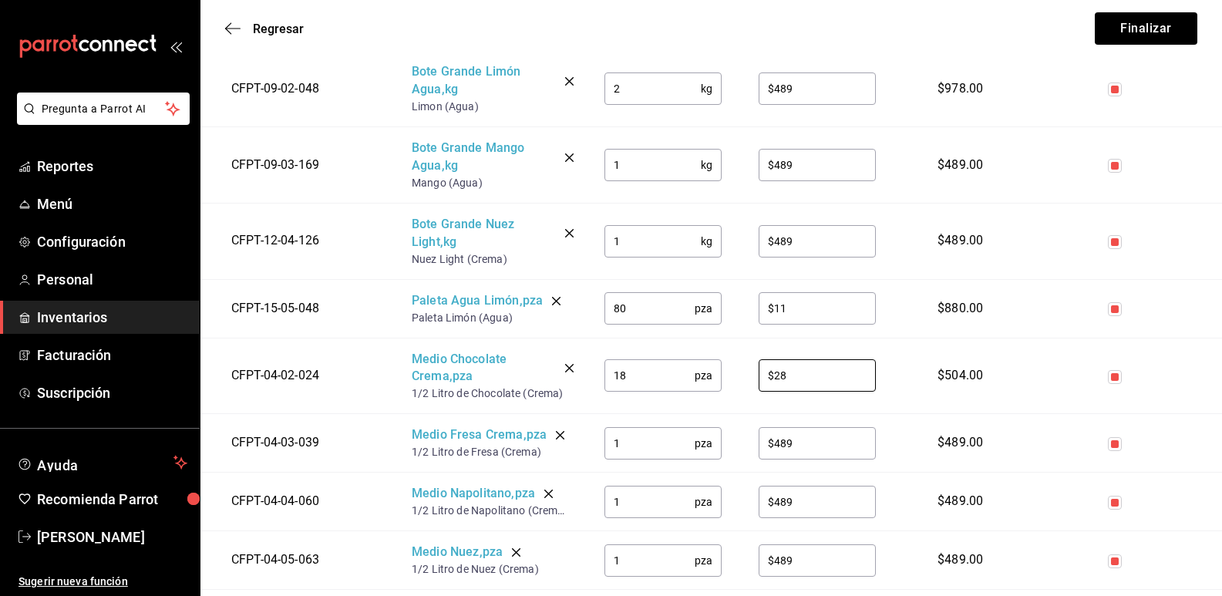
scroll to position [1234, 0]
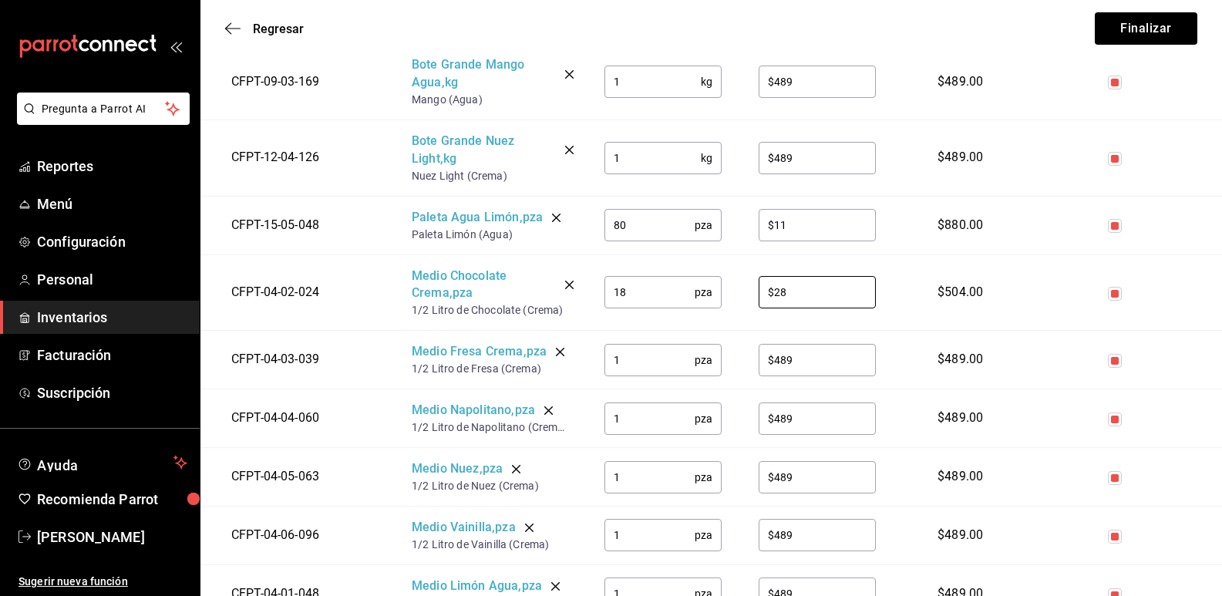
type input "$28"
click at [635, 368] on input "1" at bounding box center [650, 360] width 90 height 31
type input "18"
type input "$28"
click at [636, 427] on input "1" at bounding box center [650, 418] width 90 height 31
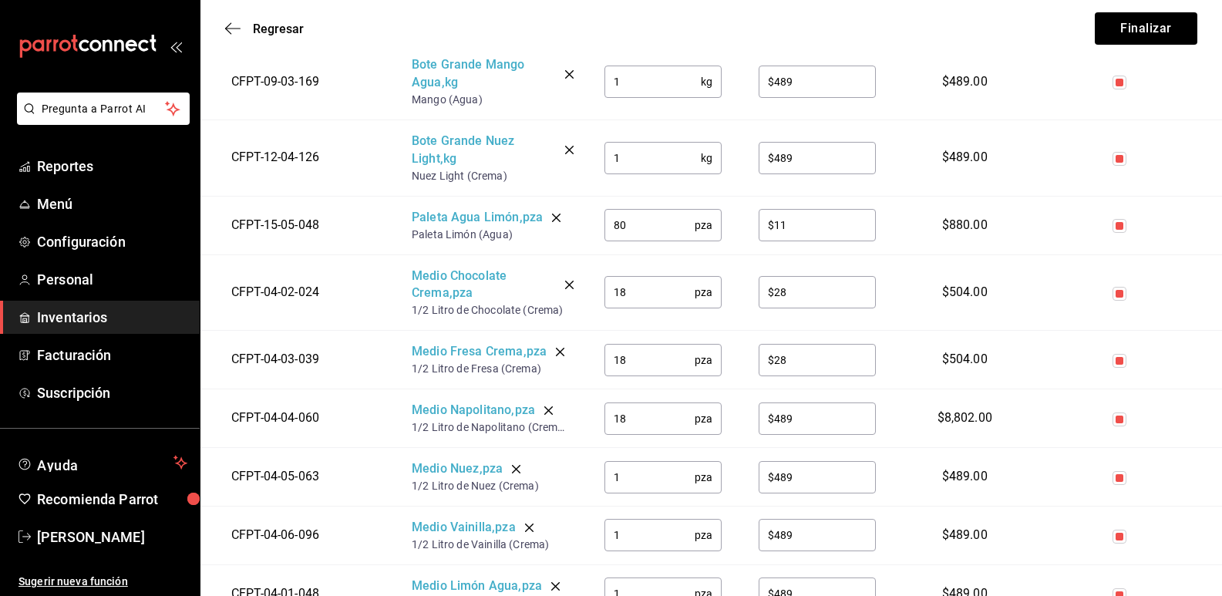
type input "18"
type input "$28"
drag, startPoint x: 638, startPoint y: 480, endPoint x: 583, endPoint y: 478, distance: 55.5
click at [583, 478] on tr "CFPT-04-05-063 Medio Nuez , pza 1/2 Litro de Nuez (Crema) 1 pza ​ $489 ​ $489.00" at bounding box center [711, 477] width 1022 height 59
type input "24"
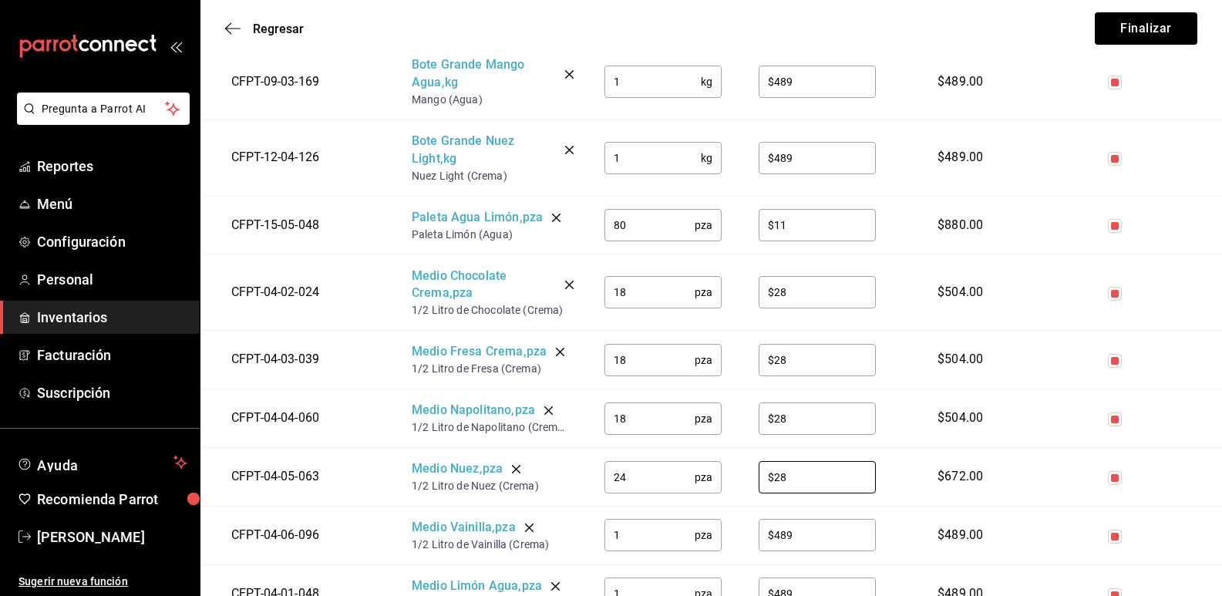
type input "$28"
drag, startPoint x: 578, startPoint y: 536, endPoint x: 554, endPoint y: 538, distance: 24.0
click at [554, 537] on tr "CFPT-04-06-096 Medio Vainilla , pza 1/2 Litro de Vainilla (Crema) 1 pza ​ $489 …" at bounding box center [711, 536] width 1022 height 59
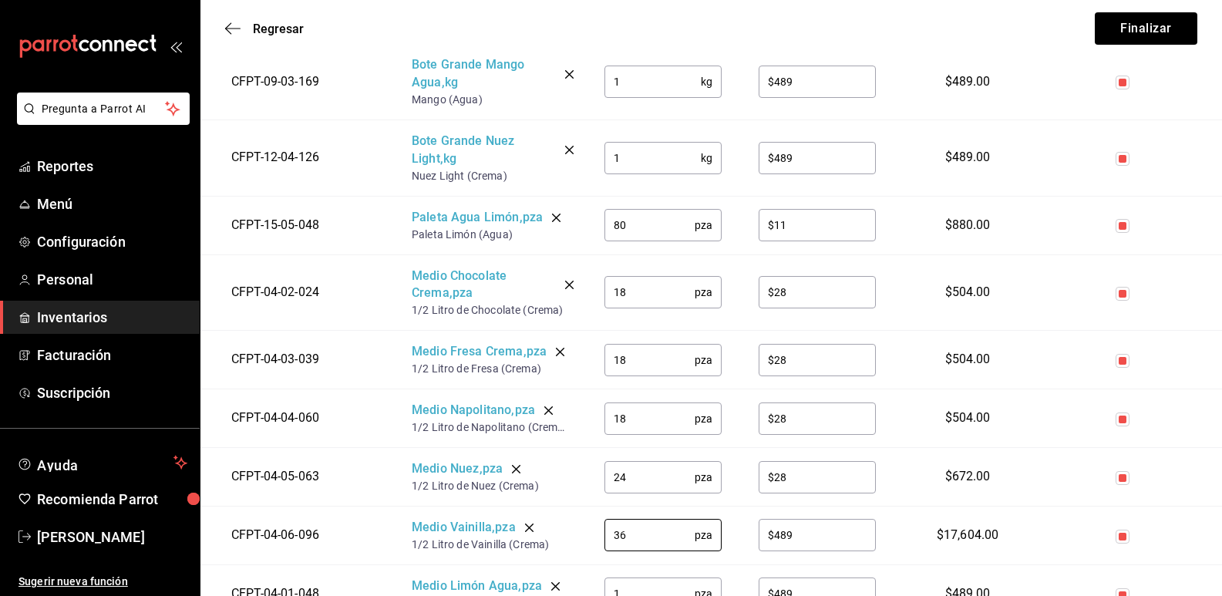
type input "36"
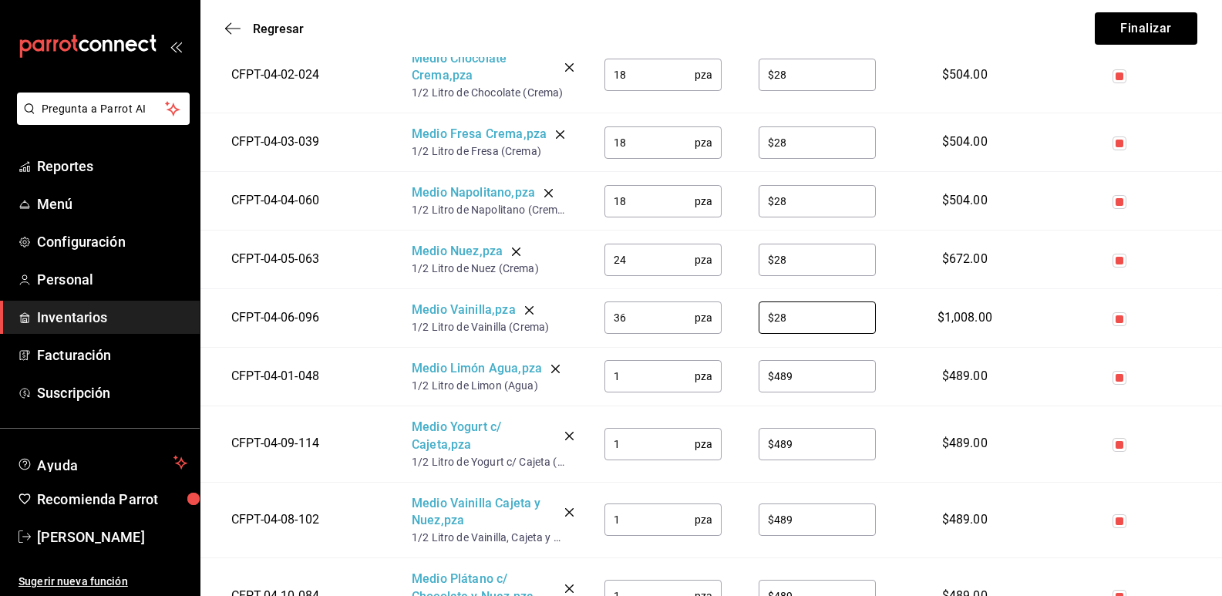
scroll to position [1465, 0]
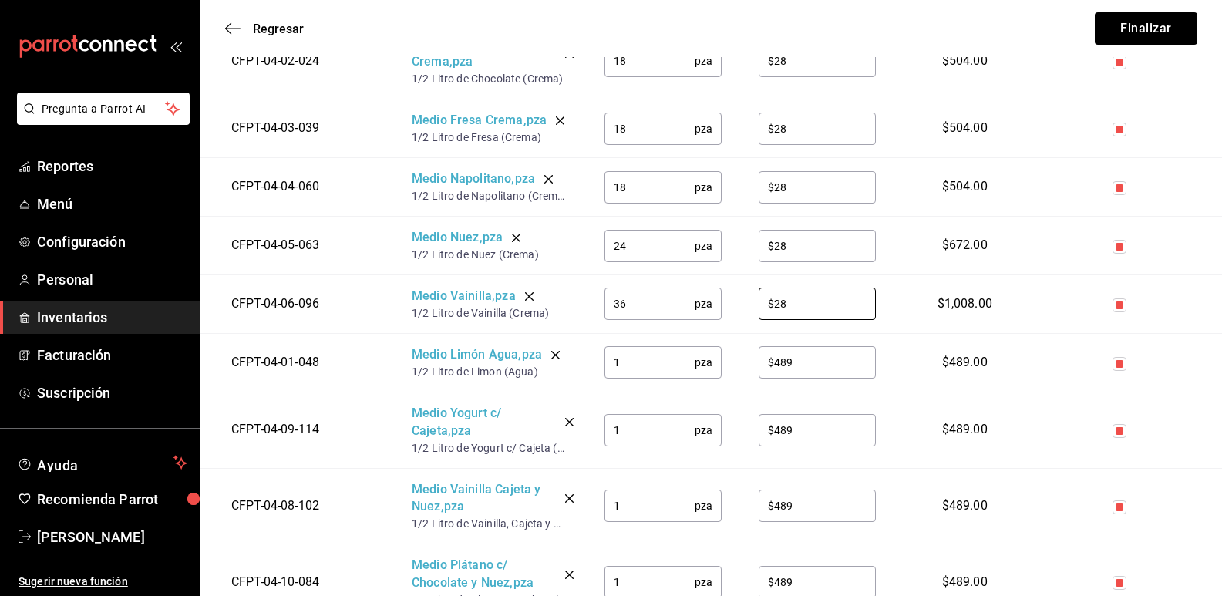
type input "$28"
drag, startPoint x: 645, startPoint y: 355, endPoint x: 603, endPoint y: 358, distance: 42.5
click at [603, 358] on td "1 pza ​" at bounding box center [663, 362] width 154 height 59
type input "36"
type input "$28"
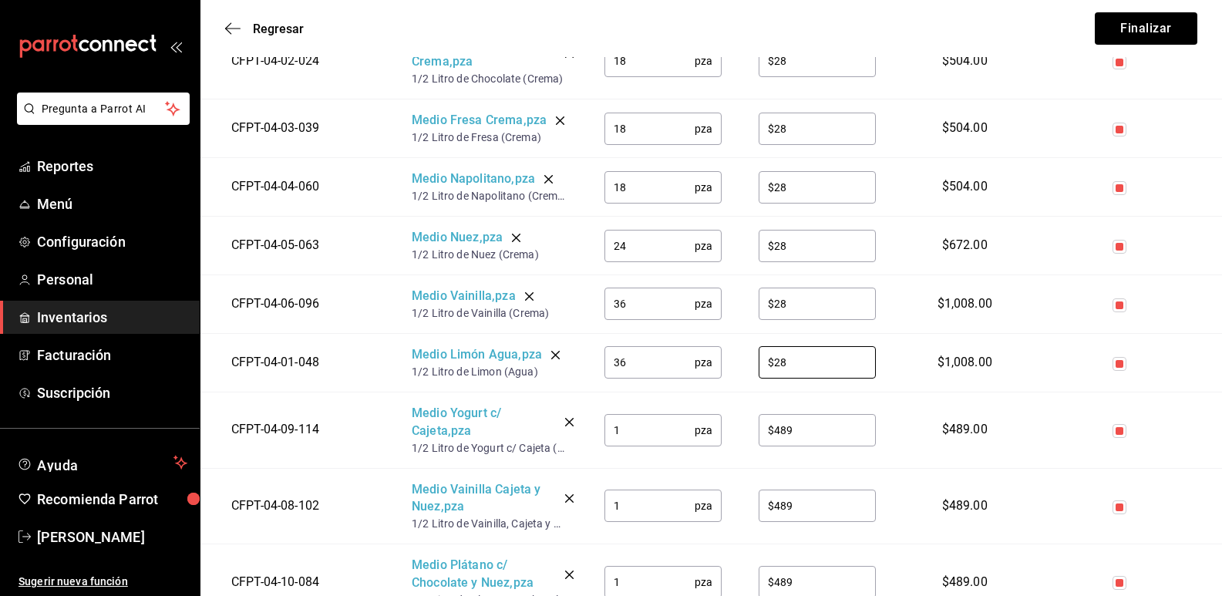
click at [636, 434] on input "1" at bounding box center [650, 430] width 90 height 31
type input "18"
type input "$28"
click at [638, 504] on input "1" at bounding box center [650, 505] width 90 height 31
type input "18"
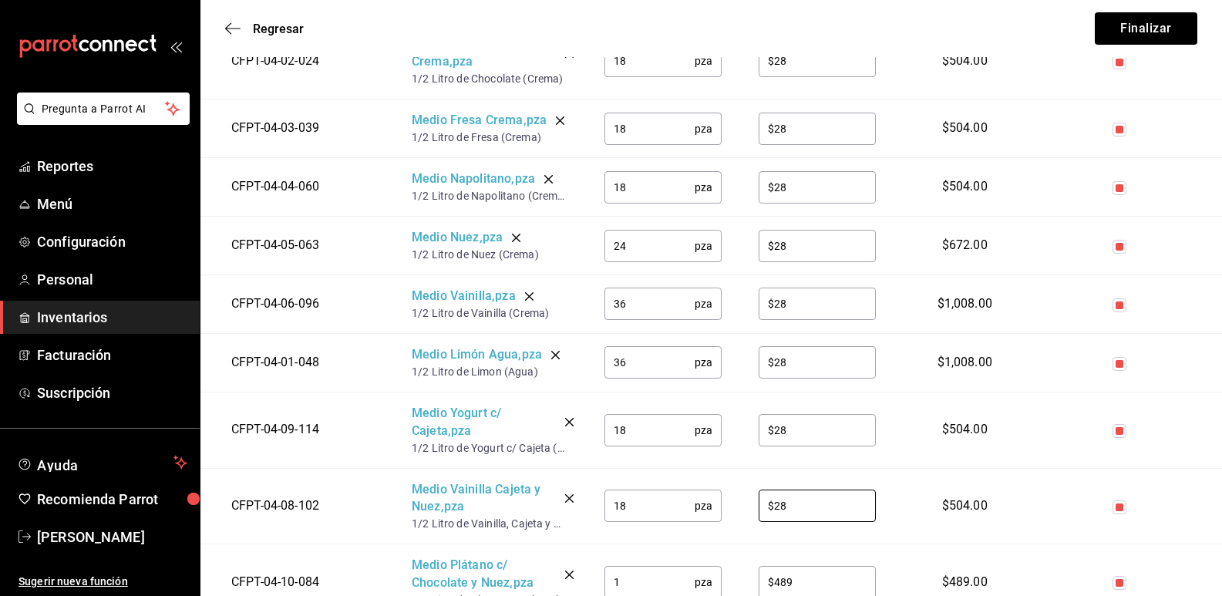
type input "$28"
click at [638, 577] on input "1" at bounding box center [650, 582] width 90 height 31
type input "12"
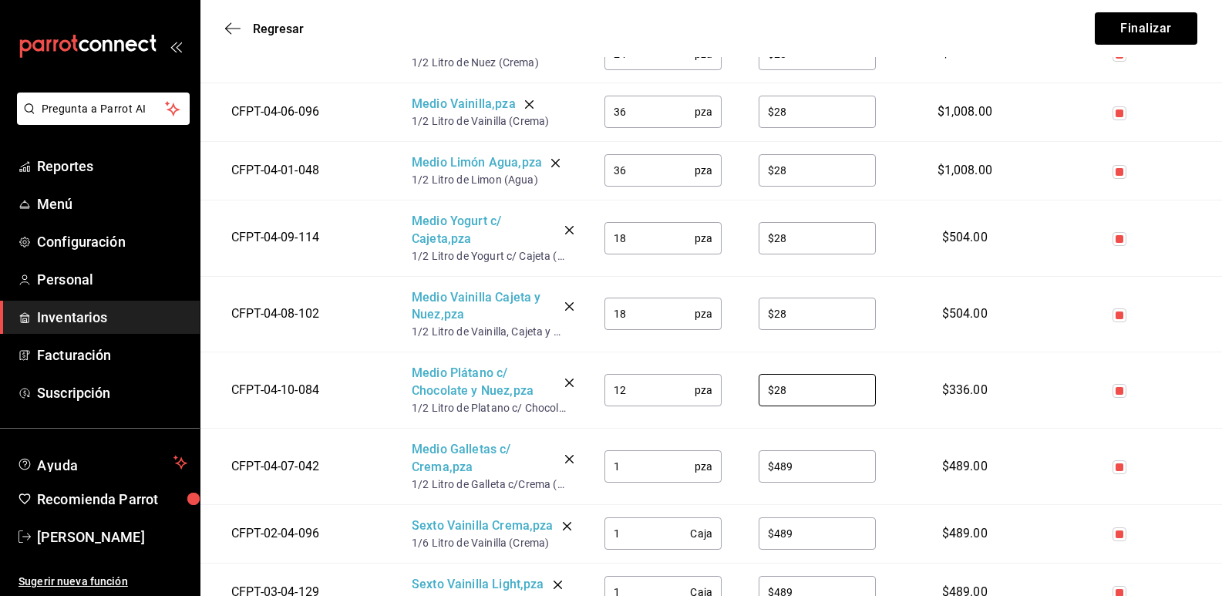
scroll to position [1700, 0]
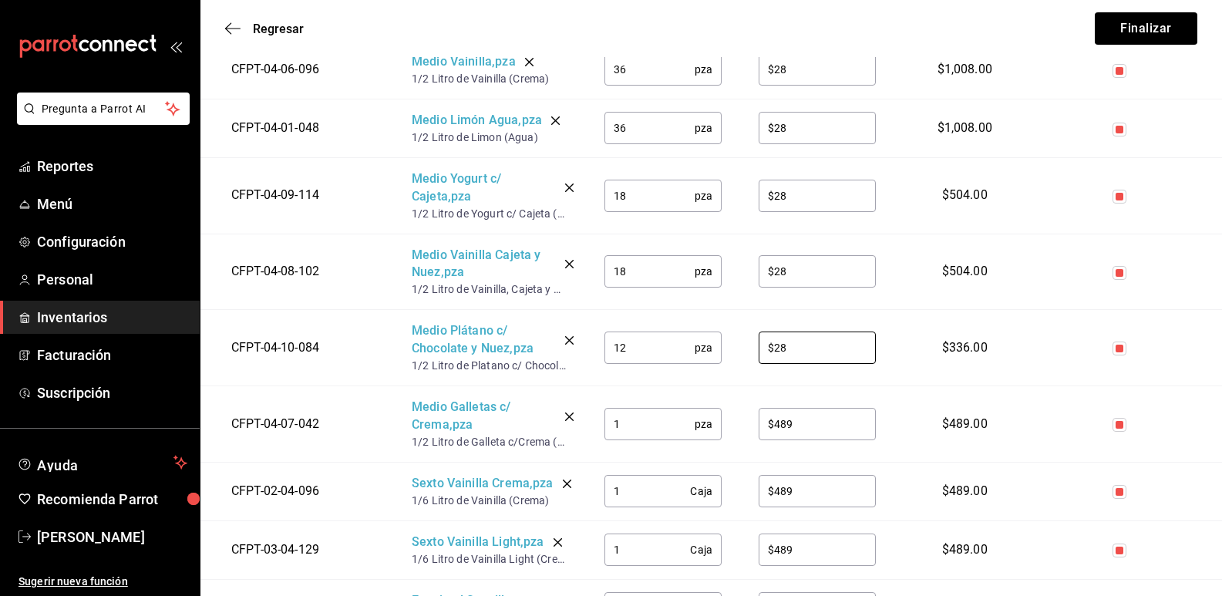
type input "$28"
click at [632, 431] on input "1" at bounding box center [650, 424] width 90 height 31
type input "18"
type input "$28"
click at [645, 494] on input "1" at bounding box center [648, 491] width 86 height 31
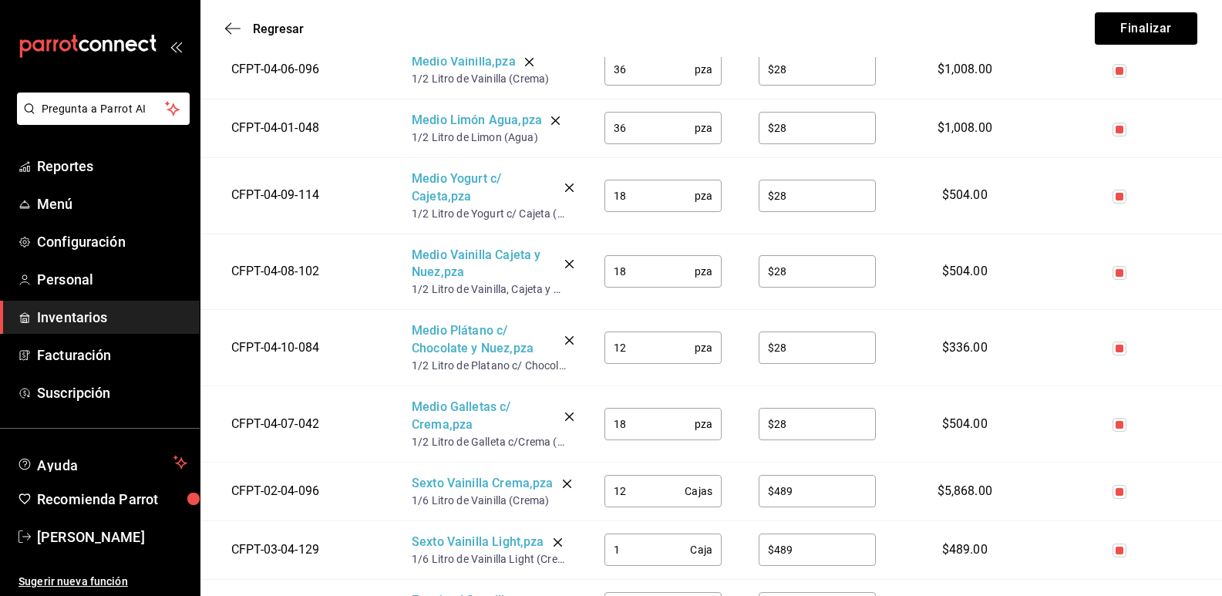
type input "12"
type input "$13"
click at [645, 558] on input "1" at bounding box center [648, 549] width 86 height 31
type input "12"
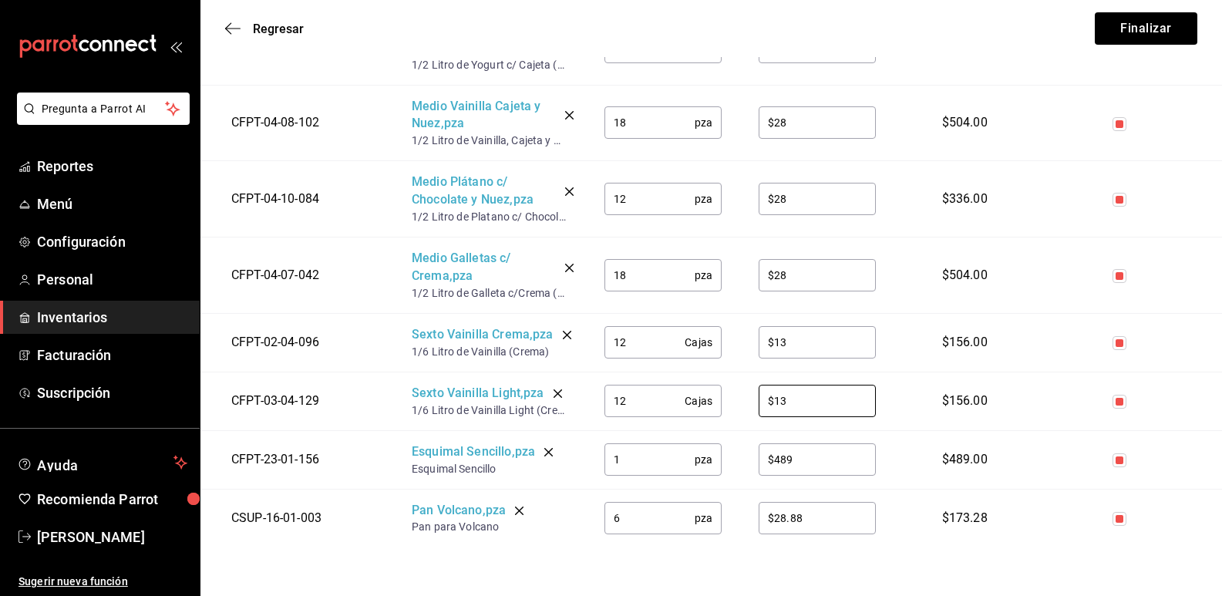
type input "$13"
drag, startPoint x: 648, startPoint y: 462, endPoint x: 614, endPoint y: 457, distance: 34.2
click at [614, 457] on input "1" at bounding box center [650, 459] width 90 height 31
type input "100"
type input "$13.89"
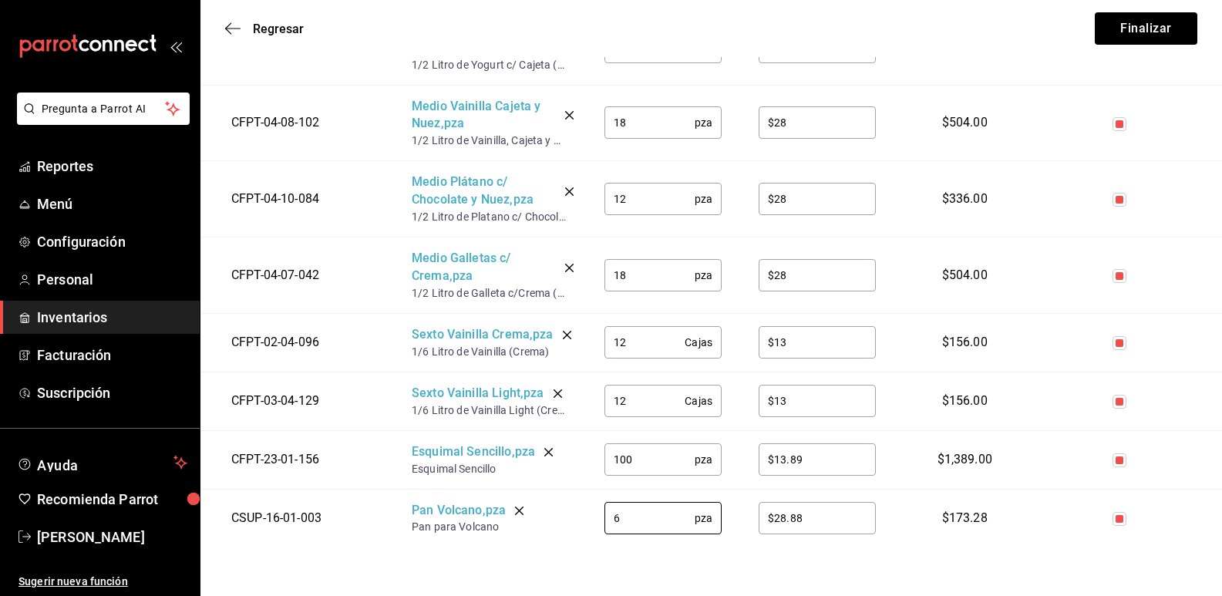
drag, startPoint x: 632, startPoint y: 515, endPoint x: 581, endPoint y: 512, distance: 50.2
click at [581, 512] on tr "CSUP-16-01-003 Pan Volcano , pza Pan para Volcano 6 pza ​ $28.88 ​ $173.28" at bounding box center [711, 518] width 1022 height 58
type input "$28.88"
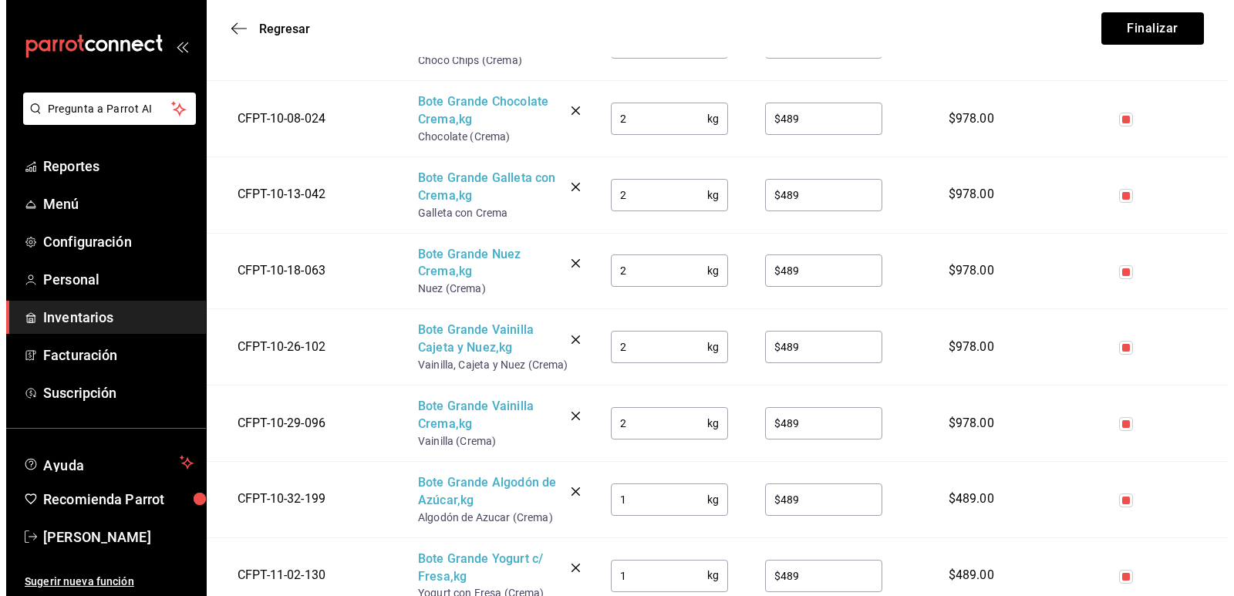
scroll to position [0, 0]
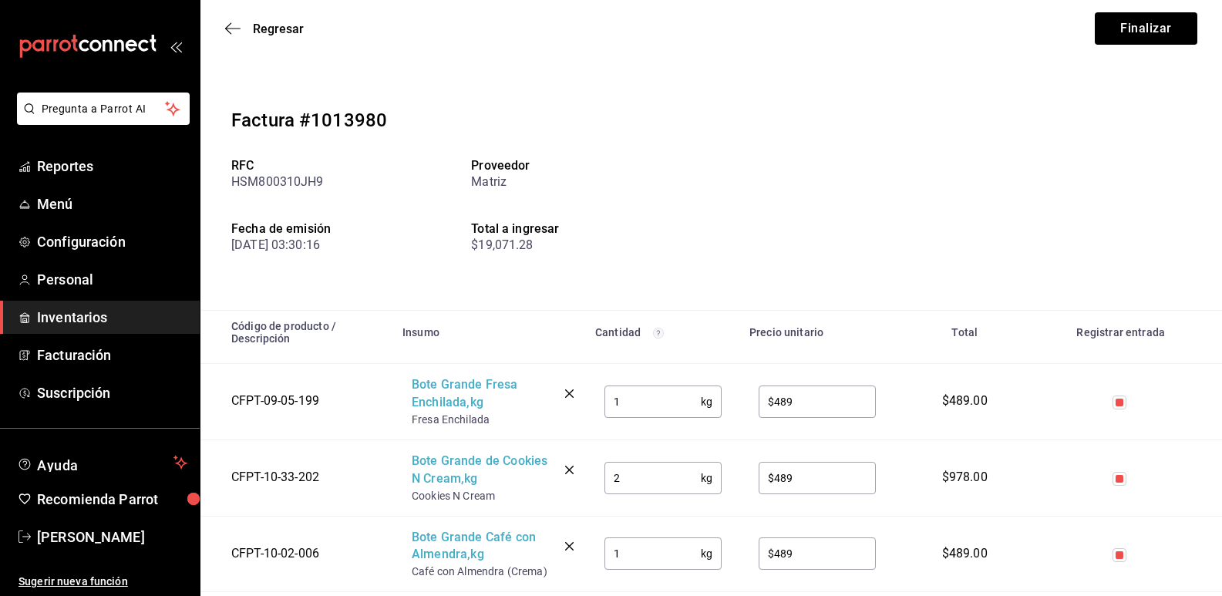
click at [821, 99] on div "Factura #1013980 RFC HSM800310JH9 Proveedor Matriz Fecha de emisión 19/08/25 03…" at bounding box center [711, 189] width 1022 height 241
click at [1167, 29] on button "Finalizar" at bounding box center [1146, 28] width 103 height 32
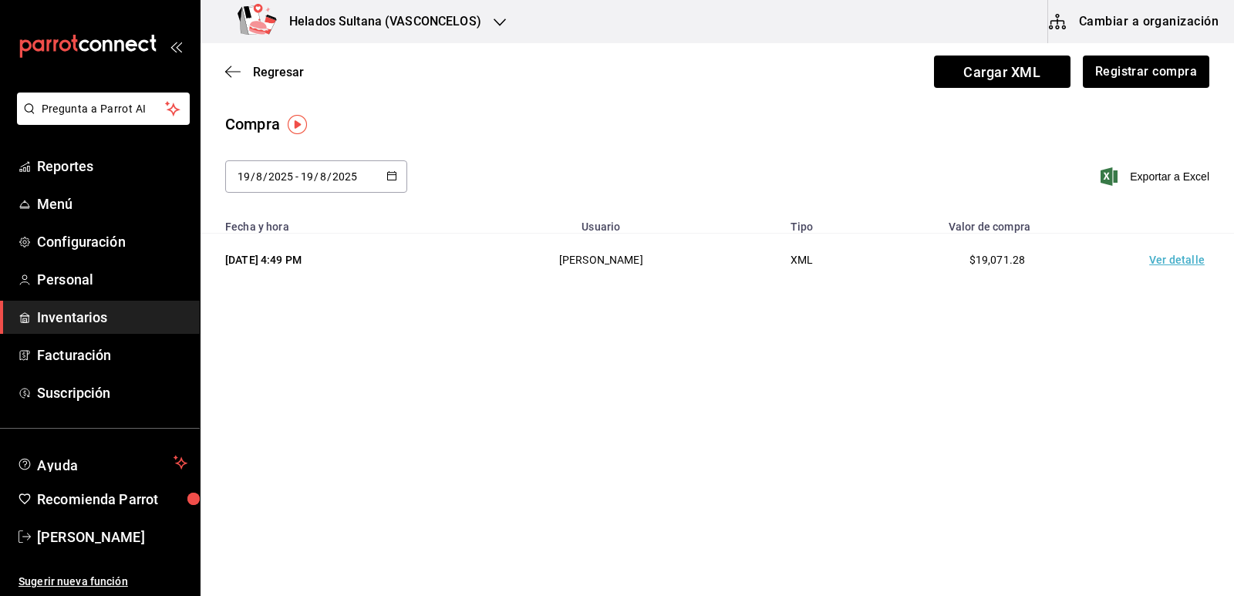
drag, startPoint x: 90, startPoint y: 315, endPoint x: 109, endPoint y: 316, distance: 19.3
click at [89, 315] on span "Inventarios" at bounding box center [112, 317] width 150 height 21
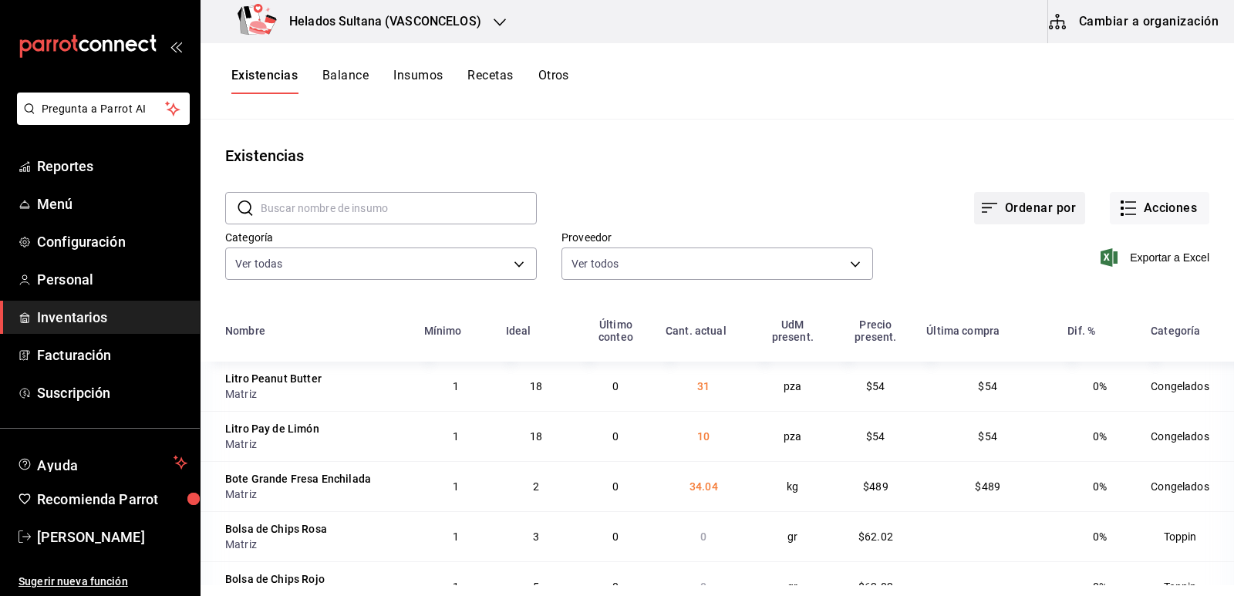
click at [996, 207] on button "Ordenar por" at bounding box center [1029, 208] width 111 height 32
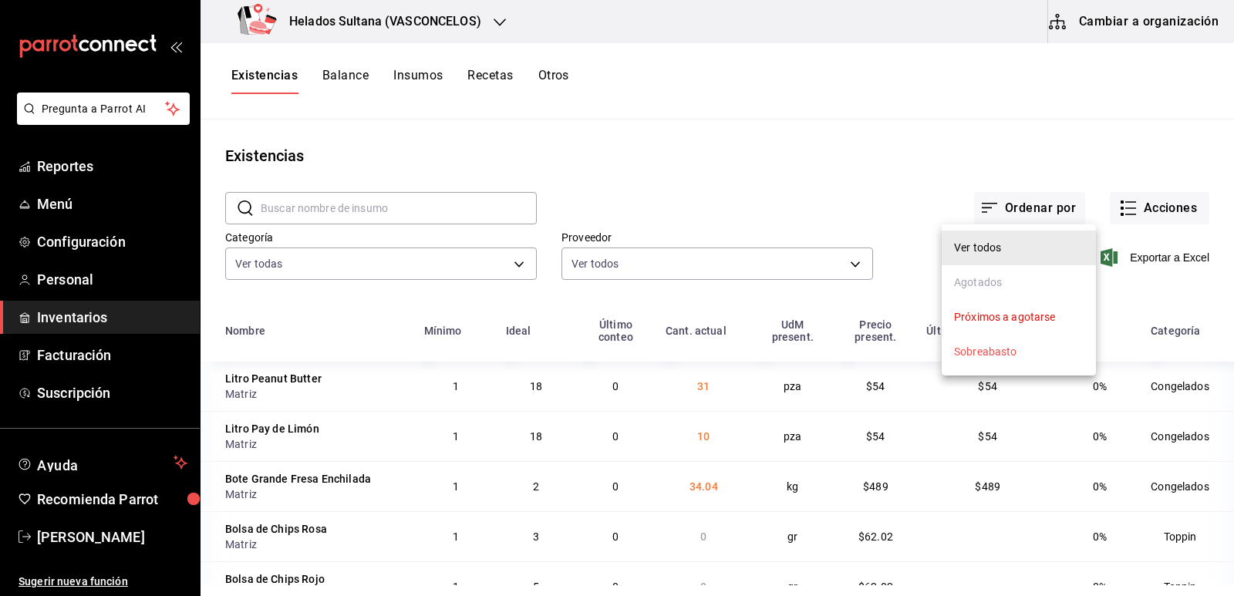
click at [979, 275] on div "Agotados" at bounding box center [978, 283] width 48 height 16
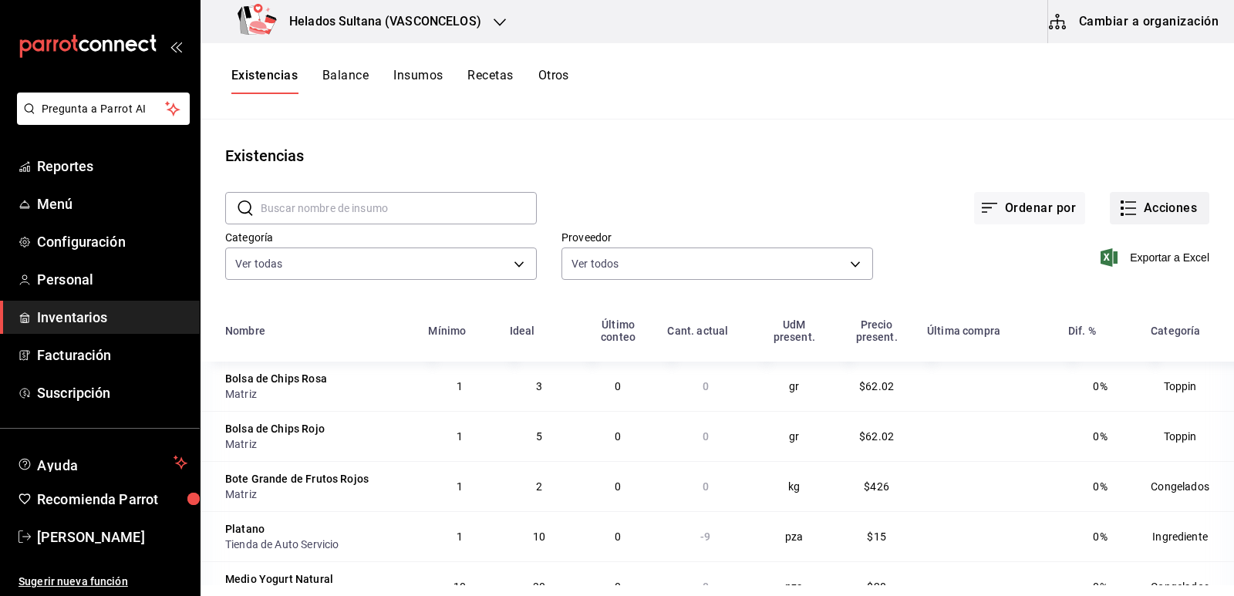
click at [1140, 200] on button "Acciones" at bounding box center [1159, 208] width 99 height 32
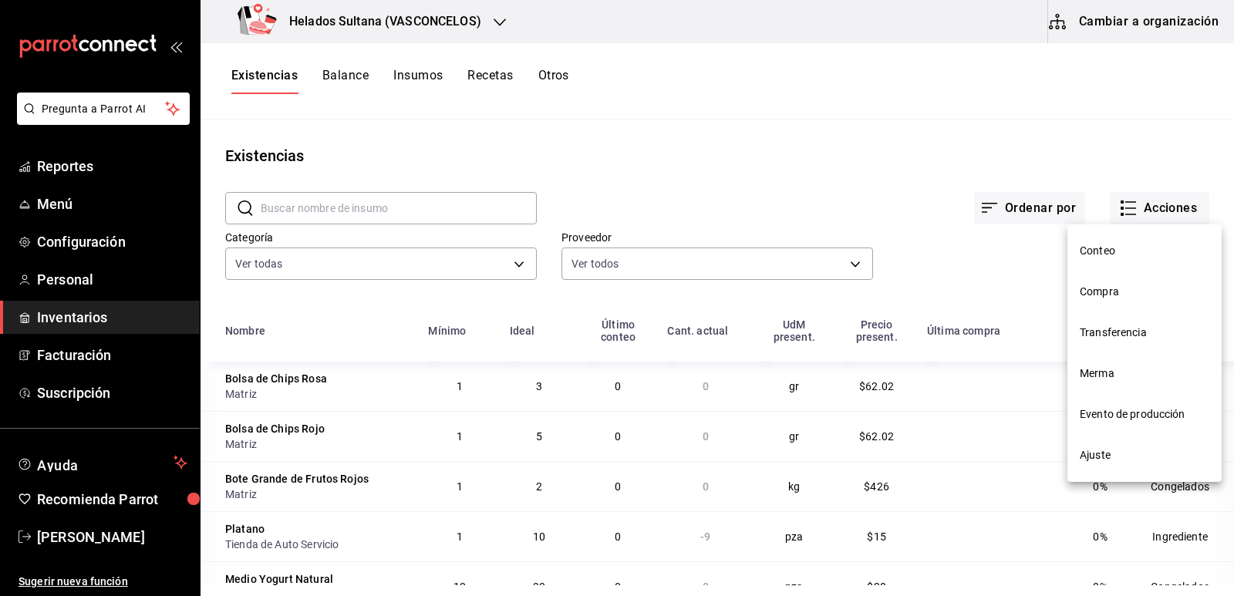
click at [1100, 446] on li "Ajuste" at bounding box center [1144, 455] width 154 height 41
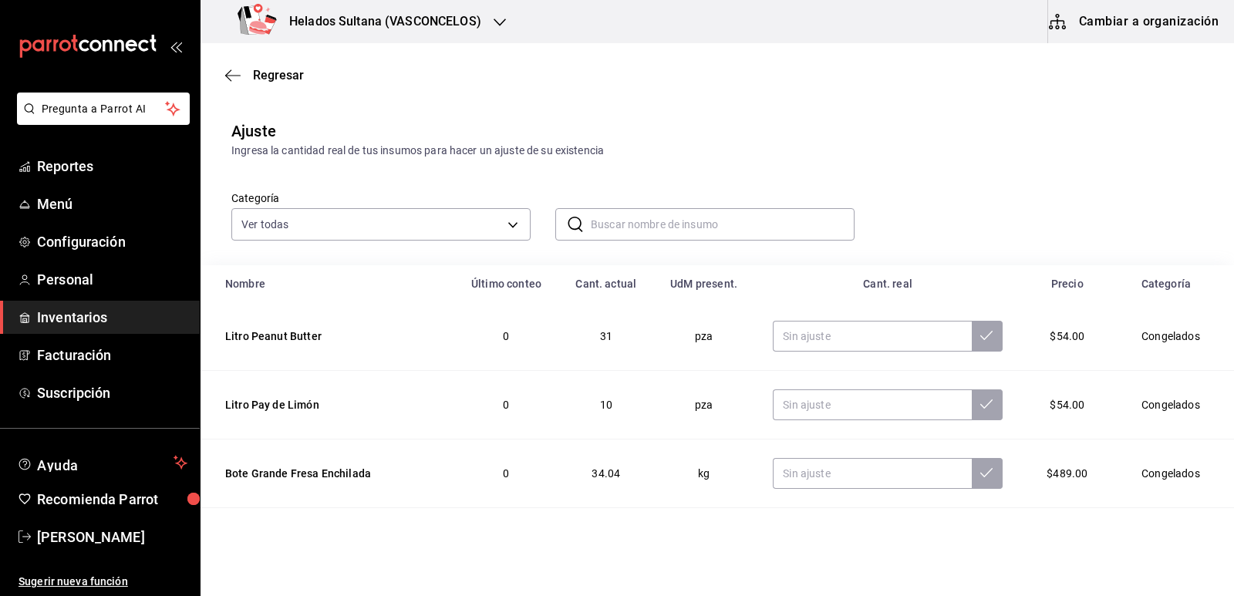
click at [620, 232] on input "text" at bounding box center [723, 224] width 264 height 31
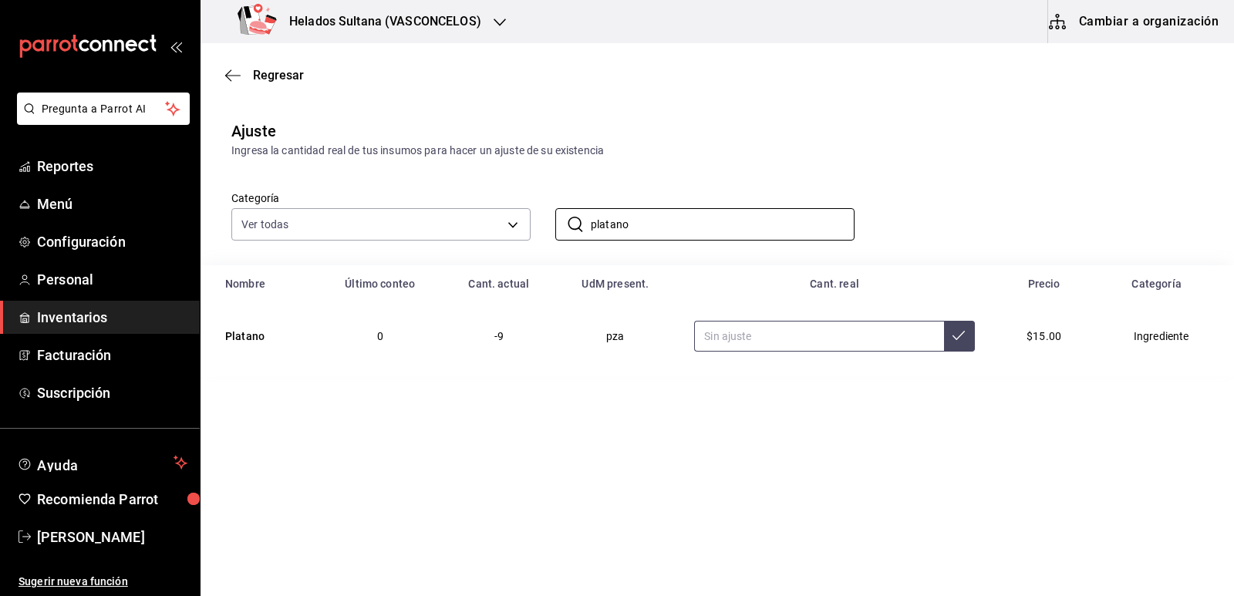
type input "platano"
click at [763, 335] on input "text" at bounding box center [819, 336] width 250 height 31
type input "10.00"
drag, startPoint x: 632, startPoint y: 227, endPoint x: 552, endPoint y: 221, distance: 79.7
click at [551, 221] on div "​ platano ​" at bounding box center [693, 212] width 324 height 57
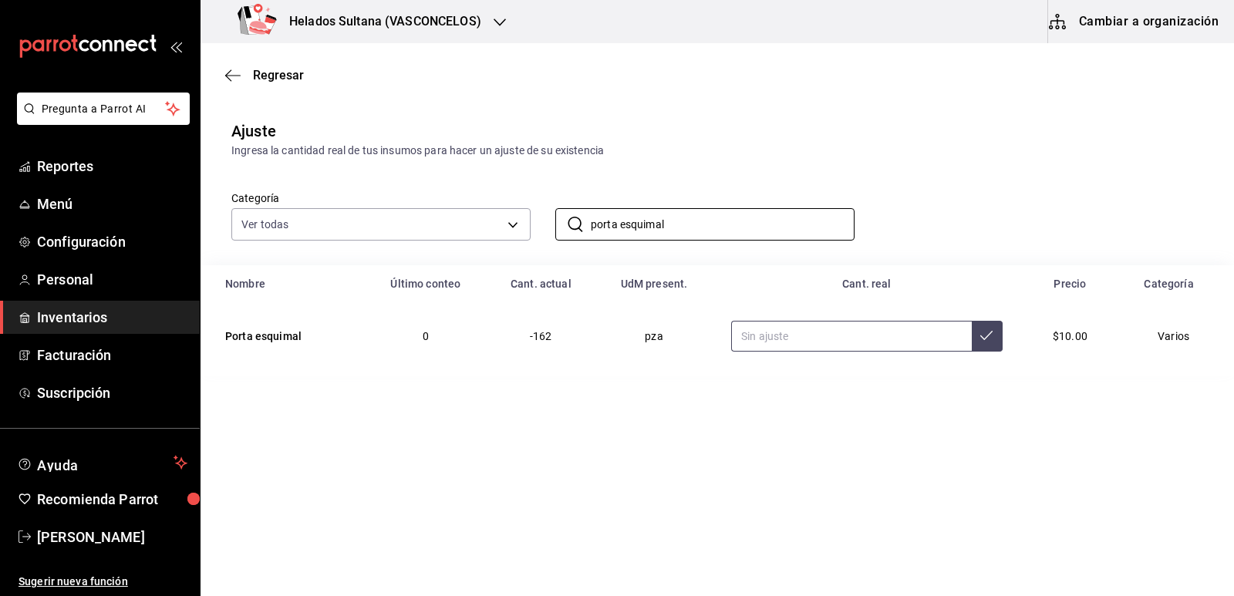
type input "porta esquimal"
click at [784, 340] on input "text" at bounding box center [851, 336] width 241 height 31
drag, startPoint x: 786, startPoint y: 336, endPoint x: 740, endPoint y: 332, distance: 46.4
click at [740, 332] on input "50.00" at bounding box center [851, 336] width 241 height 31
type input "150.00"
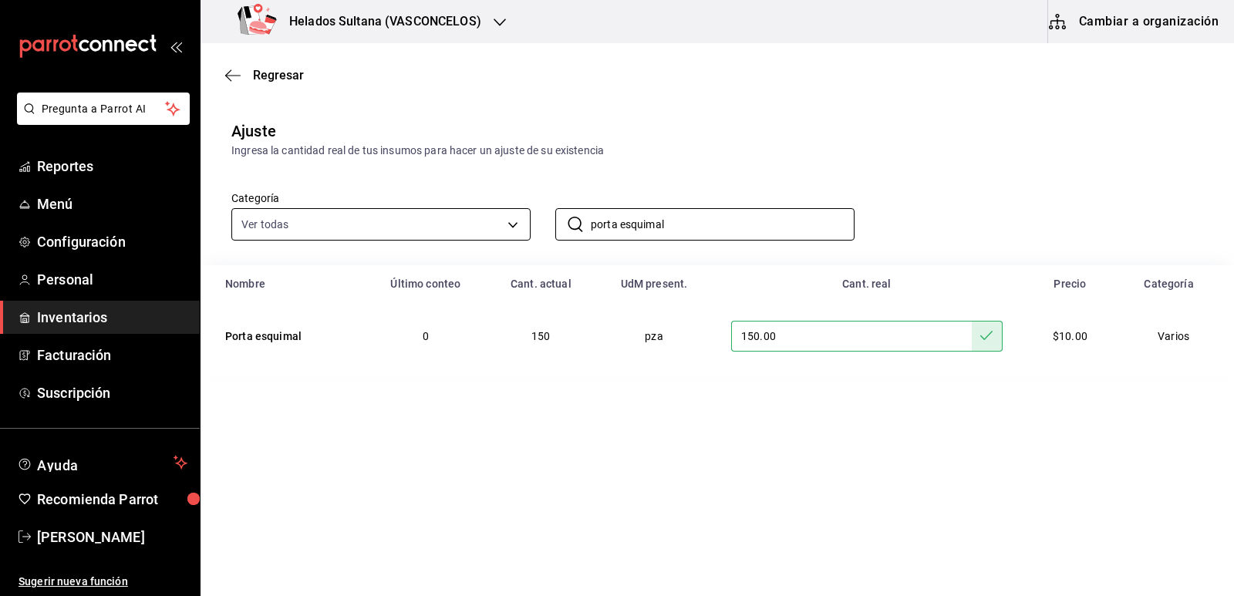
drag, startPoint x: 694, startPoint y: 227, endPoint x: 519, endPoint y: 224, distance: 175.1
click at [519, 222] on div "Categoría Ver todas 9d7c0833-9408-45a5-a882-93b31da9ea45,47676bda-ffc7-450b-a11…" at bounding box center [693, 200] width 972 height 82
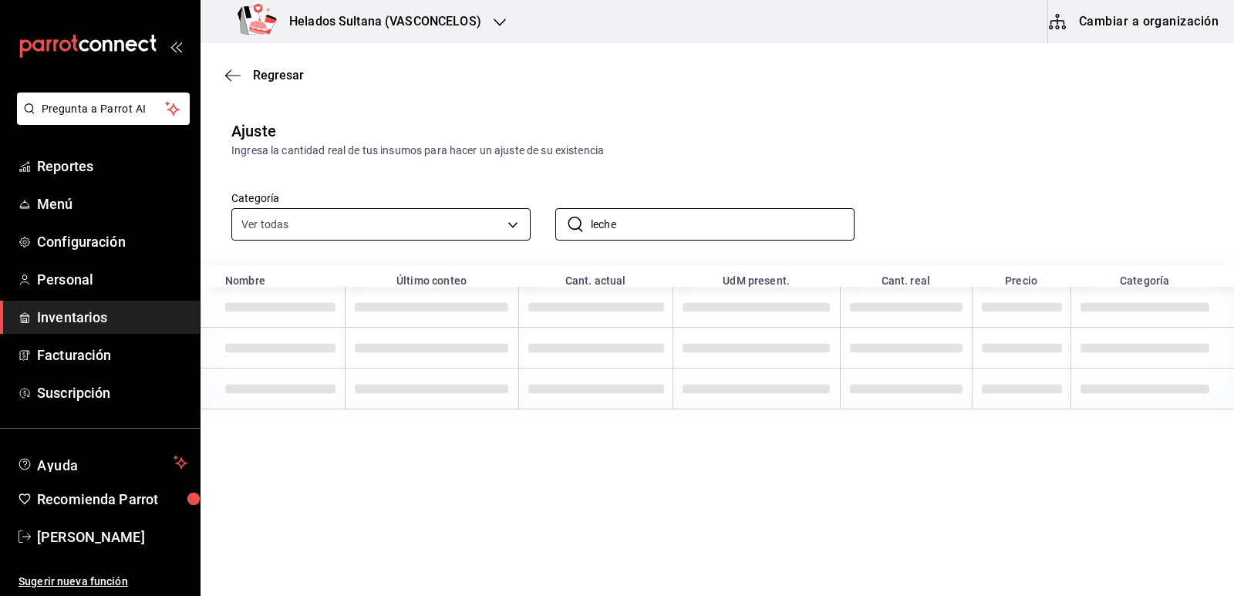
type input "leche"
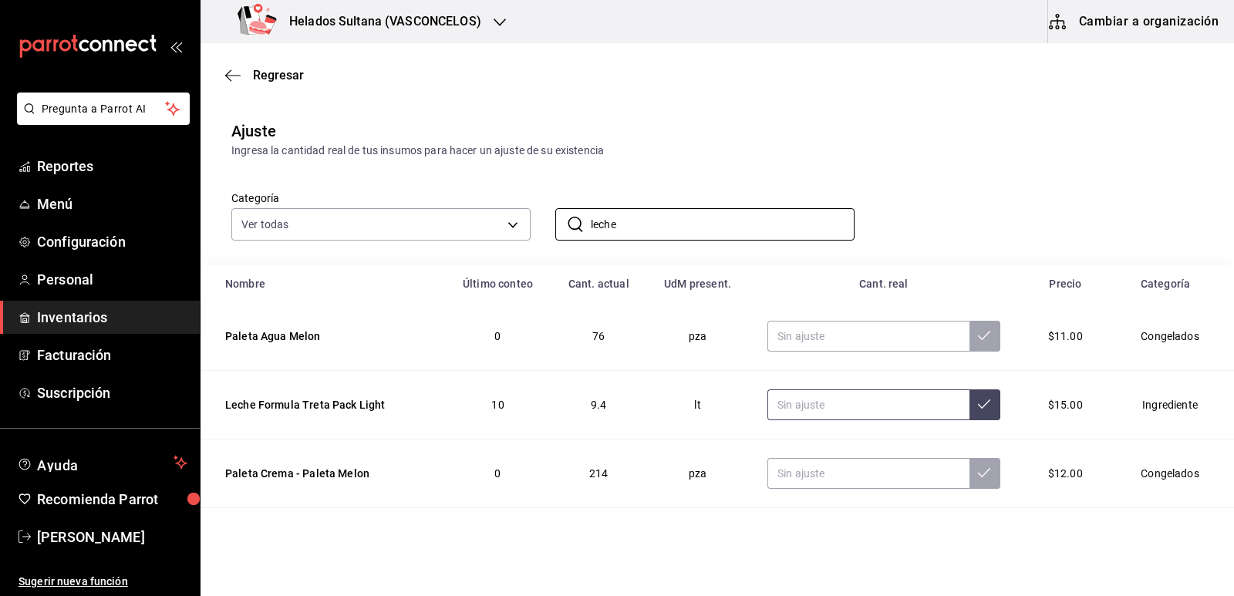
click at [809, 409] on input "text" at bounding box center [868, 404] width 202 height 31
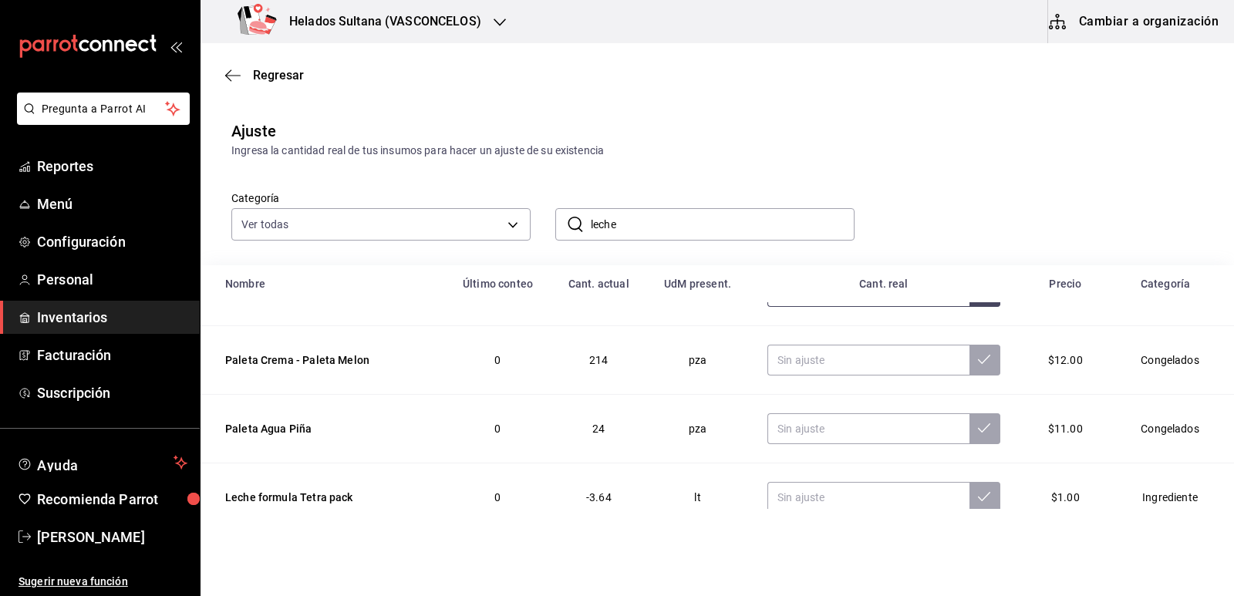
scroll to position [154, 0]
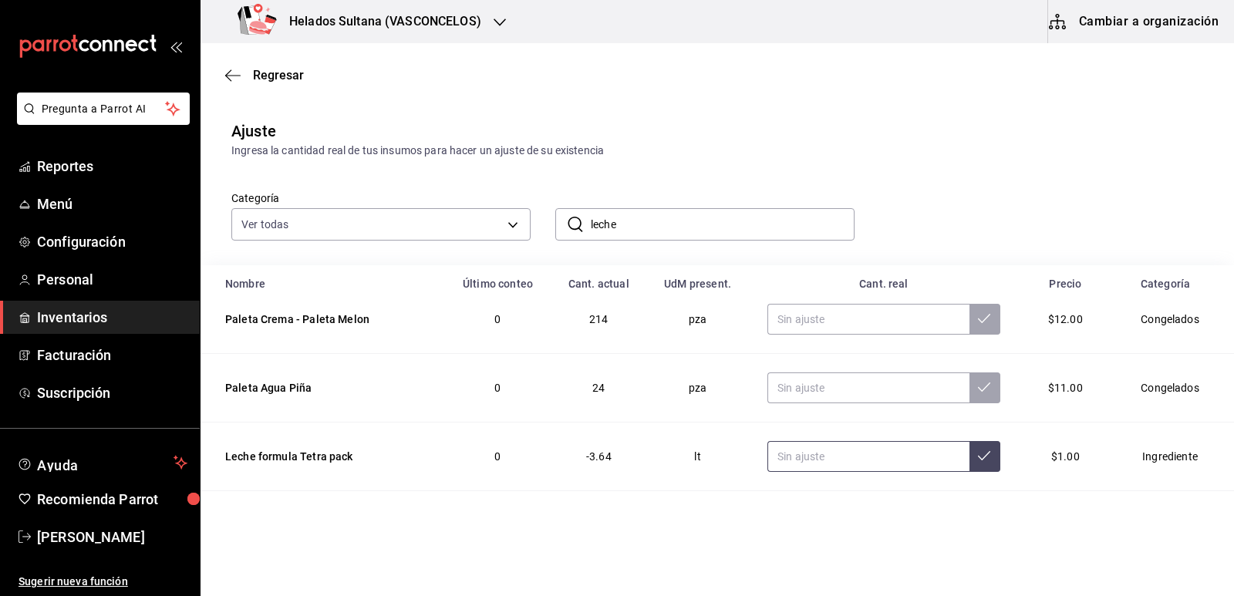
click at [820, 457] on input "text" at bounding box center [868, 456] width 202 height 31
drag, startPoint x: 820, startPoint y: 456, endPoint x: 707, endPoint y: 477, distance: 115.3
click at [707, 476] on tr "Leche formula Tetra pack 0 50 lt 50.00 $1.00 Ingrediente" at bounding box center [716, 457] width 1033 height 69
type input "5.00"
drag, startPoint x: 598, startPoint y: 211, endPoint x: 423, endPoint y: 209, distance: 175.1
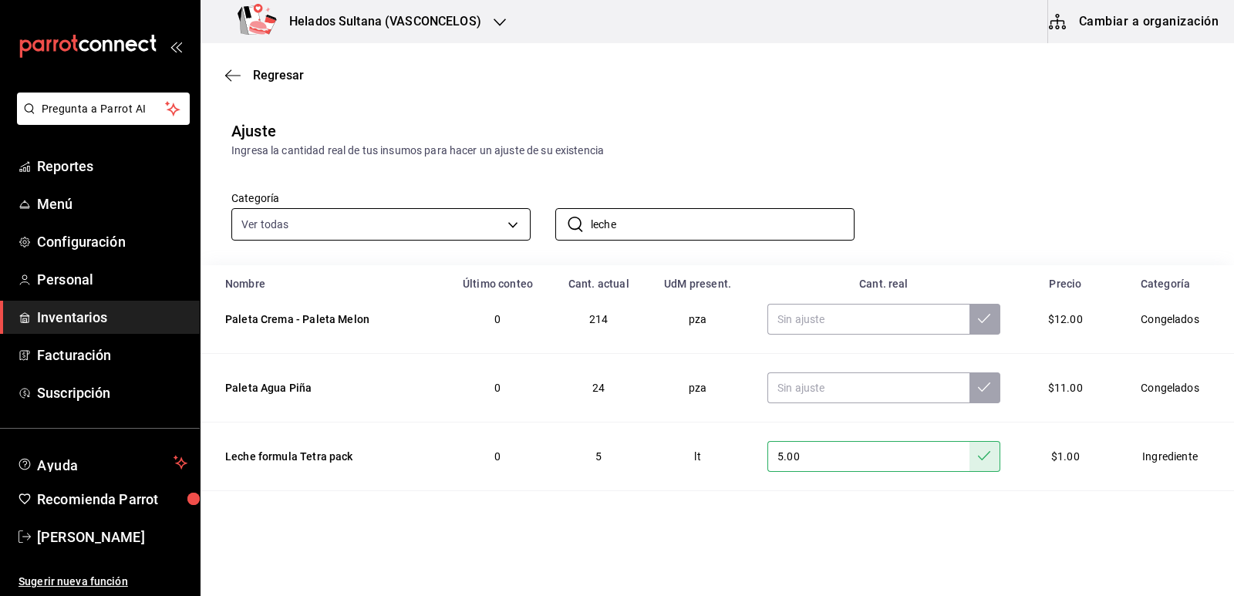
click at [423, 209] on div "Categoría Ver todas 9d7c0833-9408-45a5-a882-93b31da9ea45,47676bda-ffc7-450b-a11…" at bounding box center [693, 200] width 972 height 82
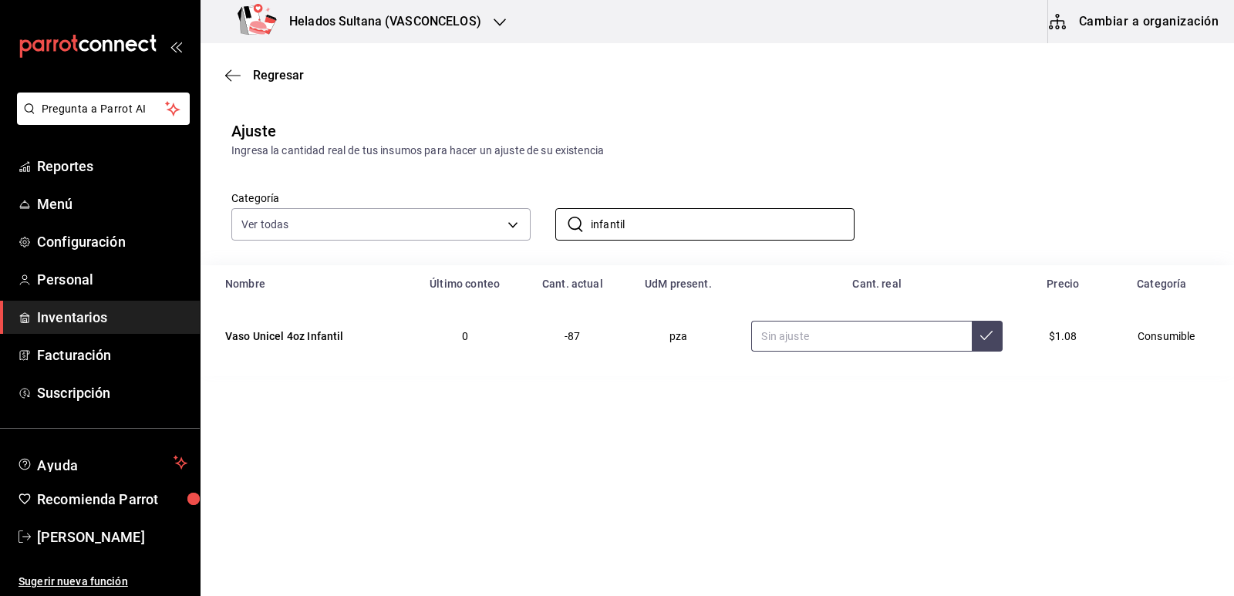
type input "infantil"
click at [804, 345] on input "text" at bounding box center [861, 336] width 220 height 31
type input "100.00"
drag, startPoint x: 663, startPoint y: 228, endPoint x: 553, endPoint y: 218, distance: 110.7
click at [553, 218] on div "​ infantil ​" at bounding box center [693, 212] width 324 height 57
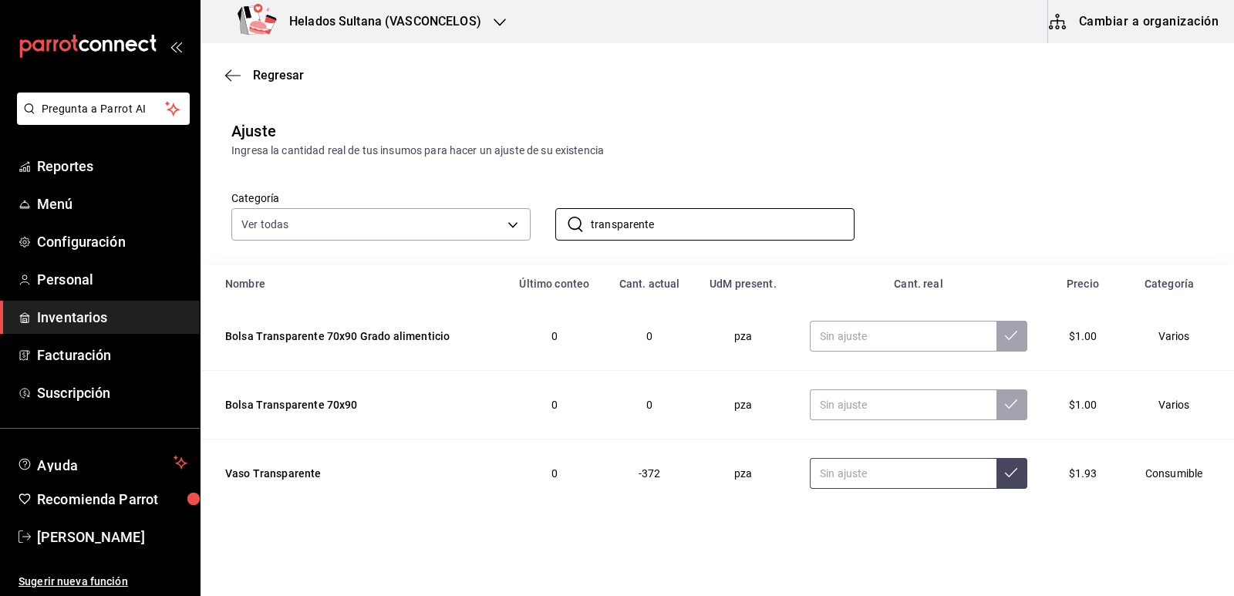
type input "transparente"
click at [863, 473] on input "text" at bounding box center [903, 473] width 187 height 31
type input "200.00"
drag, startPoint x: 637, startPoint y: 216, endPoint x: 438, endPoint y: 219, distance: 199.0
click at [438, 219] on div "Categoría Ver todas 9d7c0833-9408-45a5-a882-93b31da9ea45,47676bda-ffc7-450b-a11…" at bounding box center [693, 200] width 972 height 82
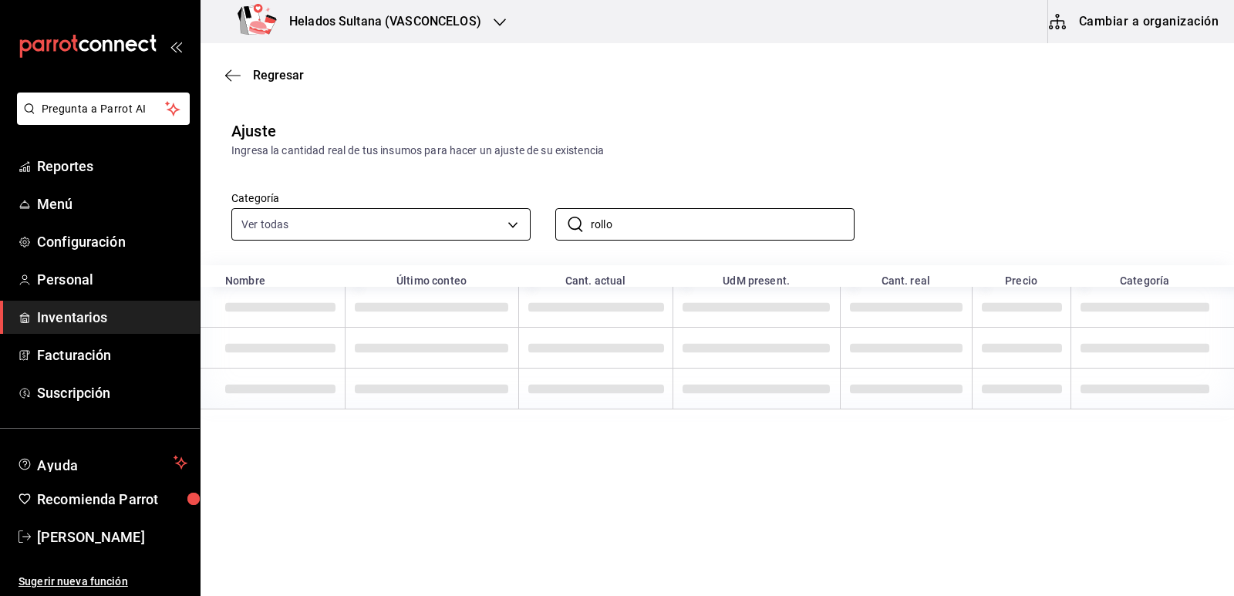
type input "rollo"
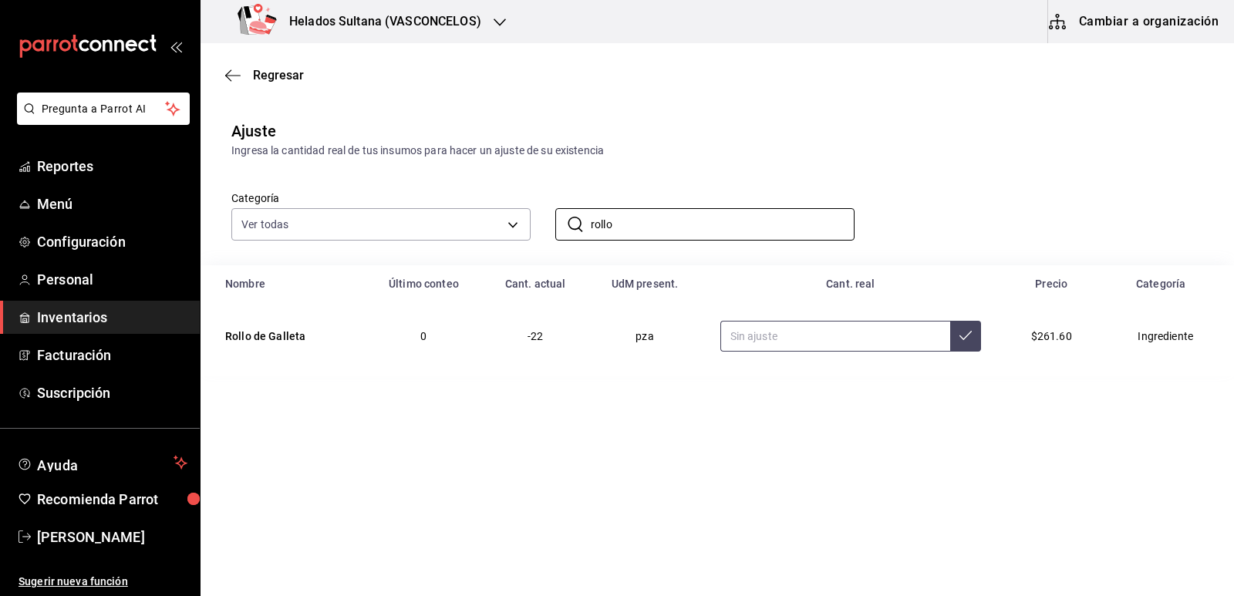
click at [801, 338] on input "text" at bounding box center [835, 336] width 231 height 31
type input "50.00"
drag, startPoint x: 628, startPoint y: 224, endPoint x: 531, endPoint y: 210, distance: 97.5
click at [531, 210] on div "​ rollo ​" at bounding box center [693, 212] width 324 height 57
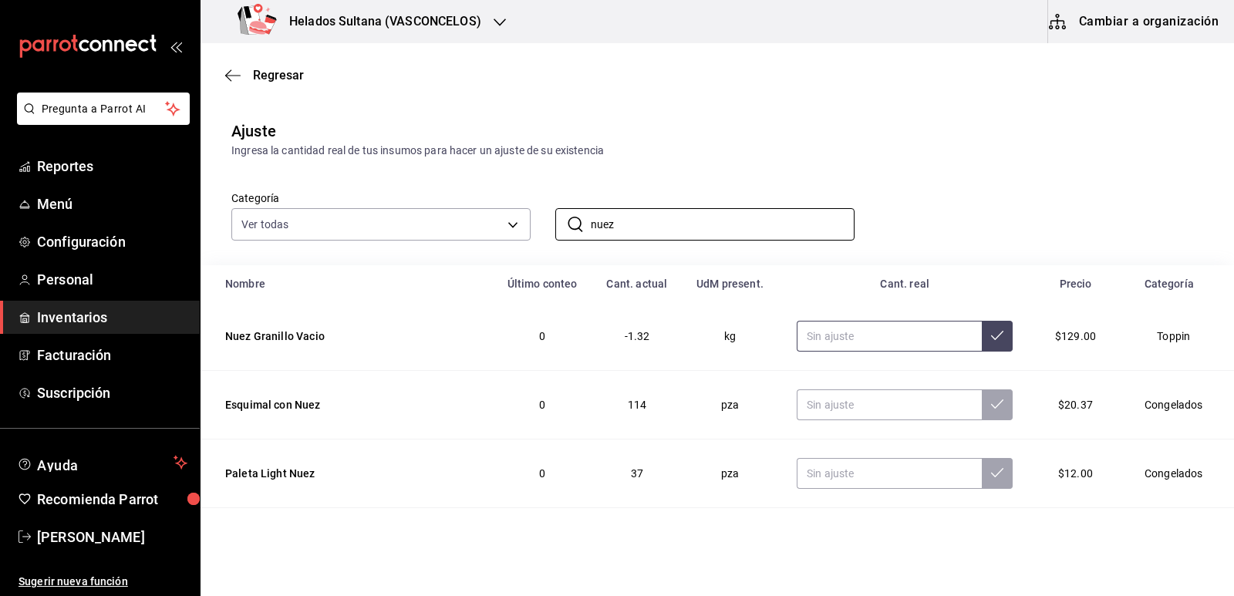
type input "nuez"
click at [859, 344] on input "text" at bounding box center [889, 336] width 185 height 31
type input "1.00"
drag, startPoint x: 626, startPoint y: 221, endPoint x: 452, endPoint y: 214, distance: 174.4
click at [452, 214] on div "Categoría Ver todas 9d7c0833-9408-45a5-a882-93b31da9ea45,47676bda-ffc7-450b-a11…" at bounding box center [693, 200] width 972 height 82
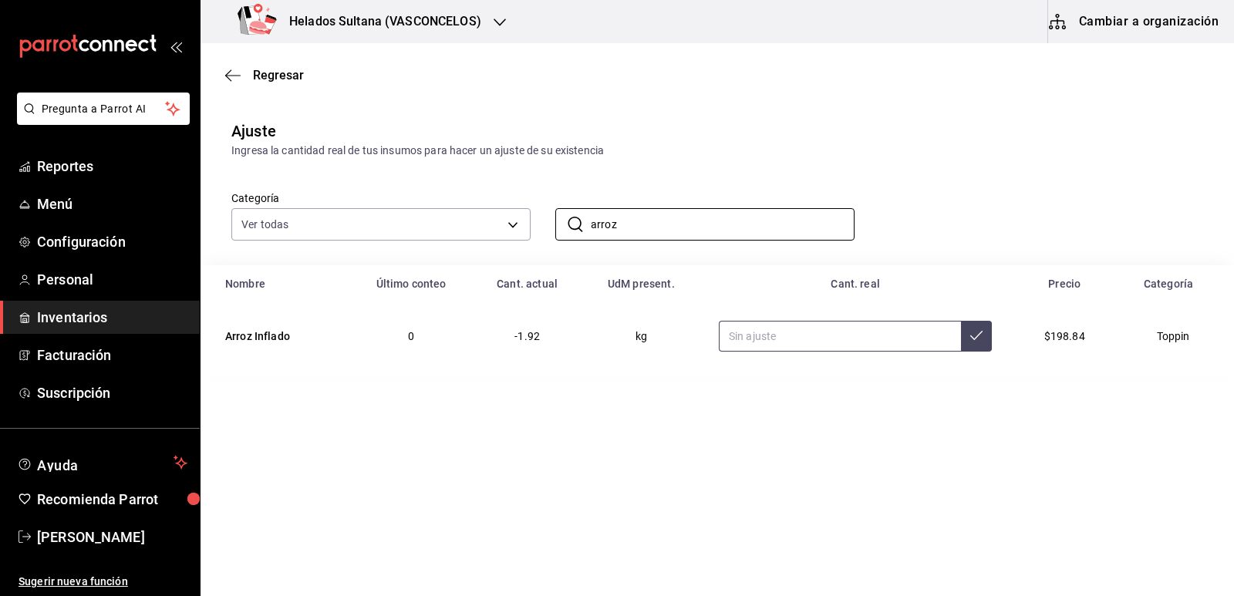
type input "arroz"
click at [791, 335] on input "text" at bounding box center [840, 336] width 242 height 31
type input "1.00"
drag, startPoint x: 671, startPoint y: 216, endPoint x: 537, endPoint y: 207, distance: 134.4
click at [537, 207] on div "​ arroz ​" at bounding box center [693, 212] width 324 height 57
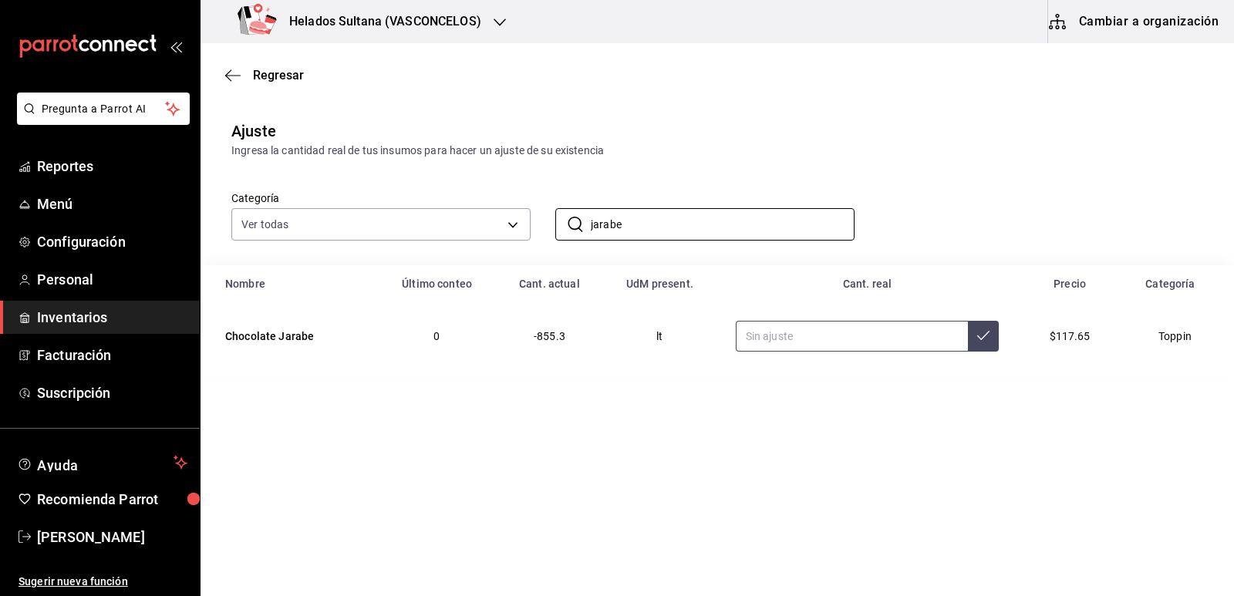
type input "jarabe"
click at [852, 338] on input "text" at bounding box center [852, 336] width 233 height 31
type input "3.00"
drag, startPoint x: 641, startPoint y: 226, endPoint x: 569, endPoint y: 225, distance: 71.7
click at [569, 223] on div "​ jarabe ​" at bounding box center [704, 224] width 299 height 32
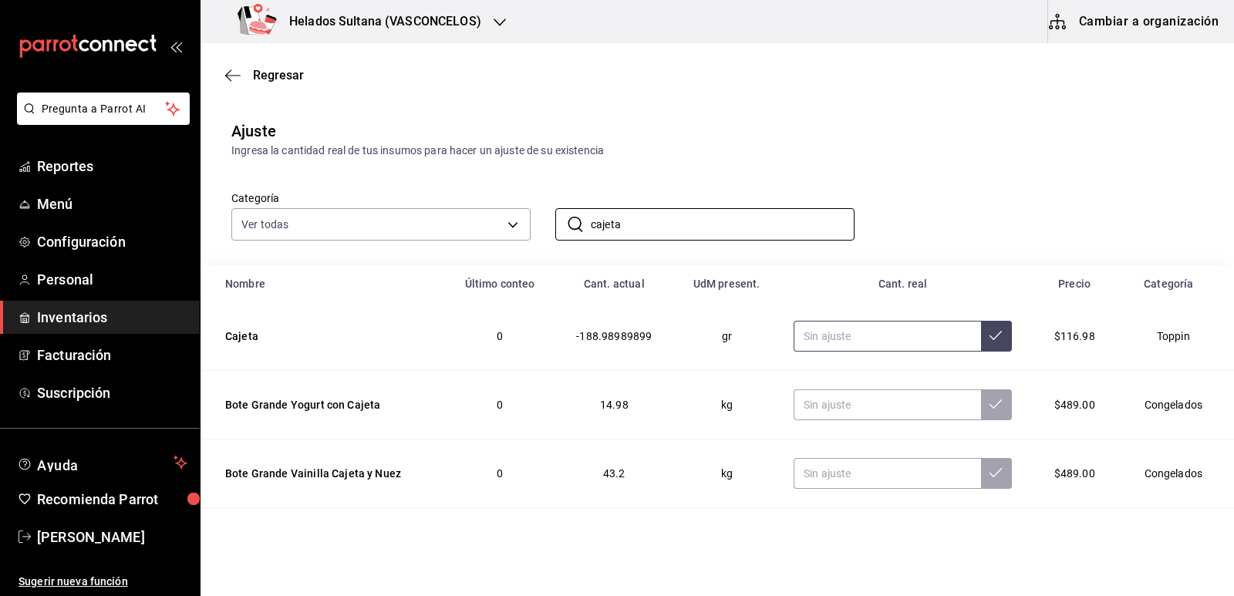
type input "cajeta"
click at [842, 327] on input "text" at bounding box center [886, 336] width 187 height 31
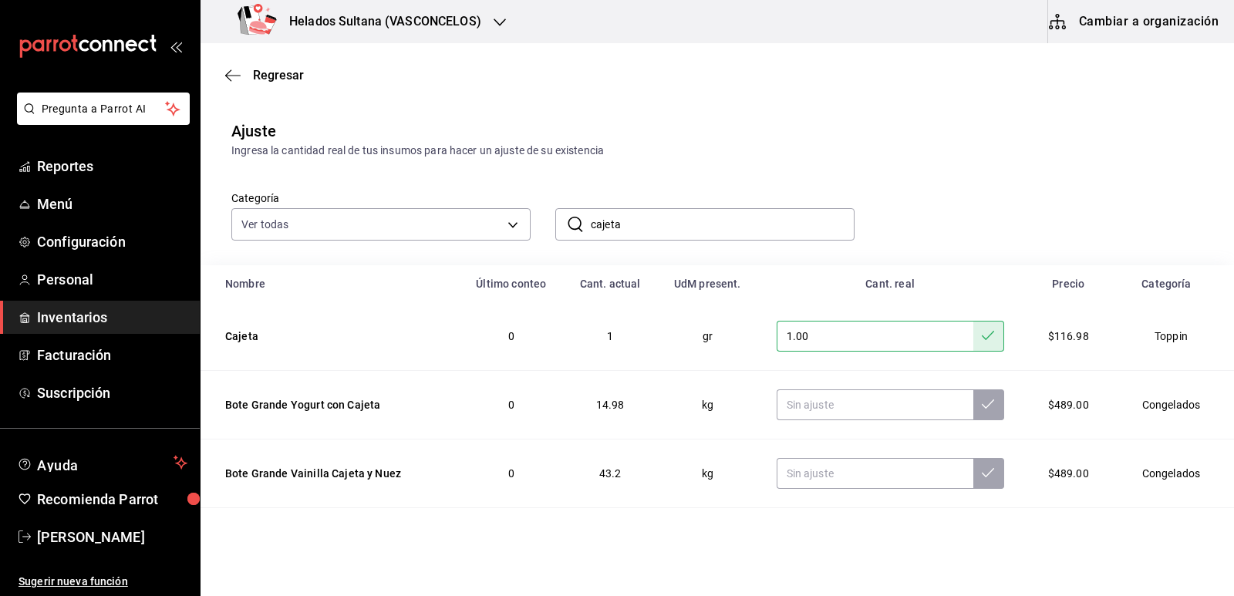
drag, startPoint x: 841, startPoint y: 328, endPoint x: 772, endPoint y: 332, distance: 68.7
click at [777, 332] on input "1.00" at bounding box center [875, 336] width 197 height 31
type input "65.00"
drag, startPoint x: 634, startPoint y: 218, endPoint x: 522, endPoint y: 211, distance: 112.0
click at [522, 210] on div "Categoría Ver todas 9d7c0833-9408-45a5-a882-93b31da9ea45,47676bda-ffc7-450b-a11…" at bounding box center [693, 200] width 972 height 82
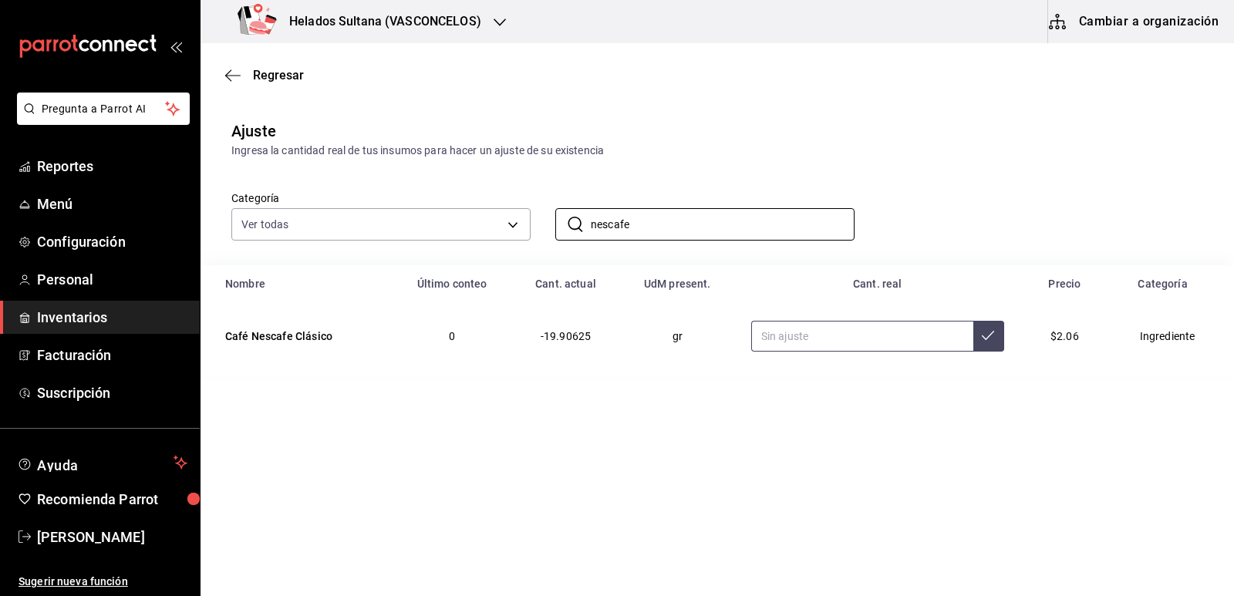
type input "nescafe"
click at [836, 325] on input "text" at bounding box center [862, 336] width 222 height 31
type input "30.00"
drag, startPoint x: 793, startPoint y: 334, endPoint x: 738, endPoint y: 335, distance: 55.5
click at [738, 335] on td "30.00" at bounding box center [873, 336] width 293 height 68
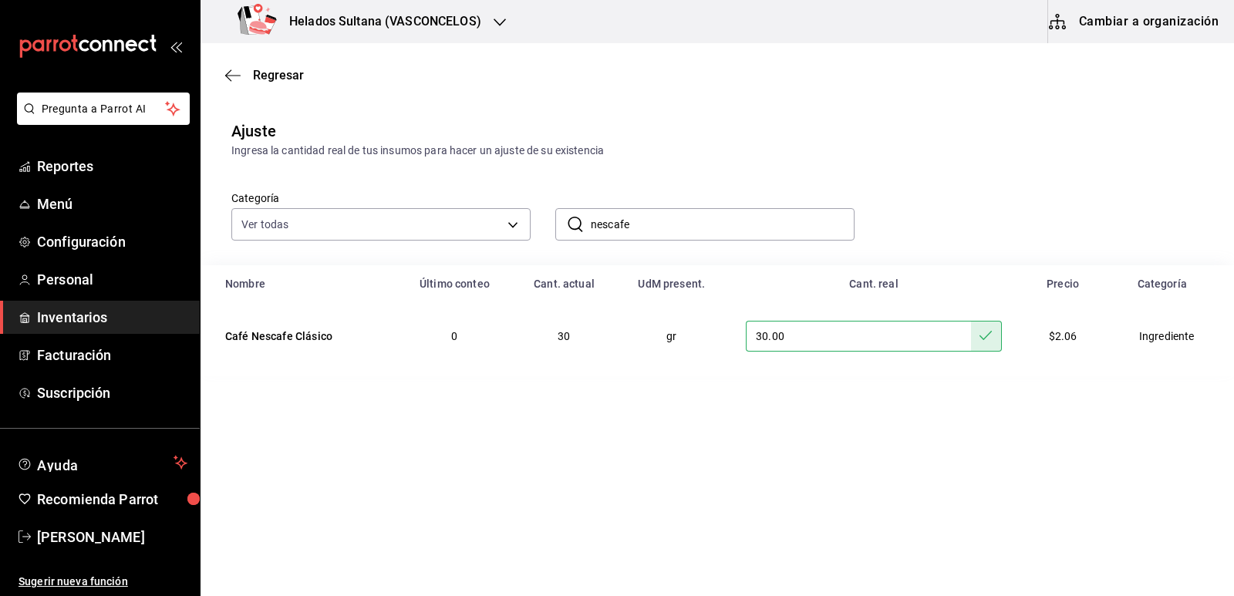
click at [969, 200] on div "Categoría Ver todas 9d7c0833-9408-45a5-a882-93b31da9ea45,47676bda-ffc7-450b-a11…" at bounding box center [693, 200] width 972 height 82
drag, startPoint x: 679, startPoint y: 223, endPoint x: 496, endPoint y: 214, distance: 183.8
click at [496, 214] on div "Categoría Ver todas 9d7c0833-9408-45a5-a882-93b31da9ea45,47676bda-ffc7-450b-a11…" at bounding box center [693, 200] width 972 height 82
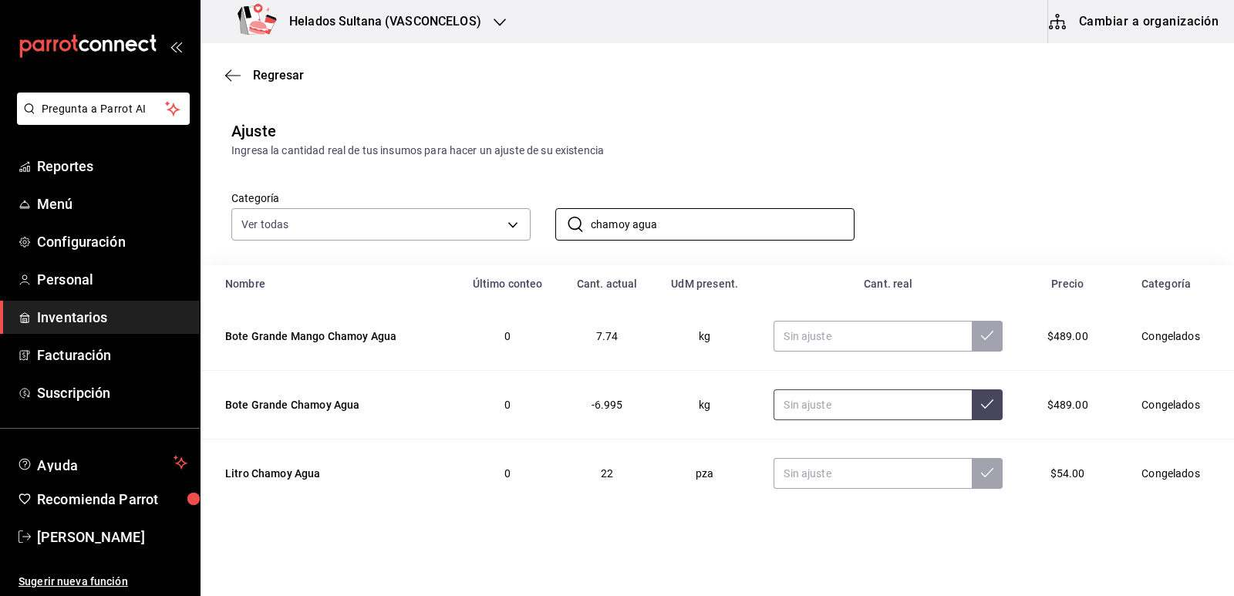
type input "chamoy agua"
click at [840, 411] on input "text" at bounding box center [872, 404] width 198 height 31
type input "0.00"
drag, startPoint x: 674, startPoint y: 231, endPoint x: 500, endPoint y: 210, distance: 175.6
click at [500, 208] on div "Categoría Ver todas 9d7c0833-9408-45a5-a882-93b31da9ea45,47676bda-ffc7-450b-a11…" at bounding box center [693, 200] width 972 height 82
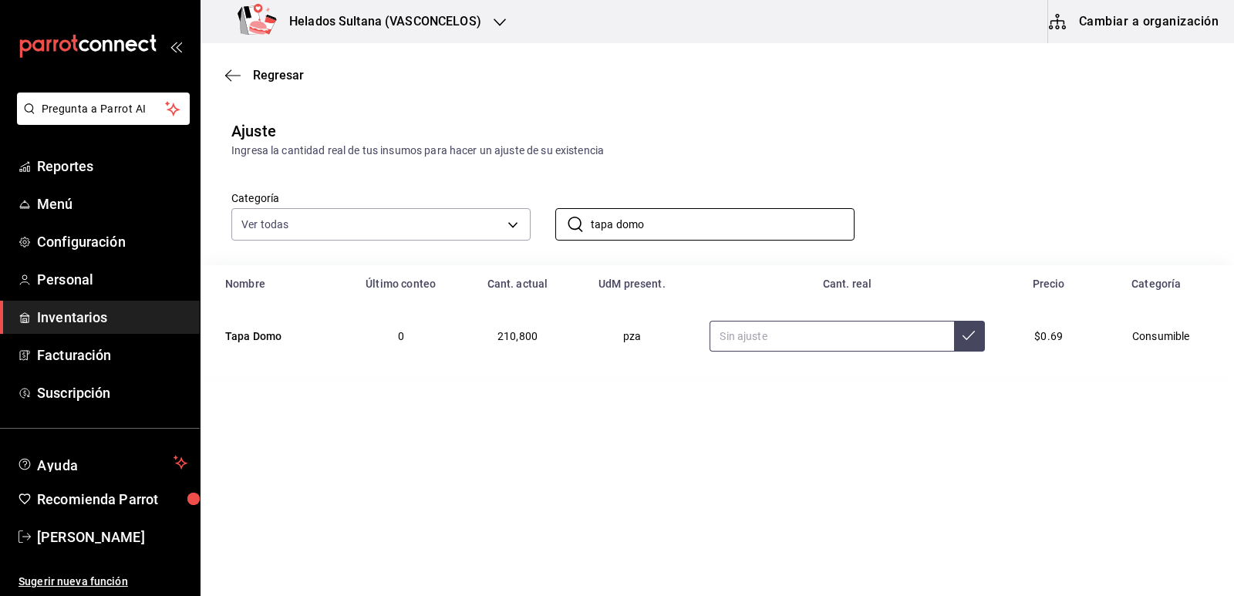
type input "tapa domo"
click at [782, 338] on input "text" at bounding box center [831, 336] width 244 height 31
type input "300.00"
drag, startPoint x: 586, startPoint y: 212, endPoint x: 531, endPoint y: 206, distance: 55.9
click at [531, 206] on div "​ tapa domo ​" at bounding box center [693, 212] width 324 height 57
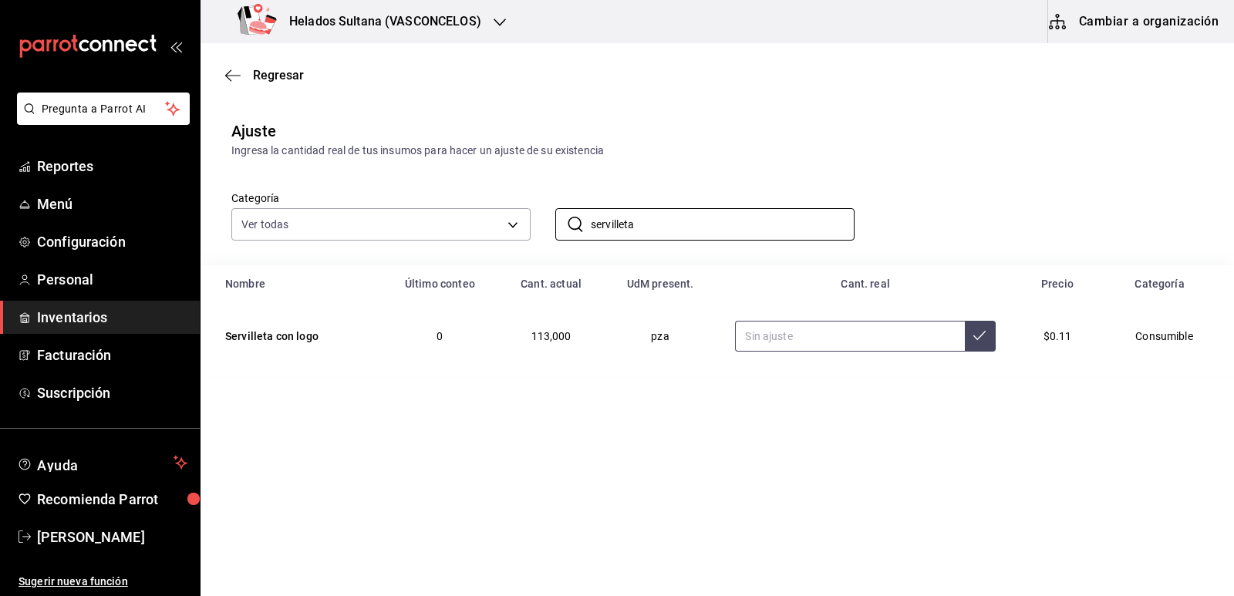
type input "servilleta"
click at [800, 342] on input "text" at bounding box center [849, 336] width 229 height 31
type input "8000.00"
drag, startPoint x: 669, startPoint y: 215, endPoint x: 473, endPoint y: 206, distance: 196.1
click at [473, 206] on div "Categoría Ver todas 9d7c0833-9408-45a5-a882-93b31da9ea45,47676bda-ffc7-450b-a11…" at bounding box center [693, 200] width 972 height 82
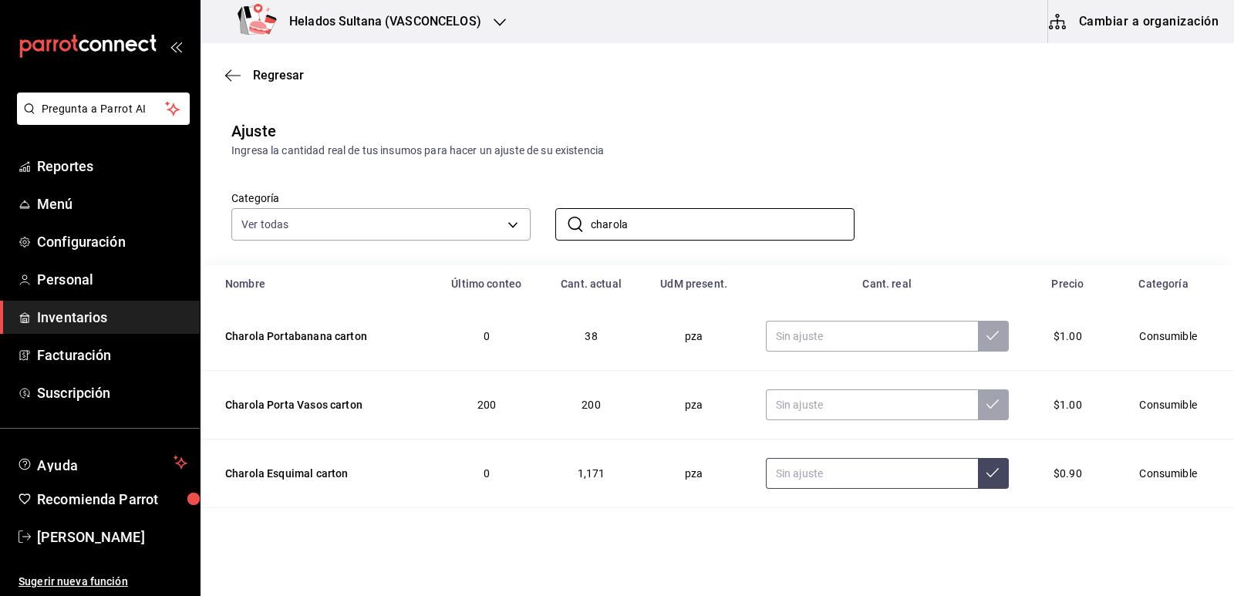
type input "charola"
click at [807, 474] on input "text" at bounding box center [872, 473] width 212 height 31
type input "300.00"
drag, startPoint x: 688, startPoint y: 214, endPoint x: 430, endPoint y: 216, distance: 257.6
click at [430, 216] on div "Categoría Ver todas 9d7c0833-9408-45a5-a882-93b31da9ea45,47676bda-ffc7-450b-a11…" at bounding box center [693, 200] width 972 height 82
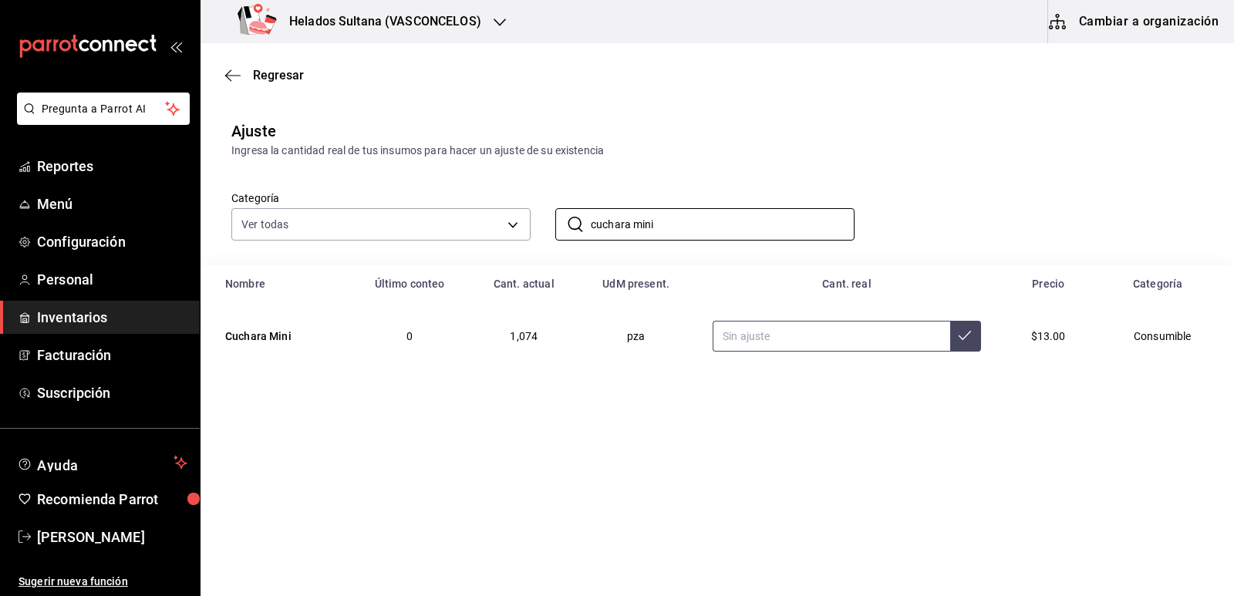
type input "cuchara mini"
click at [793, 336] on input "text" at bounding box center [832, 336] width 238 height 31
type input "500.00"
click at [672, 232] on input "cuchara mini" at bounding box center [723, 224] width 264 height 31
click at [827, 175] on div "Categoría Ver todas 9d7c0833-9408-45a5-a882-93b31da9ea45,47676bda-ffc7-450b-a11…" at bounding box center [693, 200] width 972 height 82
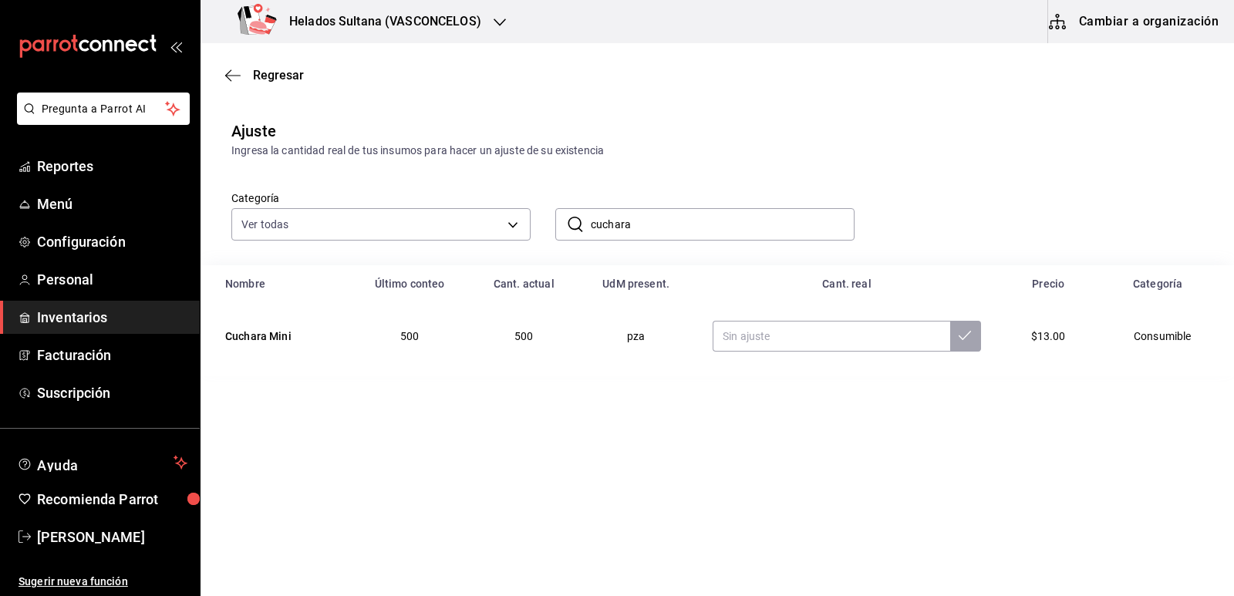
click at [636, 237] on input "cuchara" at bounding box center [723, 224] width 264 height 31
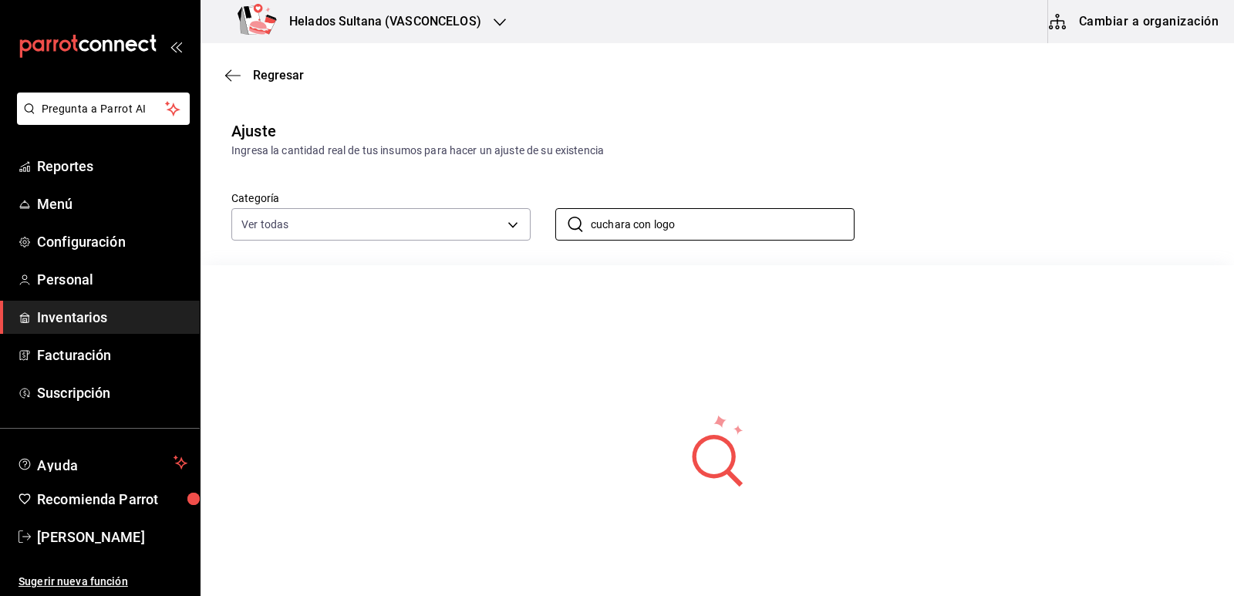
drag, startPoint x: 649, startPoint y: 230, endPoint x: 497, endPoint y: 200, distance: 154.0
click at [497, 199] on div "Categoría Ver todas 9d7c0833-9408-45a5-a882-93b31da9ea45,47676bda-ffc7-450b-a11…" at bounding box center [693, 200] width 972 height 82
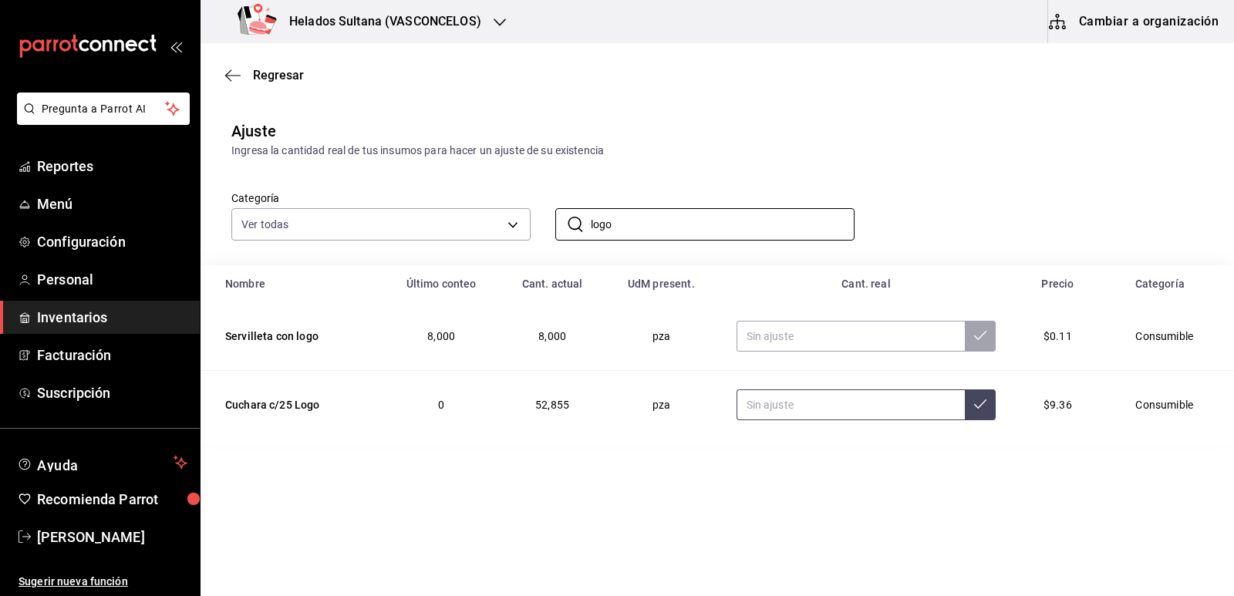
type input "logo"
click at [820, 409] on input "text" at bounding box center [850, 404] width 229 height 31
type input "3000.00"
click at [607, 221] on input "logo" at bounding box center [723, 224] width 264 height 31
drag, startPoint x: 574, startPoint y: 225, endPoint x: 554, endPoint y: 225, distance: 19.3
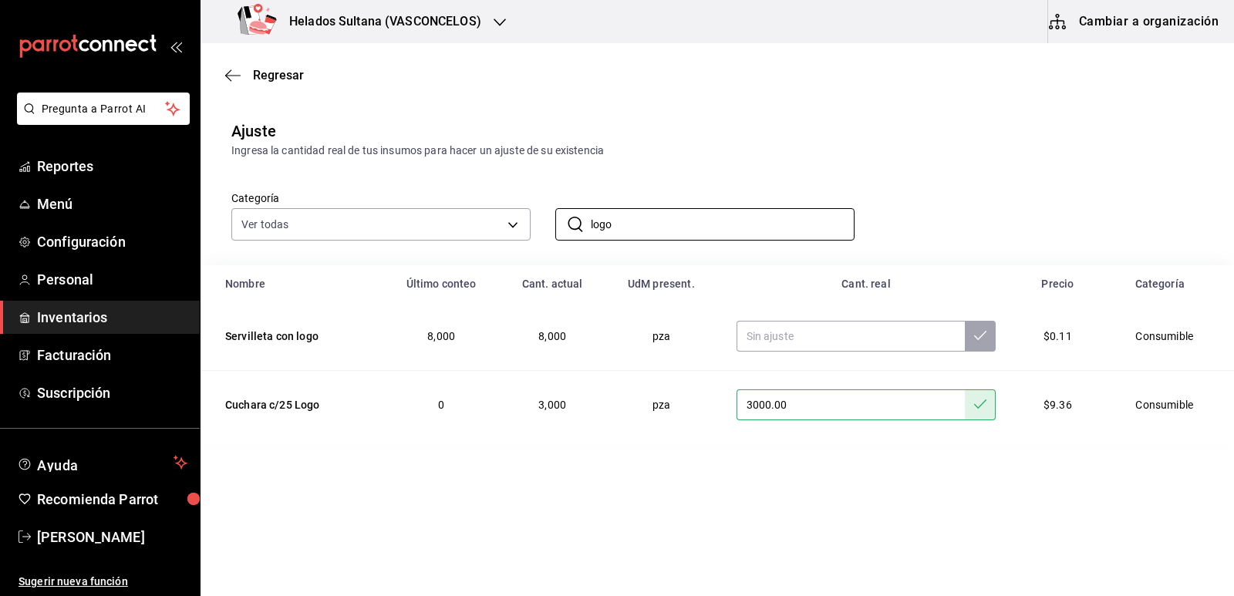
click at [554, 225] on div "​ logo ​" at bounding box center [693, 212] width 324 height 57
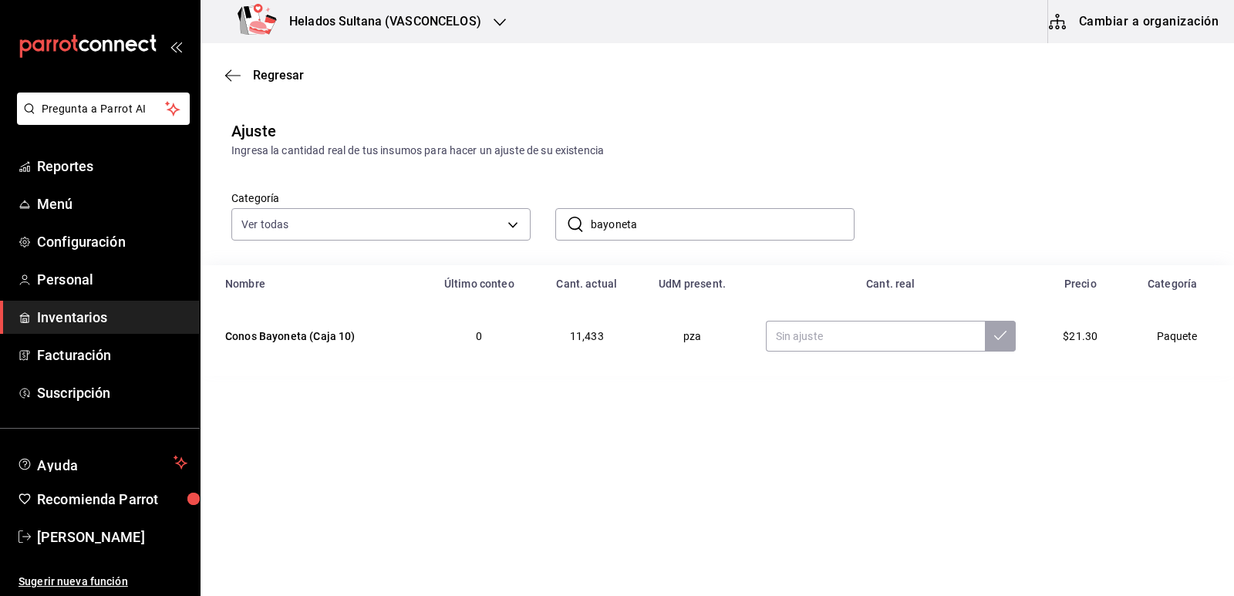
click at [597, 338] on span "11,433" at bounding box center [587, 336] width 34 height 12
drag, startPoint x: 676, startPoint y: 233, endPoint x: 564, endPoint y: 226, distance: 111.3
click at [564, 226] on div "​ bayoneta ​" at bounding box center [704, 224] width 299 height 32
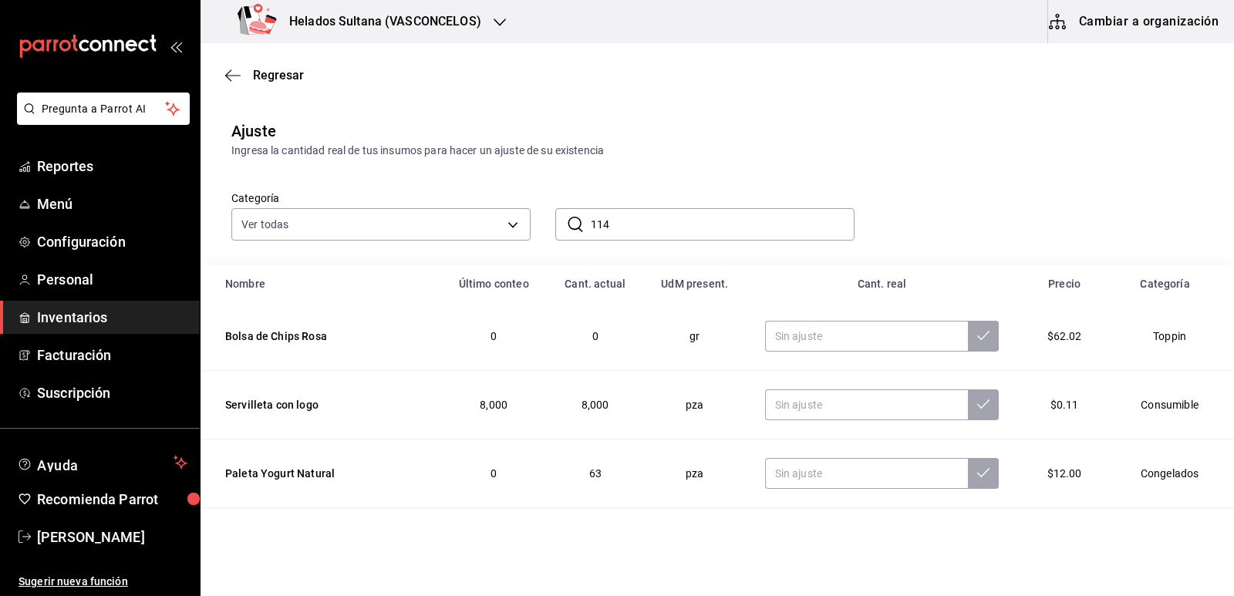
drag, startPoint x: 663, startPoint y: 204, endPoint x: 515, endPoint y: 207, distance: 148.1
click at [515, 207] on div "Categoría Ver todas 9d7c0833-9408-45a5-a882-93b31da9ea45,47676bda-ffc7-450b-a11…" at bounding box center [693, 200] width 972 height 82
drag, startPoint x: 615, startPoint y: 221, endPoint x: 535, endPoint y: 216, distance: 80.4
click at [535, 216] on div "​ 114 ​" at bounding box center [693, 212] width 324 height 57
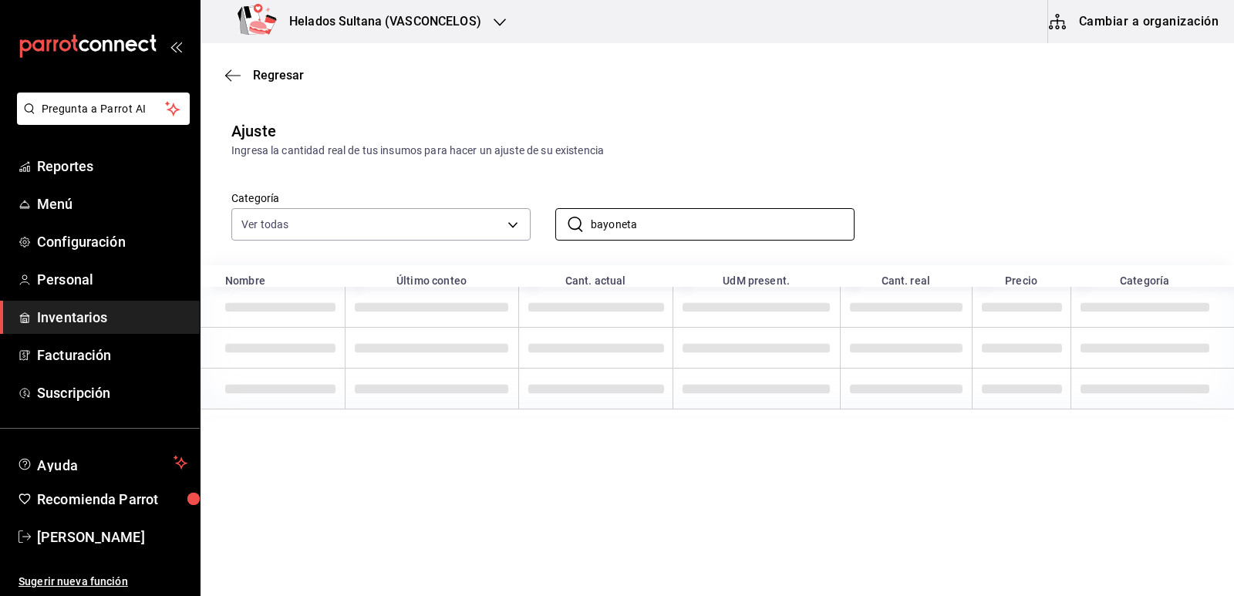
type input "bayoneta"
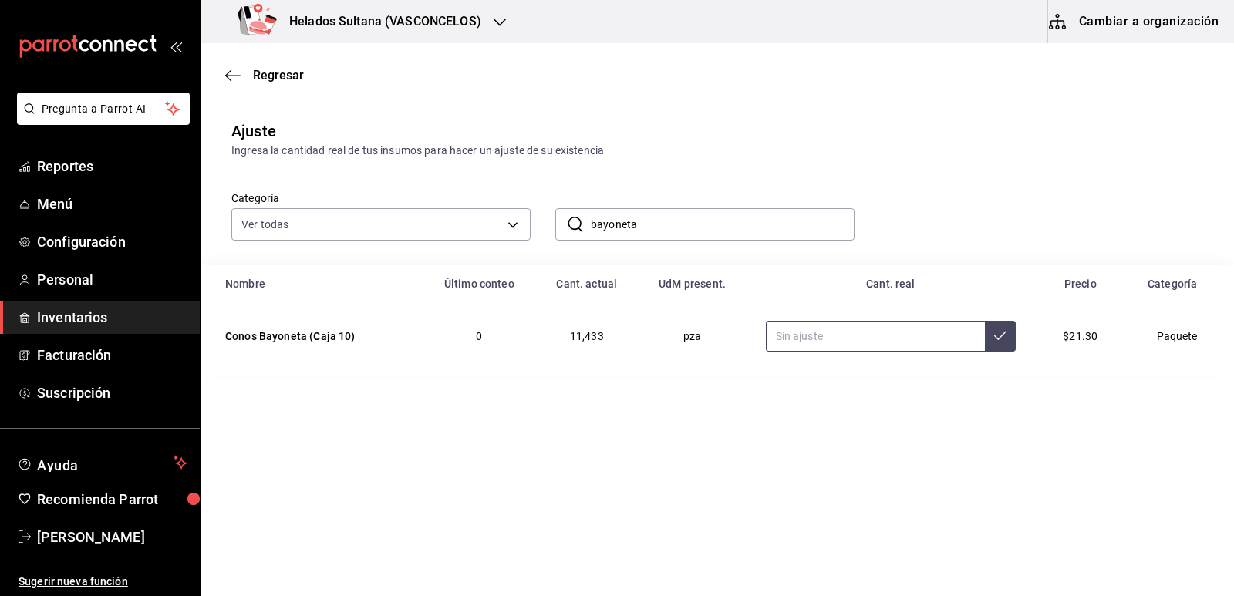
click at [861, 339] on input "text" at bounding box center [876, 336] width 220 height 31
type input "114.00"
click at [88, 164] on span "Reportes" at bounding box center [112, 166] width 150 height 21
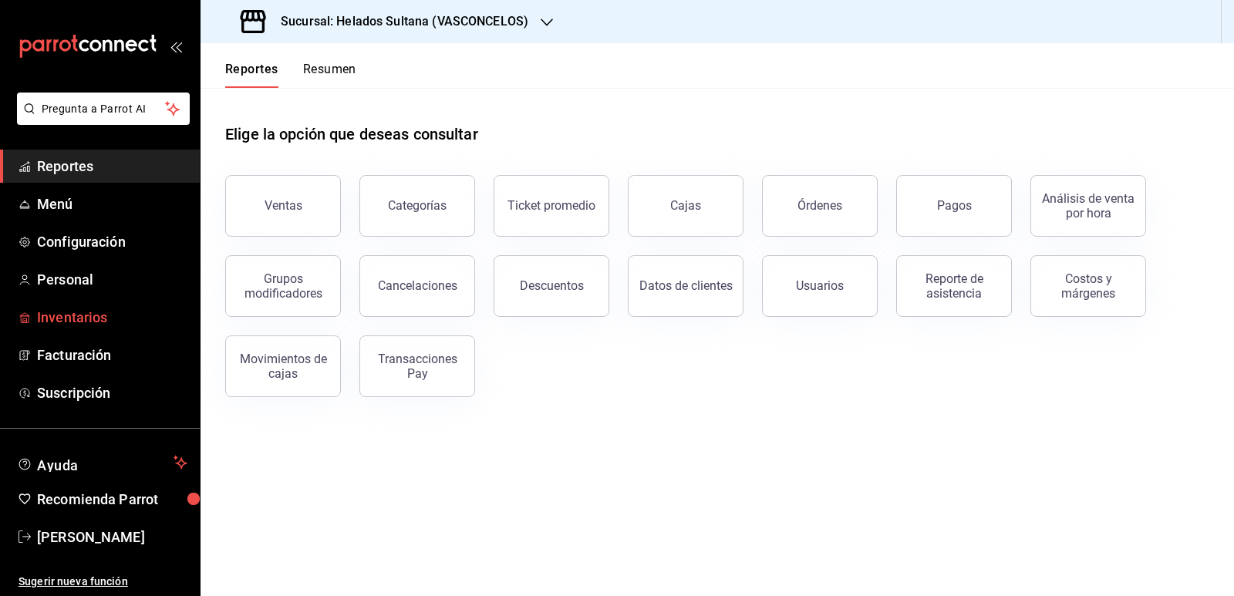
click at [69, 322] on span "Inventarios" at bounding box center [112, 317] width 150 height 21
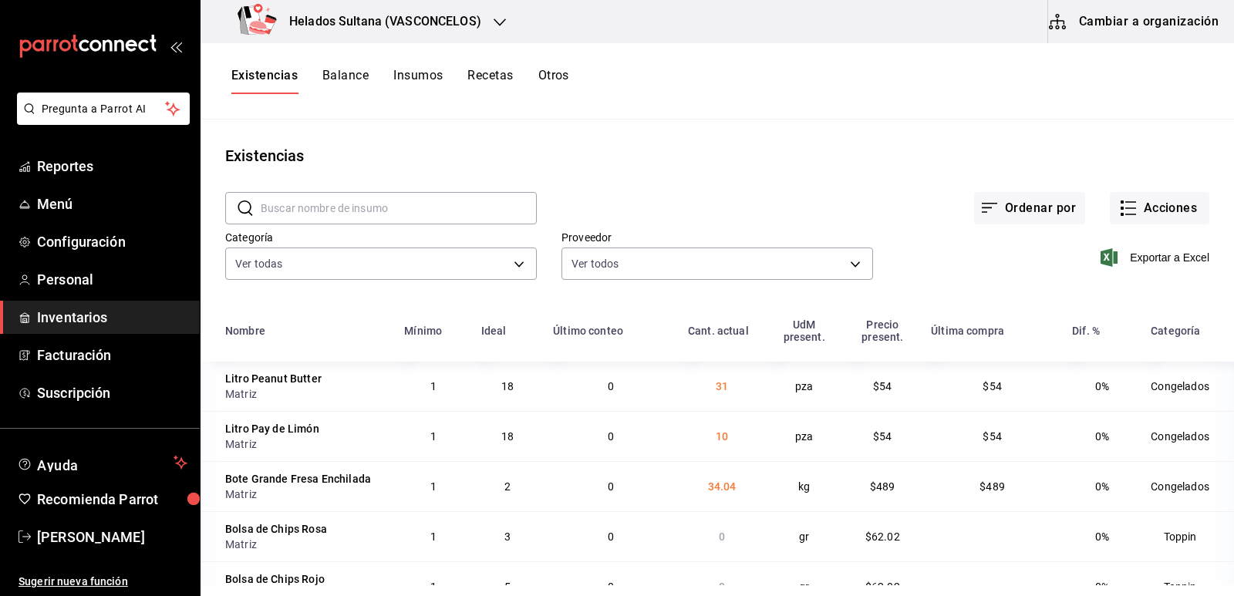
click at [1117, 25] on button "Cambiar a organización" at bounding box center [1135, 21] width 174 height 43
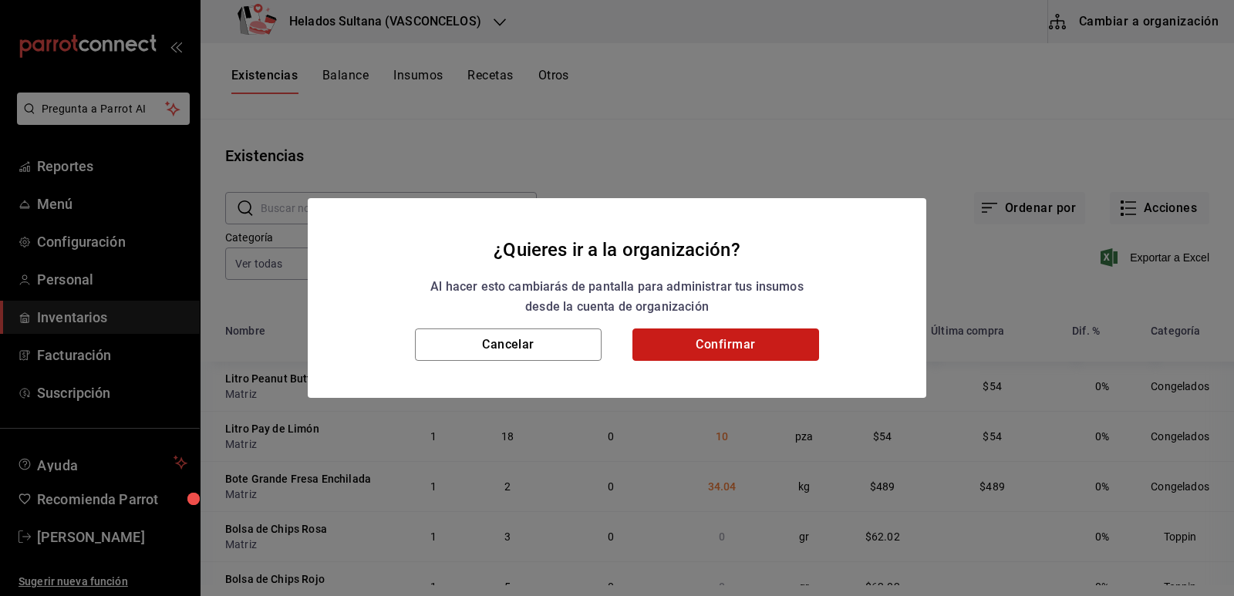
click at [728, 348] on button "Confirmar" at bounding box center [725, 344] width 187 height 32
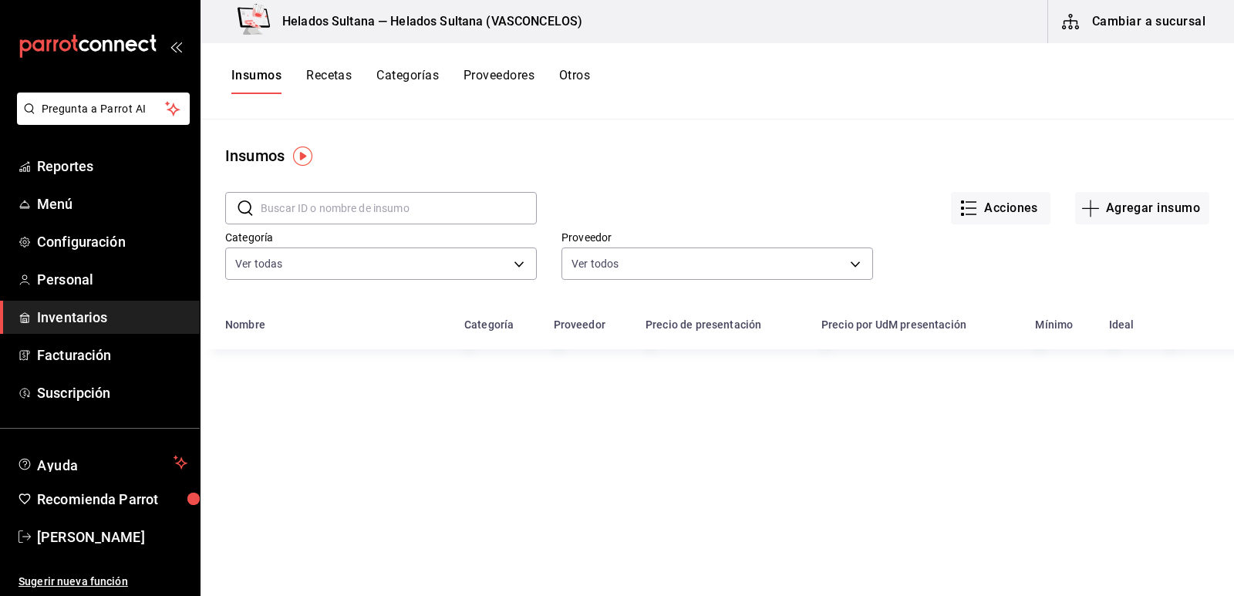
click at [585, 77] on button "Otros" at bounding box center [574, 81] width 31 height 26
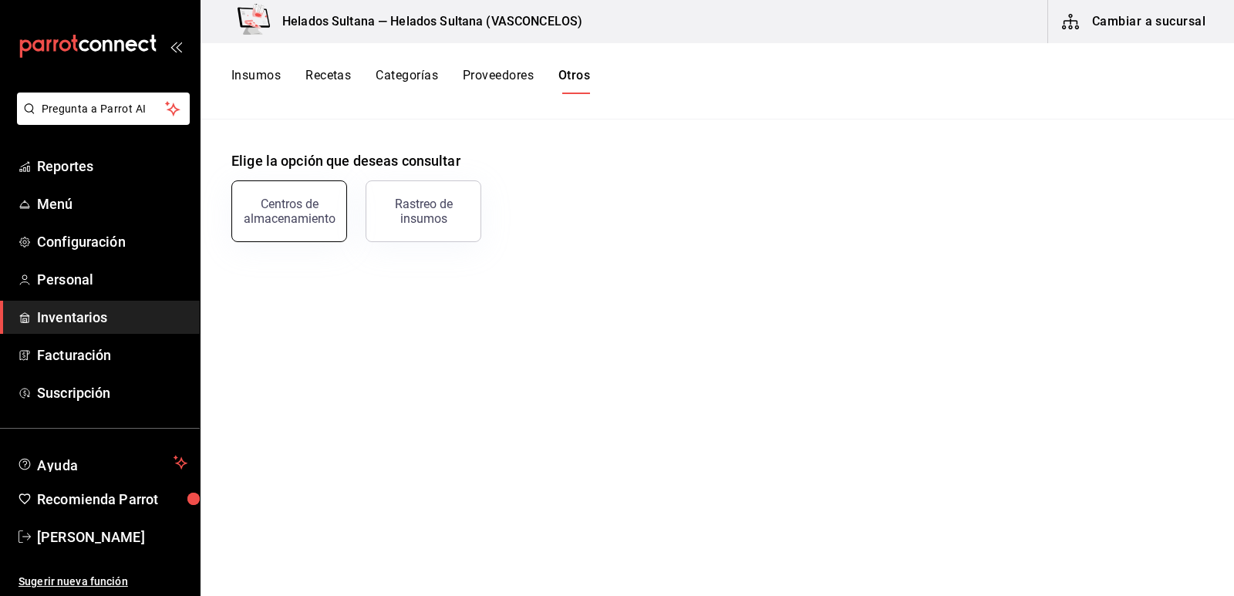
click at [302, 200] on div "Centros de almacenamiento" at bounding box center [289, 211] width 96 height 29
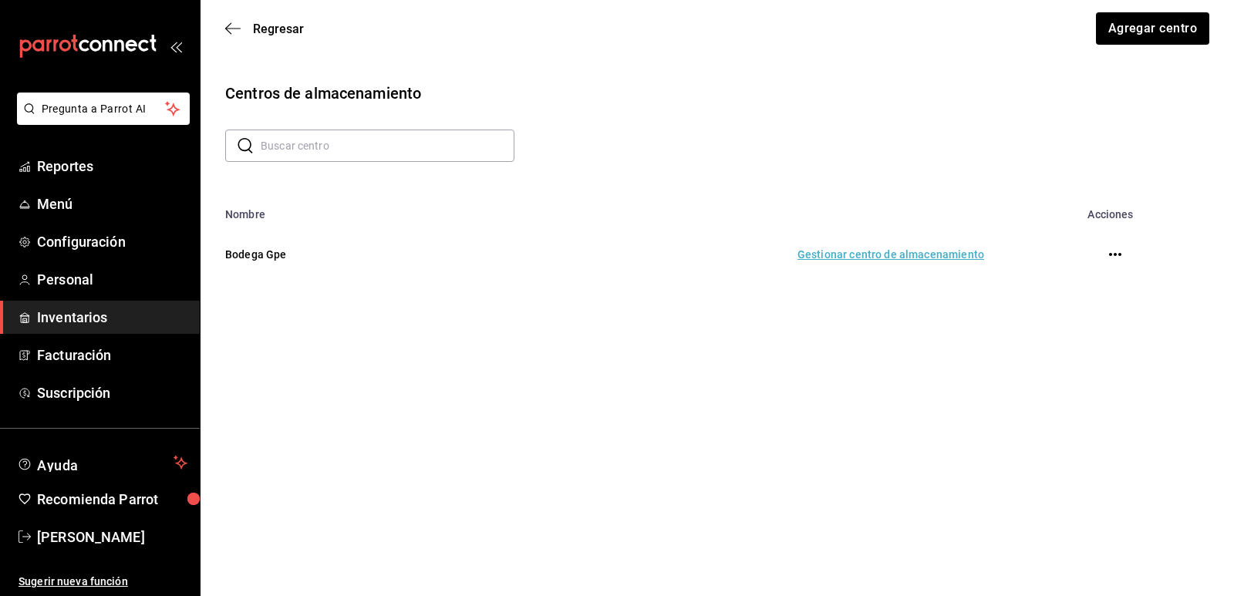
click at [945, 257] on td "Gestionar centro de almacenamiento" at bounding box center [729, 255] width 547 height 68
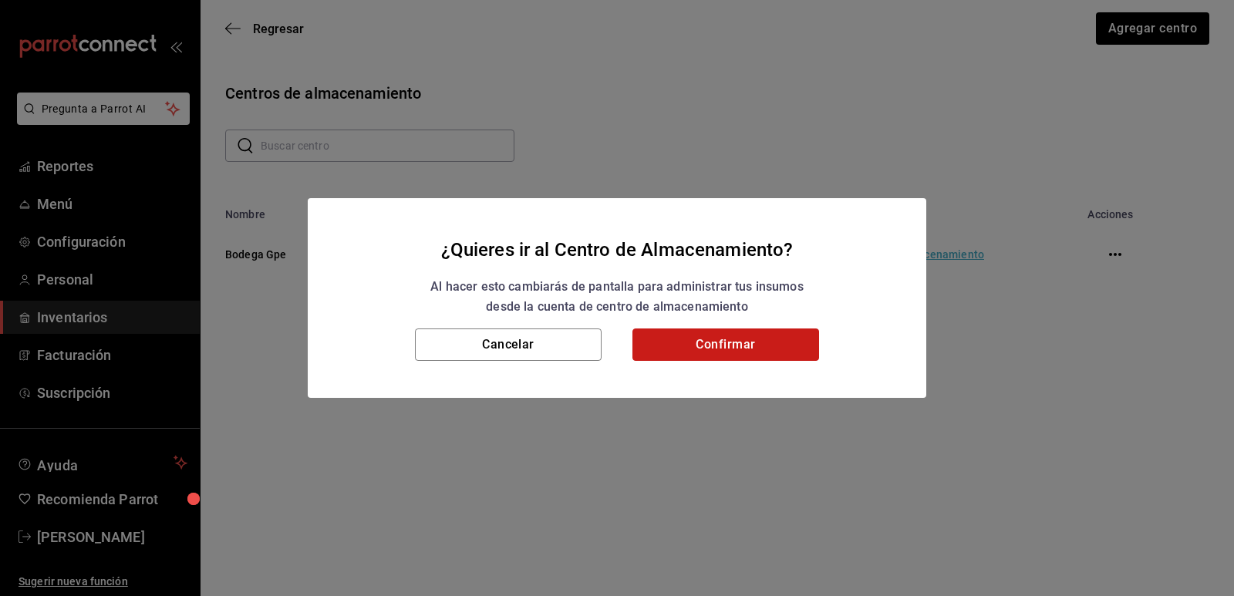
click at [731, 339] on button "Confirmar" at bounding box center [725, 344] width 187 height 32
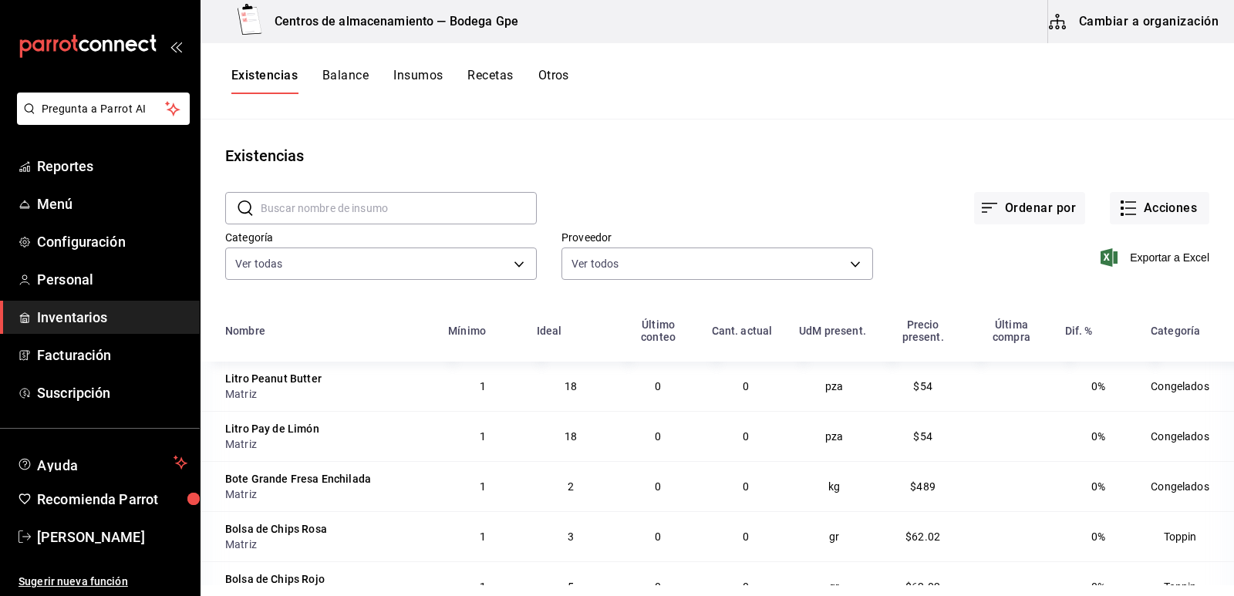
click at [895, 279] on div "Exportar a Excel" at bounding box center [1041, 245] width 336 height 79
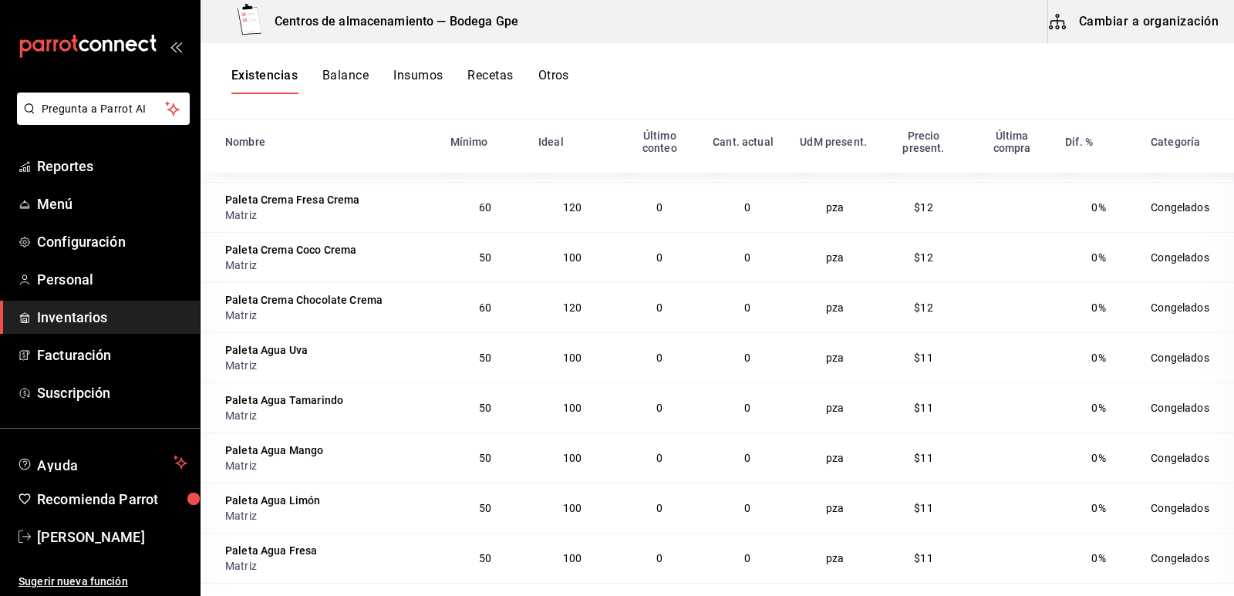
scroll to position [4186, 0]
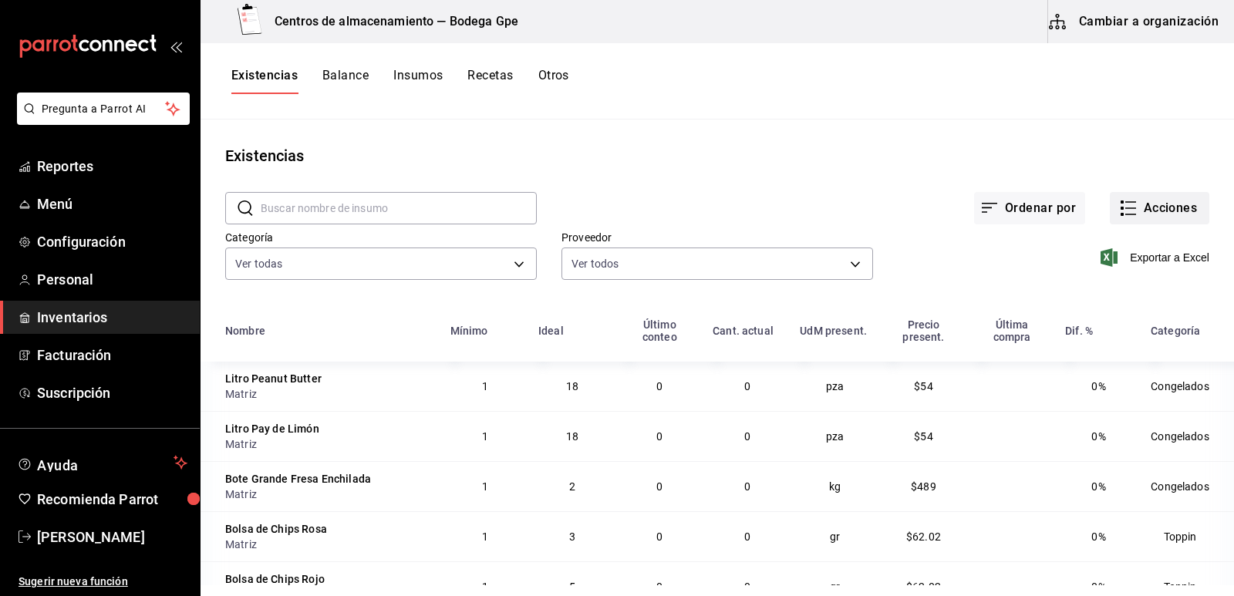
click at [1120, 200] on icon "button" at bounding box center [1128, 208] width 19 height 19
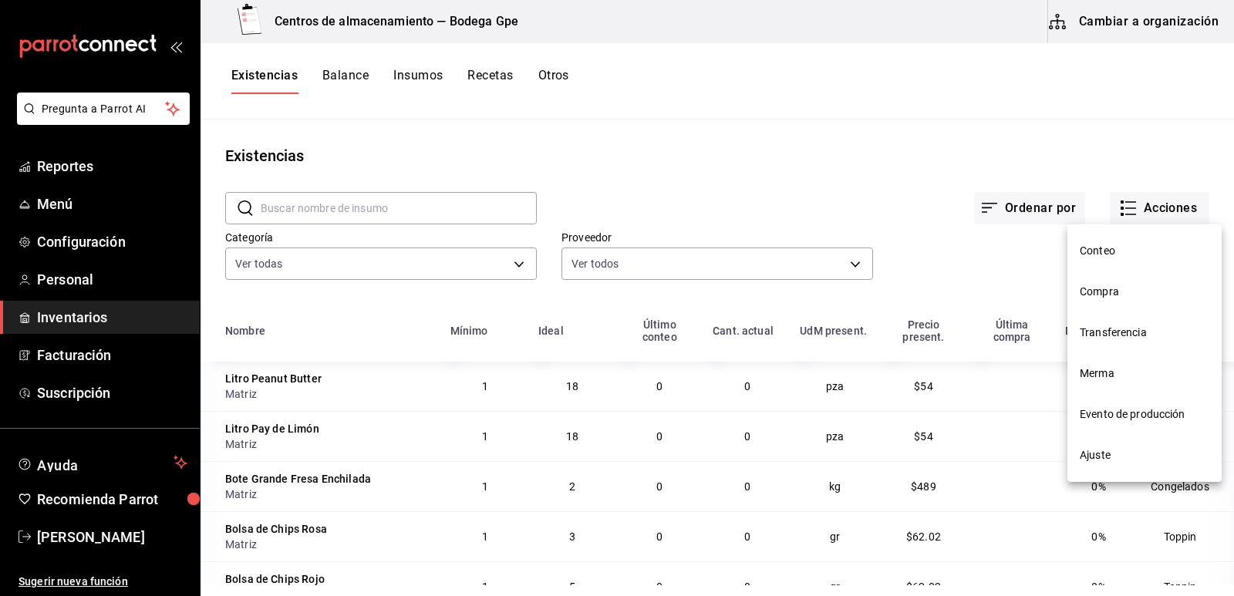
click at [1105, 324] on li "Transferencia" at bounding box center [1144, 332] width 154 height 41
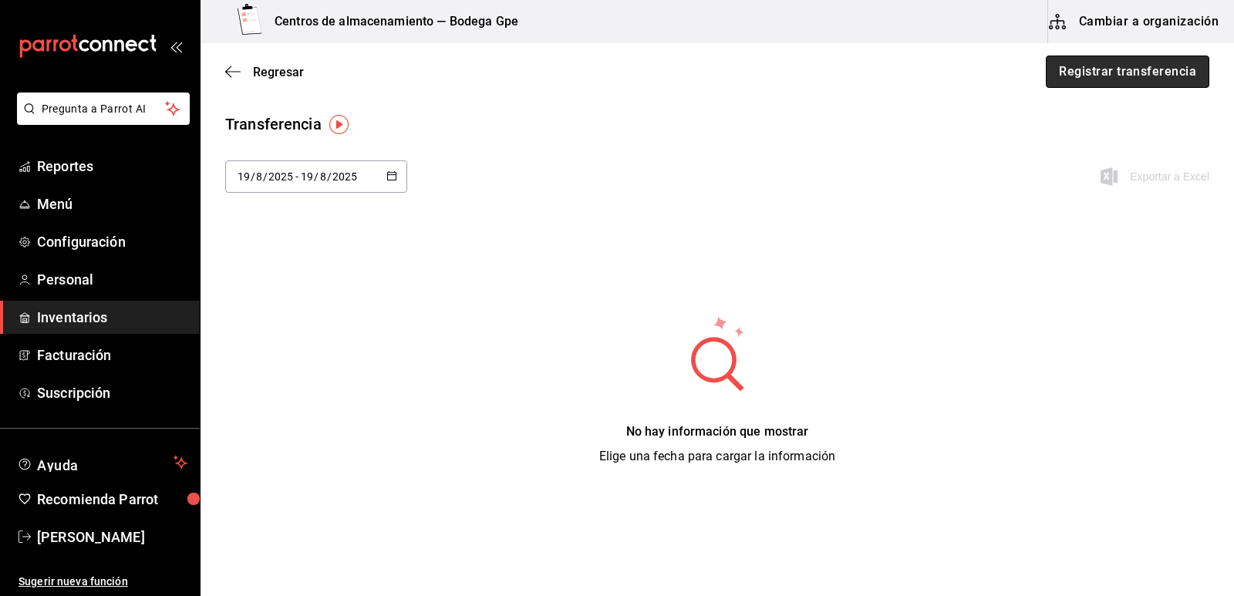
click at [1093, 72] on button "Registrar transferencia" at bounding box center [1127, 72] width 163 height 32
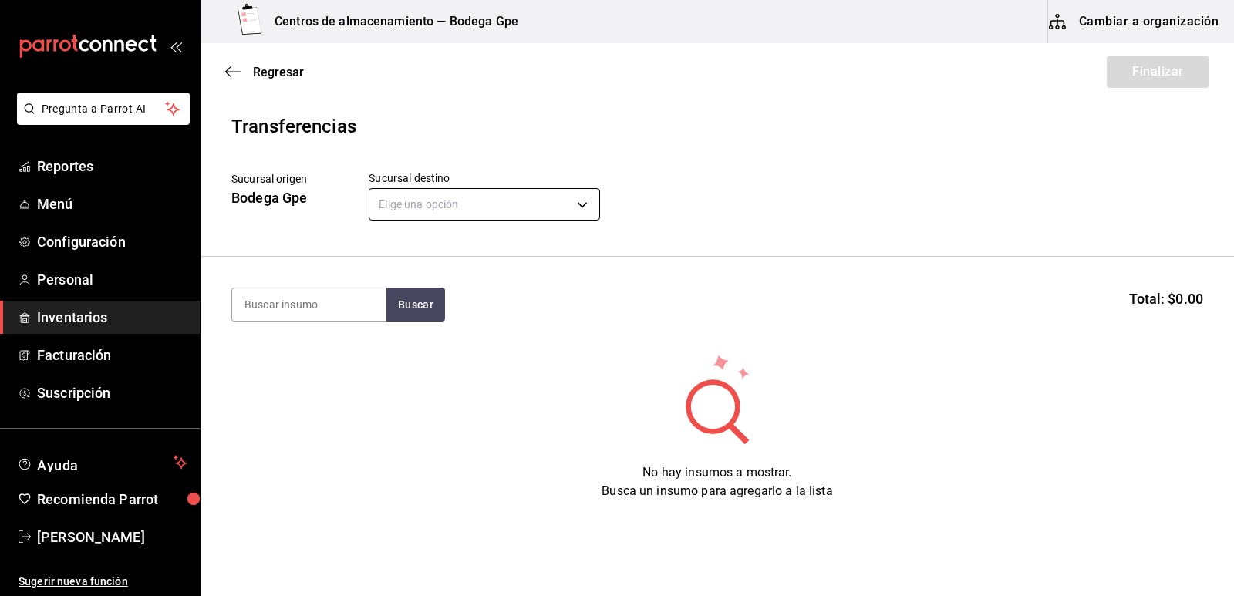
click at [544, 198] on body "Pregunta a Parrot AI Reportes Menú Configuración Personal Inventarios Facturaci…" at bounding box center [617, 254] width 1234 height 509
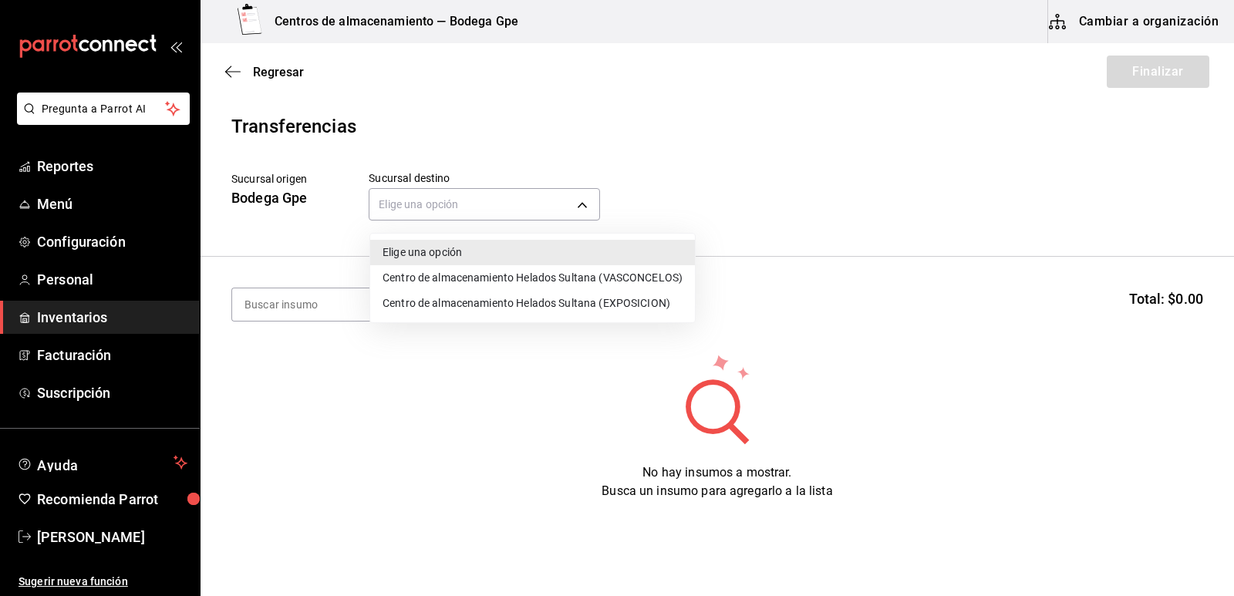
click at [530, 274] on li "Centro de almacenamiento Helados Sultana (VASCONCELOS)" at bounding box center [532, 277] width 325 height 25
type input "bcb29c2a-8f81-41d5-9e53-fdbd56b4b351"
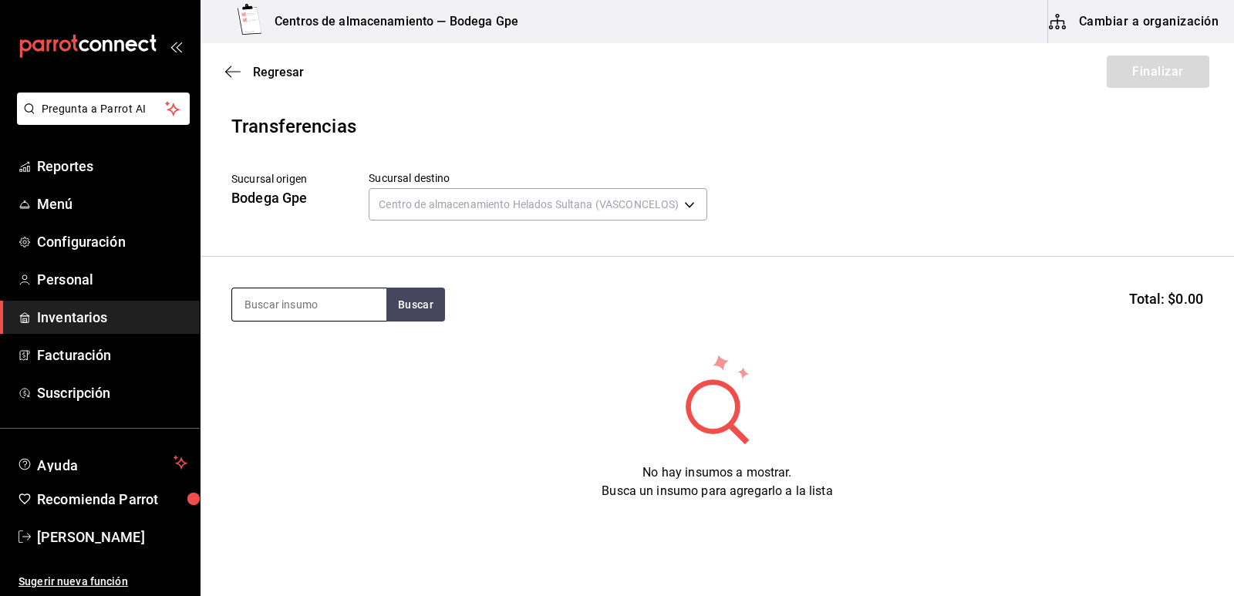
click at [330, 307] on input at bounding box center [309, 304] width 154 height 32
type input "litro melón"
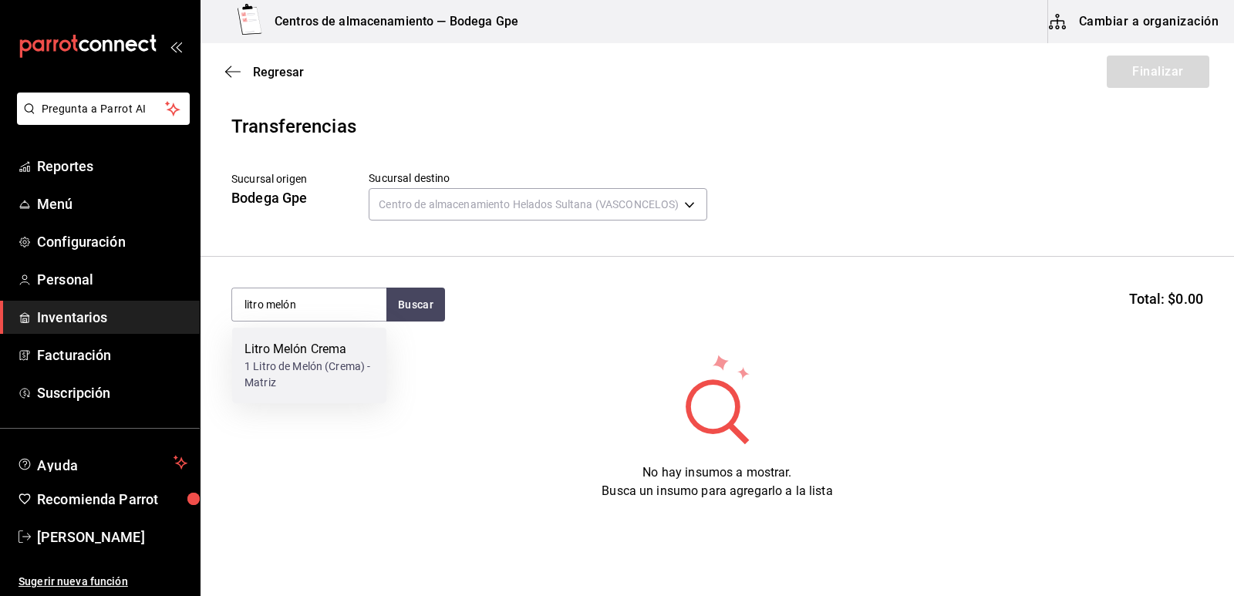
click at [354, 354] on div "Litro Melón Crema" at bounding box center [309, 349] width 130 height 19
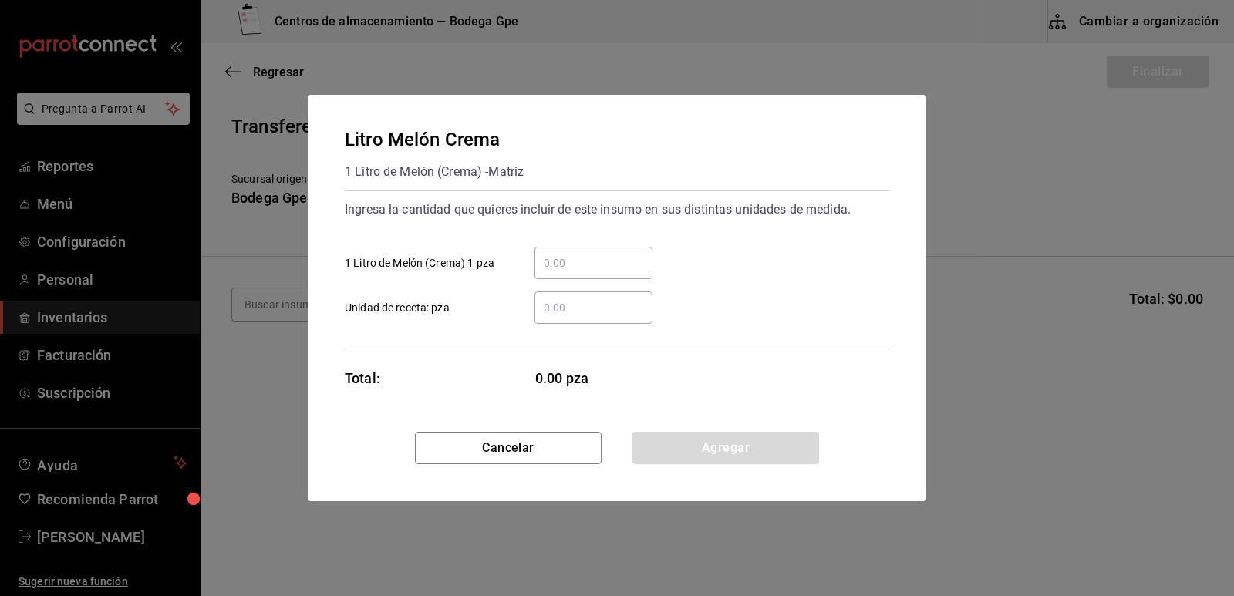
click at [585, 267] on input "​ 1 Litro de Melón (Crema) 1 pza" at bounding box center [593, 263] width 118 height 19
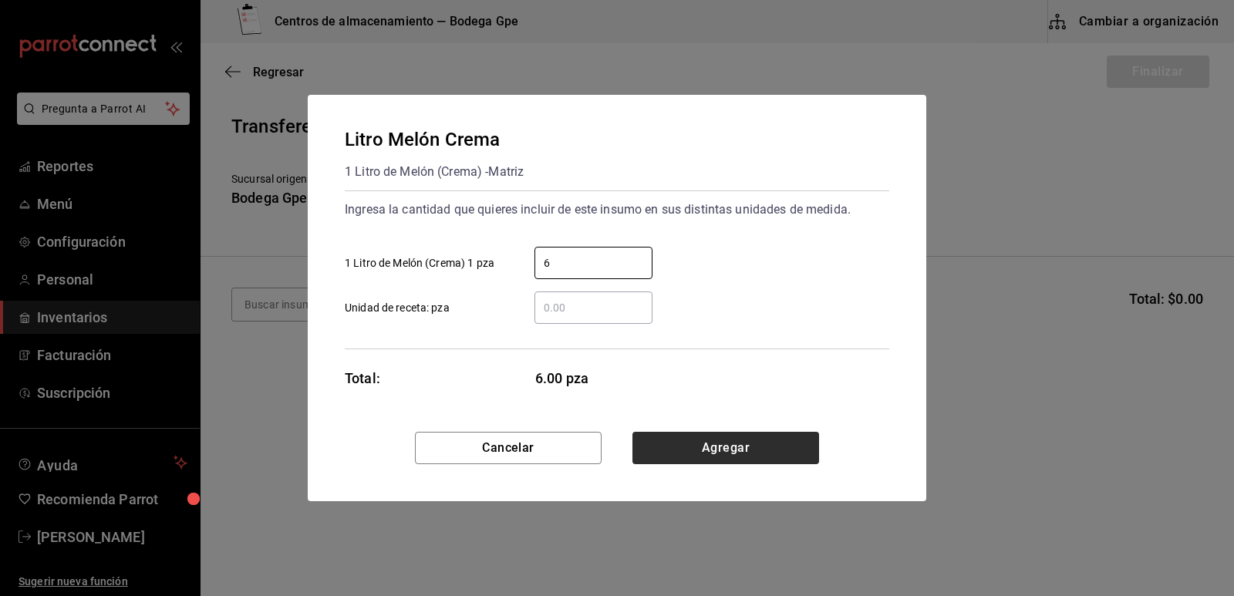
type input "6"
drag, startPoint x: 794, startPoint y: 450, endPoint x: 774, endPoint y: 450, distance: 20.0
click at [794, 451] on button "Agregar" at bounding box center [725, 448] width 187 height 32
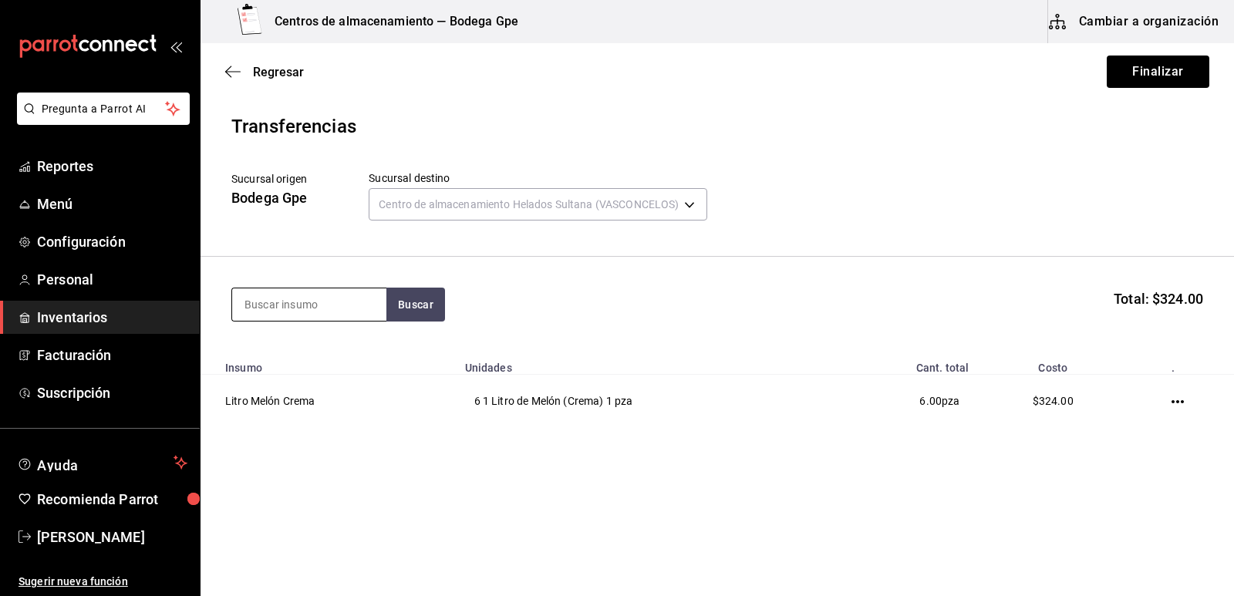
click at [312, 306] on input at bounding box center [309, 304] width 154 height 32
type input "litro vainilla"
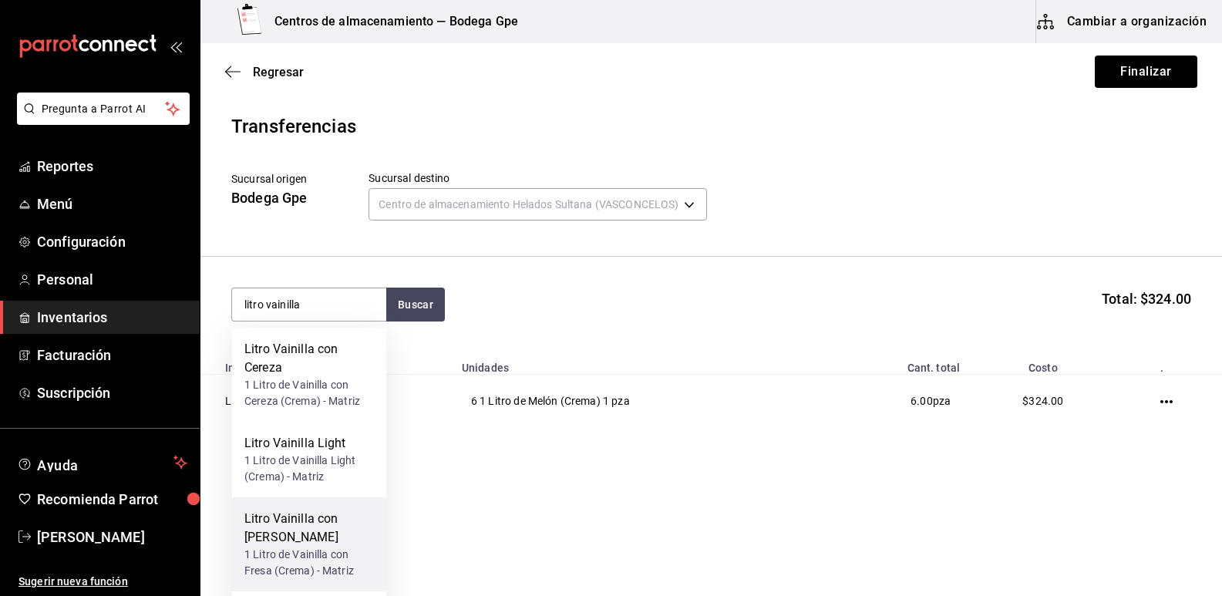
scroll to position [153, 0]
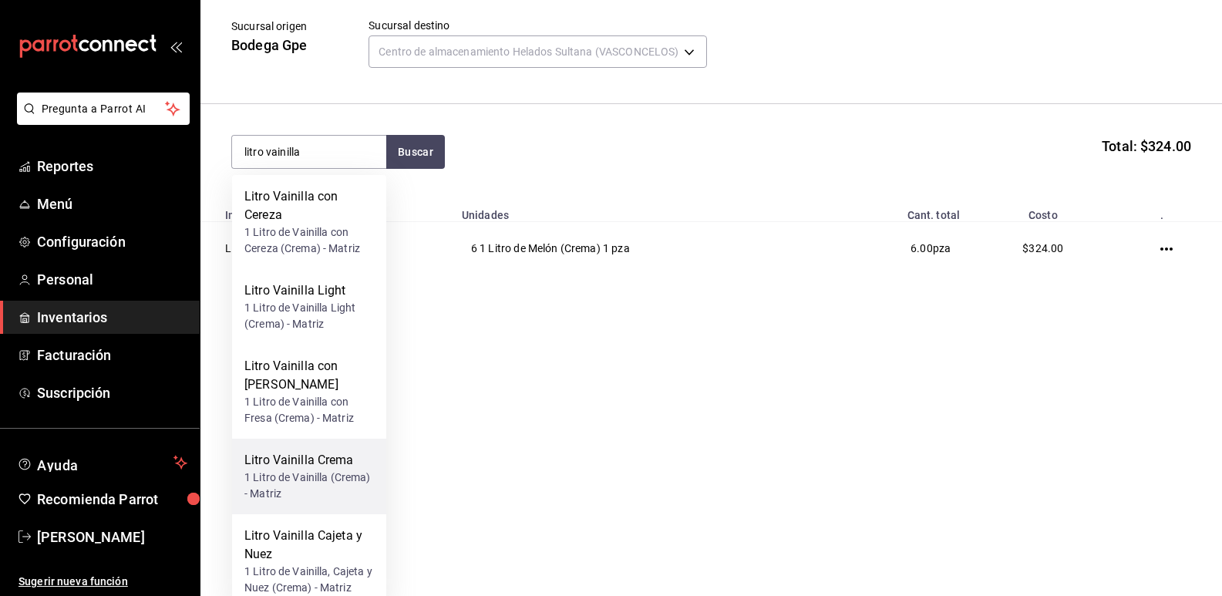
click at [328, 470] on div "1 Litro de Vainilla (Crema) - Matriz" at bounding box center [309, 486] width 130 height 32
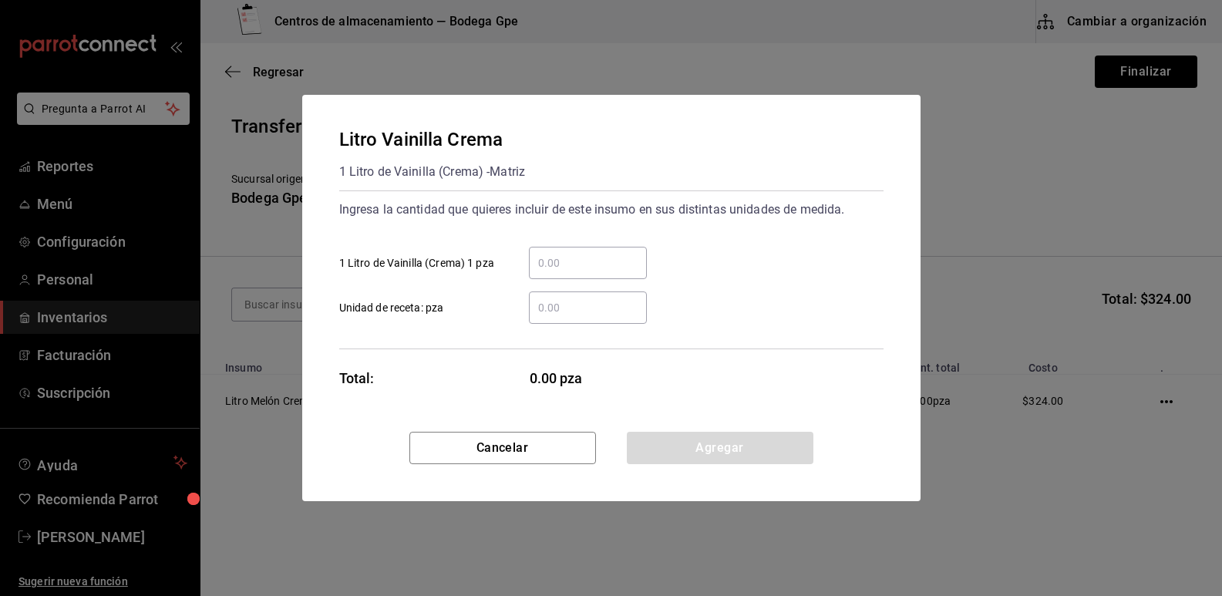
scroll to position [0, 0]
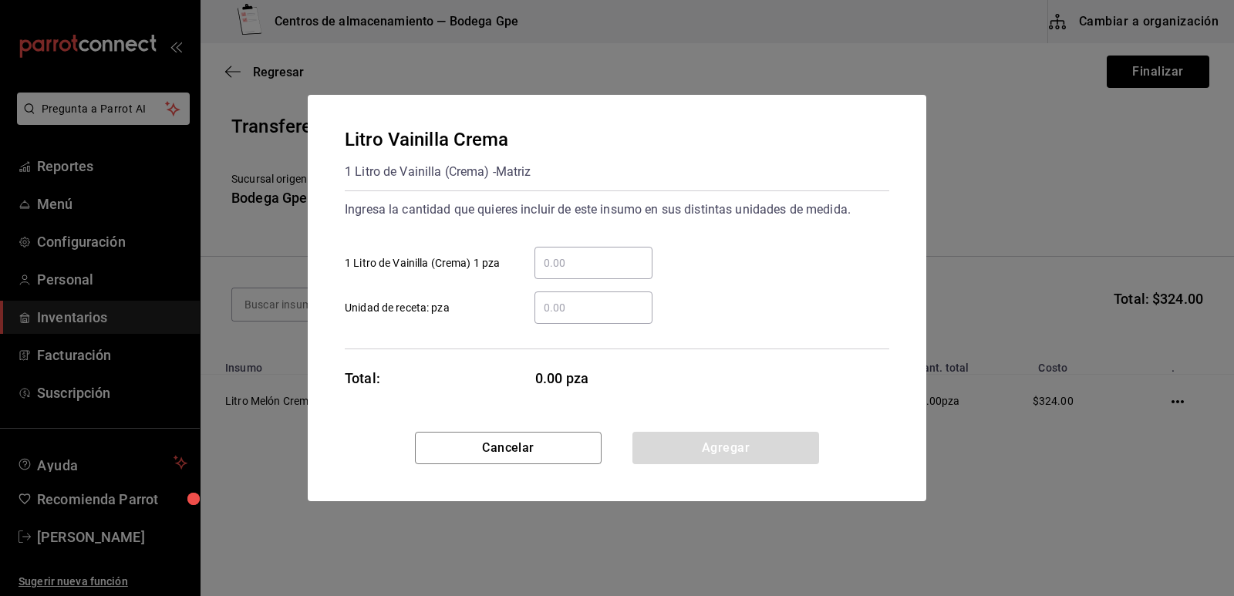
click at [570, 264] on input "​ 1 Litro de Vainilla (Crema) 1 pza" at bounding box center [593, 263] width 118 height 19
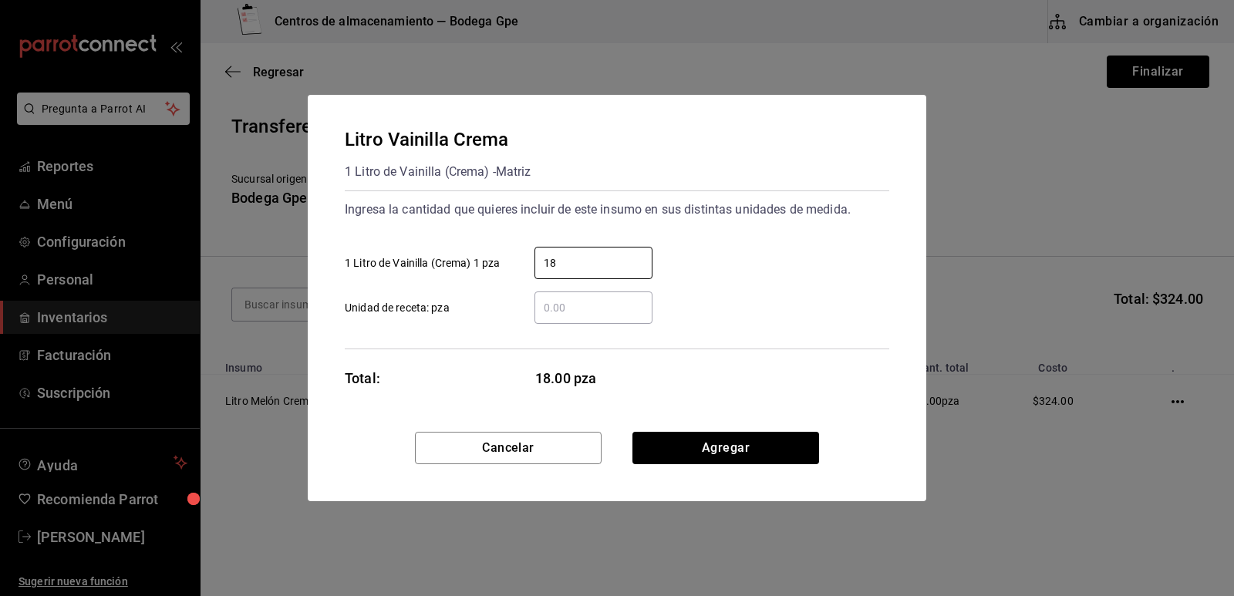
type input "18"
click at [827, 305] on div "​ Unidad de receta: pza" at bounding box center [610, 301] width 557 height 45
click at [741, 438] on button "Agregar" at bounding box center [725, 448] width 187 height 32
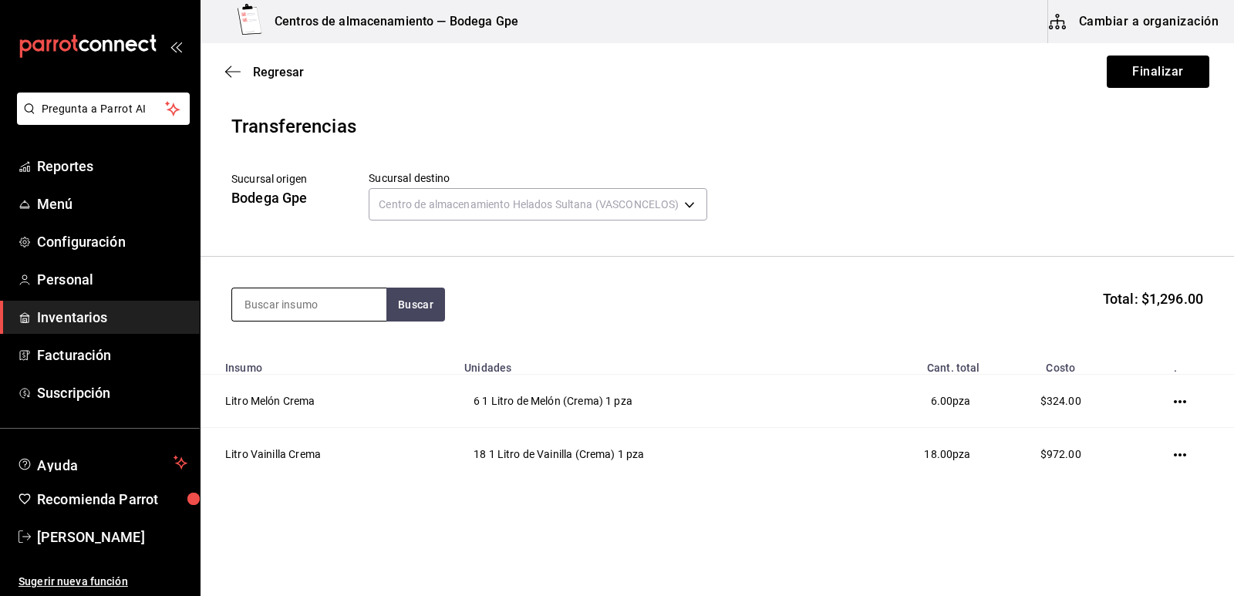
click at [339, 308] on input at bounding box center [309, 304] width 154 height 32
type input "litro nuez light"
click at [311, 373] on div "1 Litro de Nuez Light (Crema) - Matriz" at bounding box center [309, 375] width 130 height 32
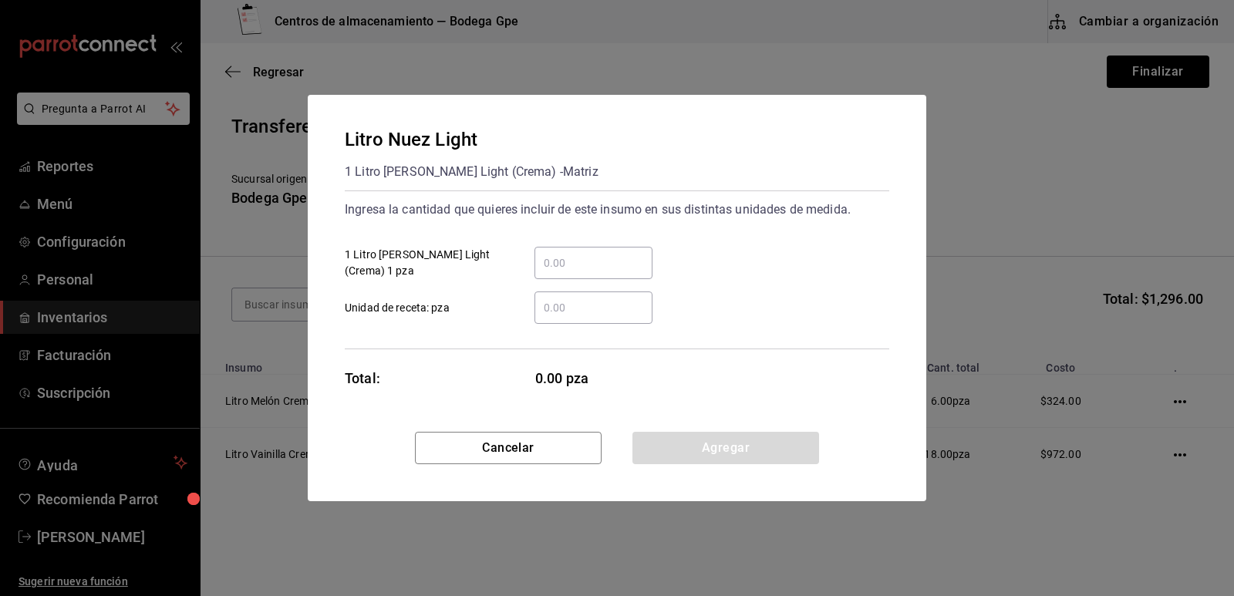
click at [568, 258] on input "​ 1 Litro de Nuez Light (Crema) 1 pza" at bounding box center [593, 263] width 118 height 19
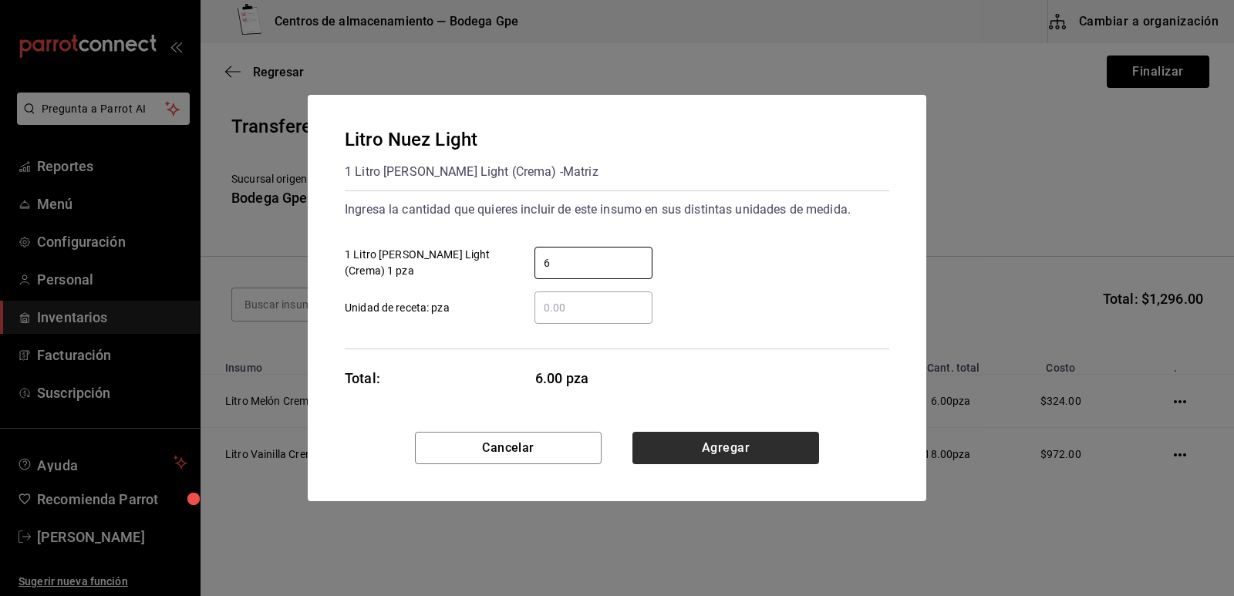
type input "6"
click at [759, 432] on button "Agregar" at bounding box center [725, 448] width 187 height 32
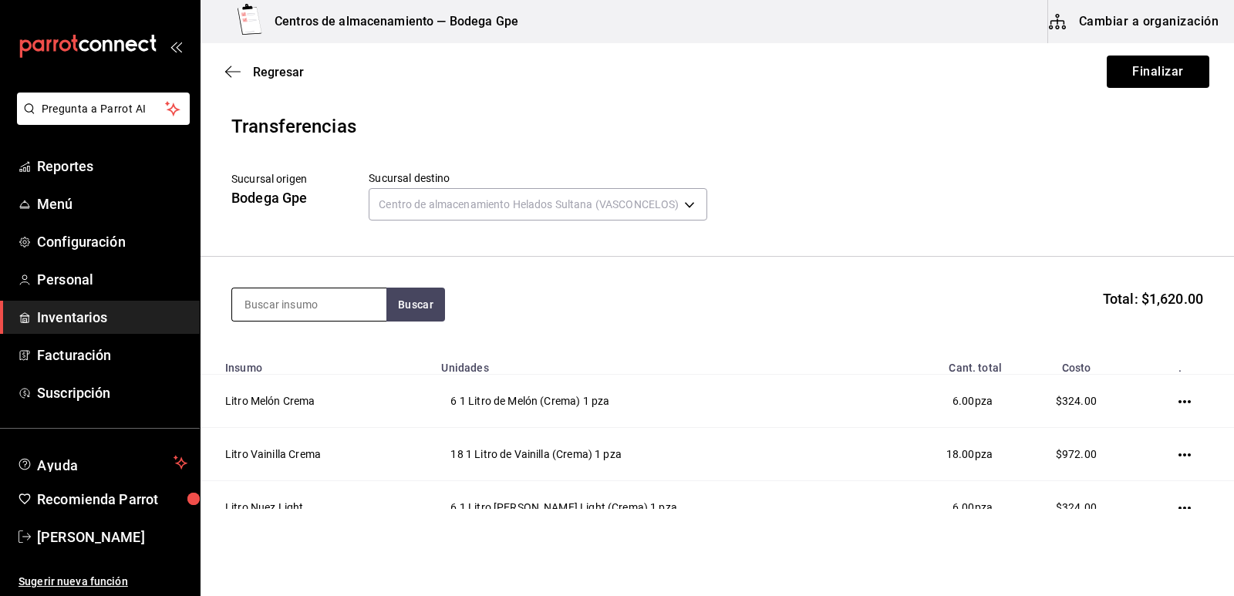
click at [337, 298] on input at bounding box center [309, 304] width 154 height 32
type input "litro chocolate"
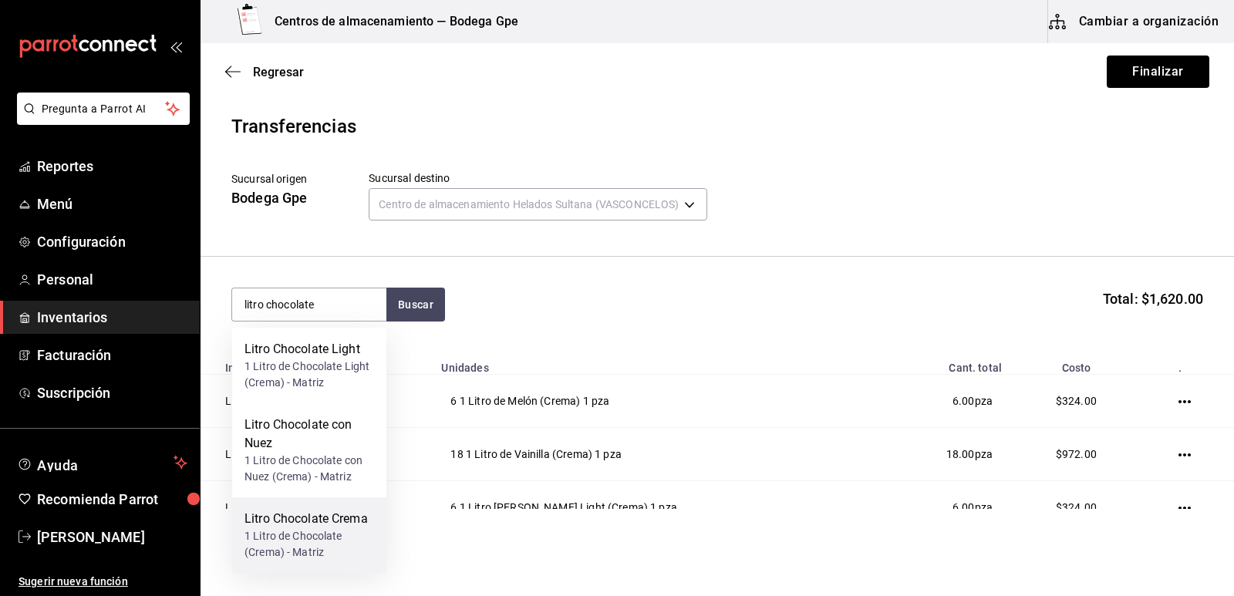
click at [308, 521] on div "Litro Chocolate Crema" at bounding box center [309, 519] width 130 height 19
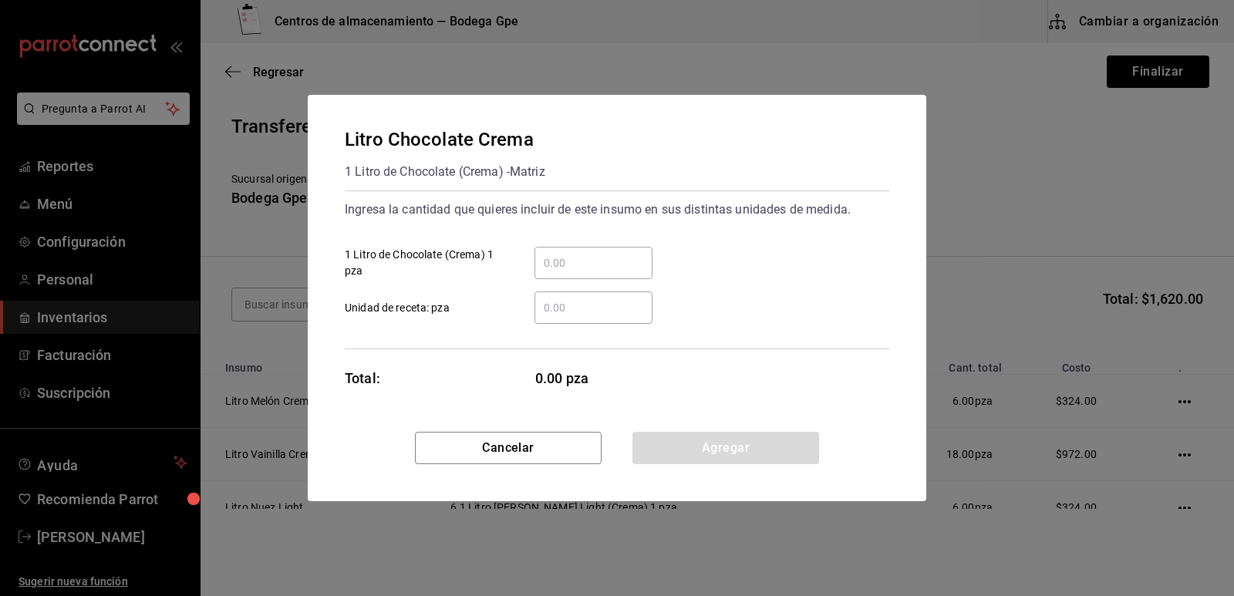
click at [615, 269] on input "​ 1 Litro de Chocolate (Crema) 1 pza" at bounding box center [593, 263] width 118 height 19
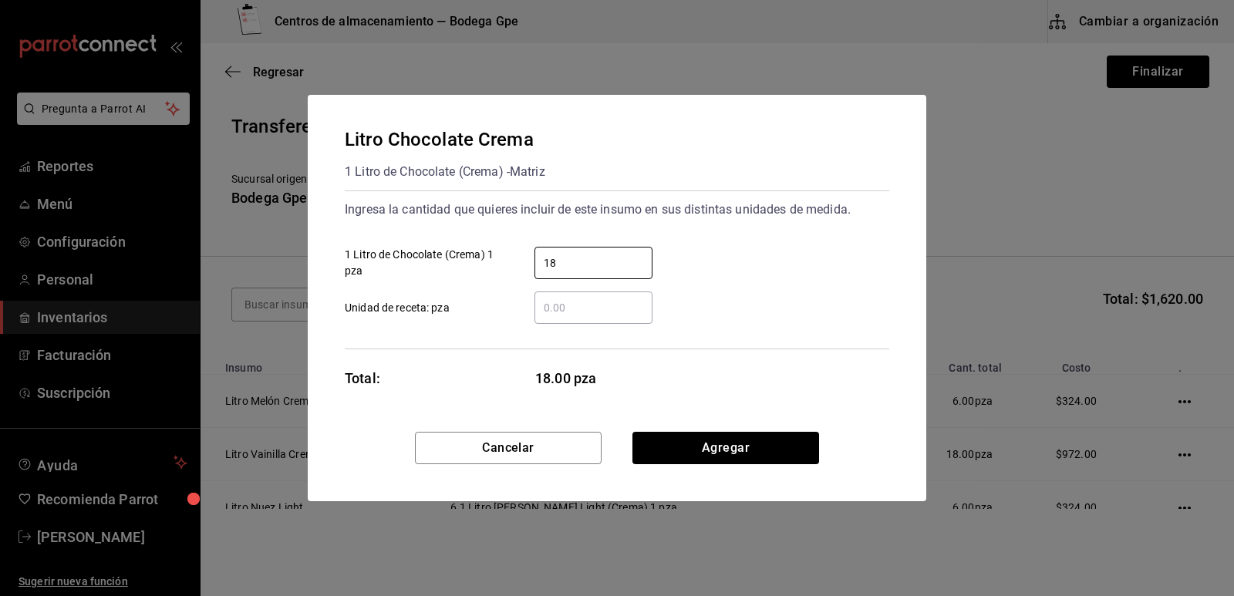
type input "18"
click at [729, 278] on div "18 ​ 1 Litro de Chocolate (Crema) 1 pza" at bounding box center [610, 256] width 557 height 45
click at [733, 446] on button "Agregar" at bounding box center [725, 448] width 187 height 32
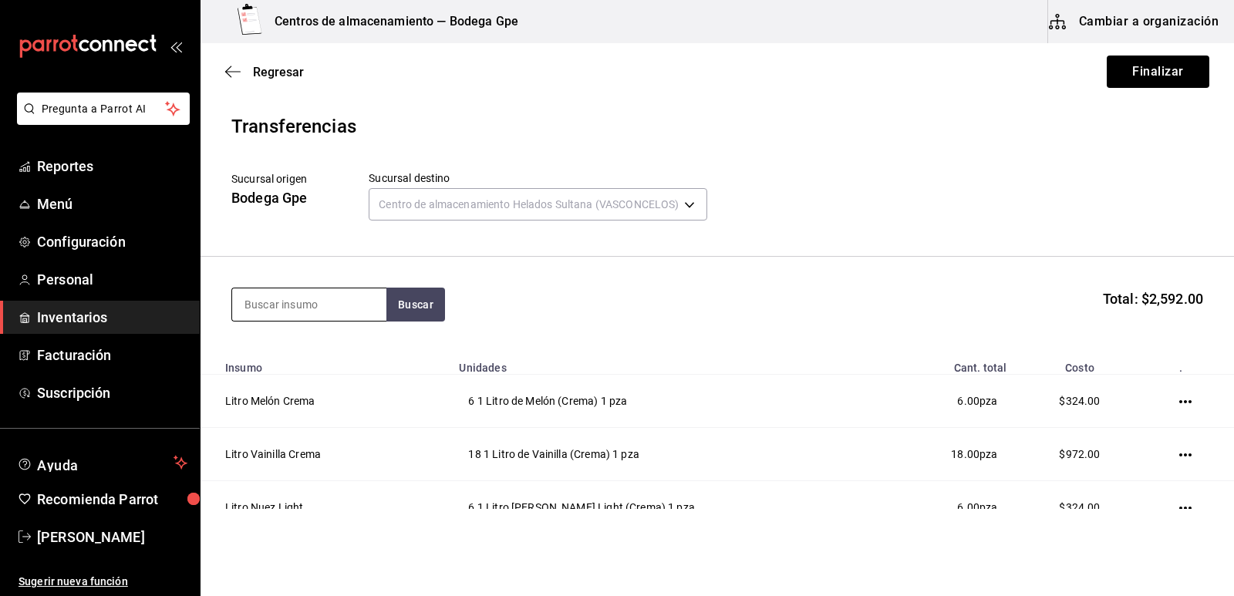
click at [275, 307] on input at bounding box center [309, 304] width 154 height 32
type input "litro limón"
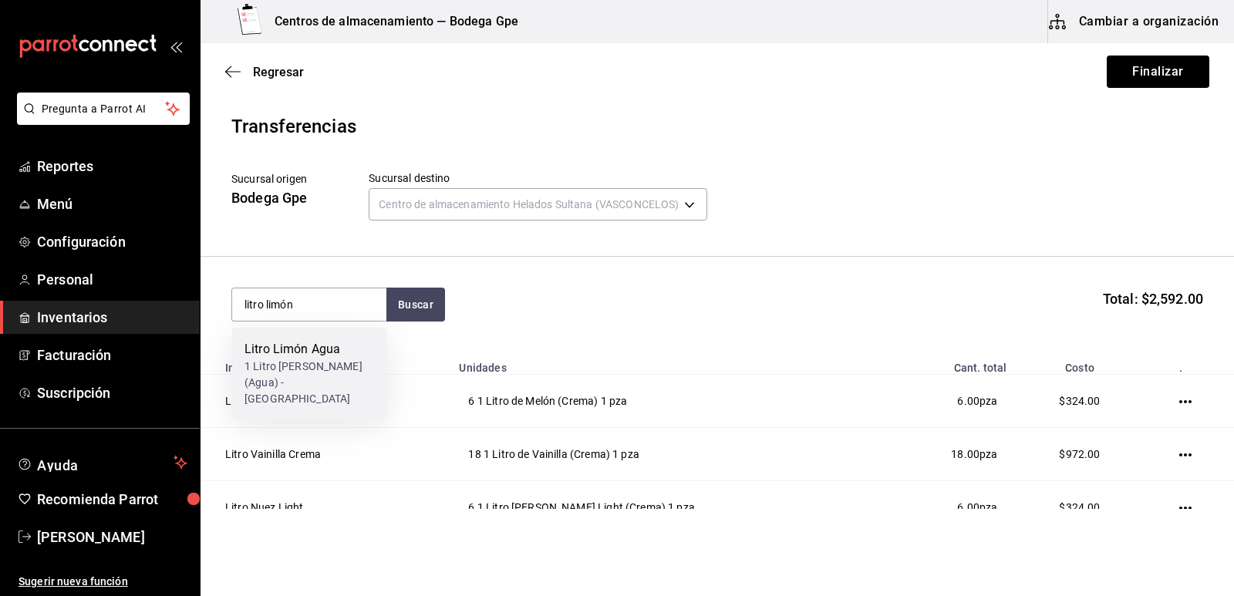
click at [293, 356] on div "Litro Limón Agua" at bounding box center [309, 349] width 130 height 19
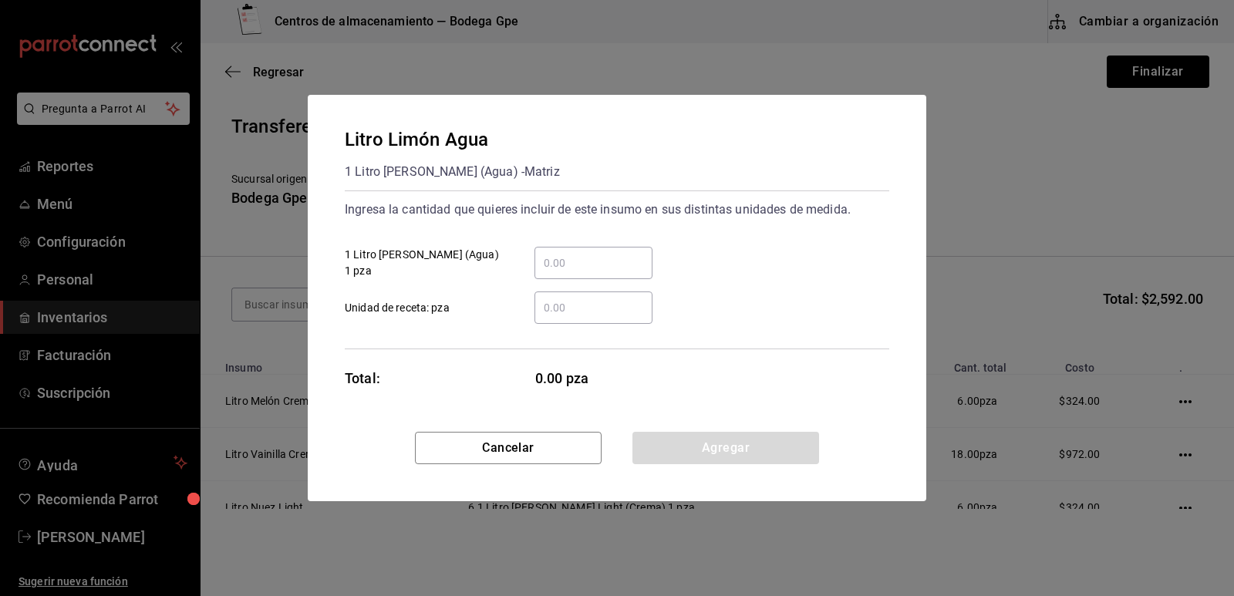
click at [539, 257] on input "​ 1 Litro de Limón (Agua) 1 pza" at bounding box center [593, 263] width 118 height 19
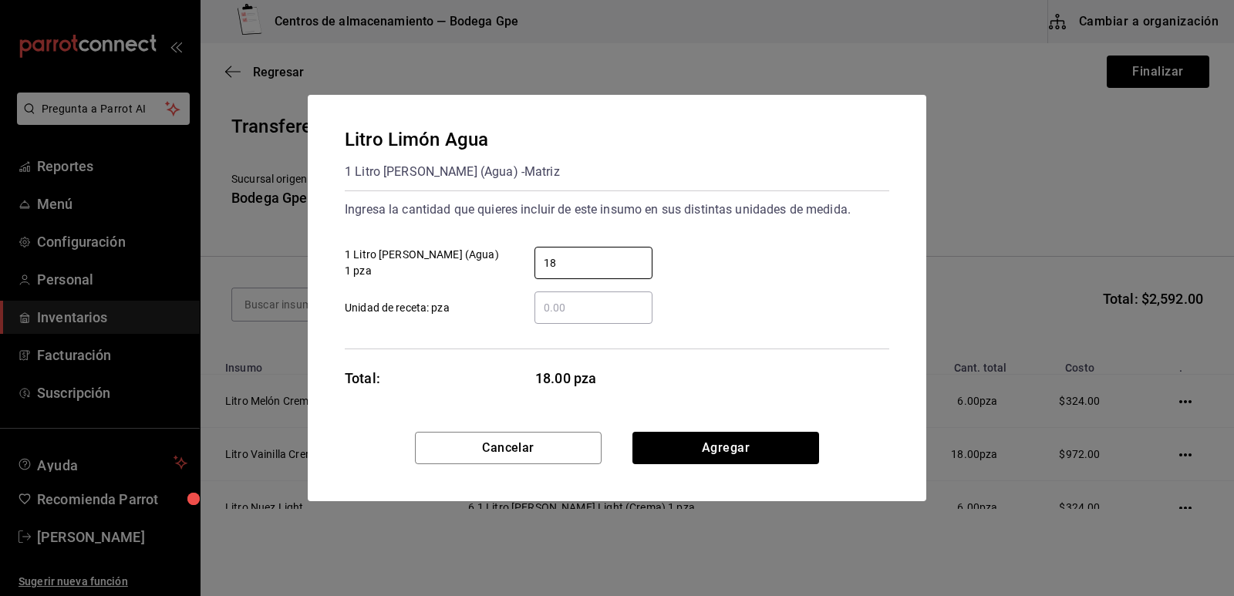
type input "18"
click at [755, 269] on div "18 ​ 1 Litro de Limón (Agua) 1 pza" at bounding box center [610, 256] width 557 height 45
click at [721, 446] on button "Agregar" at bounding box center [725, 448] width 187 height 32
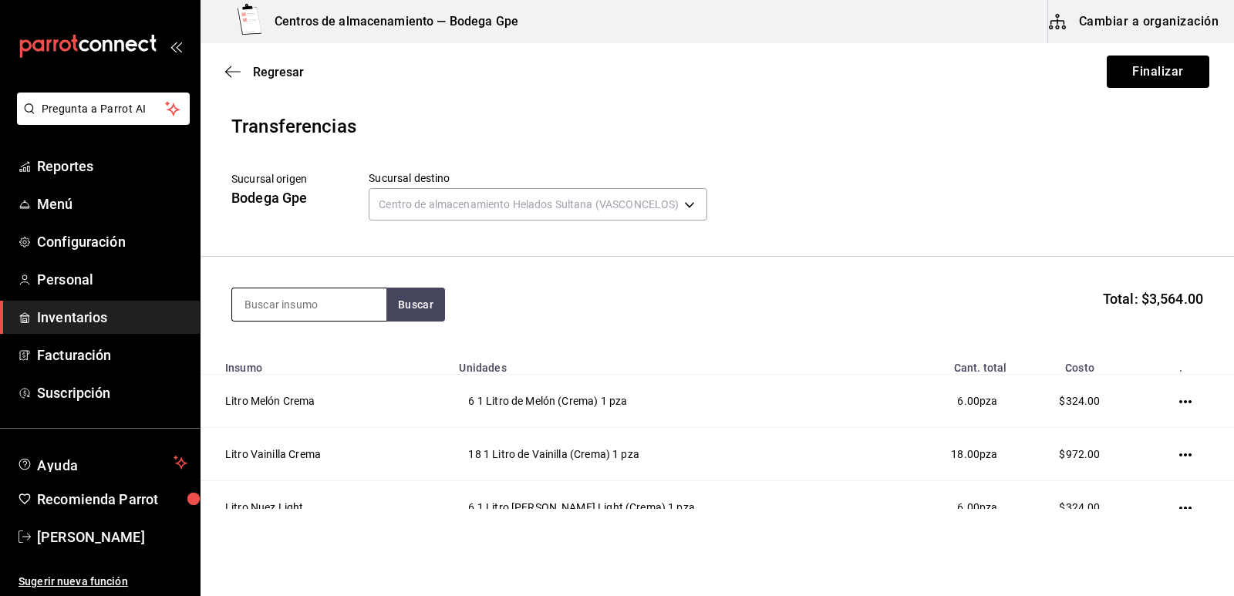
click at [286, 308] on input at bounding box center [309, 304] width 154 height 32
type input "litro mango agua"
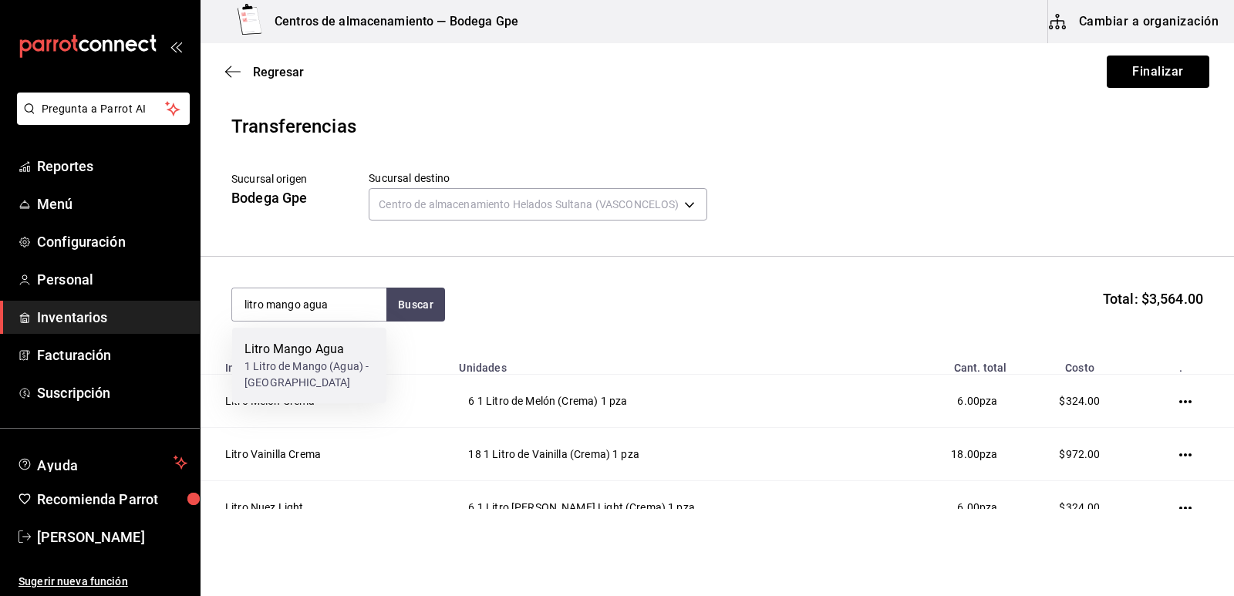
click at [300, 369] on div "1 Litro de Mango (Agua) - Matriz" at bounding box center [309, 375] width 130 height 32
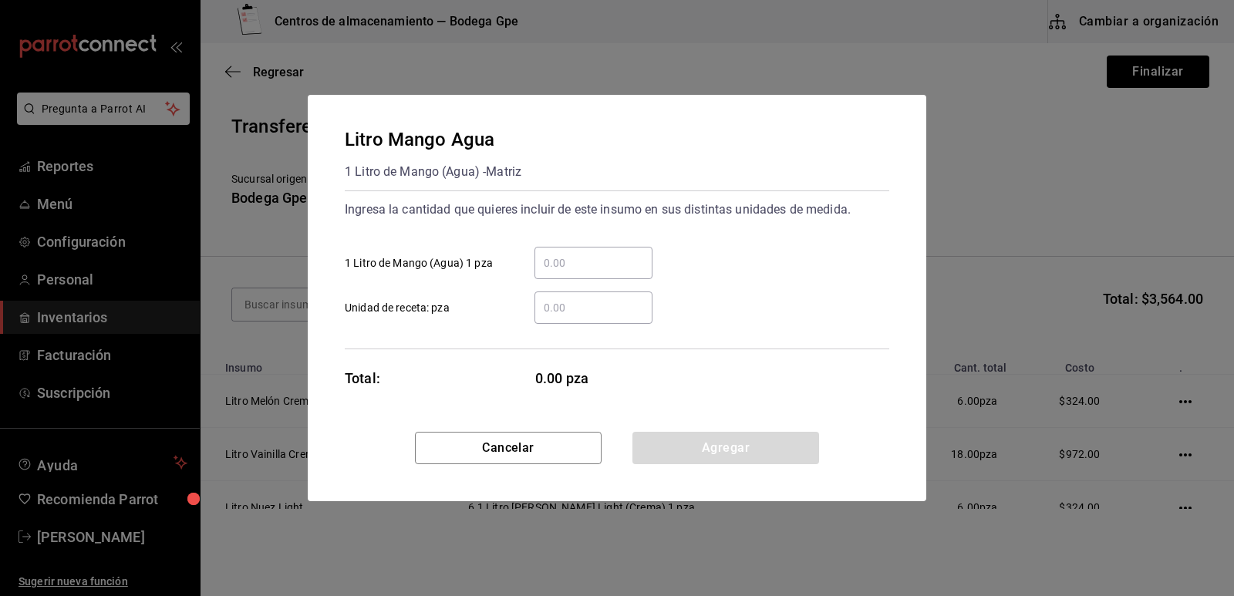
click at [564, 264] on input "​ 1 Litro de Mango (Agua) 1 pza" at bounding box center [593, 263] width 118 height 19
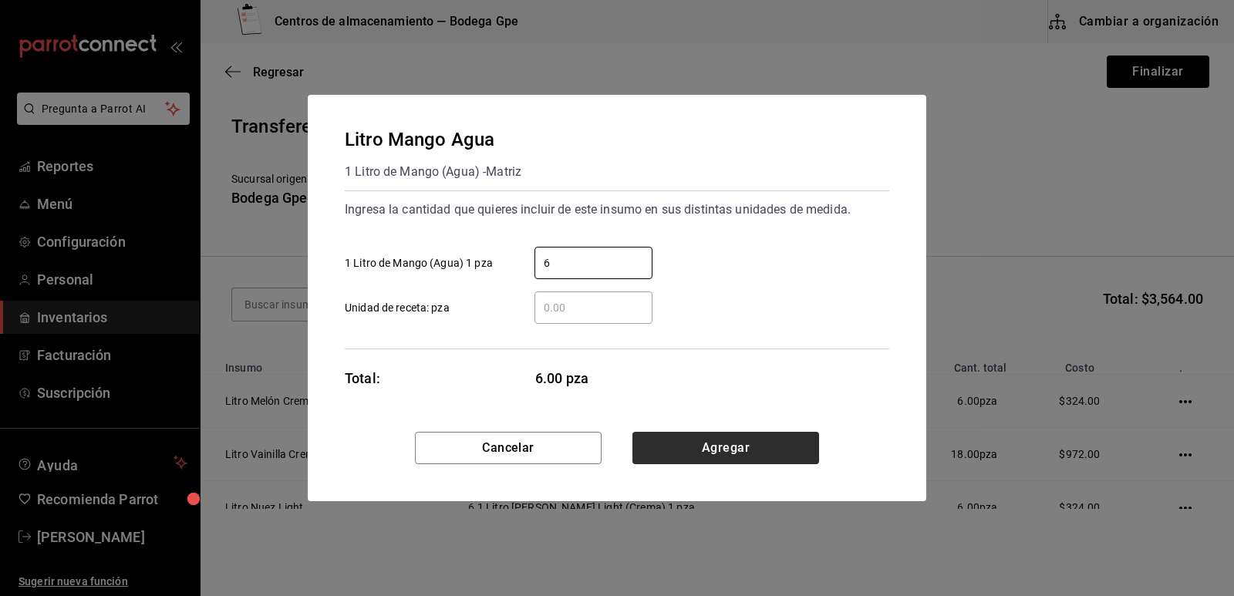
type input "6"
click at [711, 435] on button "Agregar" at bounding box center [725, 448] width 187 height 32
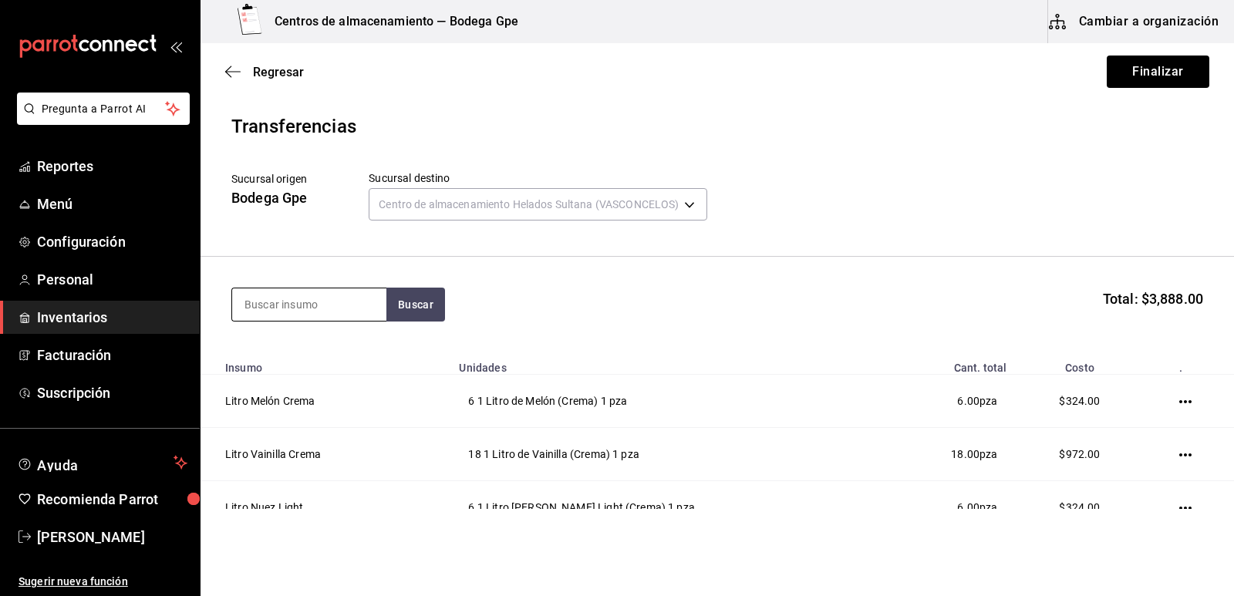
click at [323, 315] on input at bounding box center [309, 304] width 154 height 32
type input "litro pistache"
click at [320, 360] on div "1 Litro de Pistache (Crema) - Matriz" at bounding box center [309, 375] width 130 height 32
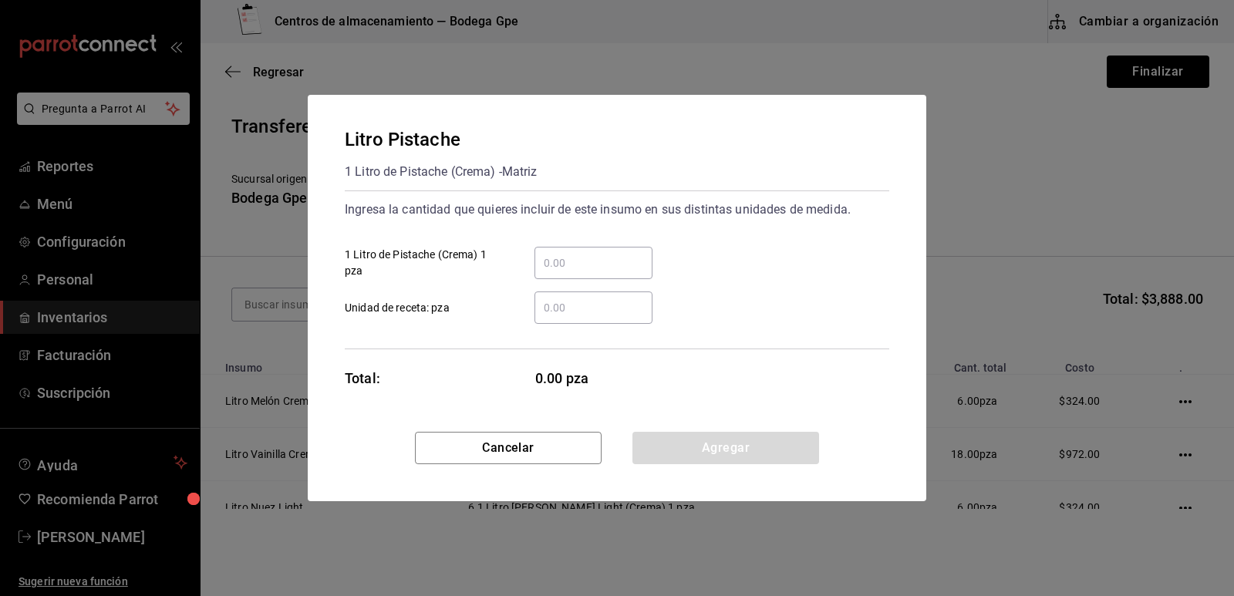
click at [615, 262] on input "​ 1 Litro de Pistache (Crema) 1 pza" at bounding box center [593, 263] width 118 height 19
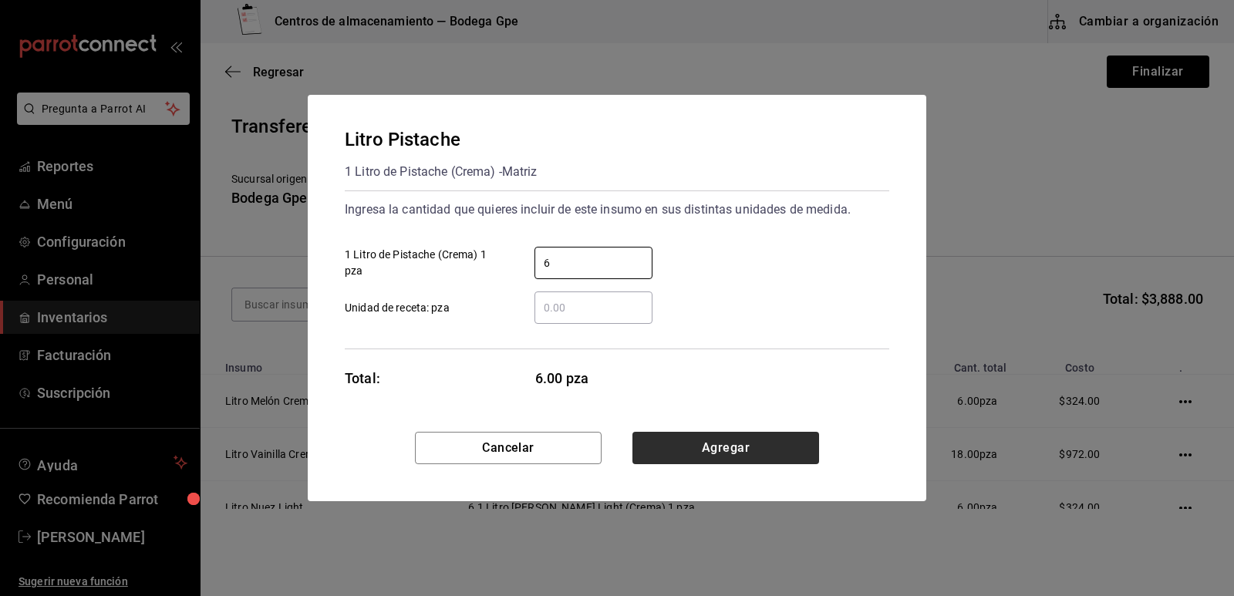
type input "6"
click at [702, 444] on button "Agregar" at bounding box center [725, 448] width 187 height 32
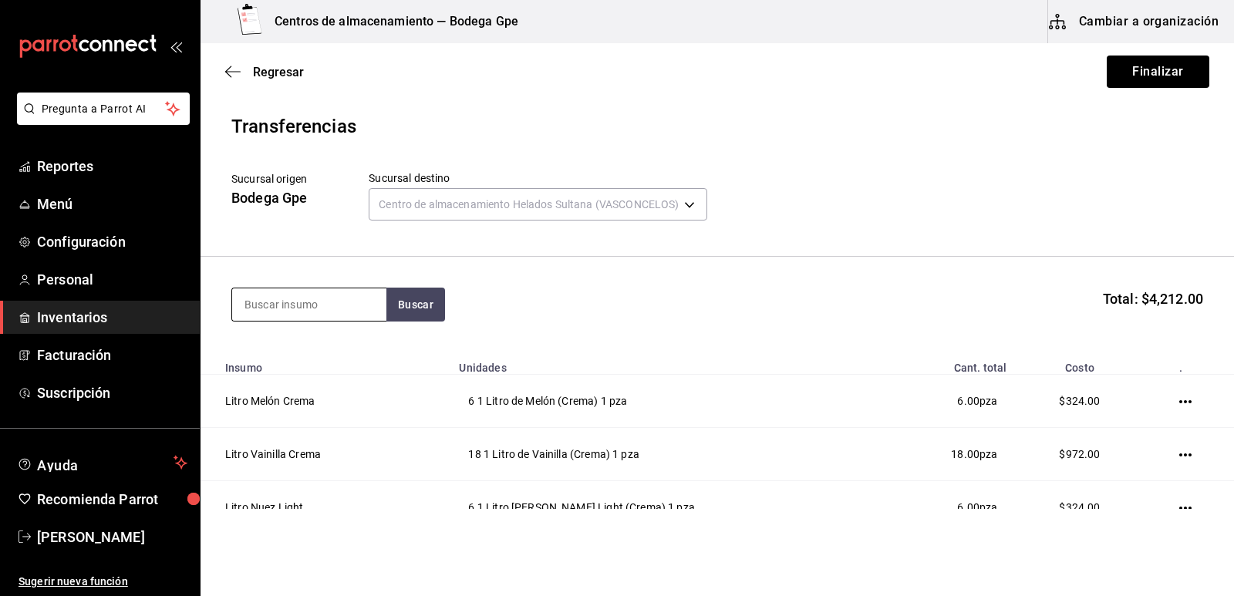
click at [305, 302] on input at bounding box center [309, 304] width 154 height 32
type input "litro cereza negra"
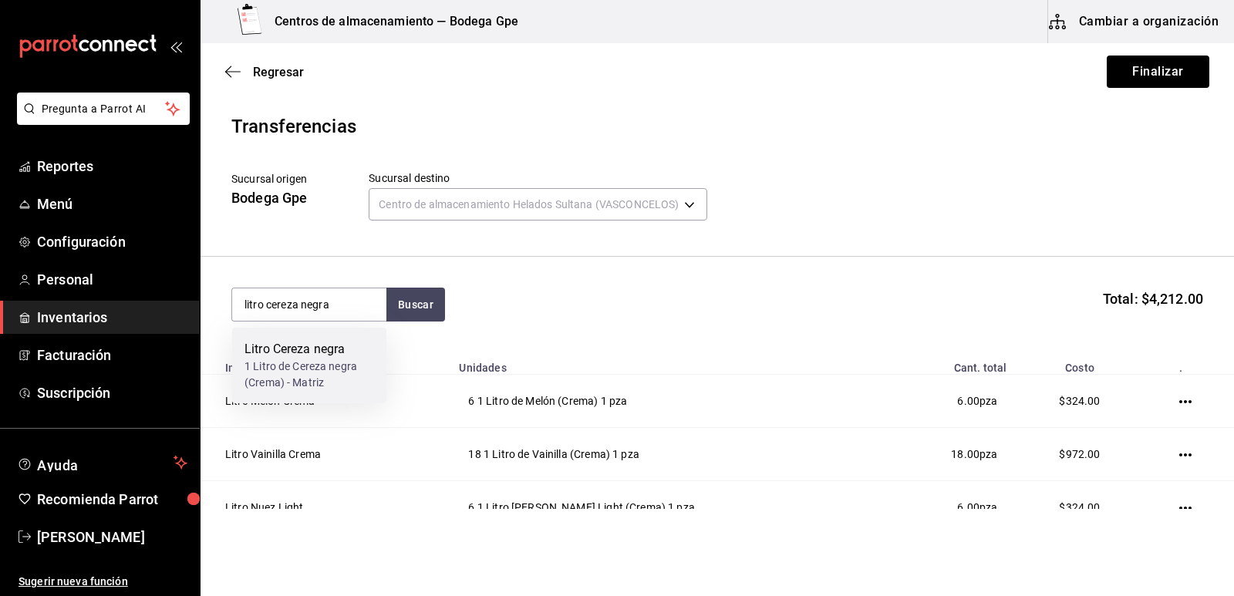
click at [307, 358] on div "Litro Cereza negra" at bounding box center [309, 349] width 130 height 19
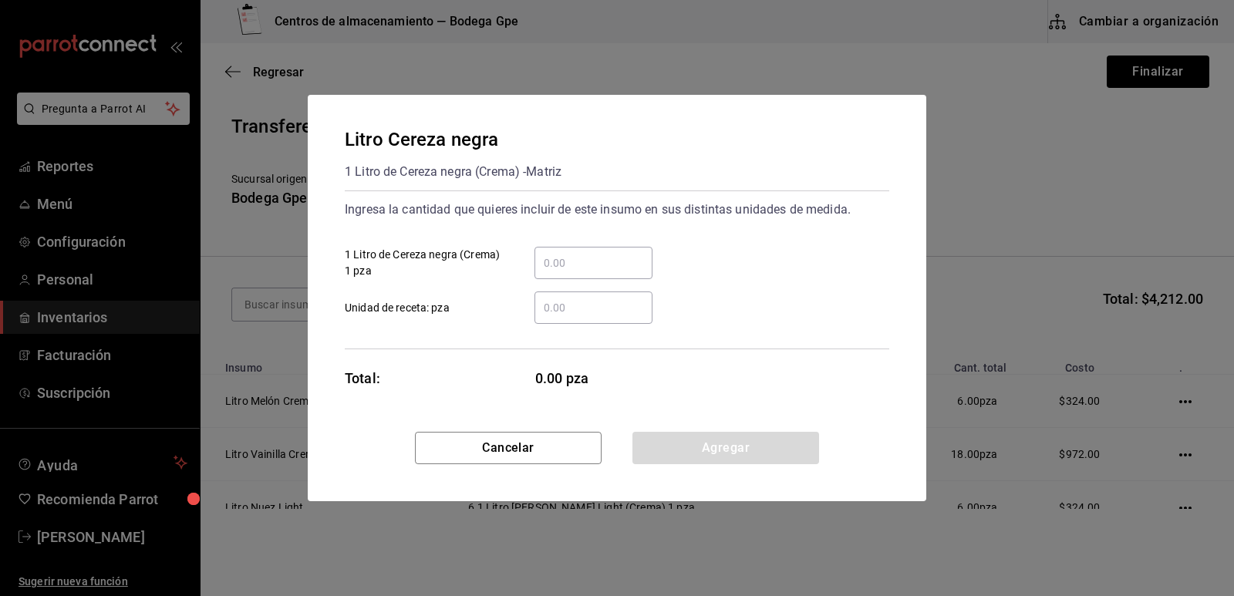
click at [581, 261] on input "​ 1 Litro de Cereza negra (Crema) 1 pza" at bounding box center [593, 263] width 118 height 19
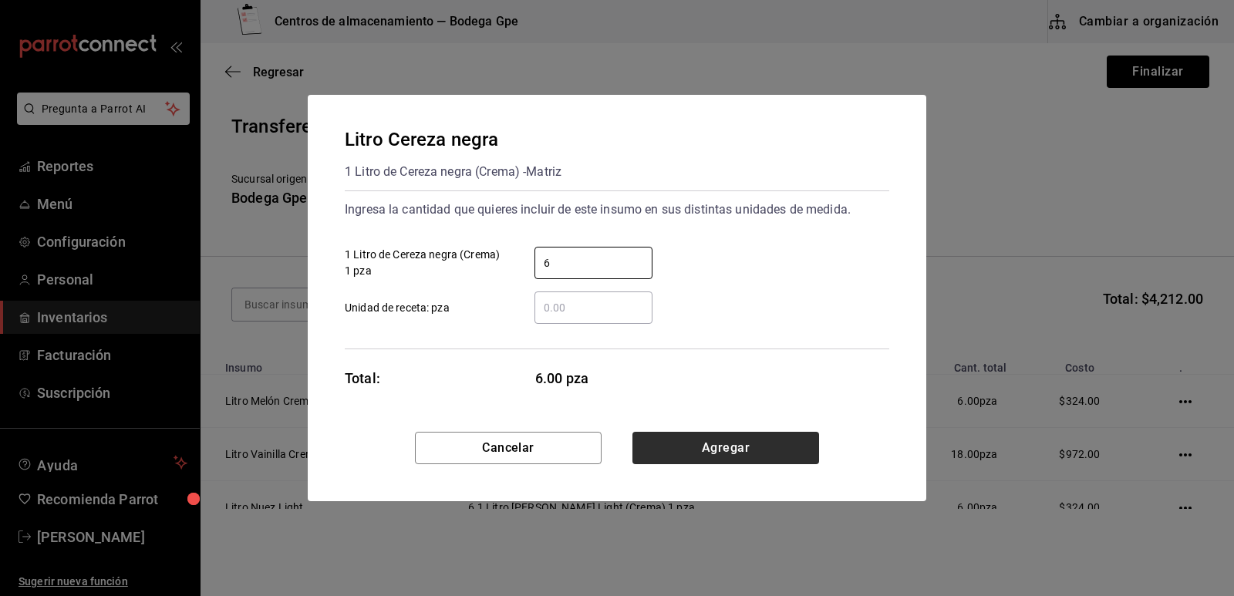
type input "6"
click at [766, 443] on button "Agregar" at bounding box center [725, 448] width 187 height 32
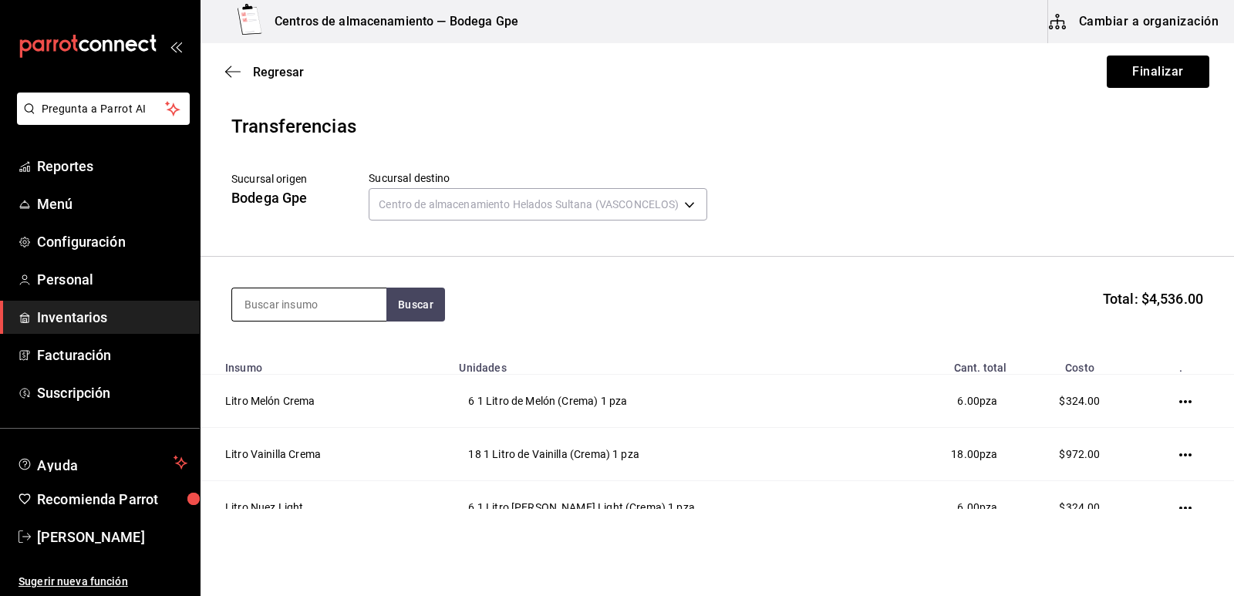
click at [336, 307] on input at bounding box center [309, 304] width 154 height 32
type input "litro café"
click at [326, 355] on div "Litro Café Almendra" at bounding box center [309, 349] width 130 height 19
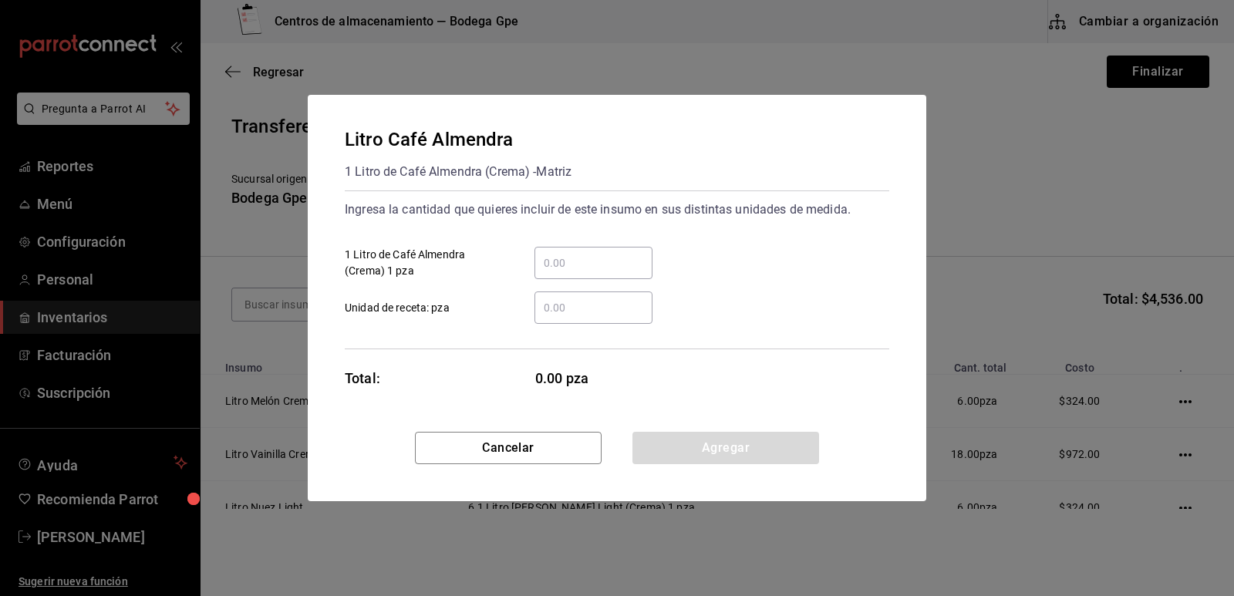
click at [599, 251] on div "​" at bounding box center [593, 263] width 118 height 32
click at [599, 254] on input "​ 1 Litro de Café Almendra (Crema) 1 pza" at bounding box center [593, 263] width 118 height 19
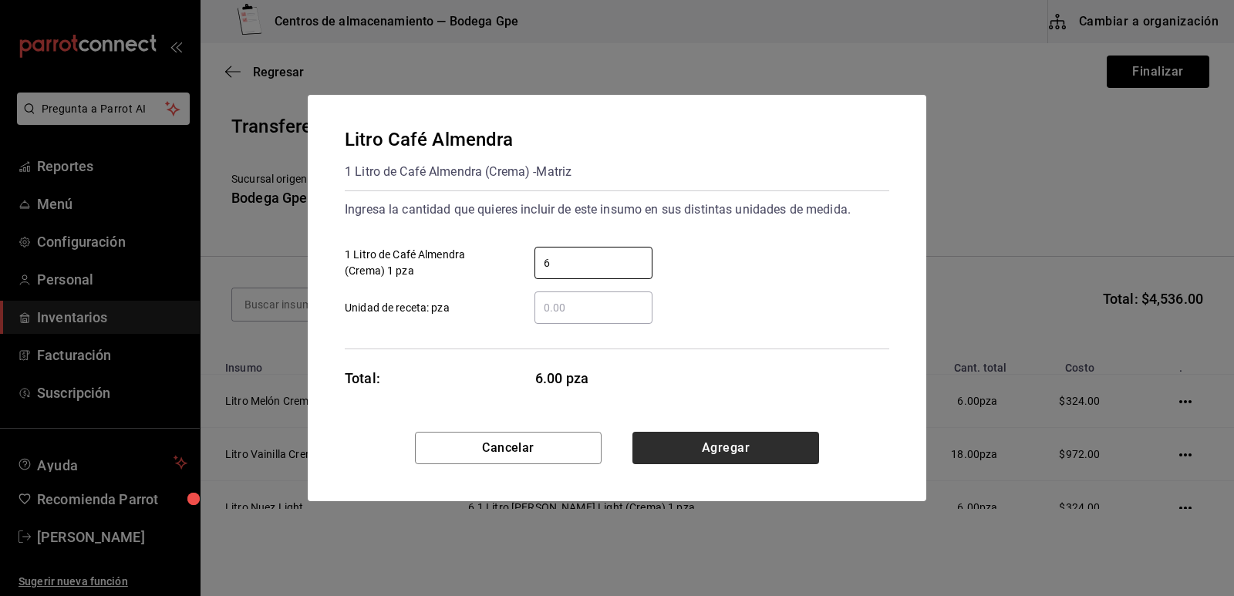
type input "6"
click at [733, 436] on button "Agregar" at bounding box center [725, 448] width 187 height 32
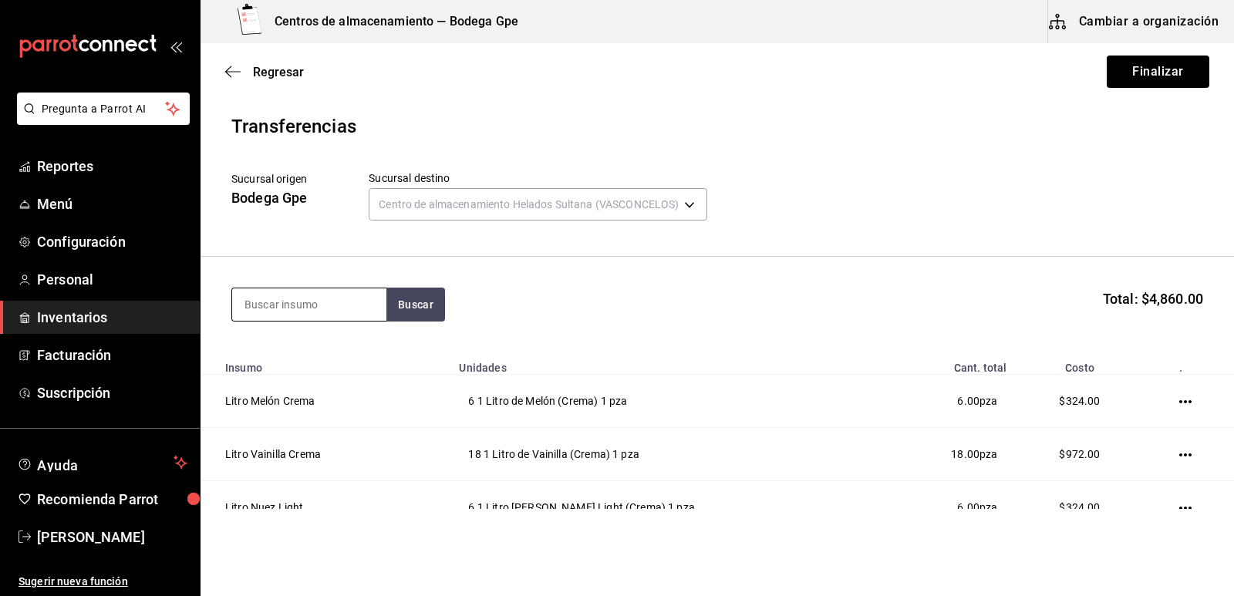
click at [312, 303] on input at bounding box center [309, 304] width 154 height 32
type input "litro vainilla"
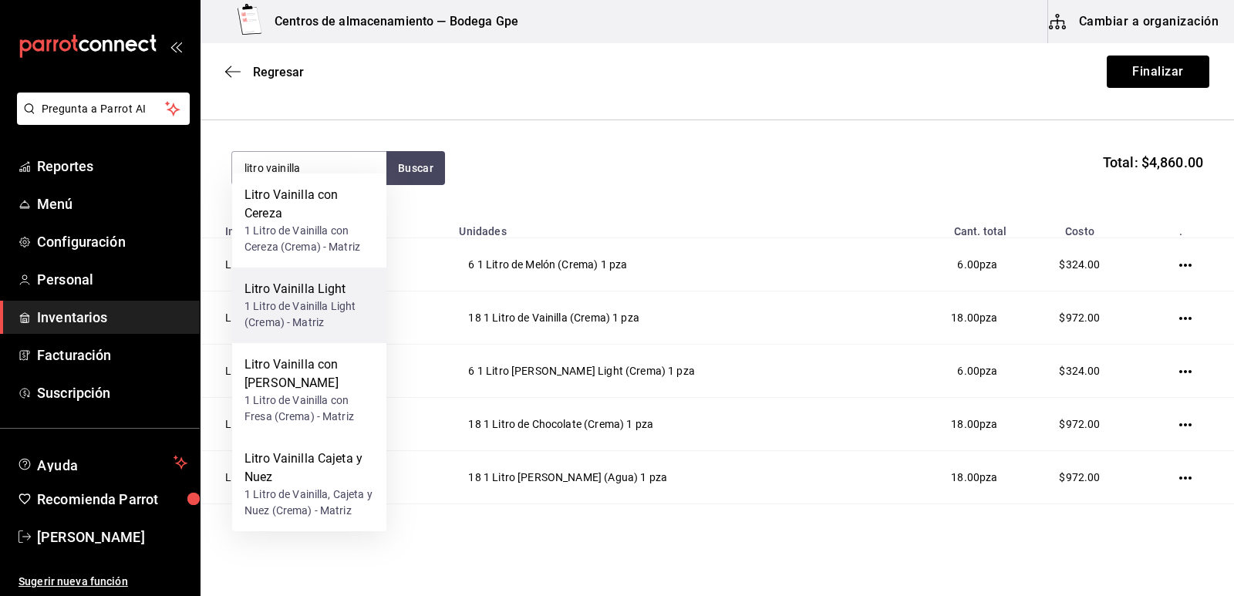
scroll to position [154, 0]
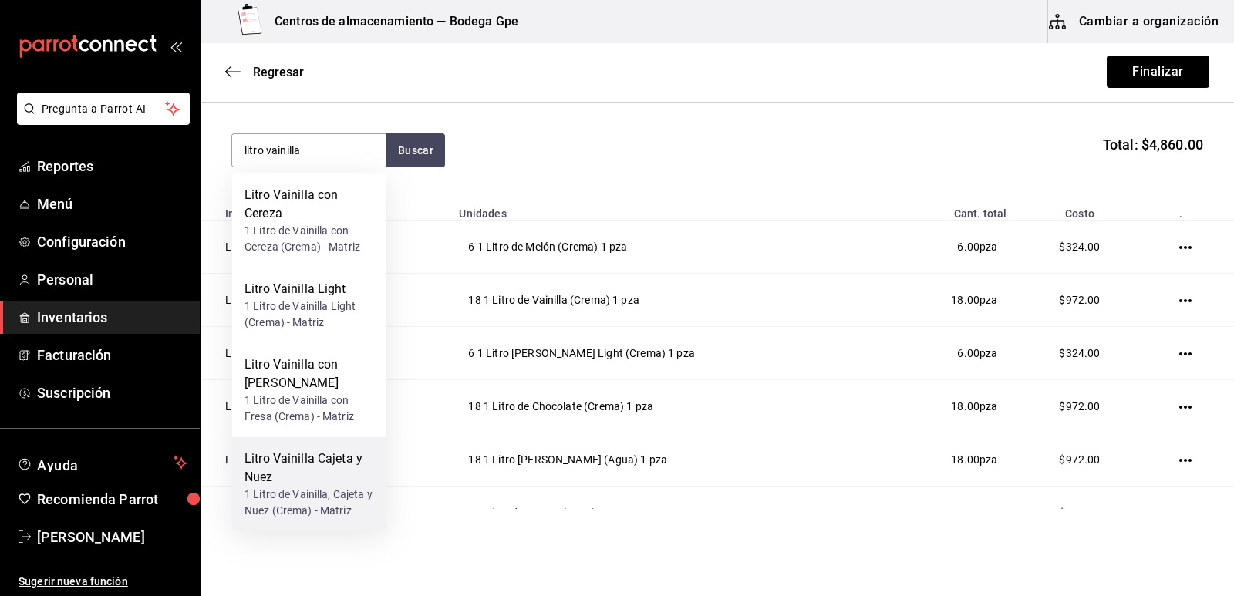
click at [318, 450] on div "Litro Vainilla Cajeta y Nuez" at bounding box center [309, 468] width 130 height 37
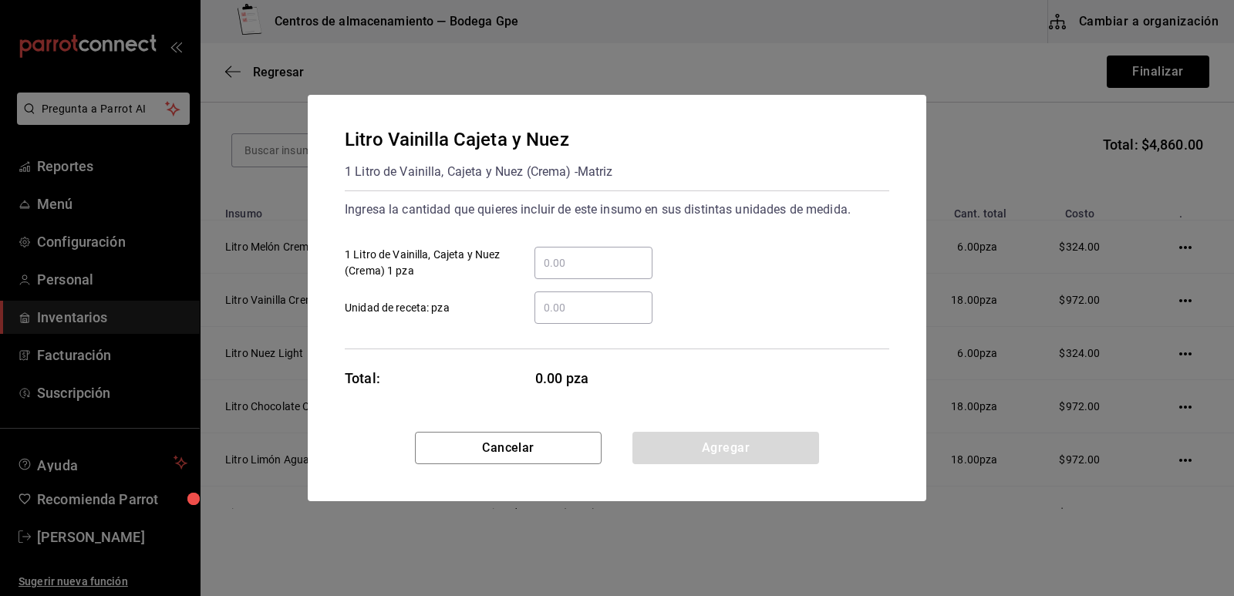
click at [574, 261] on input "​ 1 Litro de Vainilla, Cajeta y Nuez (Crema) 1 pza" at bounding box center [593, 263] width 118 height 19
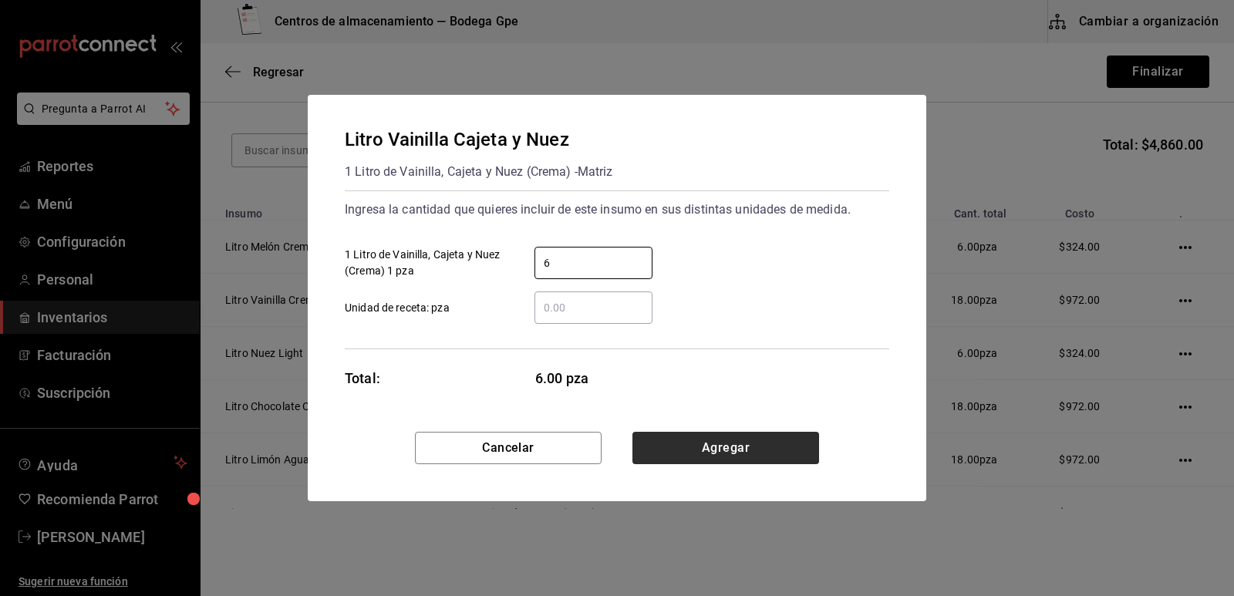
type input "6"
click at [748, 436] on button "Agregar" at bounding box center [725, 448] width 187 height 32
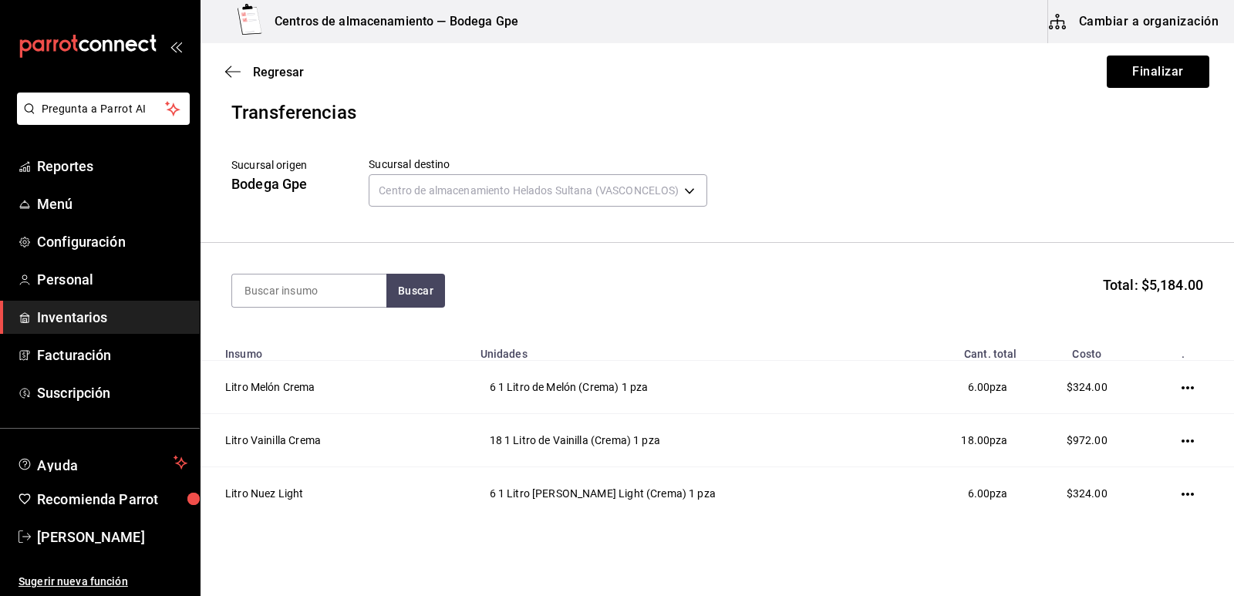
scroll to position [0, 0]
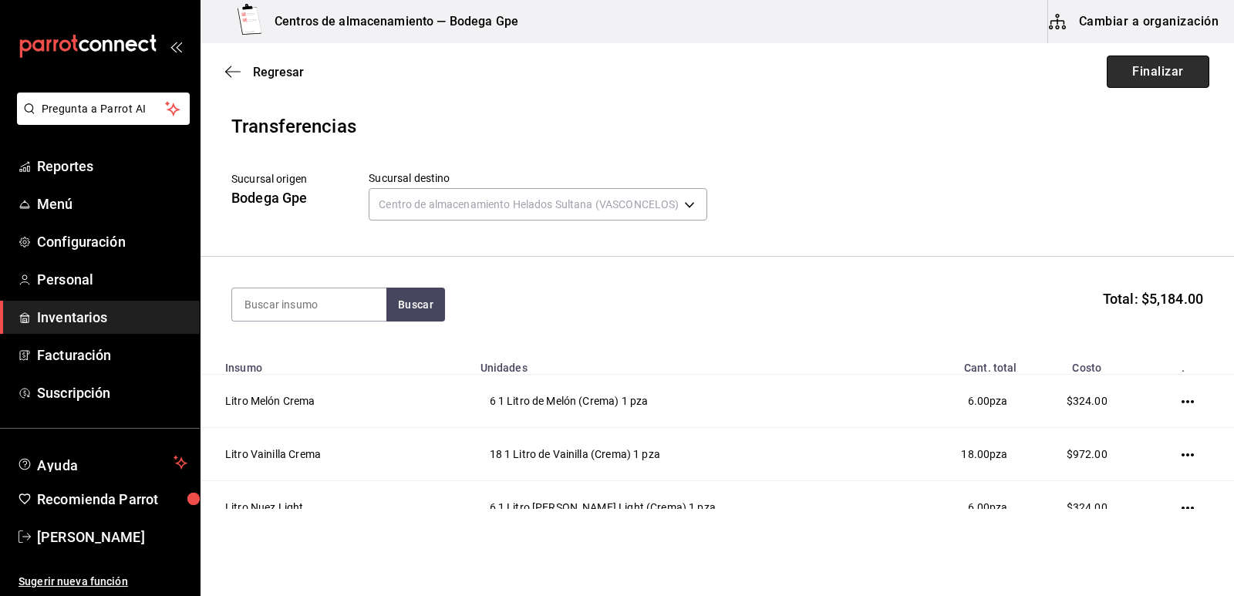
click at [1119, 79] on button "Finalizar" at bounding box center [1158, 72] width 103 height 32
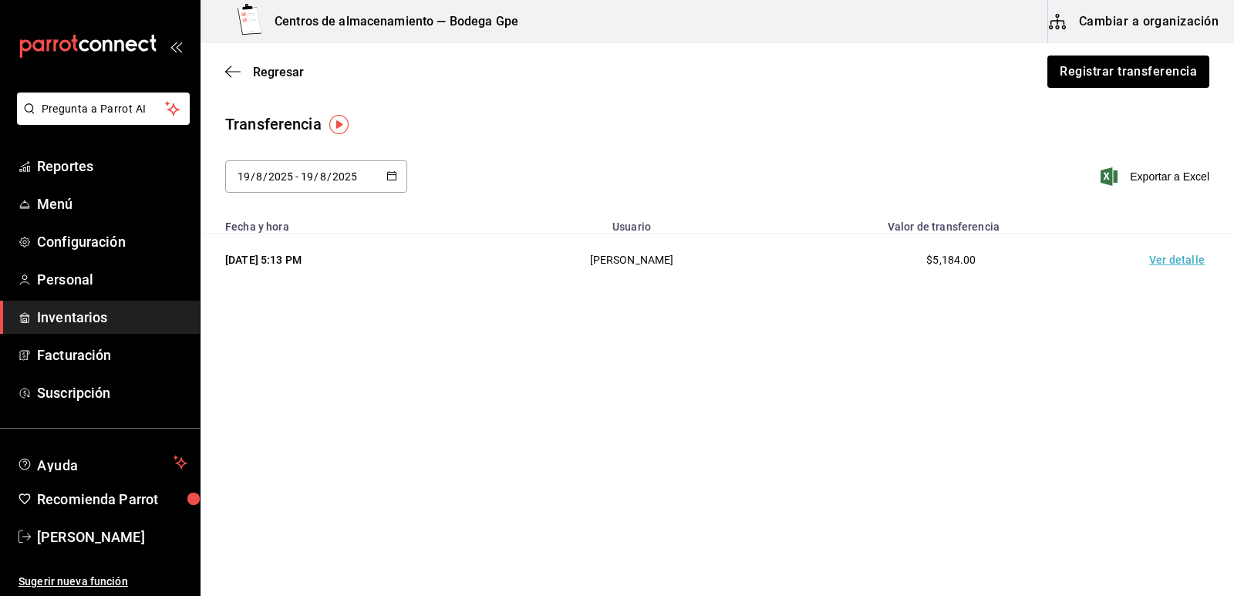
click at [1188, 22] on button "Cambiar a organización" at bounding box center [1135, 21] width 174 height 43
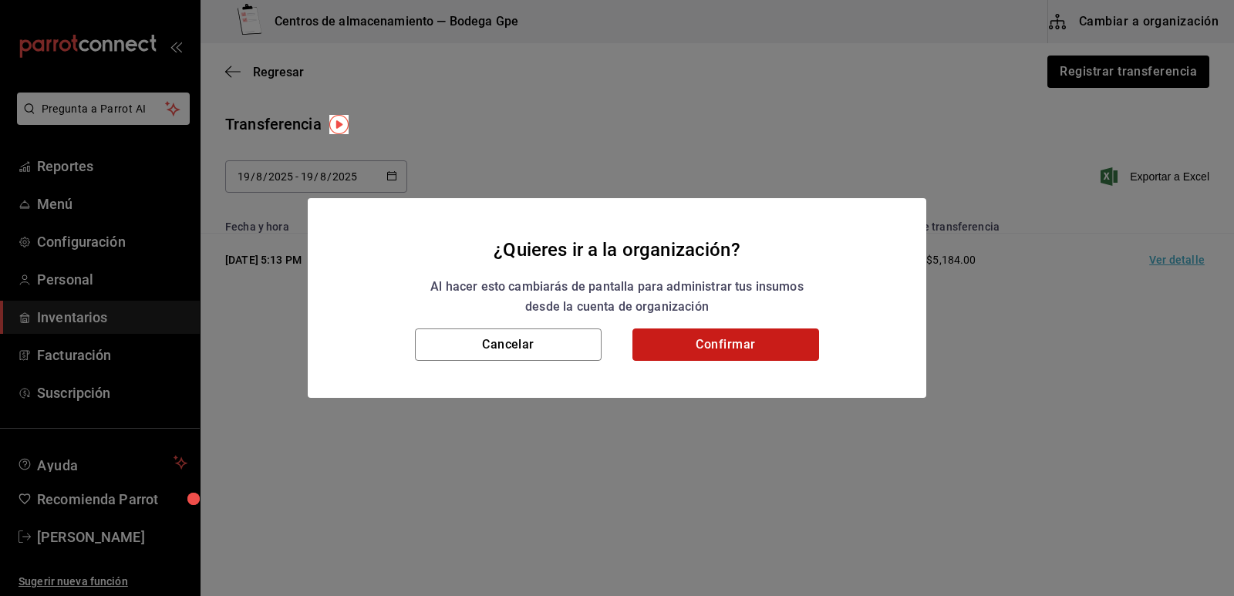
click at [745, 343] on button "Confirmar" at bounding box center [725, 344] width 187 height 32
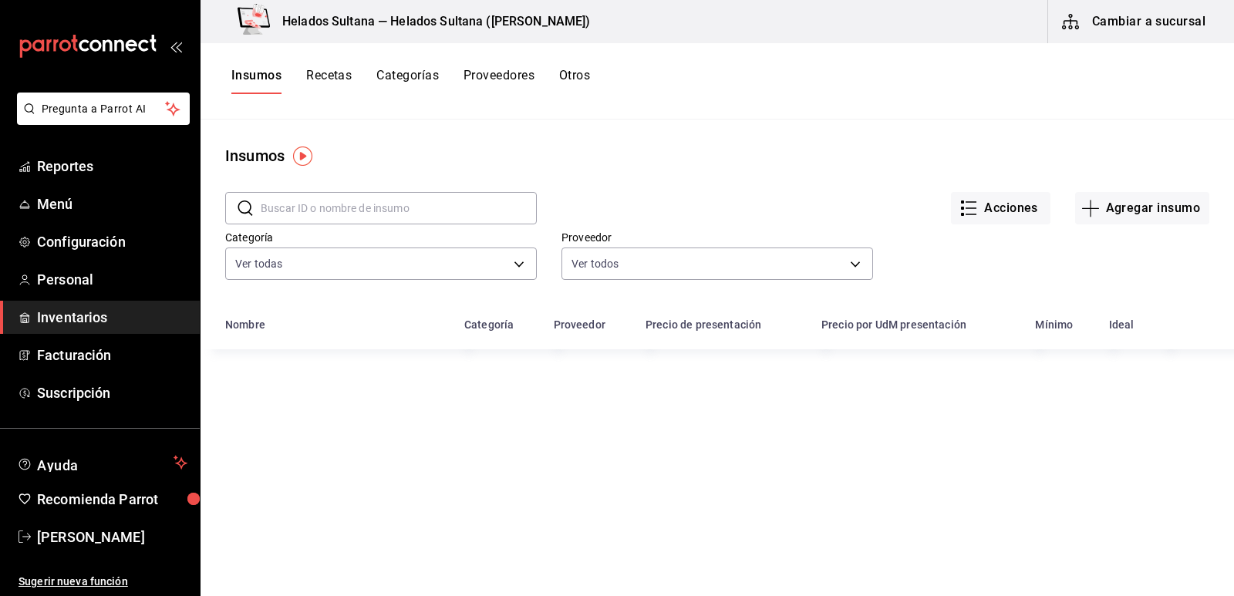
click at [67, 308] on span "Inventarios" at bounding box center [112, 317] width 150 height 21
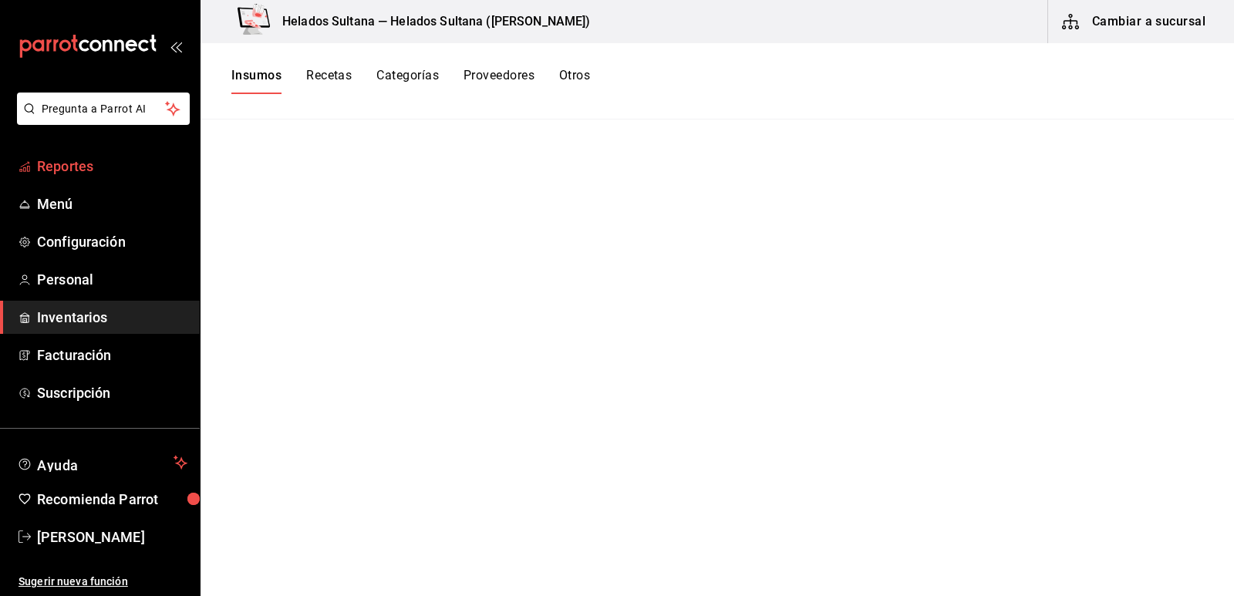
click at [66, 163] on span "Reportes" at bounding box center [112, 166] width 150 height 21
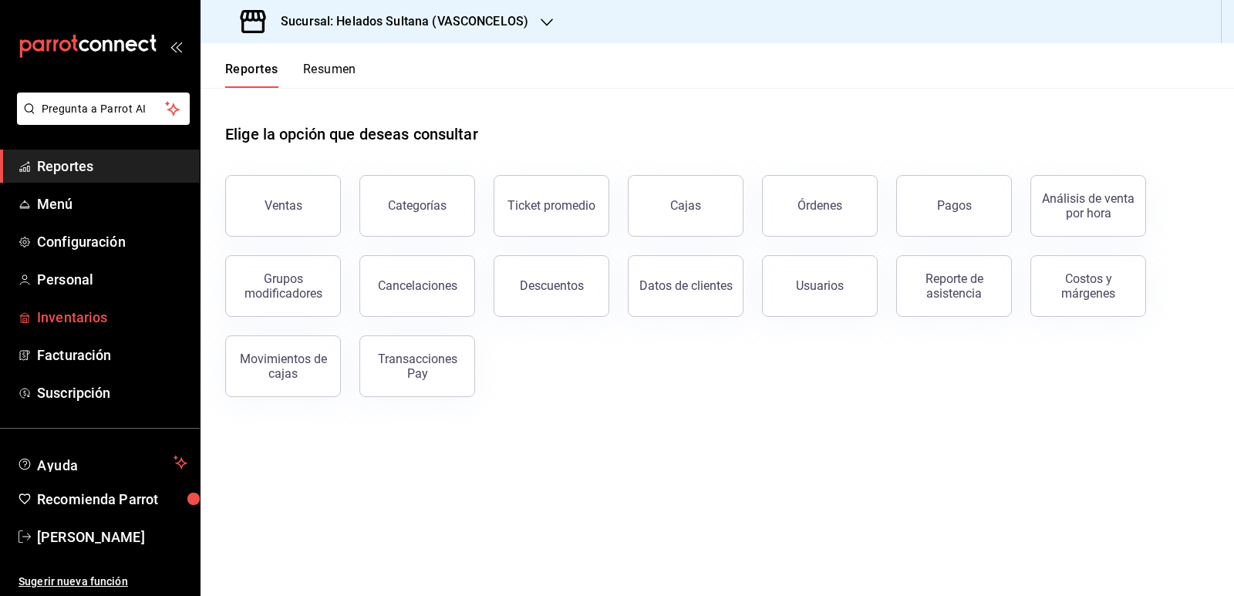
click at [87, 322] on span "Inventarios" at bounding box center [112, 317] width 150 height 21
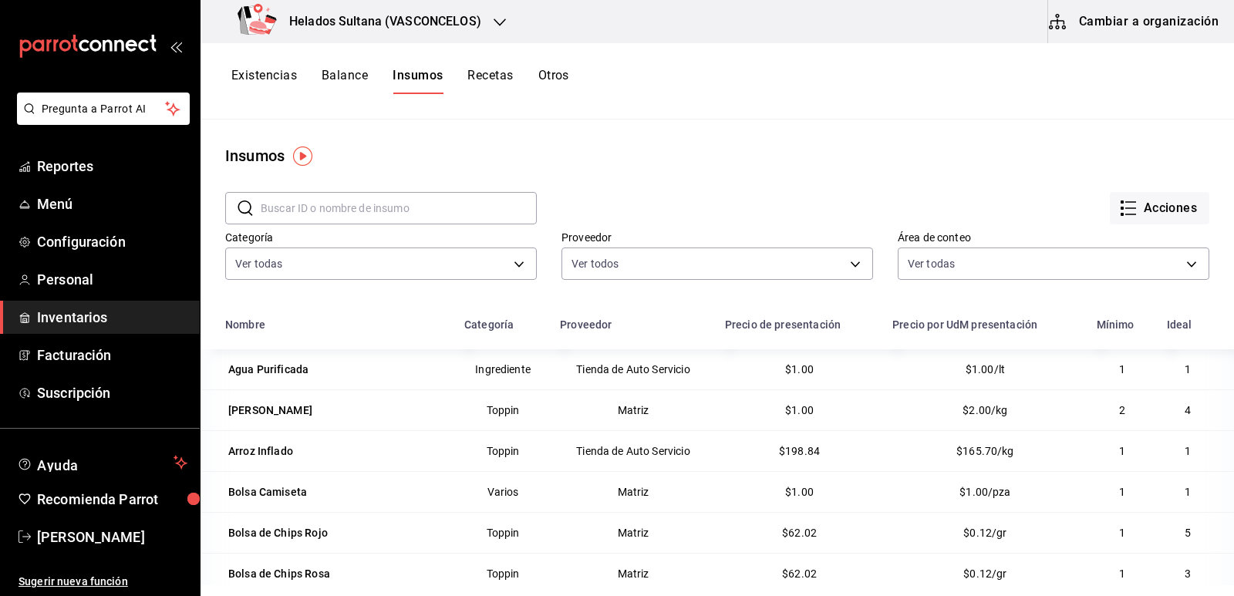
click at [502, 22] on icon "button" at bounding box center [500, 22] width 12 height 12
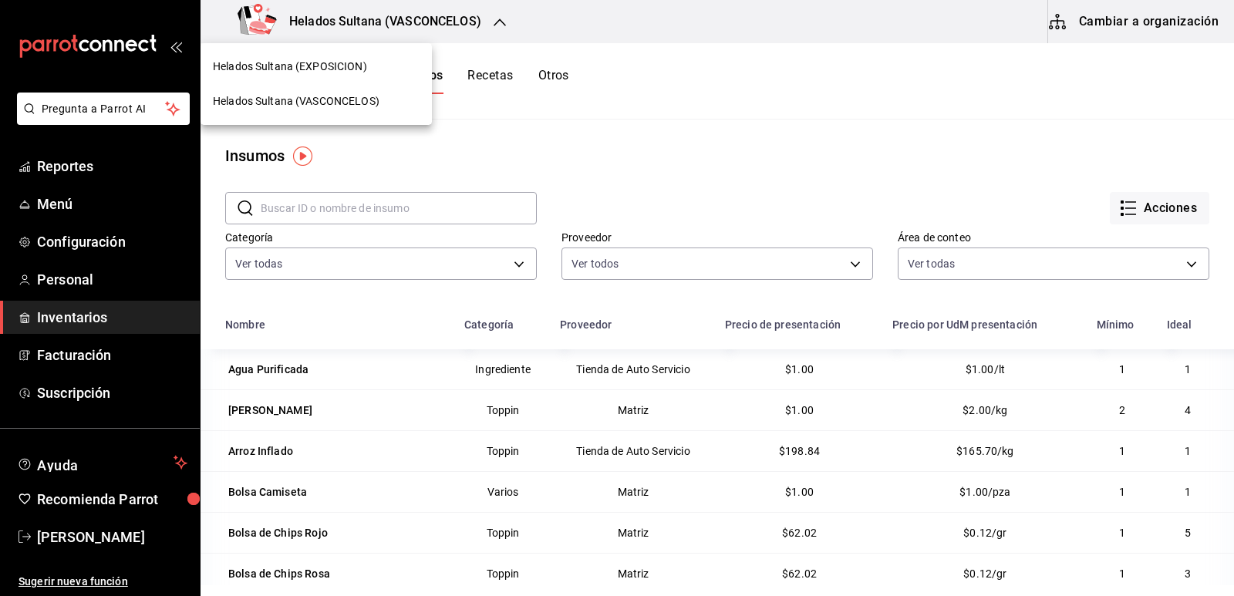
click at [359, 93] on span "Helados Sultana (VASCONCELOS)" at bounding box center [296, 101] width 167 height 16
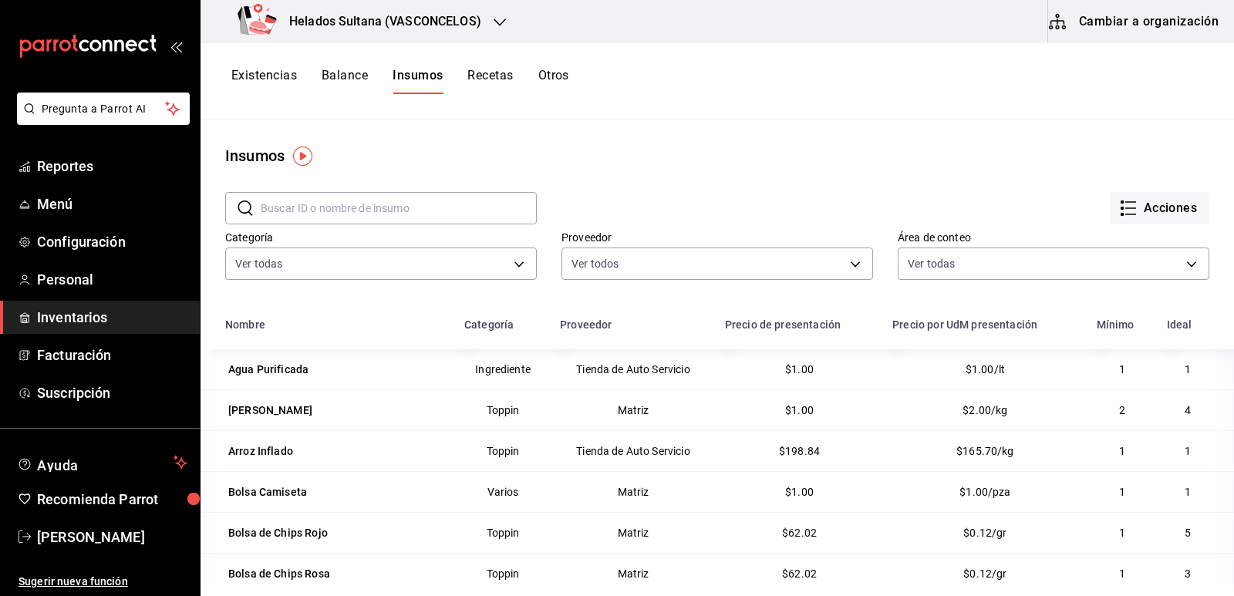
click at [558, 75] on button "Otros" at bounding box center [553, 81] width 31 height 26
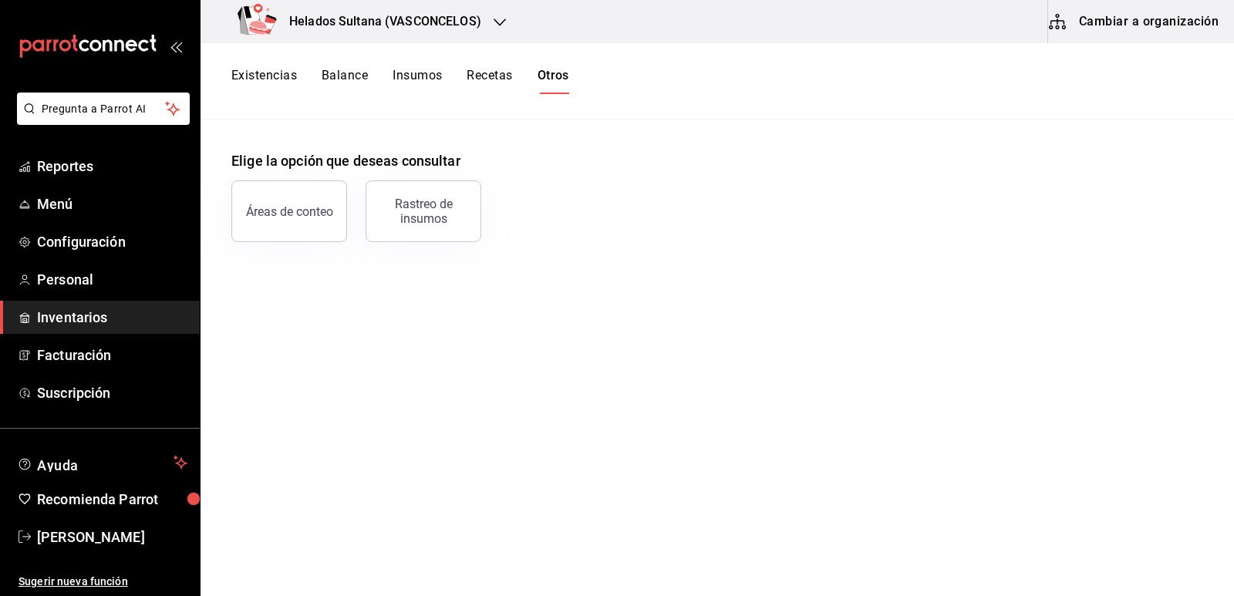
click at [276, 79] on button "Existencias" at bounding box center [264, 81] width 66 height 26
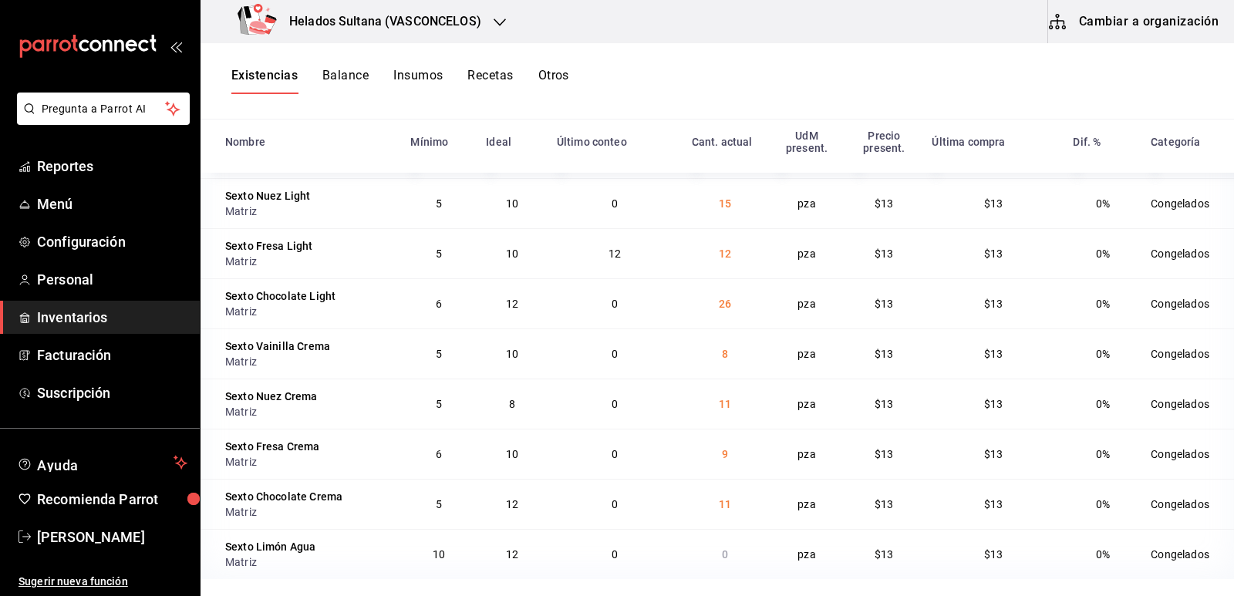
scroll to position [9305, 0]
click at [76, 170] on span "Reportes" at bounding box center [112, 166] width 150 height 21
